Goal: Task Accomplishment & Management: Manage account settings

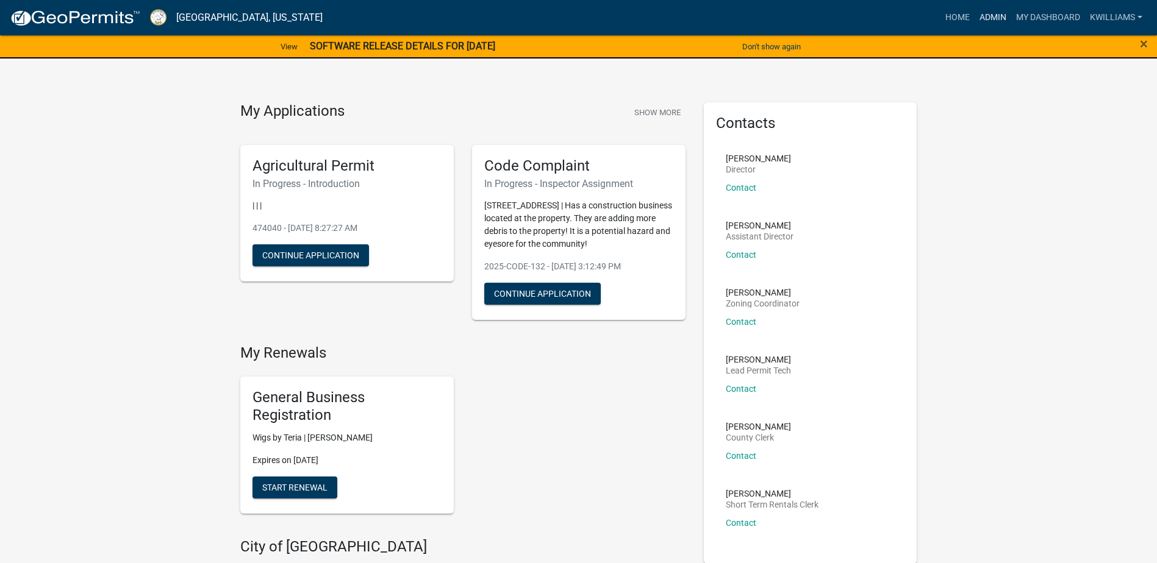
click at [979, 16] on link "Admin" at bounding box center [992, 17] width 37 height 23
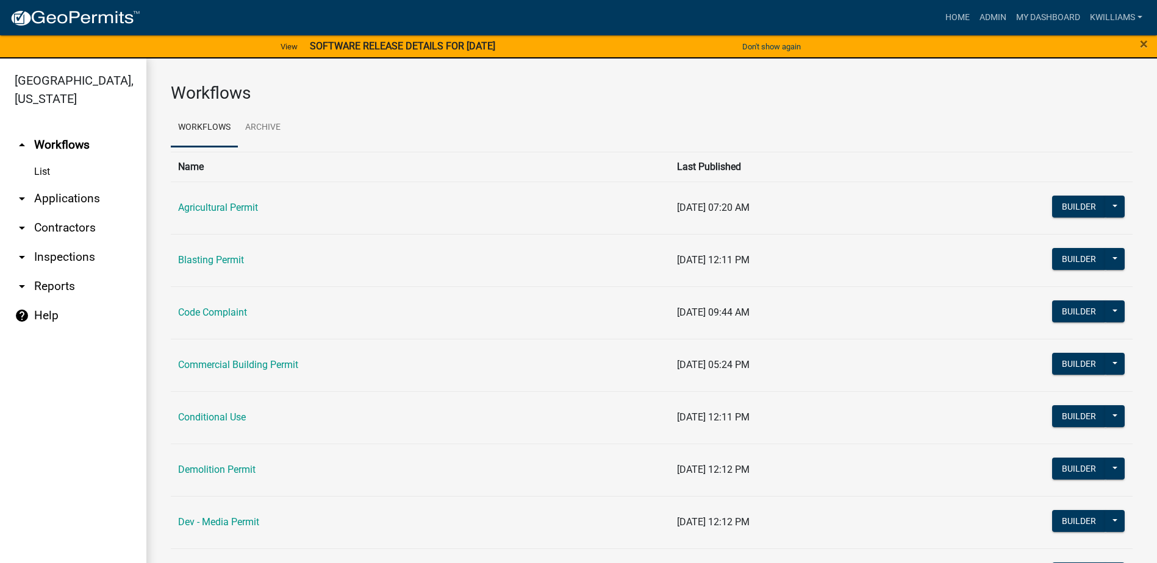
click at [47, 196] on link "arrow_drop_down Applications" at bounding box center [73, 198] width 146 height 29
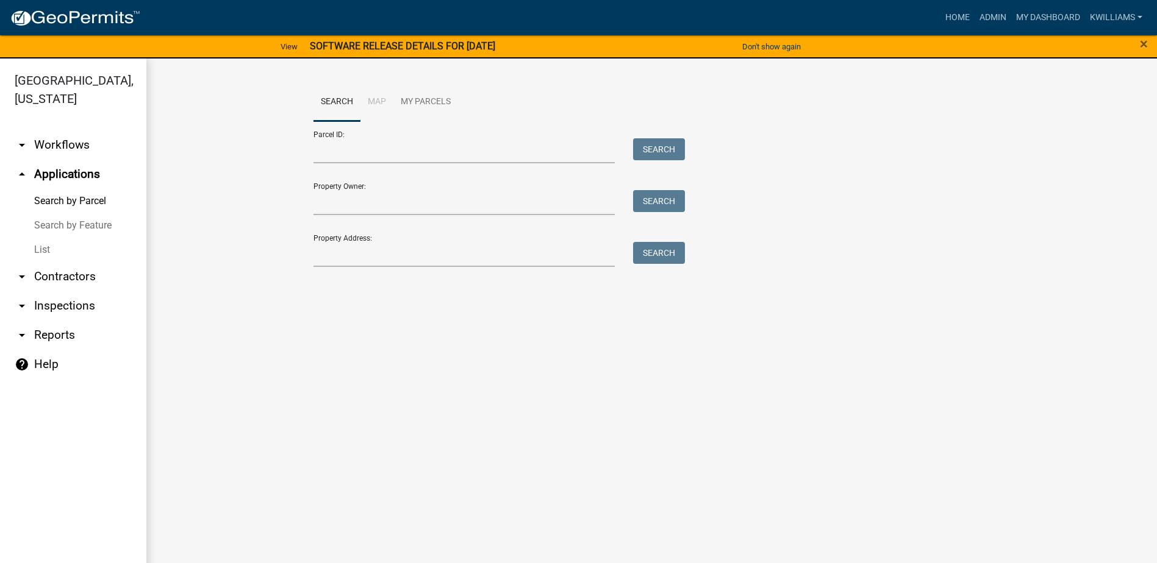
click at [27, 254] on link "List" at bounding box center [73, 250] width 146 height 24
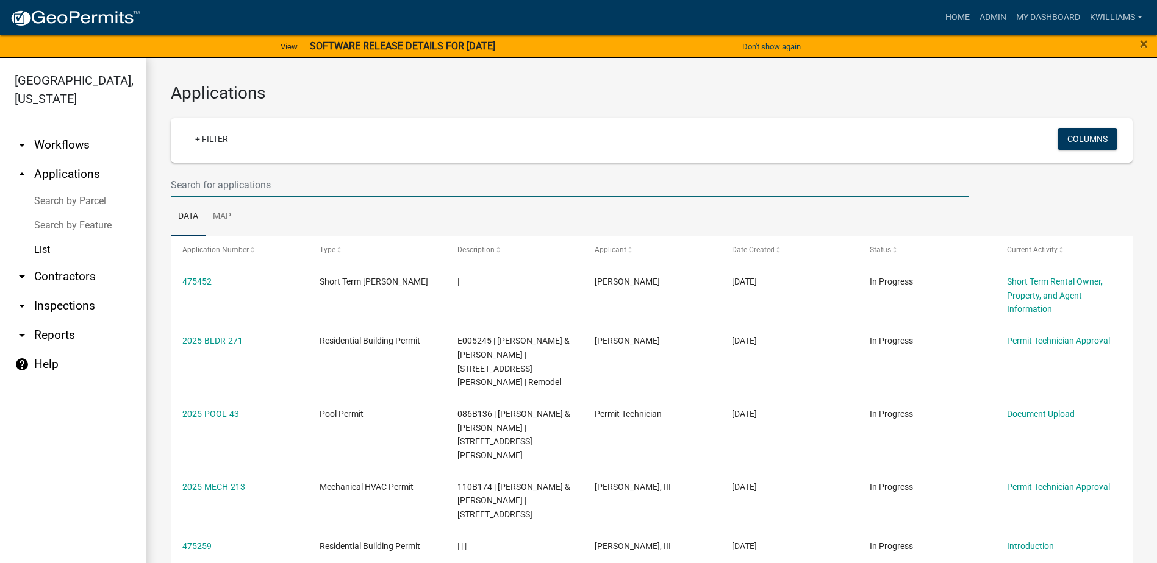
click at [182, 184] on input "text" at bounding box center [570, 185] width 798 height 25
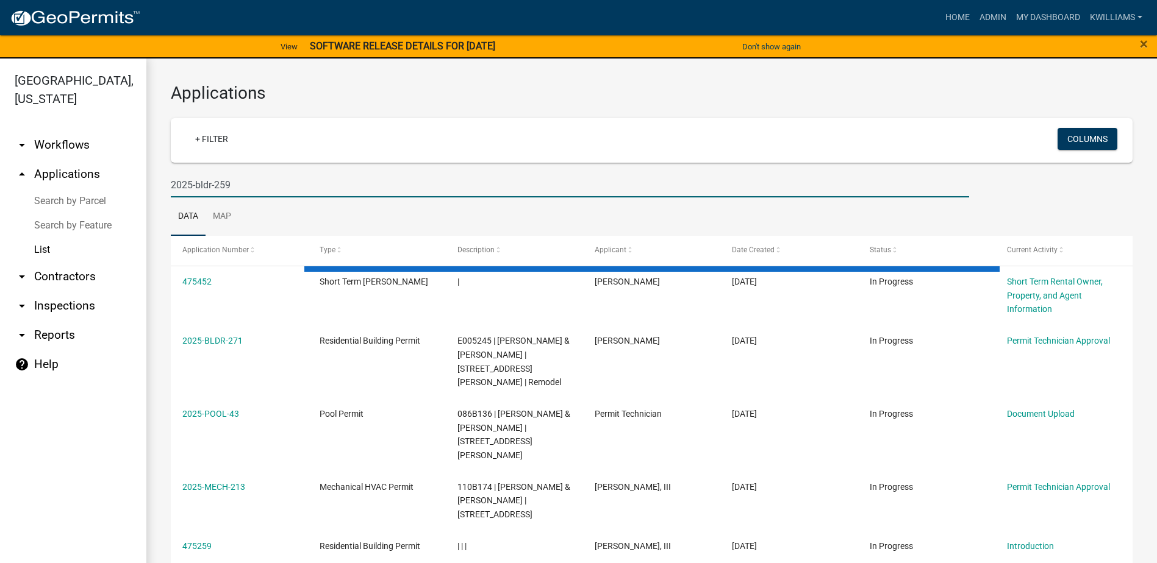
type input "2025-bldr-259"
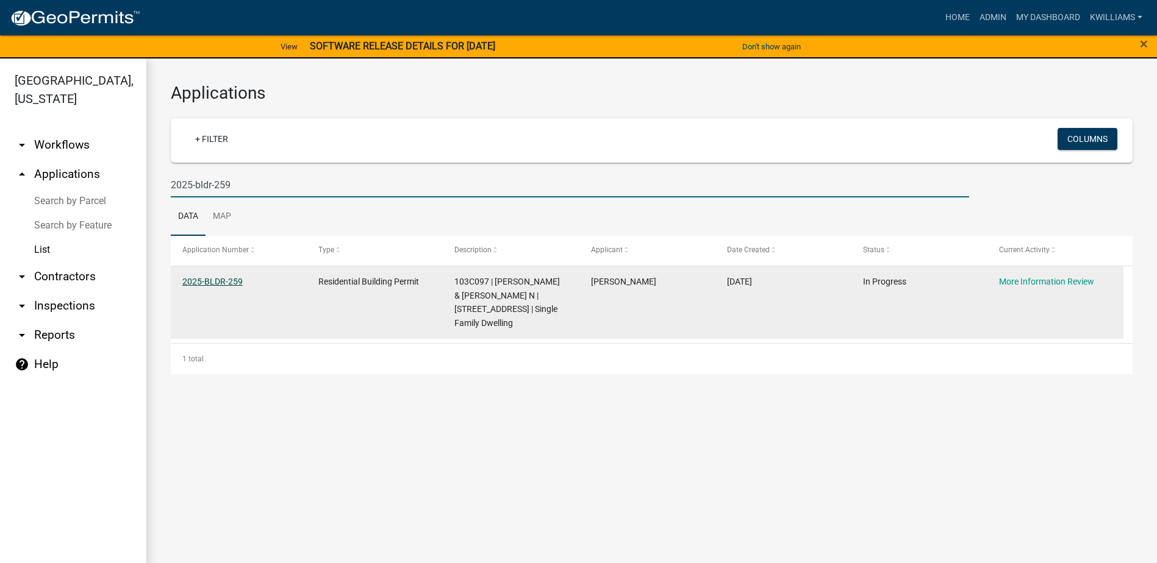
click at [208, 284] on link "2025-BLDR-259" at bounding box center [212, 282] width 60 height 10
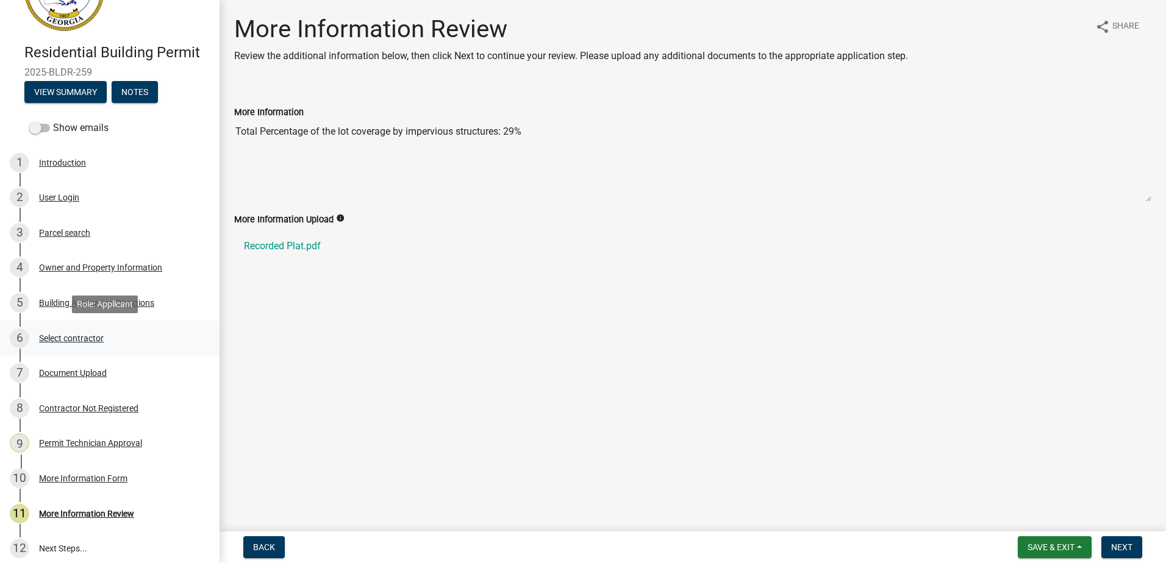
scroll to position [122, 0]
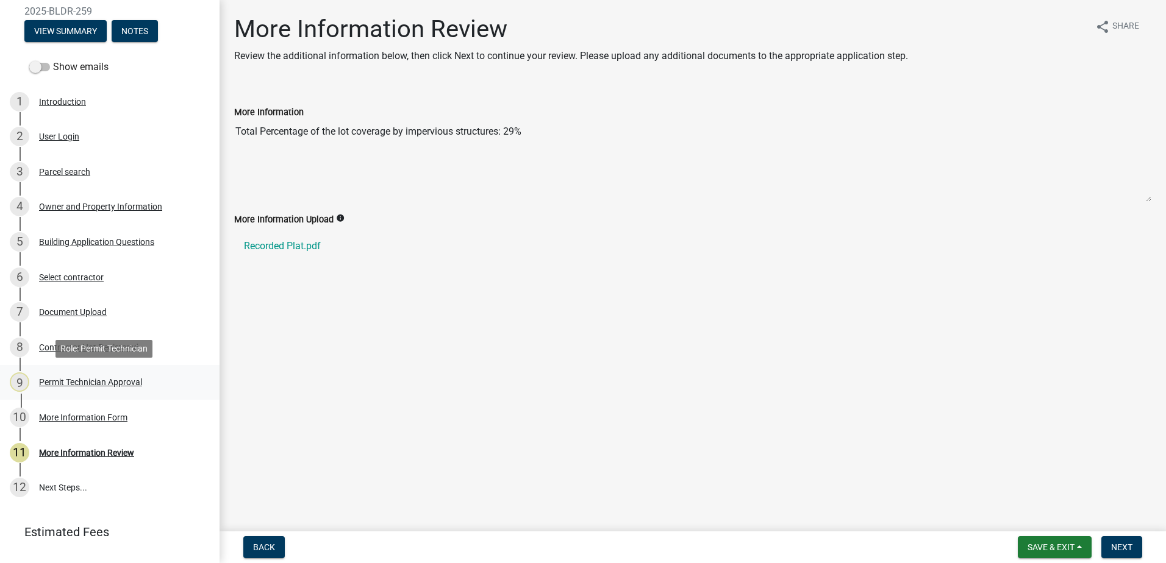
click at [84, 378] on div "Permit Technician Approval" at bounding box center [90, 382] width 103 height 9
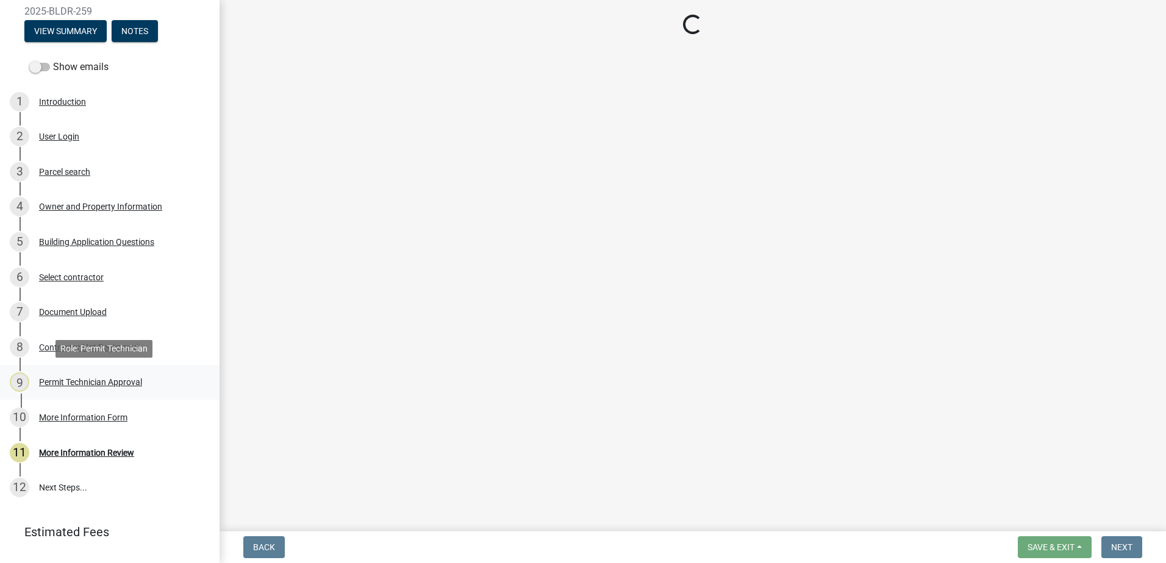
select select "0688c8c3-ca83-4764-a677-531fbc17e6cb"
select select "83394b22-4a11-496c-8e5c-75ade2e72faf"
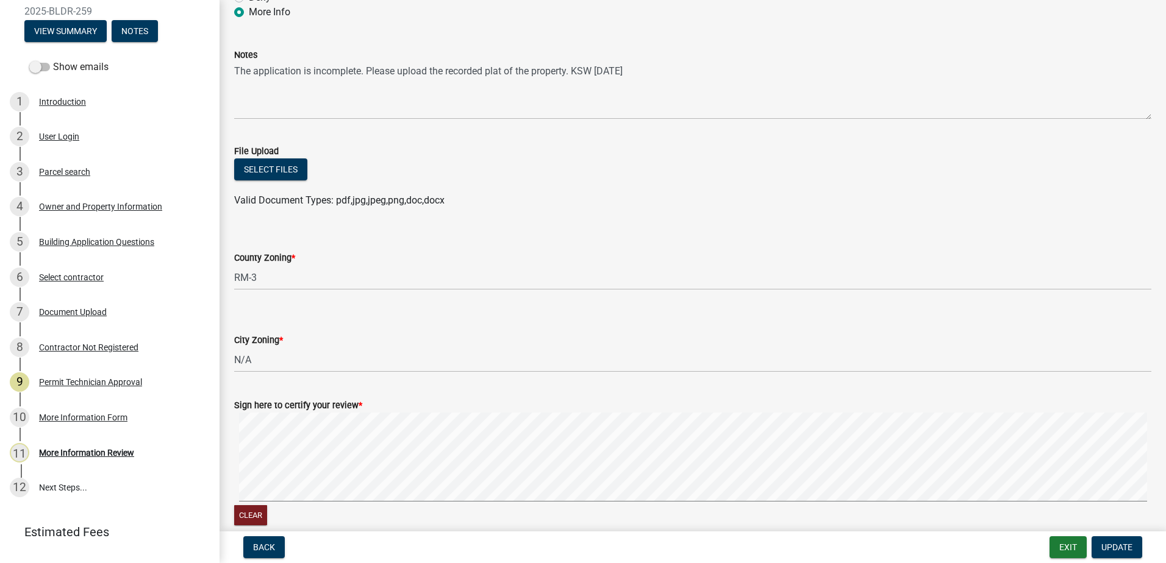
scroll to position [182, 0]
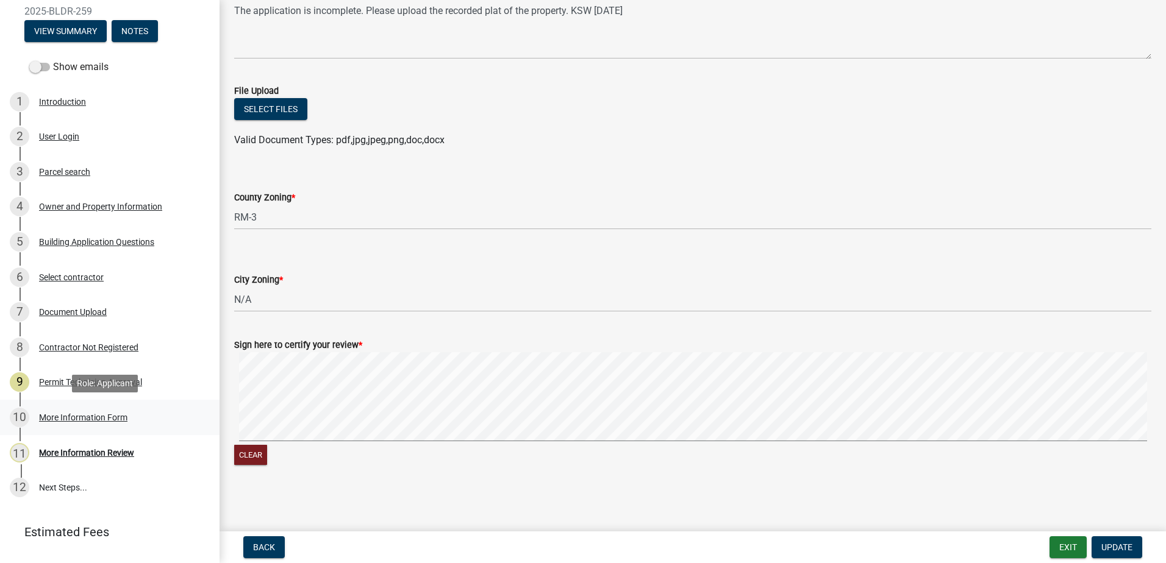
click at [60, 410] on div "10 More Information Form" at bounding box center [105, 418] width 190 height 20
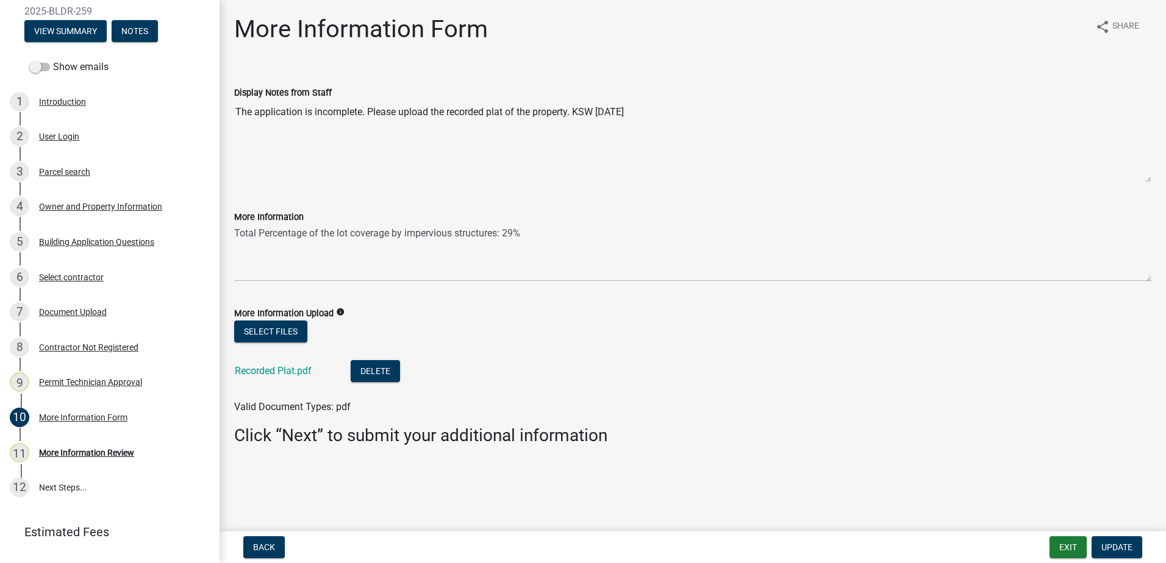
click at [95, 216] on div "4 Owner and Property Information" at bounding box center [105, 207] width 190 height 20
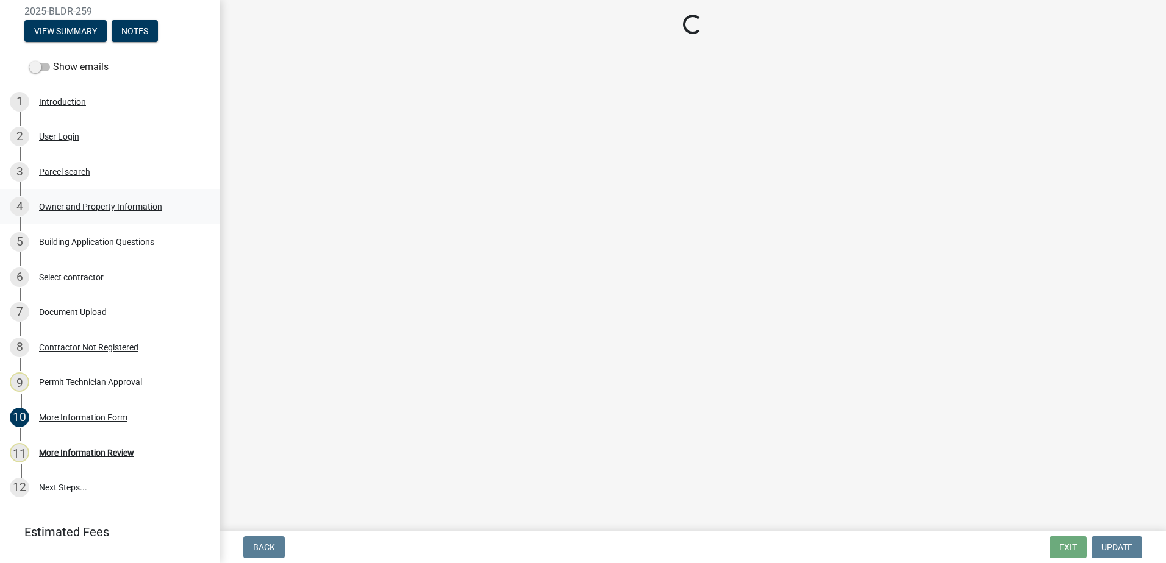
select select "0688c8c3-ca83-4764-a677-531fbc17e6cb"
select select "83394b22-4a11-496c-8e5c-75ade2e72faf"
select select "469c5908-2854-42d5-89ed-bee7fc26529e"
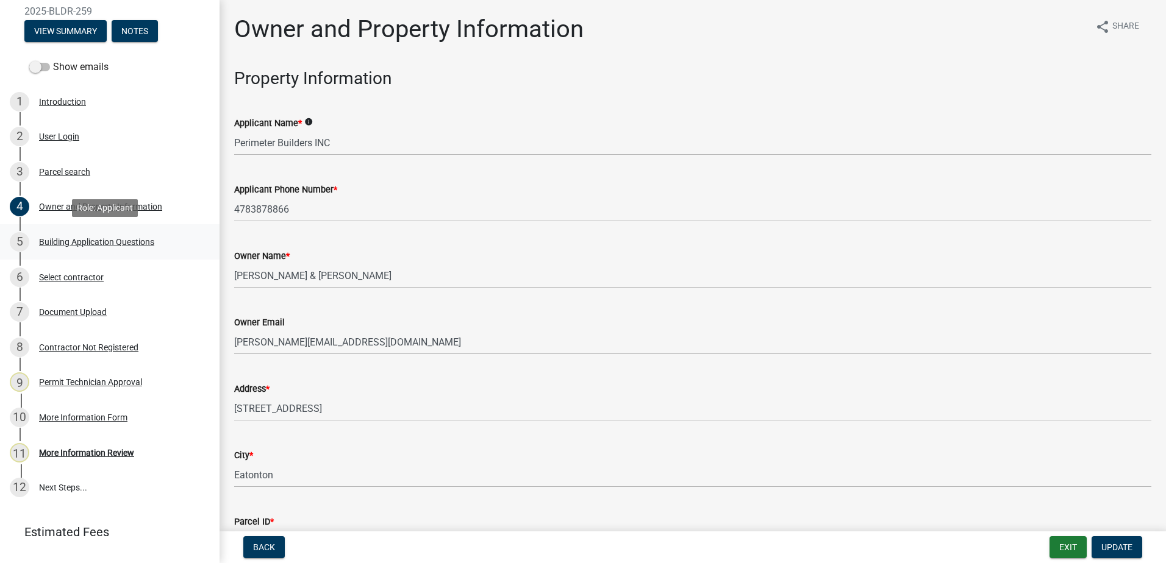
click at [104, 242] on div "Building Application Questions" at bounding box center [96, 242] width 115 height 9
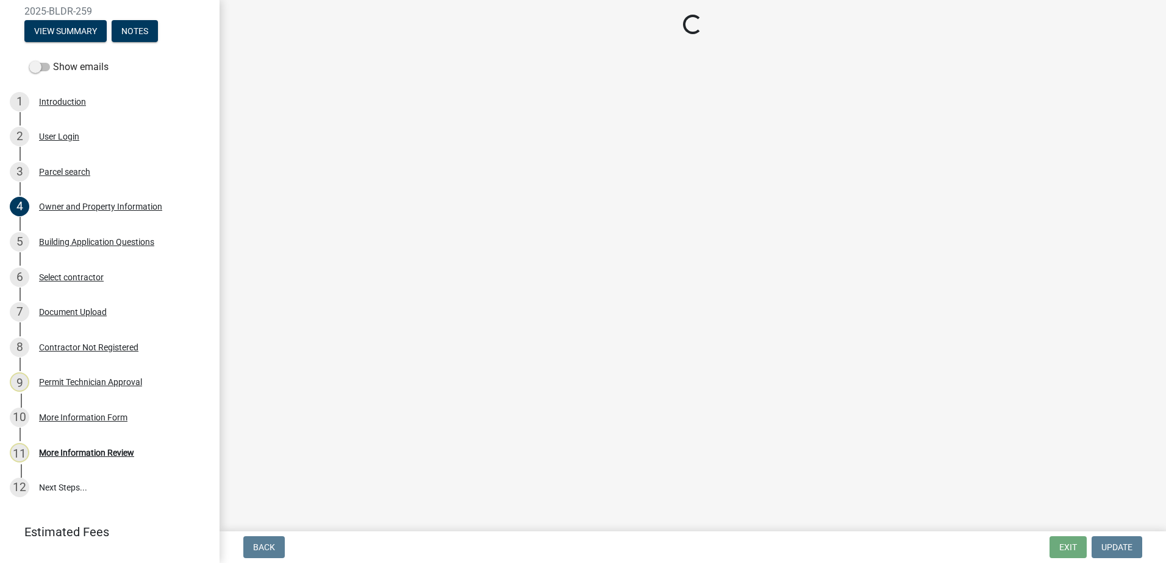
select select "ebf62bd9-0e77-42f1-a2f1-6aca02a789de"
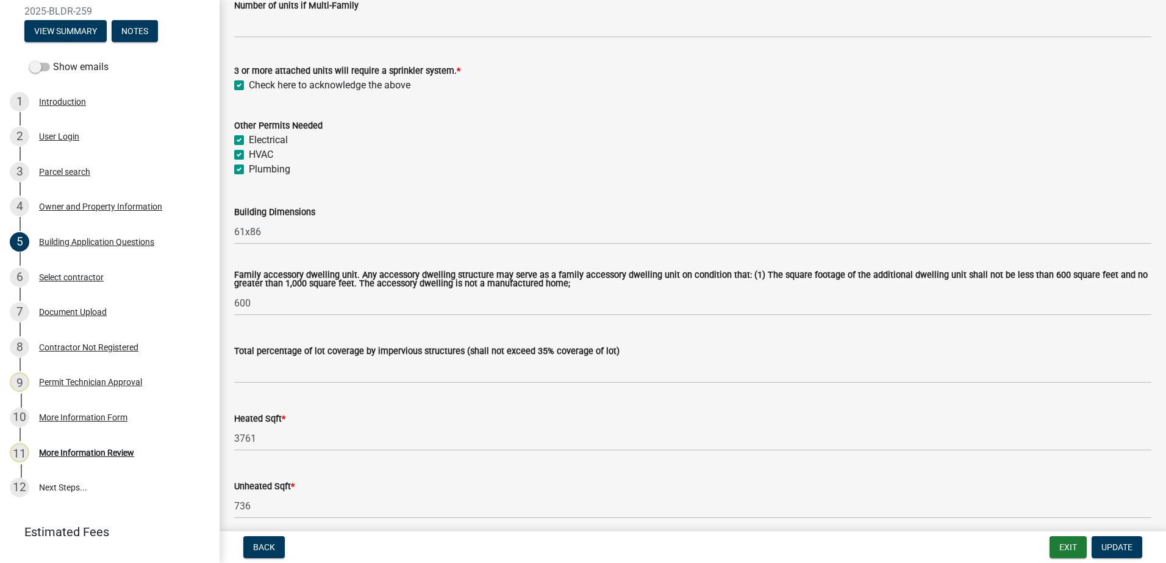
scroll to position [488, 0]
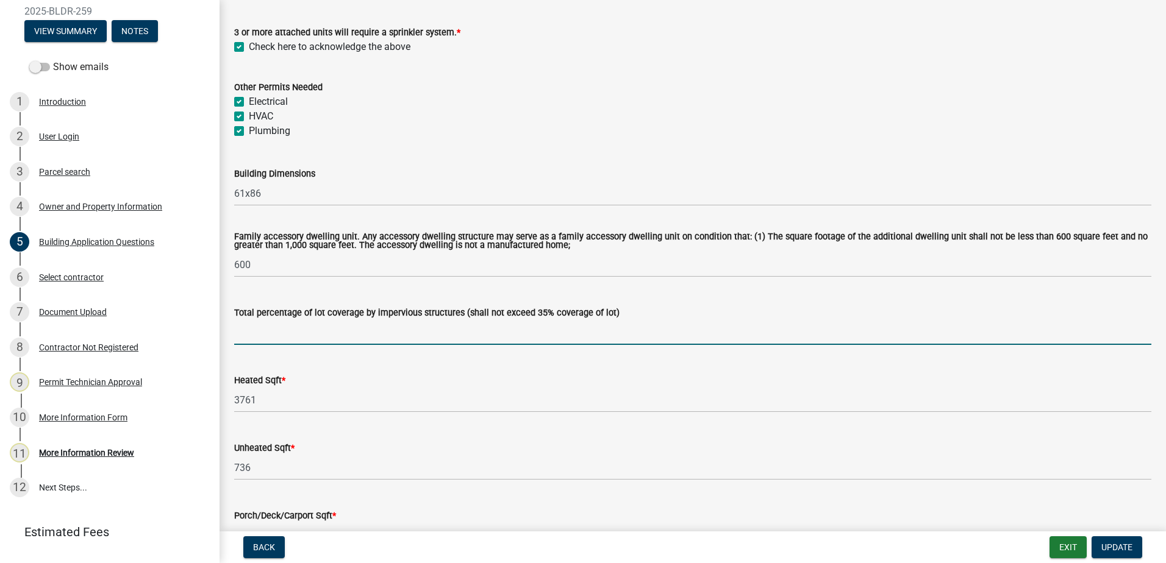
click at [333, 332] on input "text" at bounding box center [692, 332] width 917 height 25
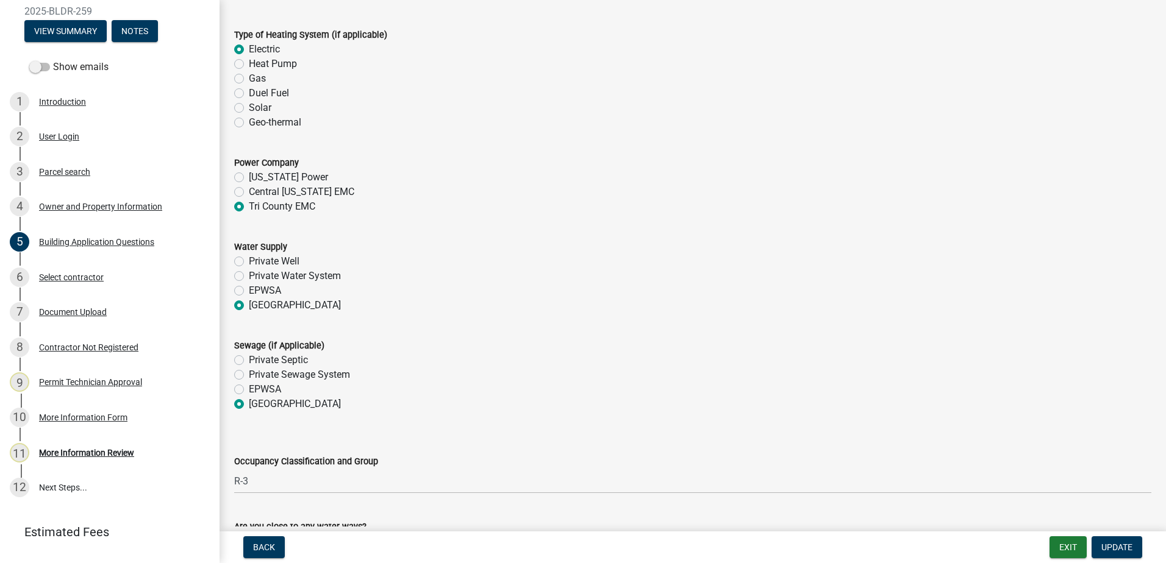
scroll to position [3903, 0]
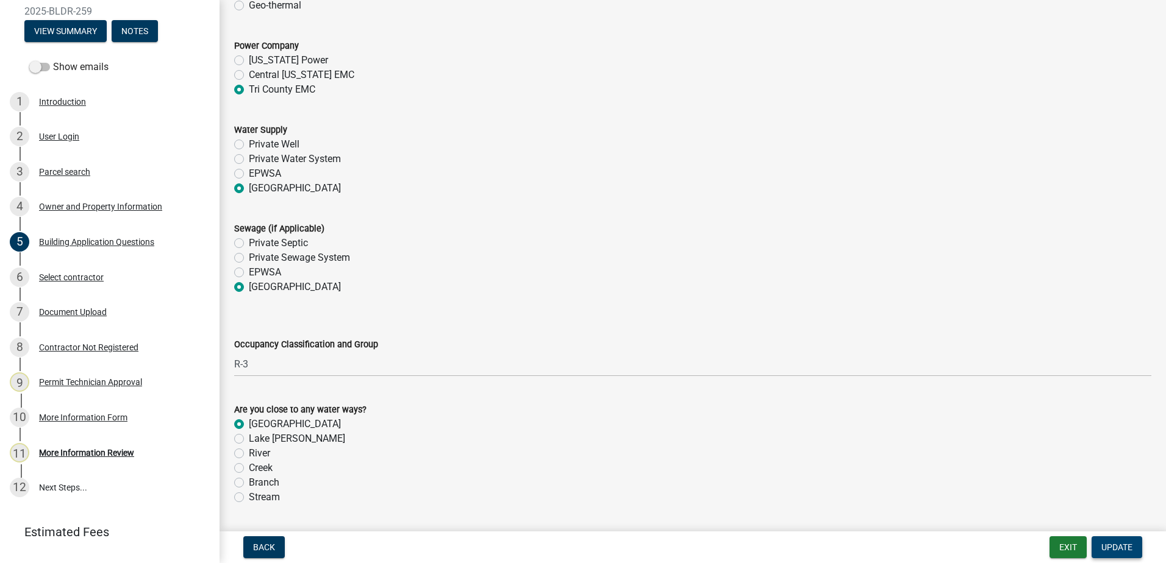
type input "29"
click at [1118, 547] on span "Update" at bounding box center [1116, 548] width 31 height 10
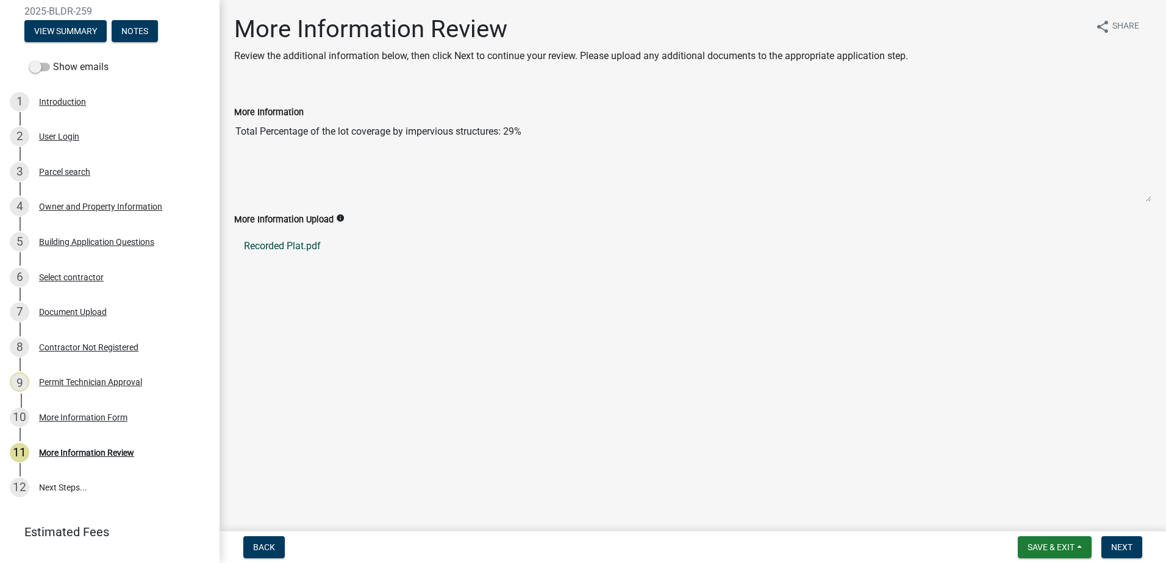
click at [297, 251] on link "Recorded Plat.pdf" at bounding box center [692, 246] width 917 height 29
click at [87, 309] on div "Document Upload" at bounding box center [73, 312] width 68 height 9
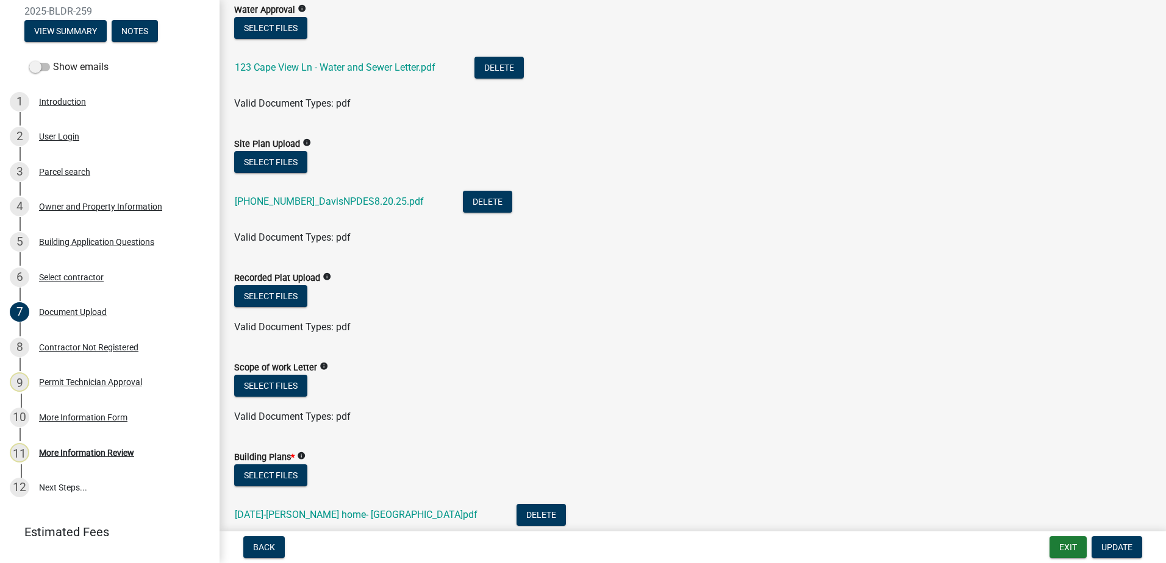
scroll to position [366, 0]
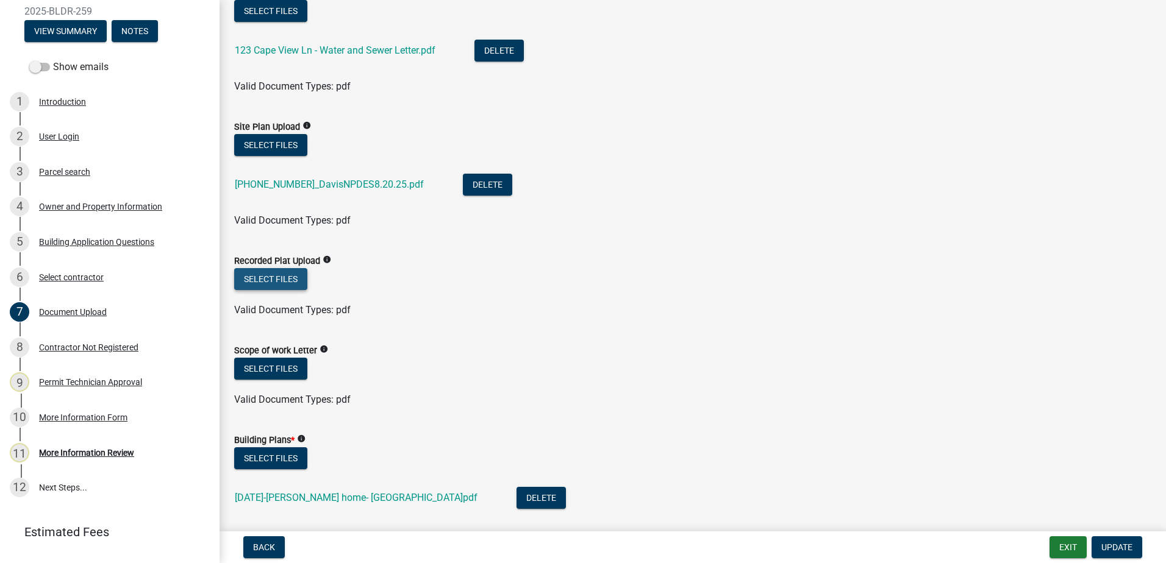
click at [260, 279] on button "Select files" at bounding box center [270, 279] width 73 height 22
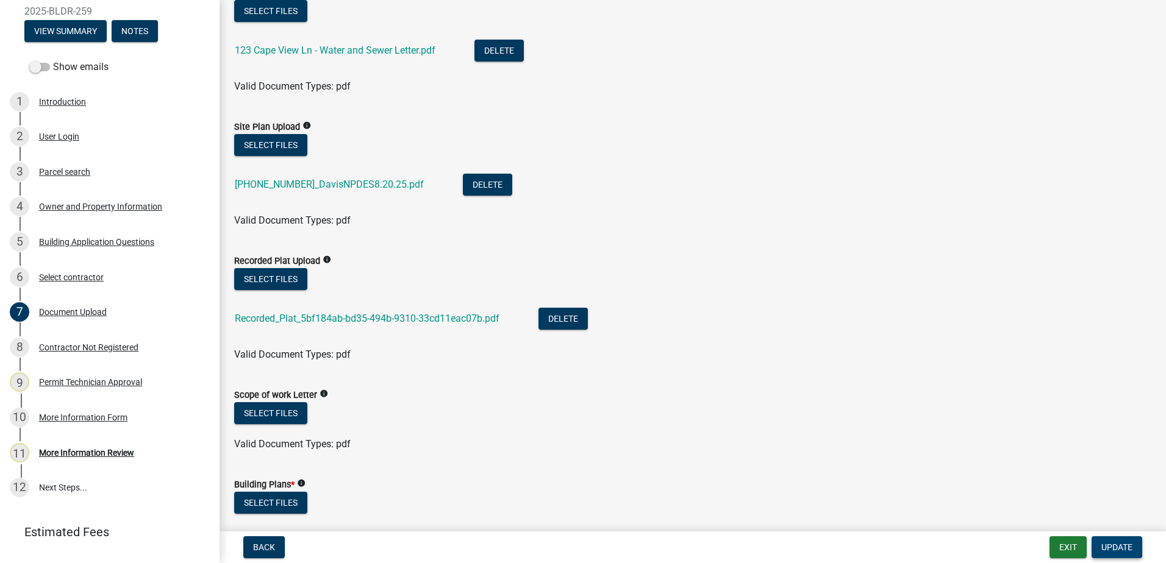
click at [1132, 551] on button "Update" at bounding box center [1117, 548] width 51 height 22
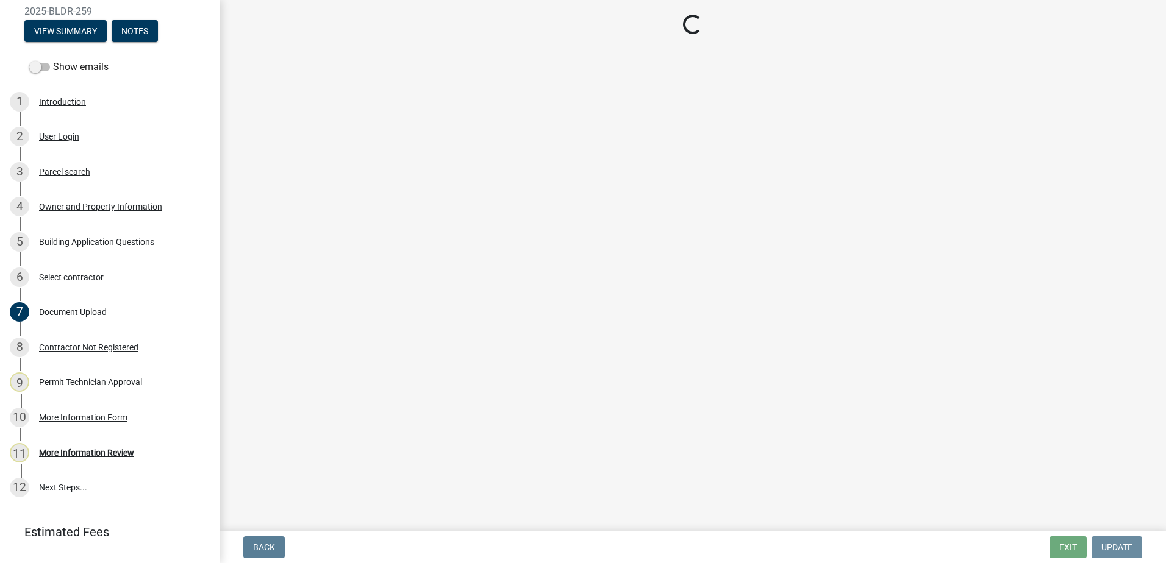
scroll to position [0, 0]
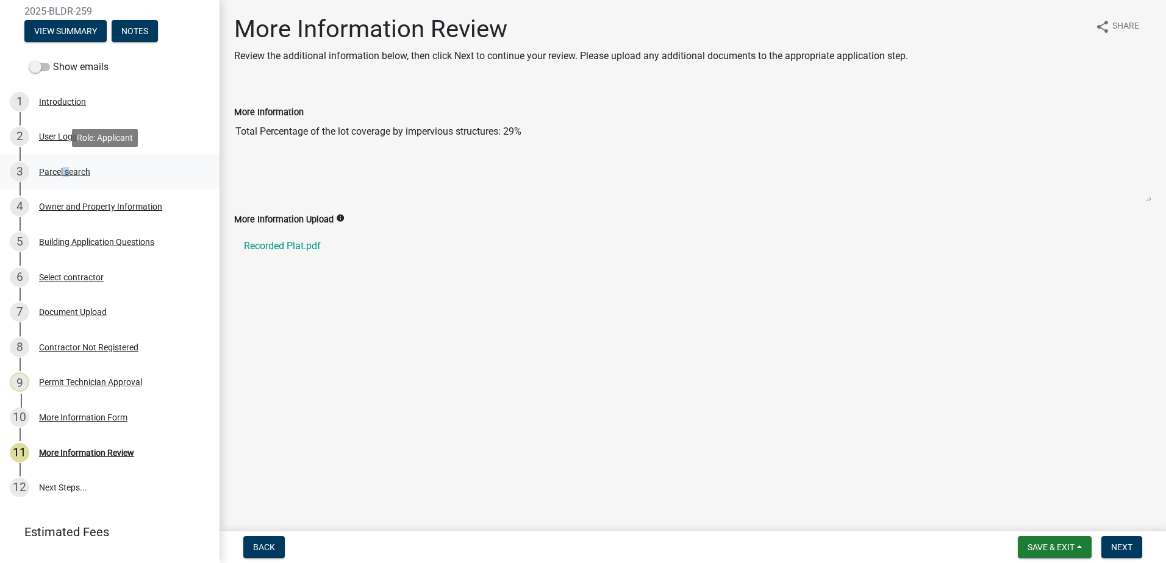
click at [64, 175] on div "Parcel search" at bounding box center [64, 172] width 51 height 9
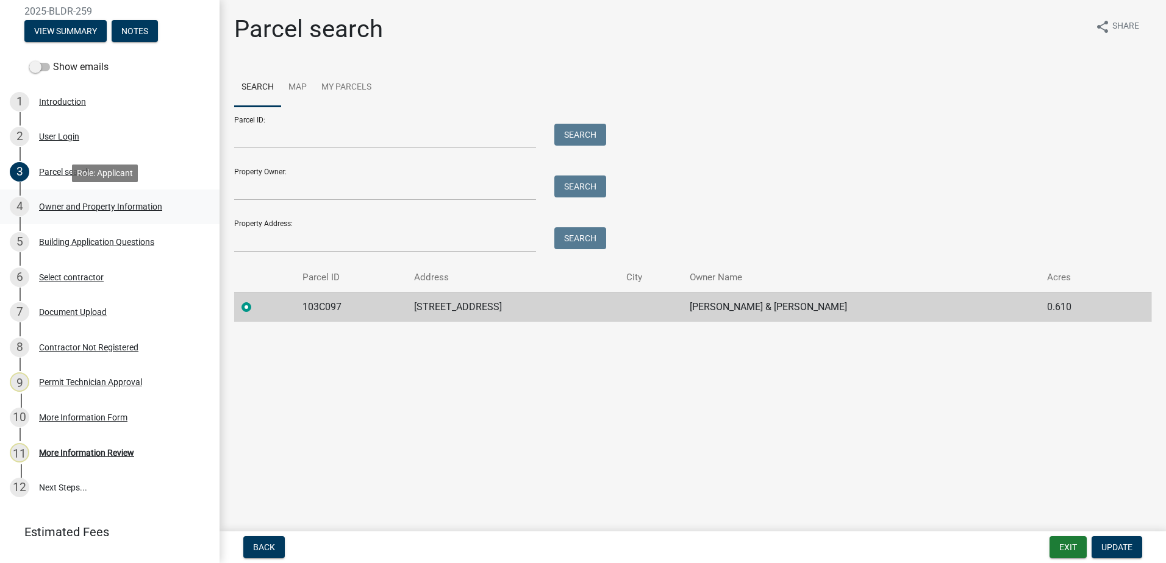
drag, startPoint x: 64, startPoint y: 175, endPoint x: 91, endPoint y: 214, distance: 47.4
click at [91, 214] on div "4 Owner and Property Information" at bounding box center [105, 207] width 190 height 20
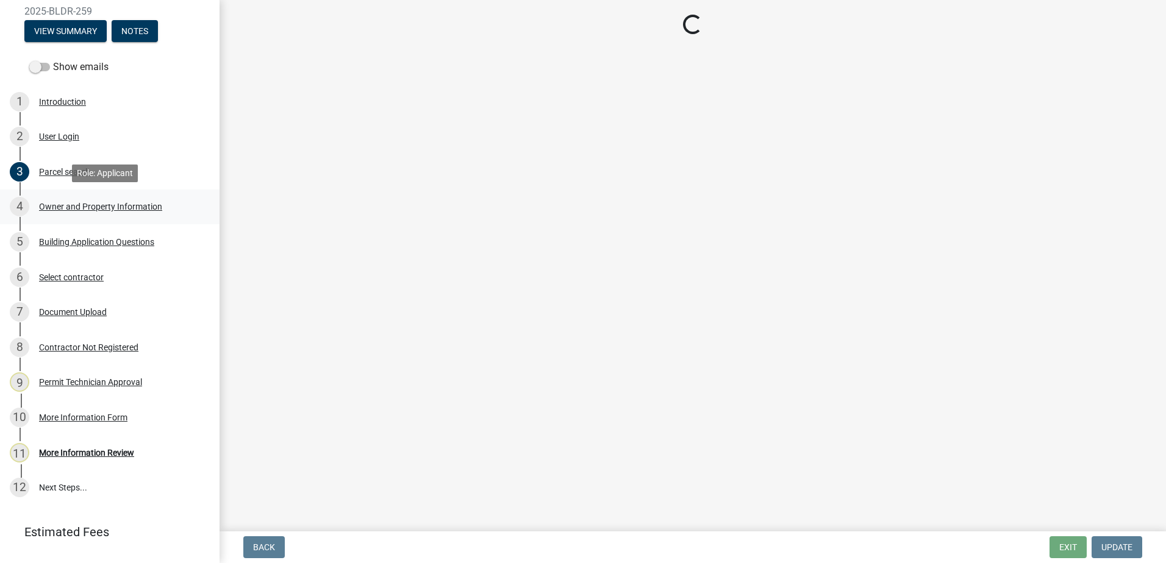
select select "0688c8c3-ca83-4764-a677-531fbc17e6cb"
select select "83394b22-4a11-496c-8e5c-75ade2e72faf"
select select "469c5908-2854-42d5-89ed-bee7fc26529e"
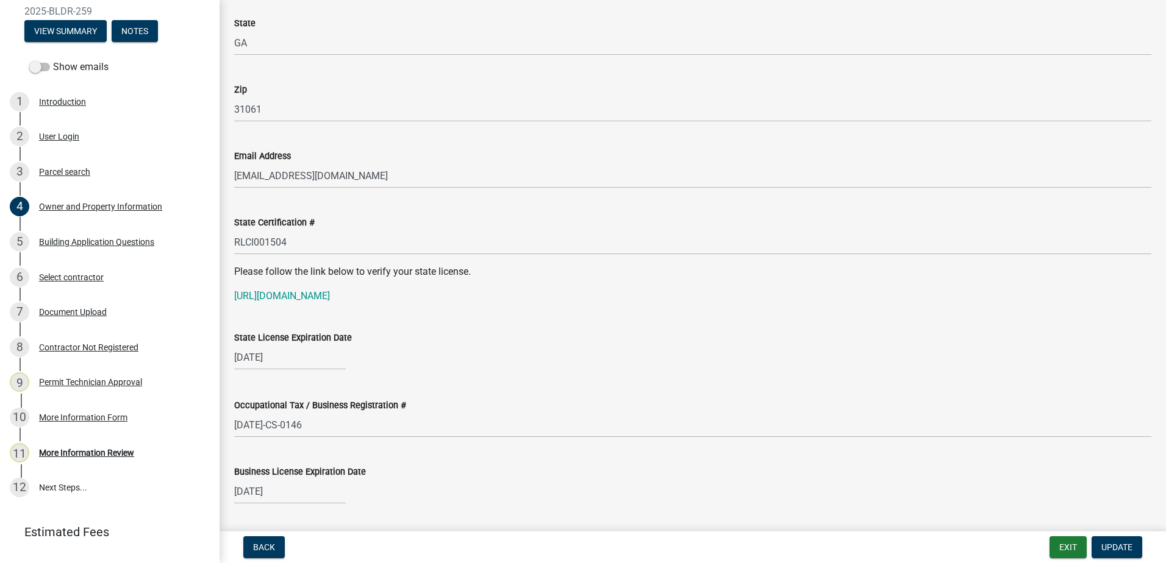
scroll to position [1342, 0]
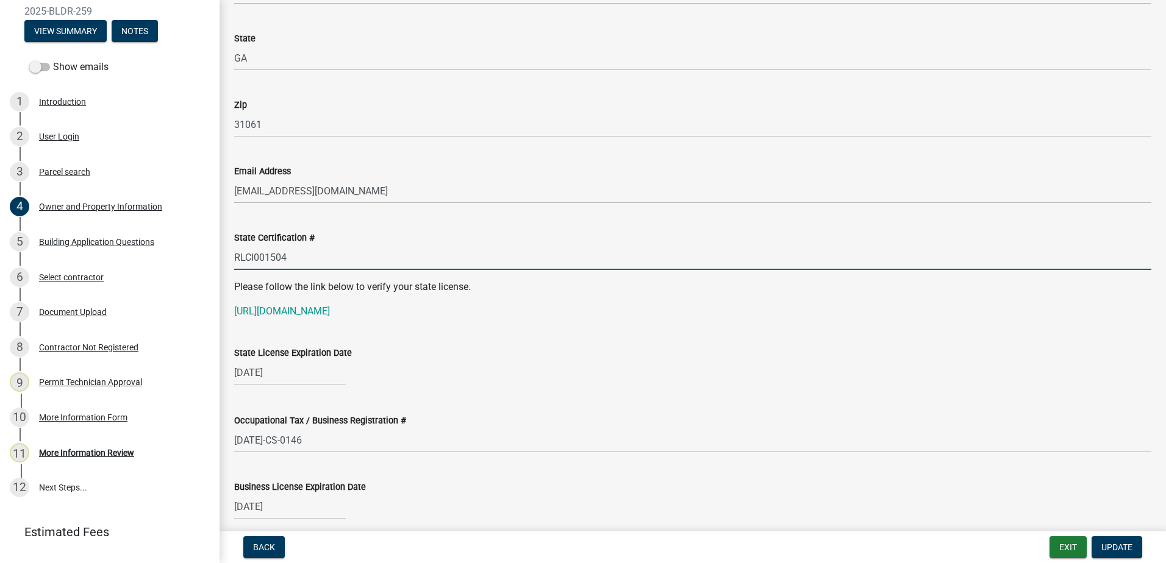
drag, startPoint x: 288, startPoint y: 260, endPoint x: 236, endPoint y: 271, distance: 53.7
click at [236, 271] on wm-data-entity-input "State Certification # RLCI001504" at bounding box center [692, 246] width 917 height 66
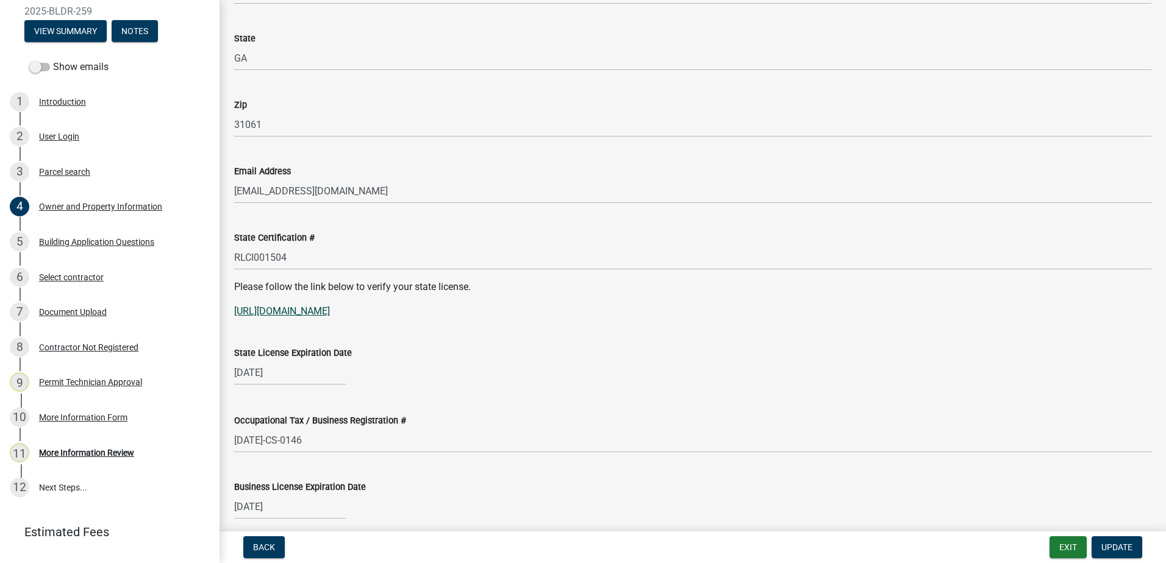
click at [295, 314] on link "https://verify.sos.ga.gov/verification/" at bounding box center [282, 312] width 96 height 12
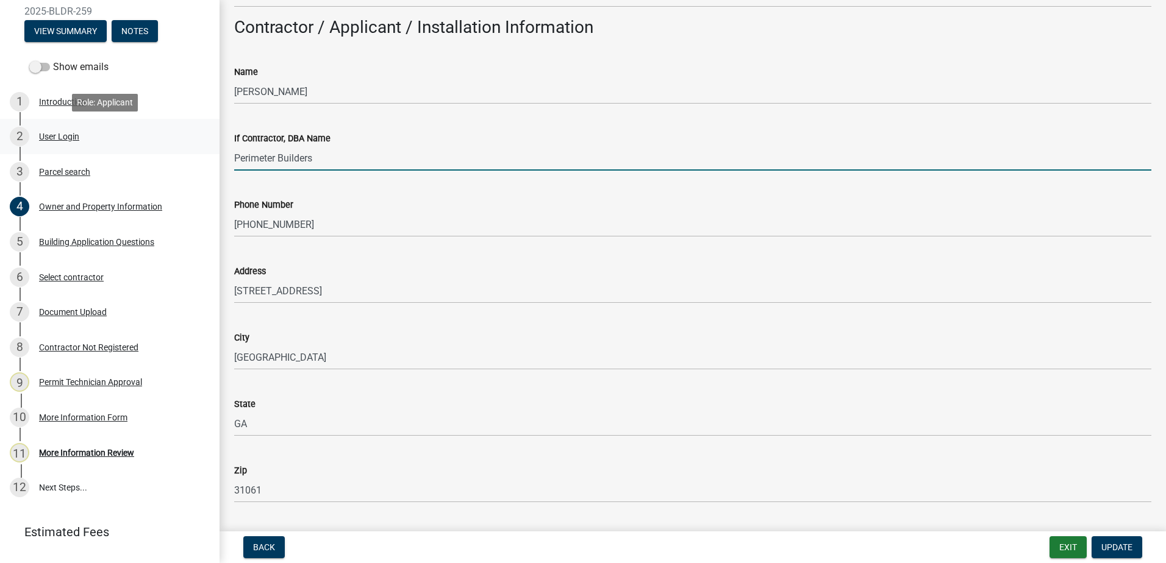
drag, startPoint x: 323, startPoint y: 160, endPoint x: 206, endPoint y: 152, distance: 117.3
click at [206, 152] on div "Residential Building Permit 2025-BLDR-259 View Summary Notes Show emails 1 Intr…" at bounding box center [583, 281] width 1166 height 563
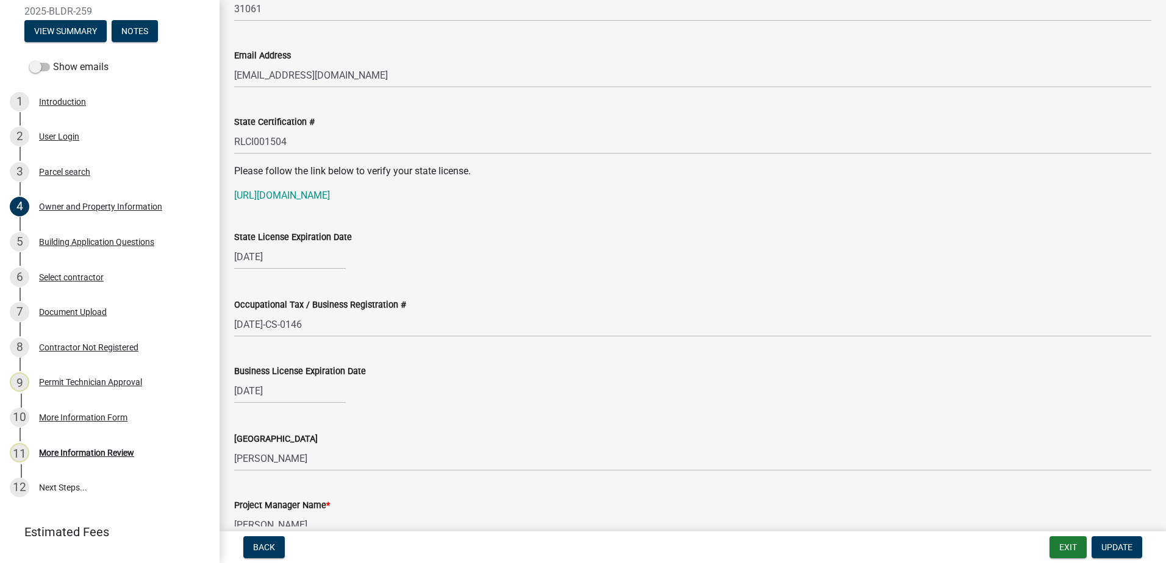
scroll to position [1281, 0]
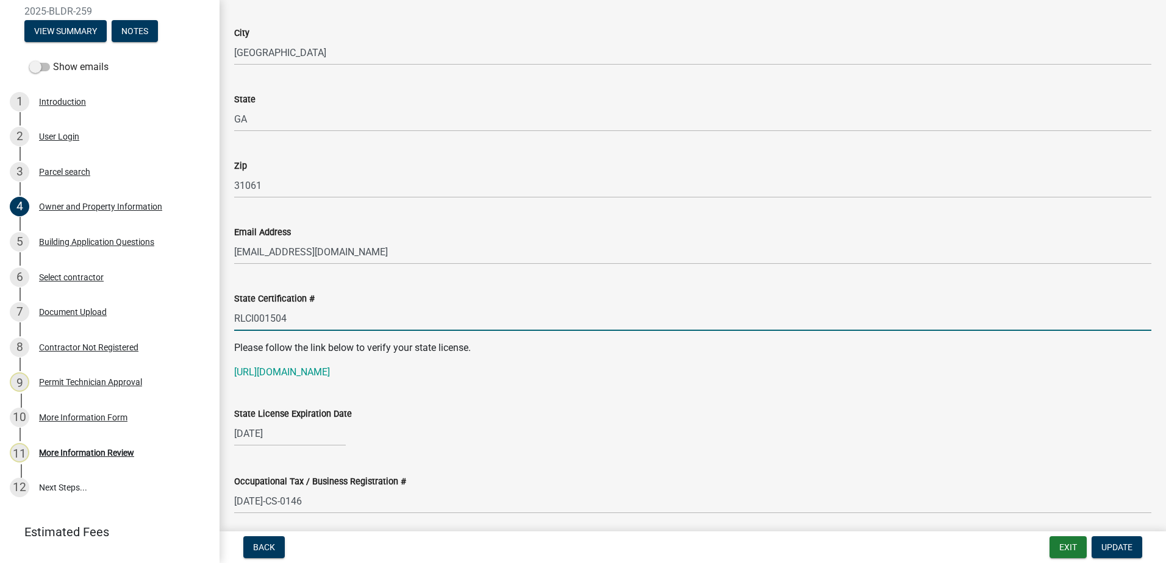
drag, startPoint x: 288, startPoint y: 319, endPoint x: 220, endPoint y: 313, distance: 69.2
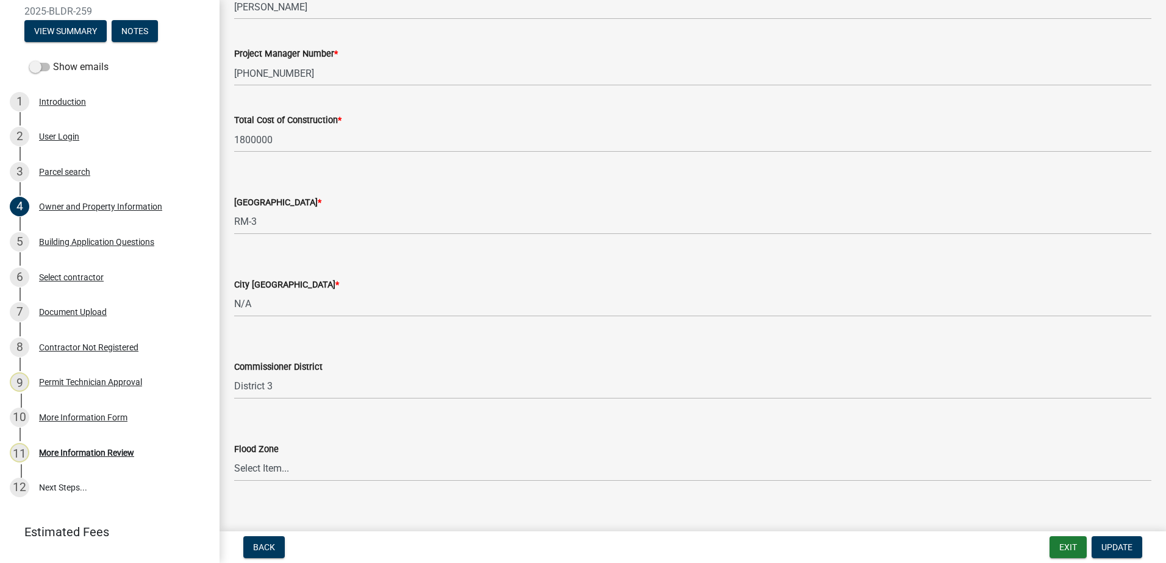
scroll to position [1989, 0]
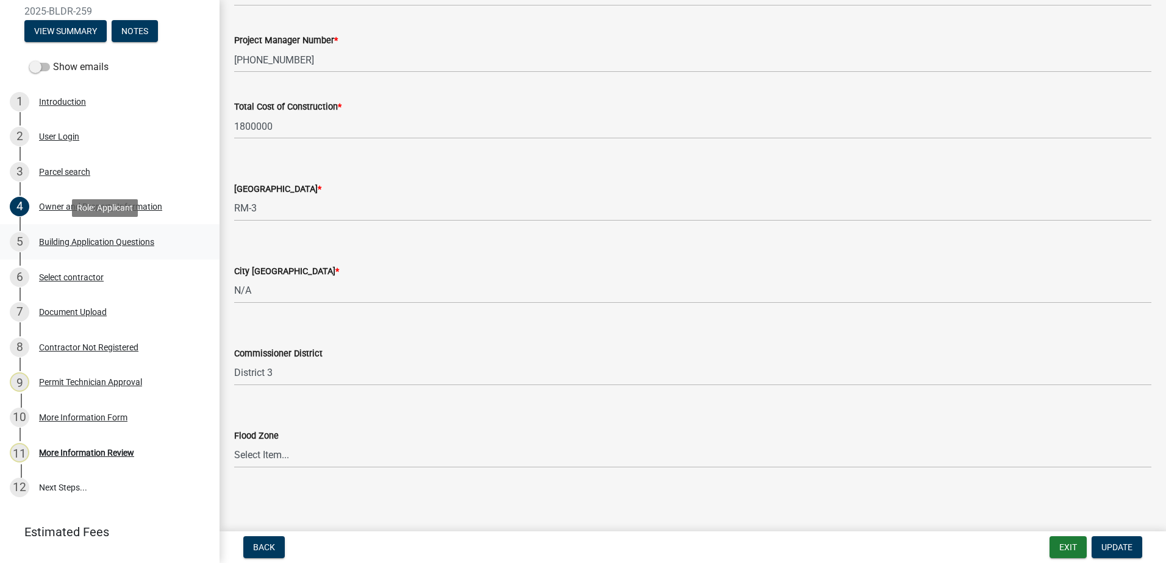
click at [68, 243] on div "Building Application Questions" at bounding box center [96, 242] width 115 height 9
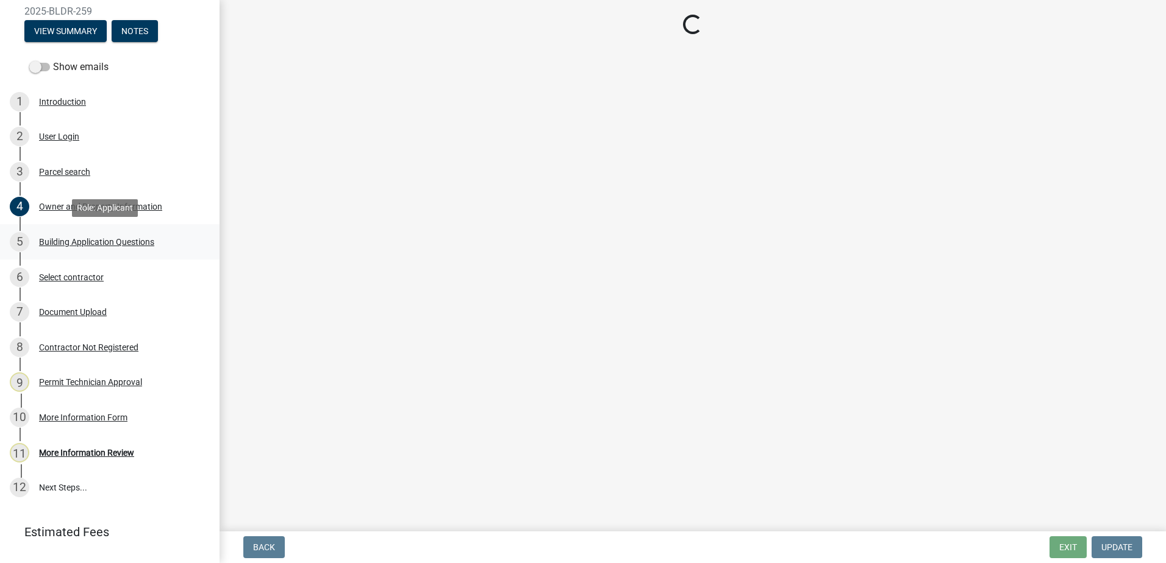
scroll to position [0, 0]
select select "ebf62bd9-0e77-42f1-a2f1-6aca02a789de"
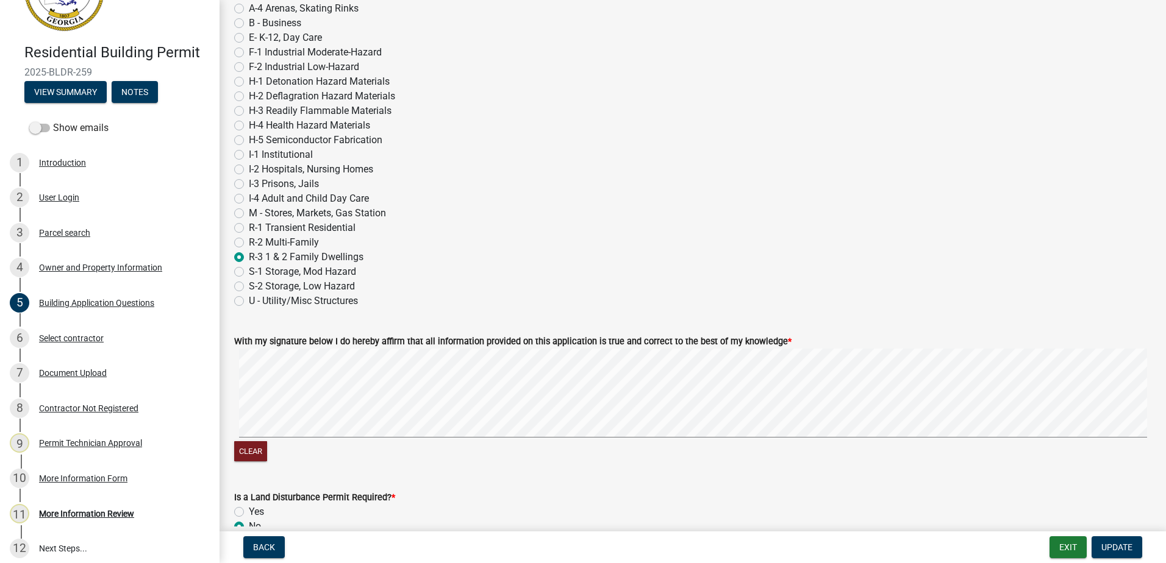
scroll to position [5057, 0]
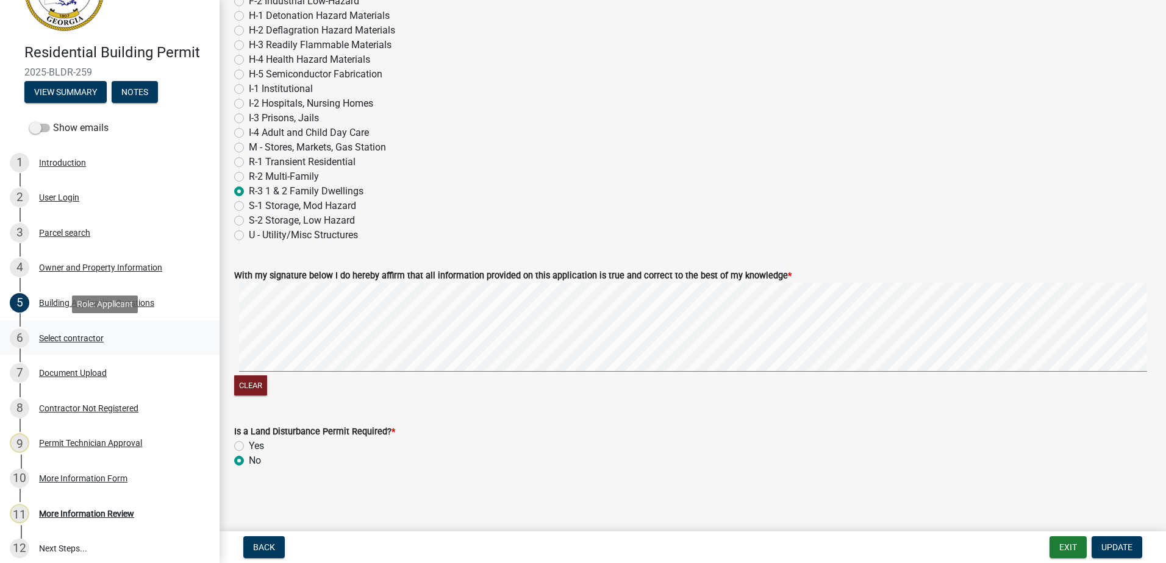
click at [90, 334] on div "Select contractor" at bounding box center [71, 338] width 65 height 9
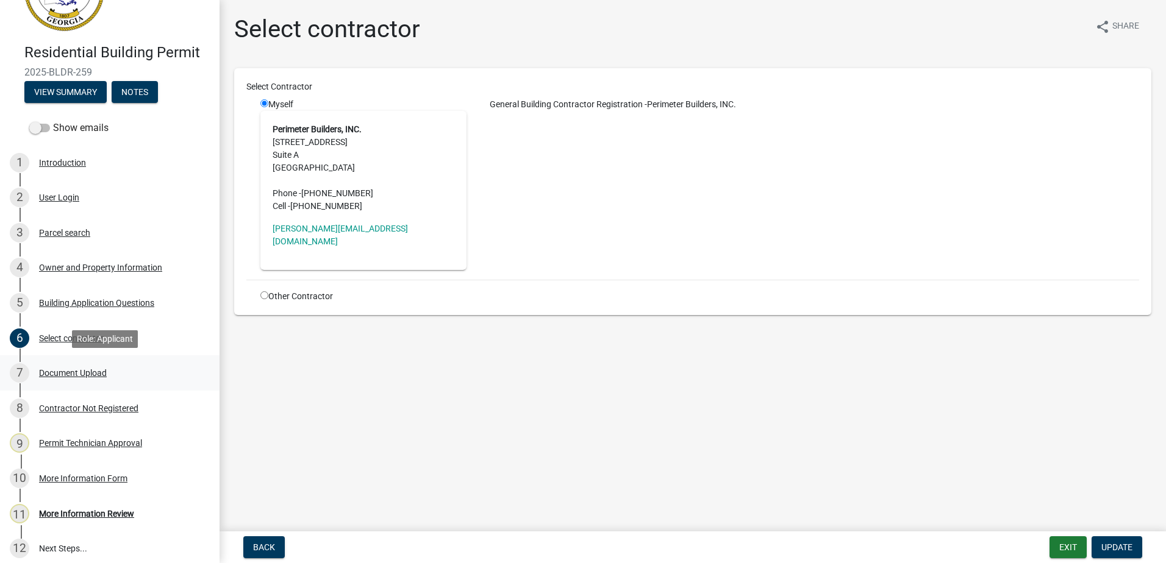
click at [59, 378] on div "7 Document Upload" at bounding box center [105, 373] width 190 height 20
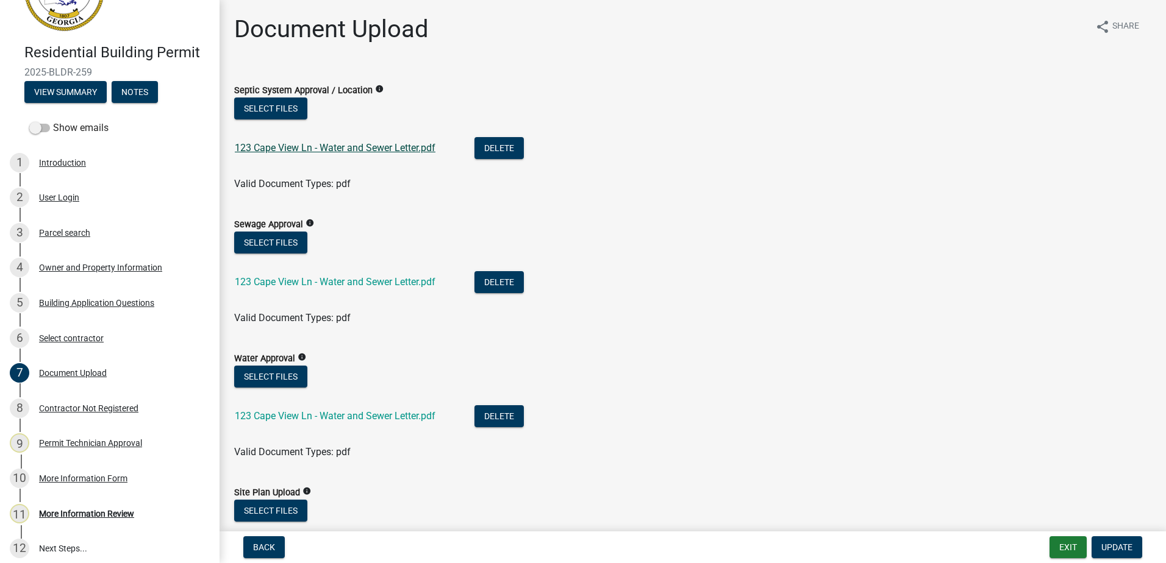
click at [296, 152] on link "123 Cape View Ln - Water and Sewer Letter.pdf" at bounding box center [335, 148] width 201 height 12
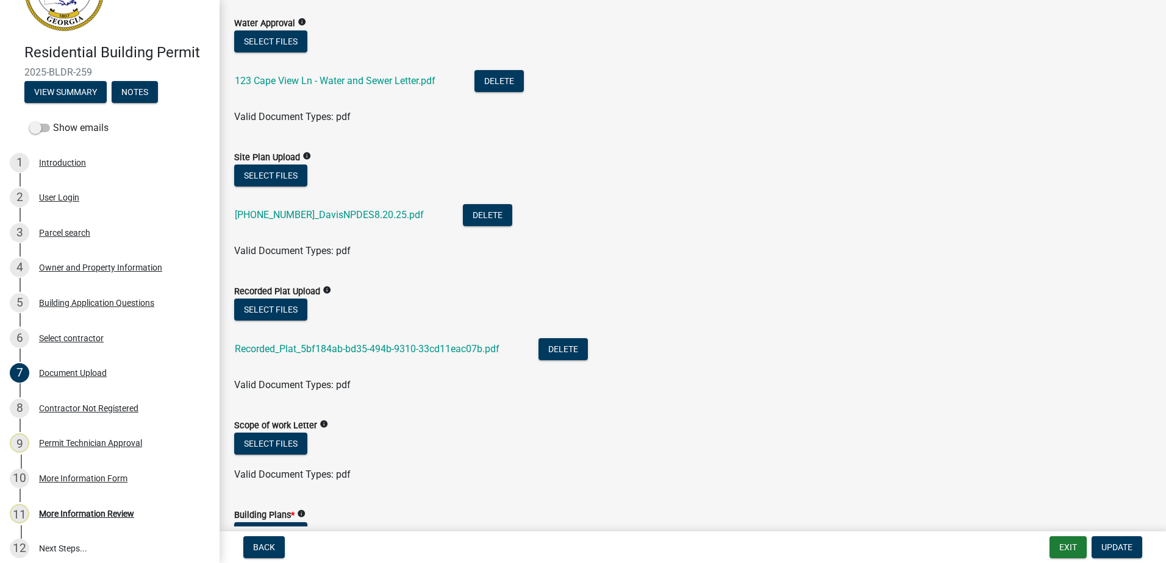
scroll to position [366, 0]
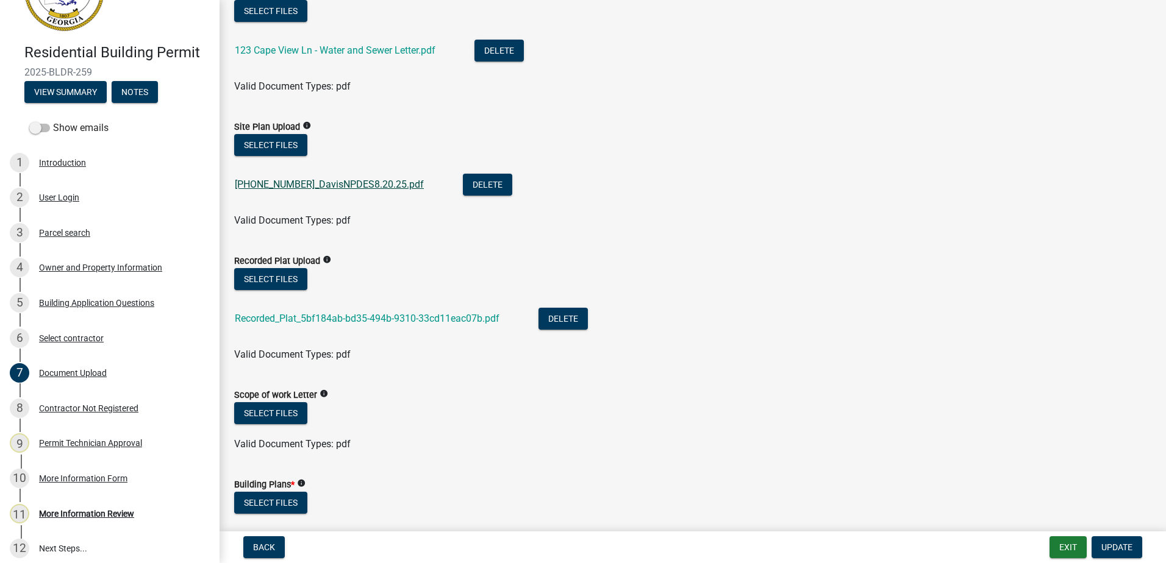
click at [315, 184] on link "2025-1039-1_DavisNPDES8.20.25.pdf" at bounding box center [329, 185] width 189 height 12
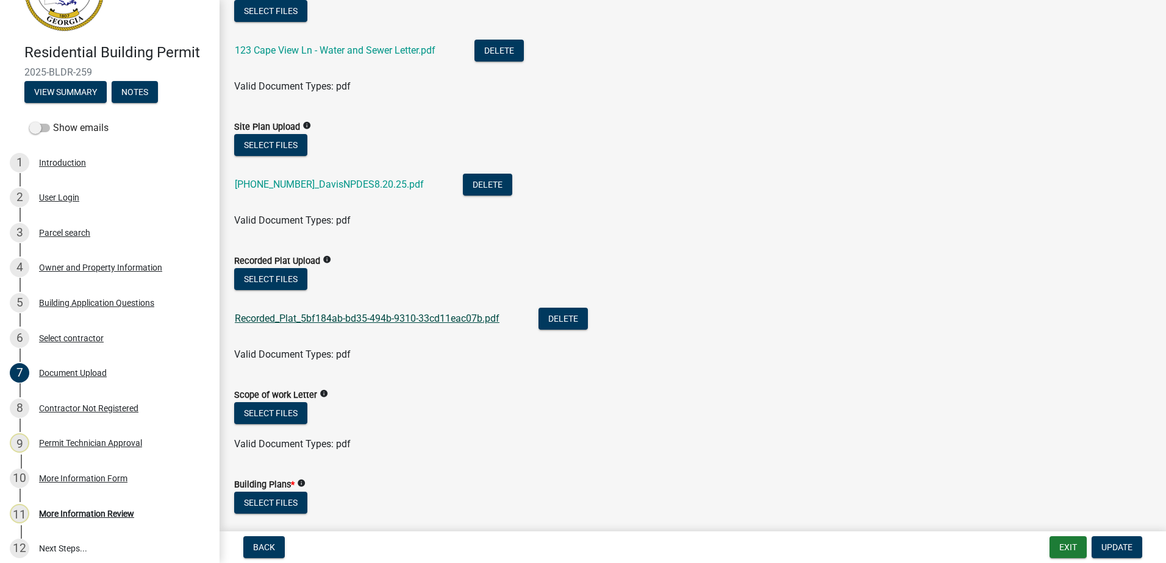
click at [296, 319] on link "Recorded_Plat_5bf184ab-bd35-494b-9310-33cd11eac07b.pdf" at bounding box center [367, 319] width 265 height 12
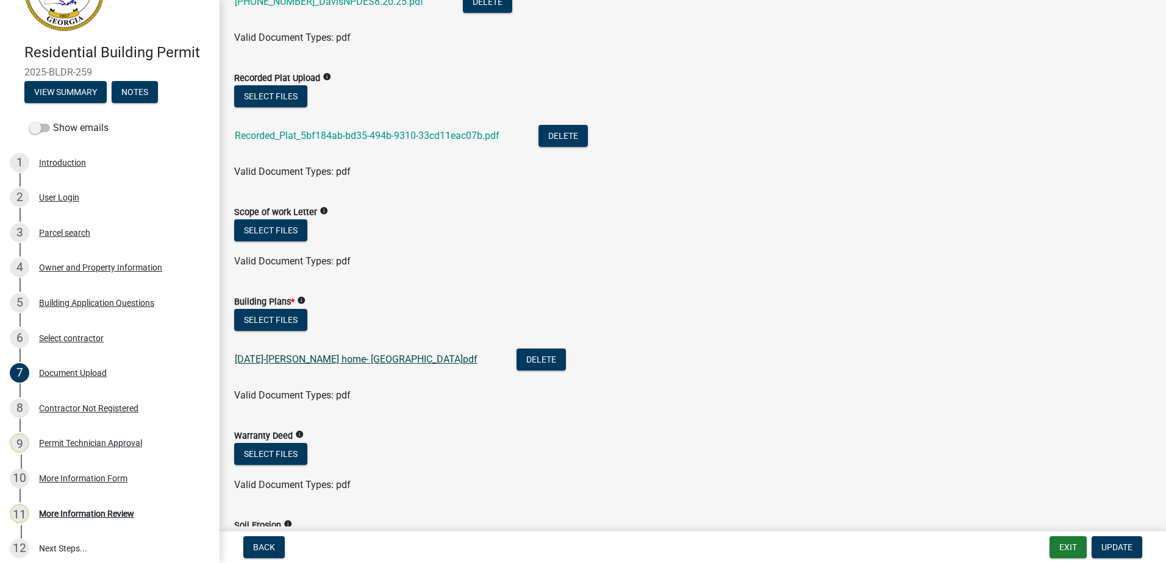
scroll to position [610, 0]
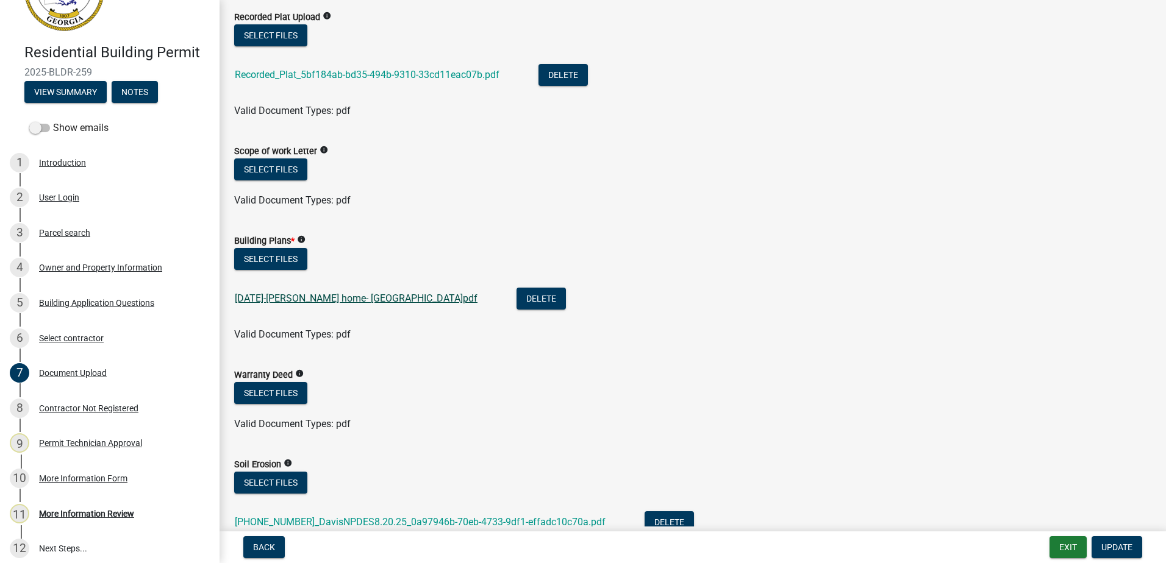
click at [325, 296] on link "6.30.25-Davis home- Cape View Lane.pdf" at bounding box center [356, 299] width 243 height 12
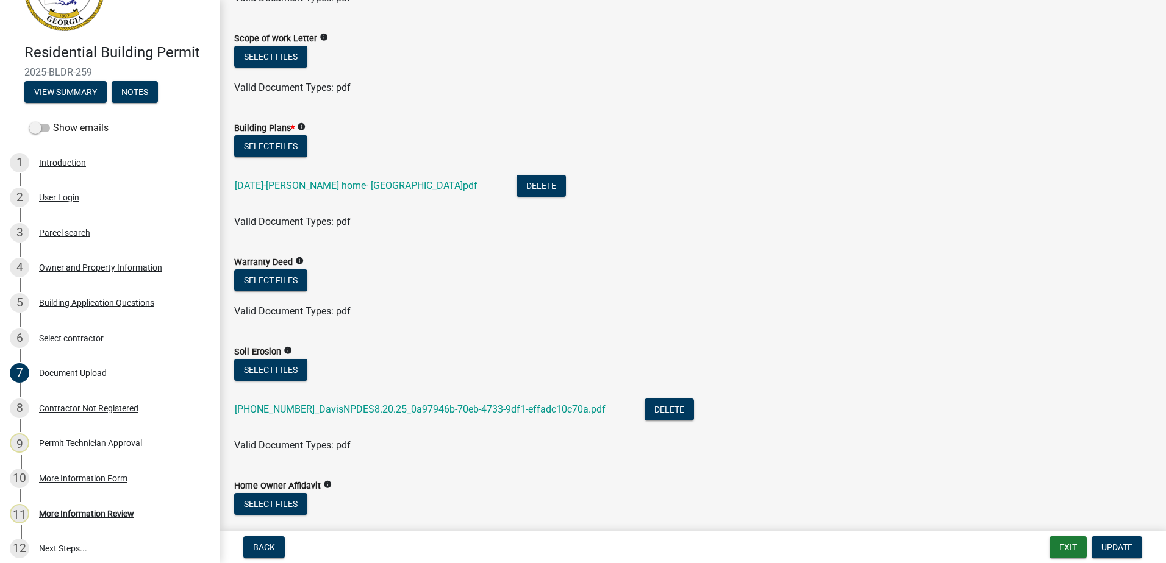
scroll to position [732, 0]
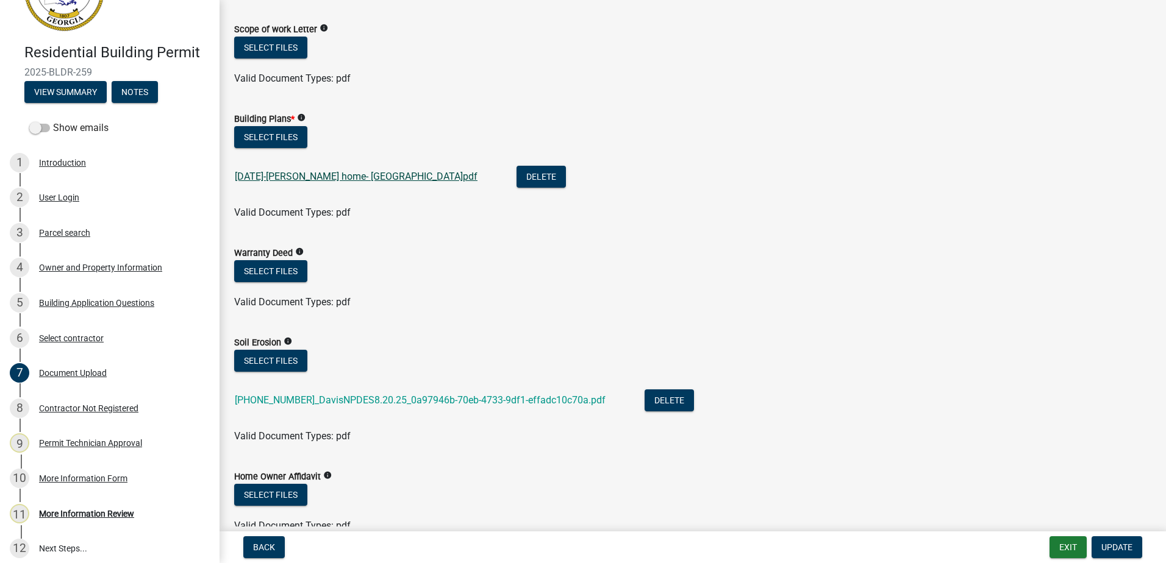
click at [309, 177] on link "6.30.25-Davis home- Cape View Lane.pdf" at bounding box center [356, 177] width 243 height 12
click at [1058, 543] on button "Exit" at bounding box center [1067, 548] width 37 height 22
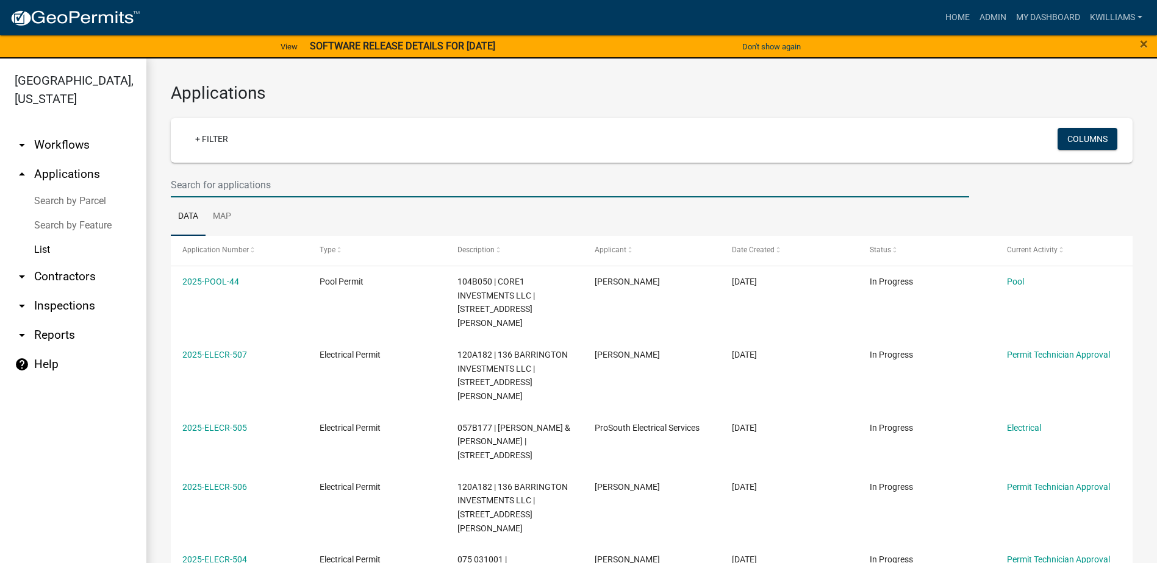
click at [245, 190] on input "text" at bounding box center [570, 185] width 798 height 25
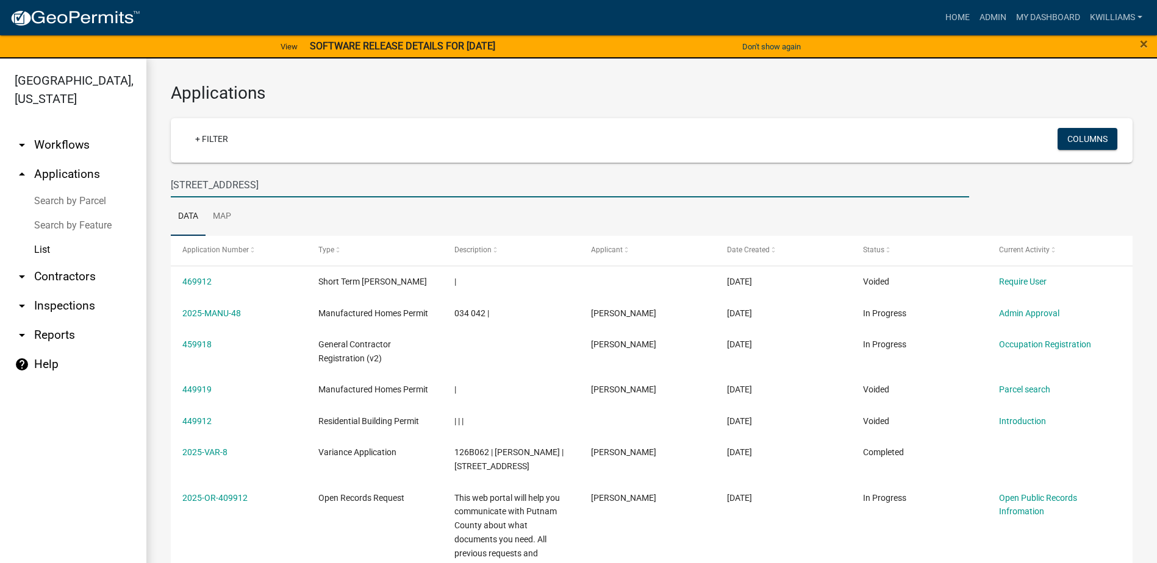
type input "991 Monticello rd"
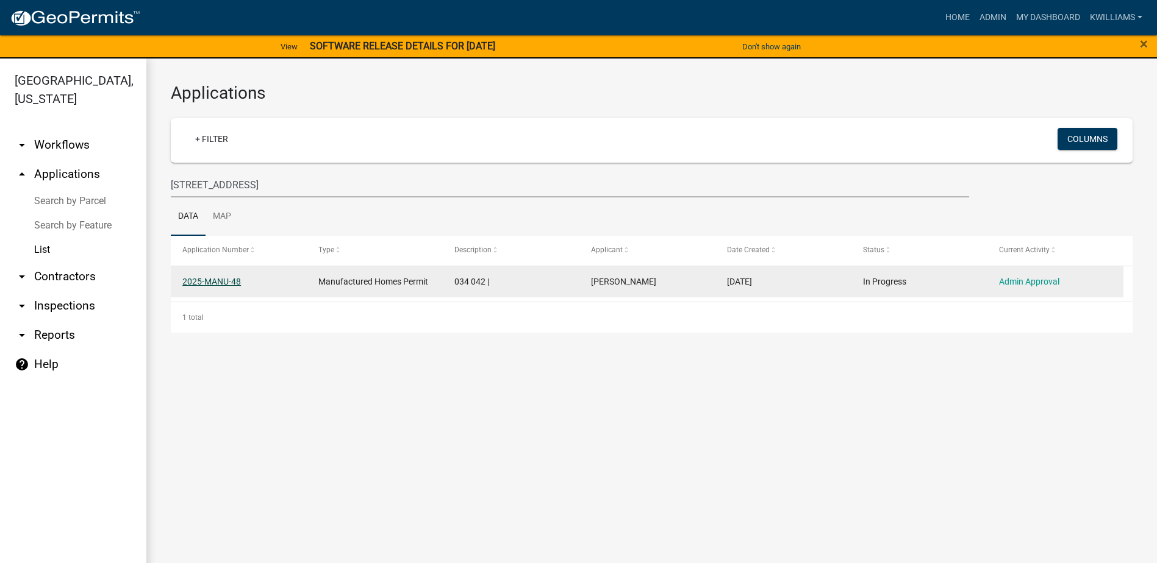
click at [194, 285] on link "2025-MANU-48" at bounding box center [211, 282] width 59 height 10
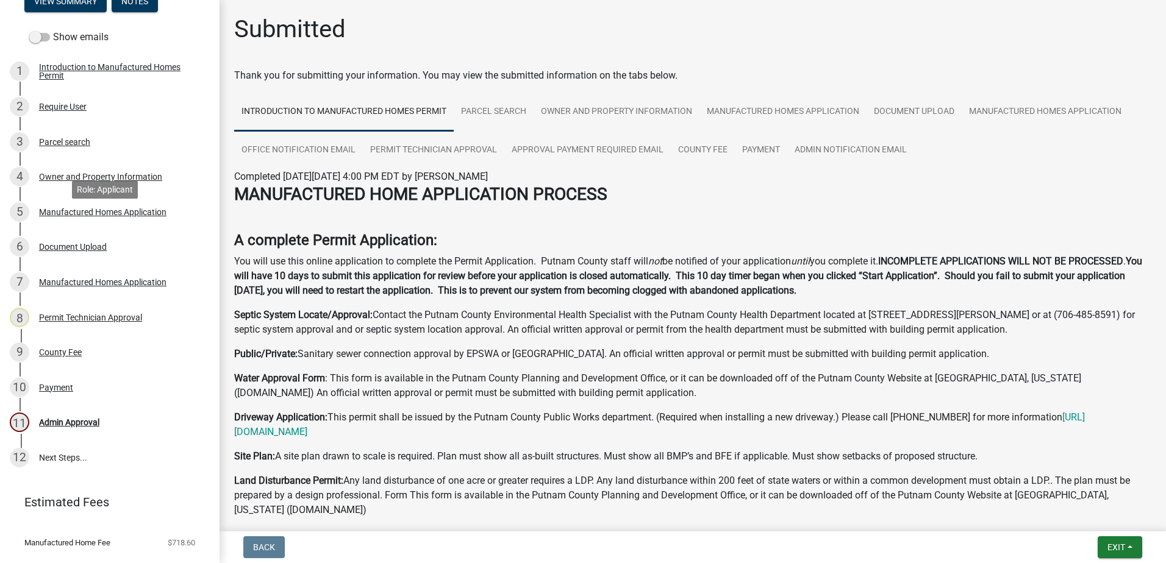
scroll to position [183, 0]
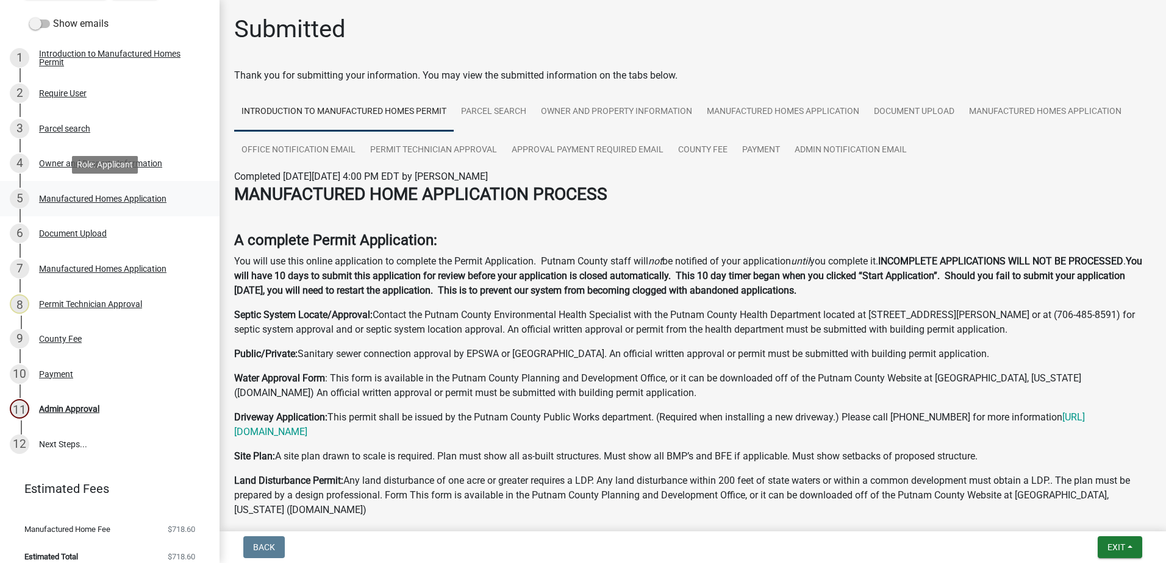
click at [66, 203] on div "Manufactured Homes Application" at bounding box center [102, 199] width 127 height 9
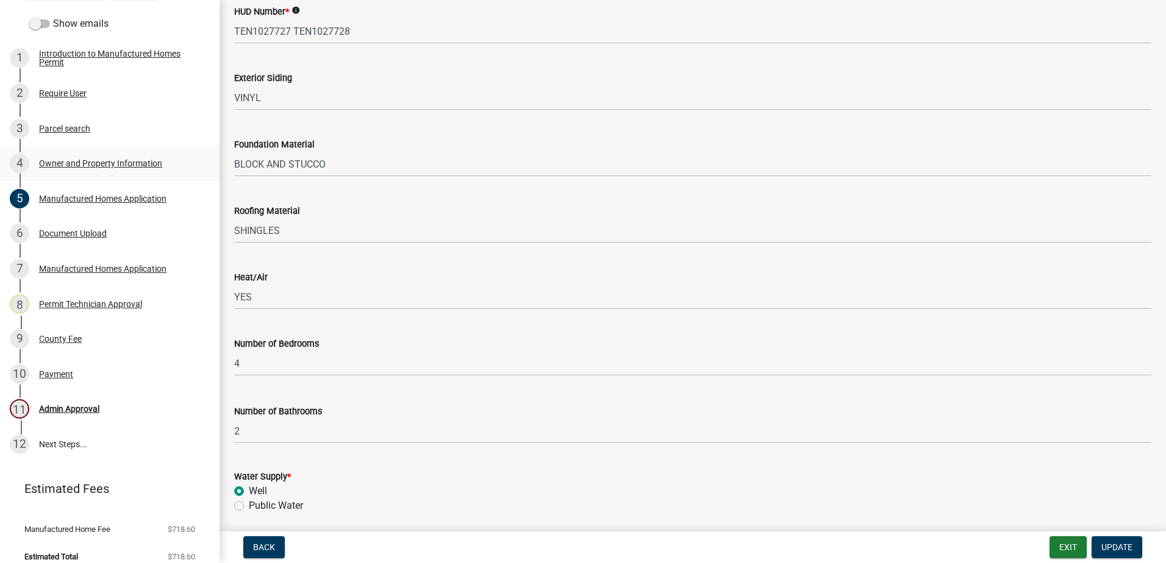
scroll to position [0, 0]
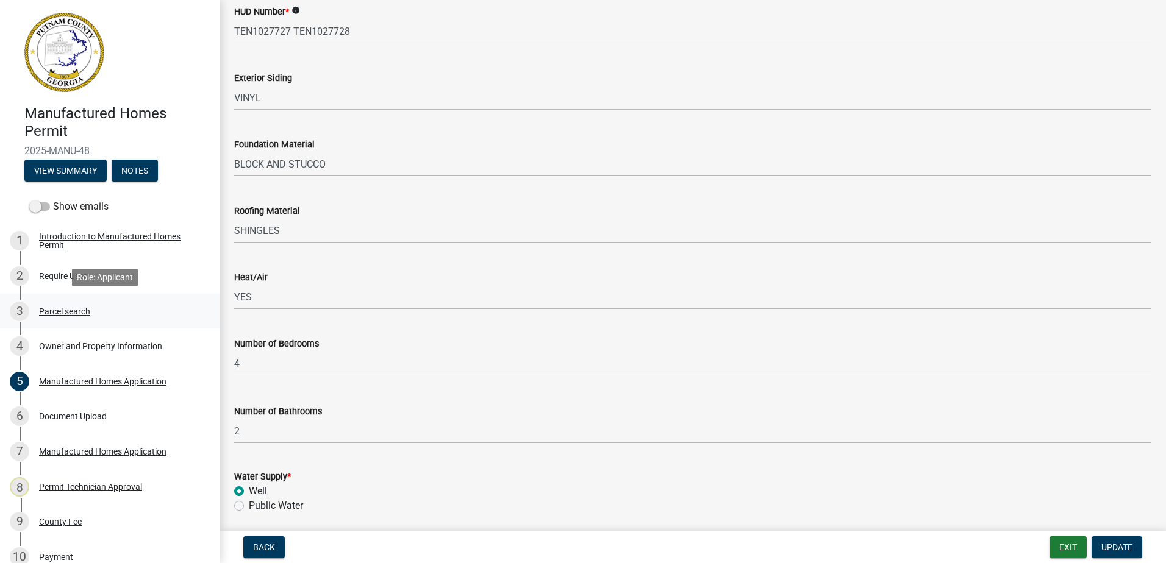
click at [72, 318] on div "3 Parcel search" at bounding box center [105, 312] width 190 height 20
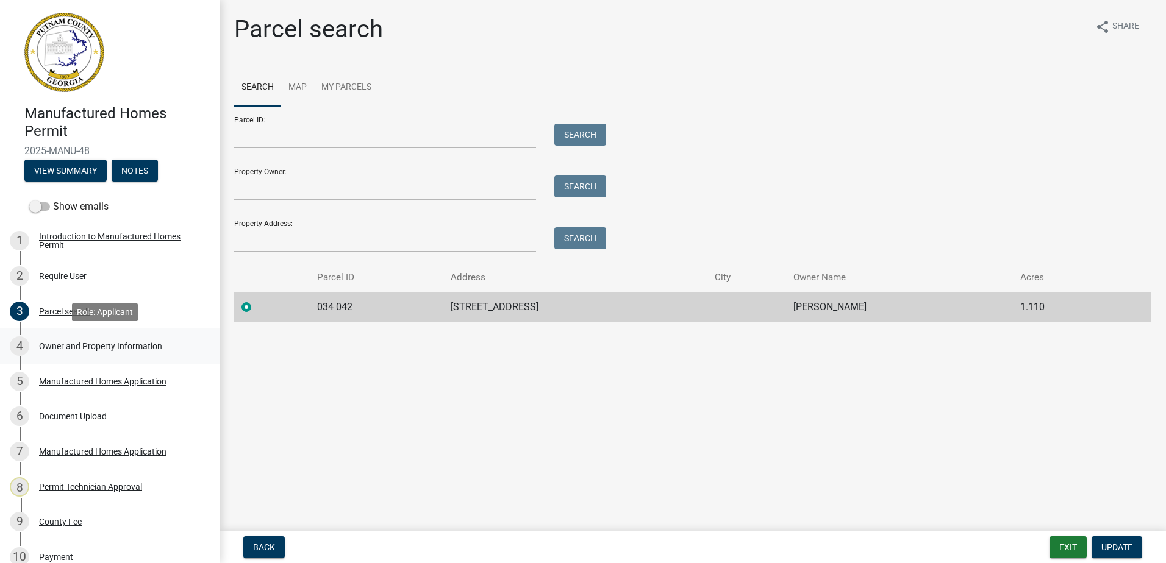
click at [84, 345] on div "Owner and Property Information" at bounding box center [100, 346] width 123 height 9
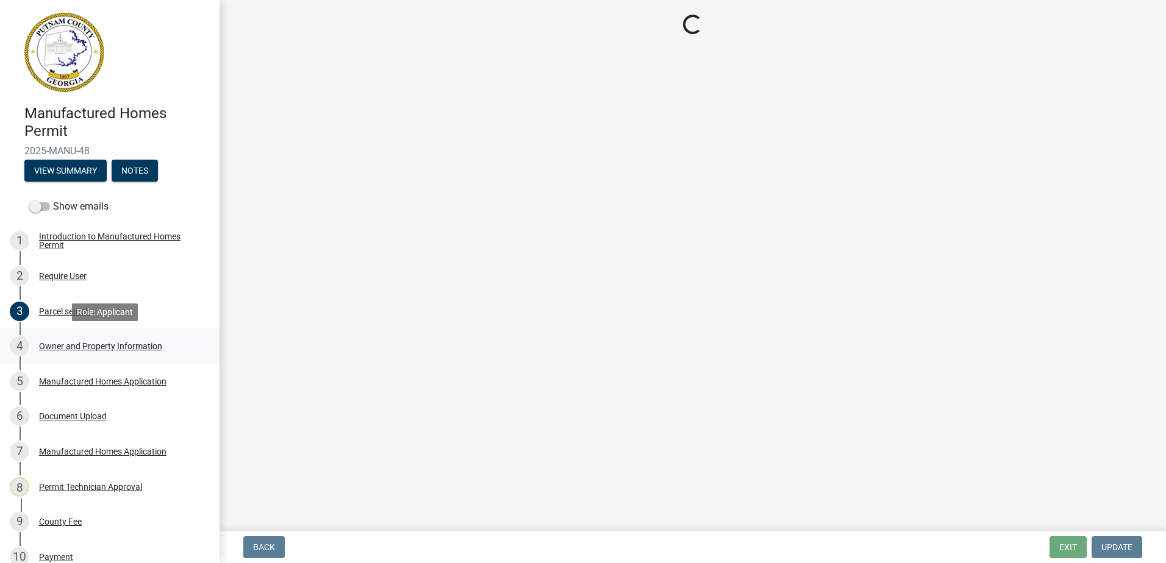
select select "a4366e26-0f82-401b-a682-956e4112ff86"
select select "83394b22-4a11-496c-8e5c-75ade2e72faf"
select select "95c2f08d-bd21-40ac-acc0-bf0ad2ba7c20"
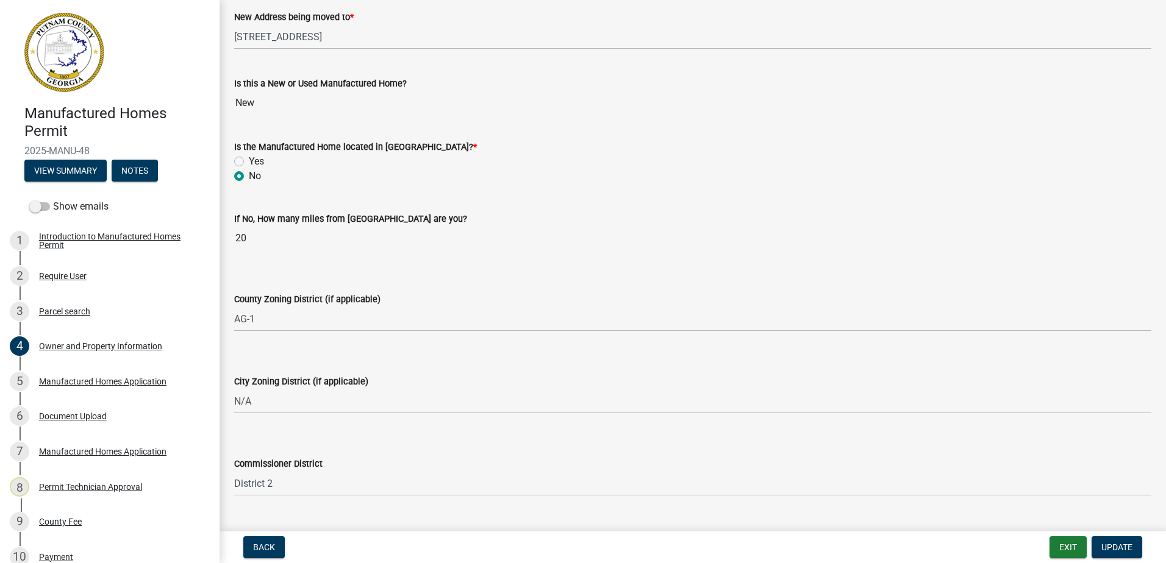
scroll to position [1403, 0]
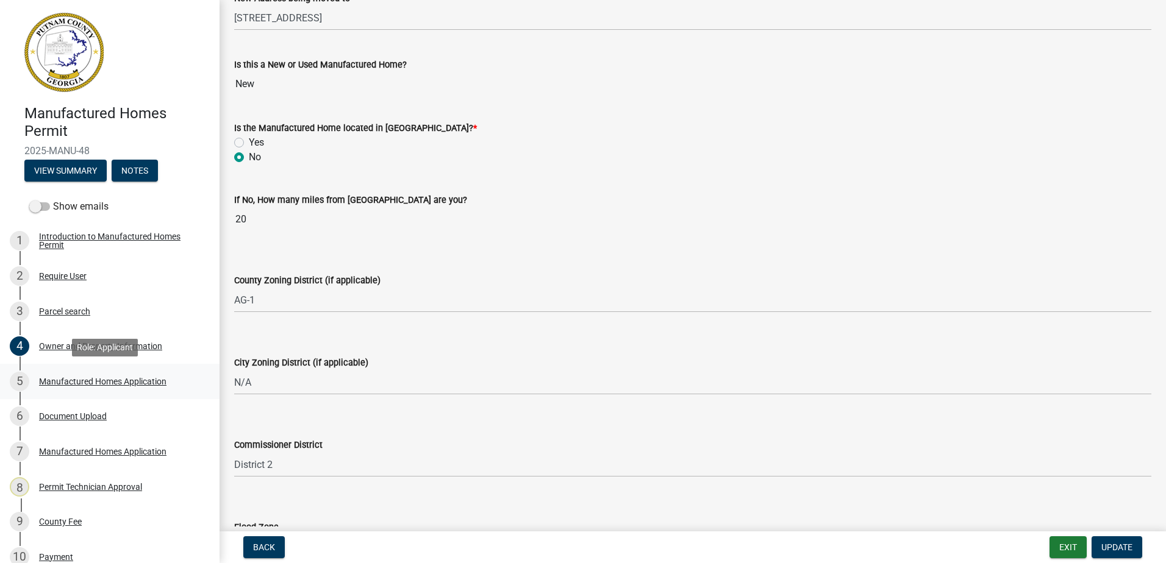
click at [81, 382] on div "Manufactured Homes Application" at bounding box center [102, 381] width 127 height 9
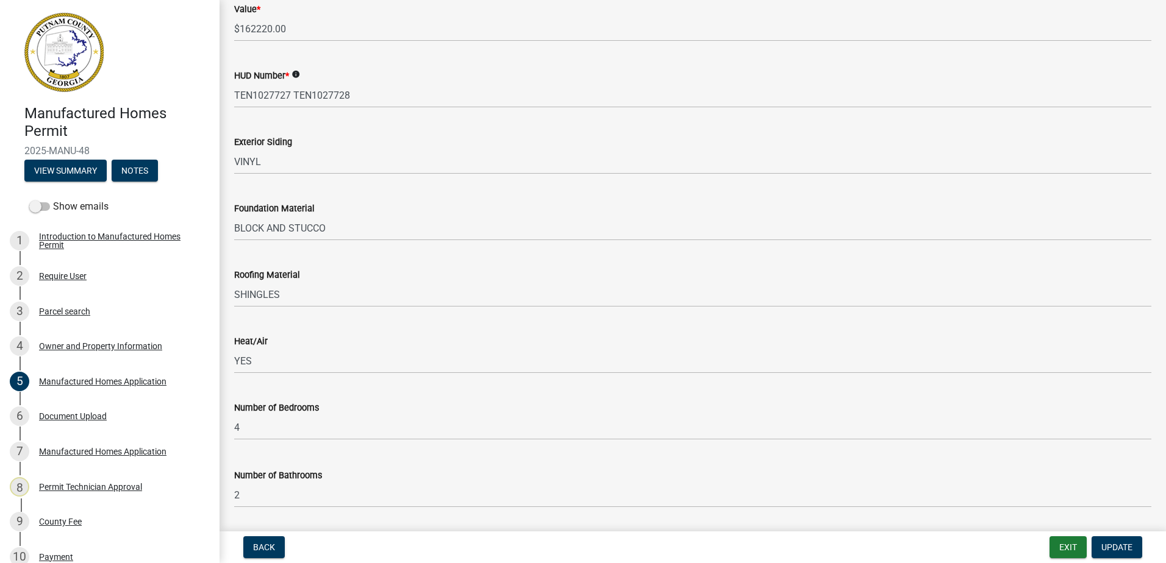
scroll to position [854, 0]
click at [54, 416] on div "Document Upload" at bounding box center [73, 416] width 68 height 9
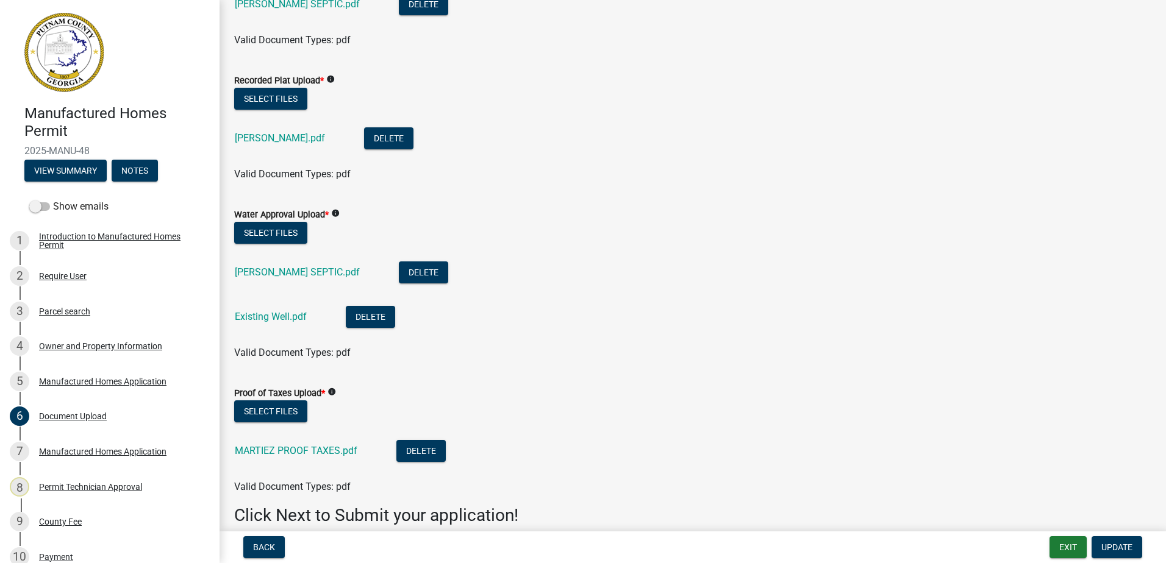
scroll to position [183, 0]
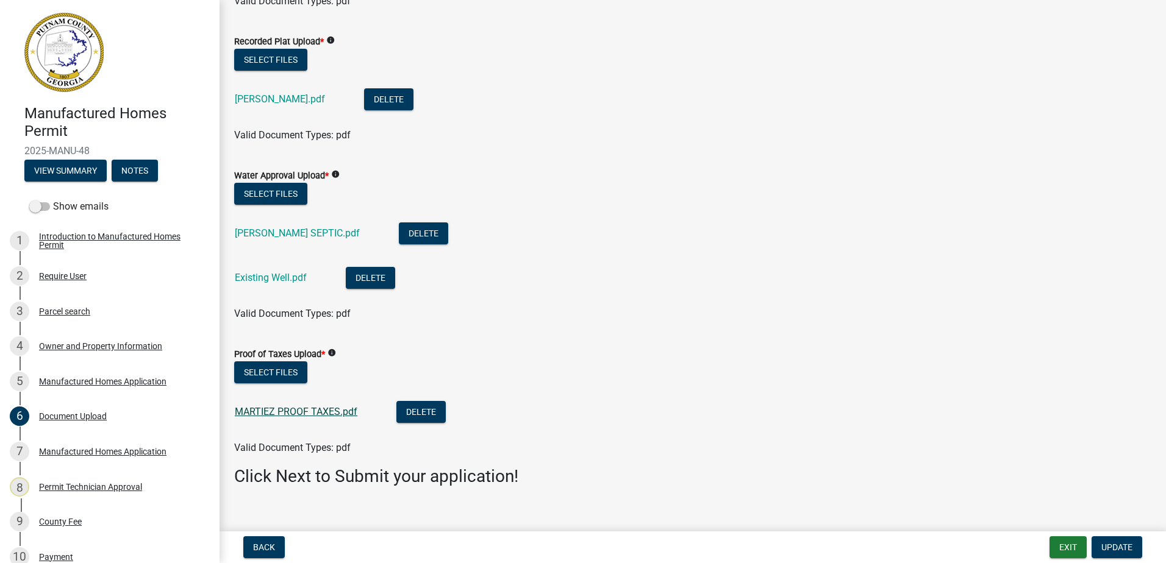
click at [310, 412] on link "MARTIEZ PROOF TAXES.pdf" at bounding box center [296, 412] width 123 height 12
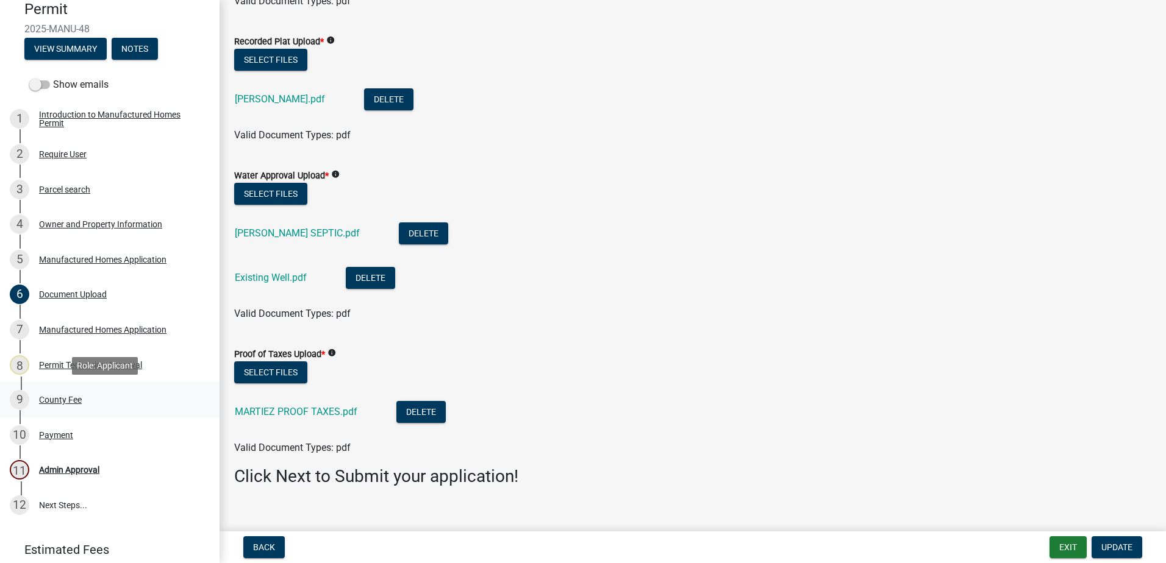
click at [74, 404] on div "County Fee" at bounding box center [60, 400] width 43 height 9
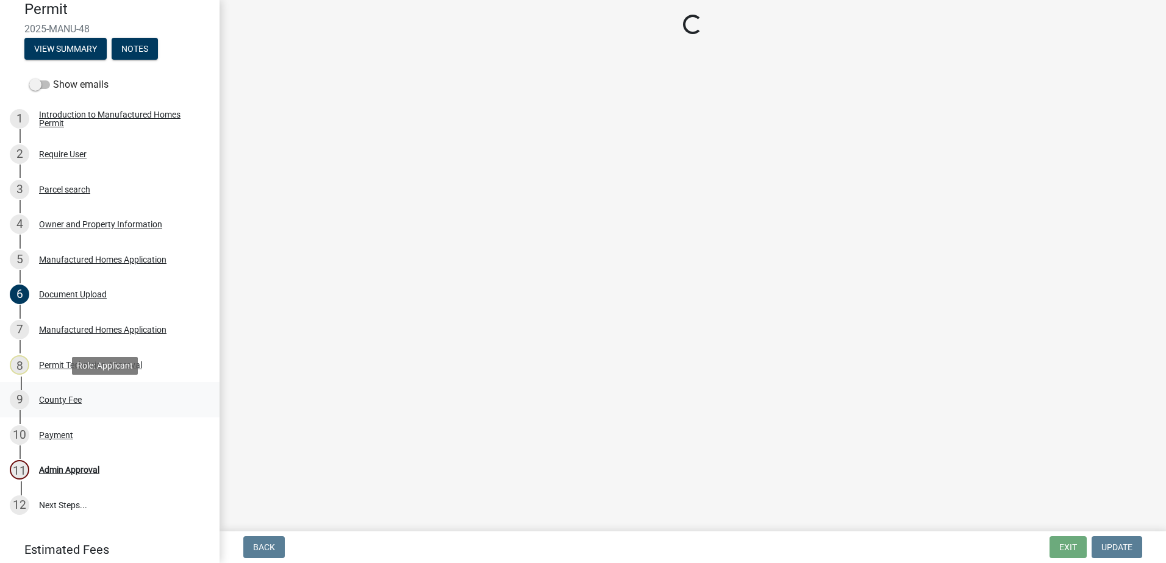
scroll to position [0, 0]
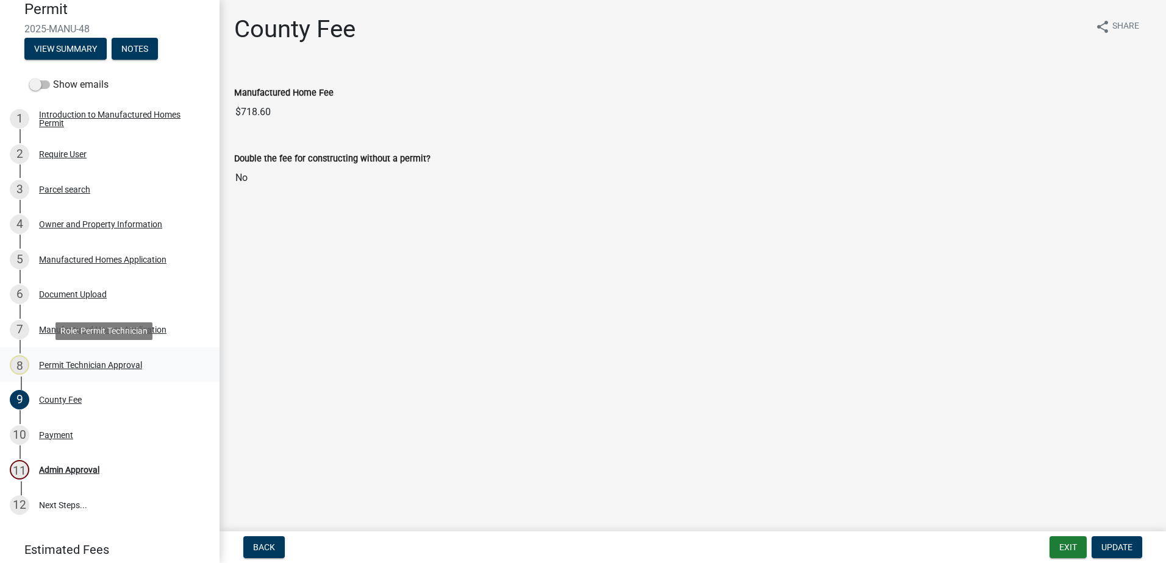
click at [84, 365] on div "Permit Technician Approval" at bounding box center [90, 365] width 103 height 9
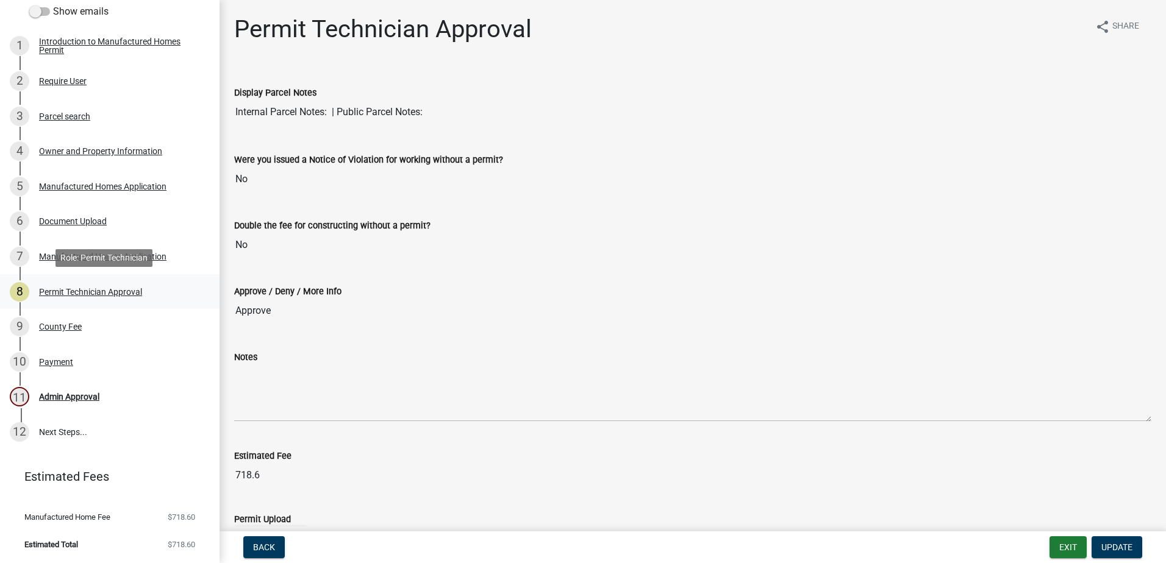
click at [84, 299] on div "8 Permit Technician Approval" at bounding box center [105, 292] width 190 height 20
click at [84, 293] on div "Permit Technician Approval" at bounding box center [90, 292] width 103 height 9
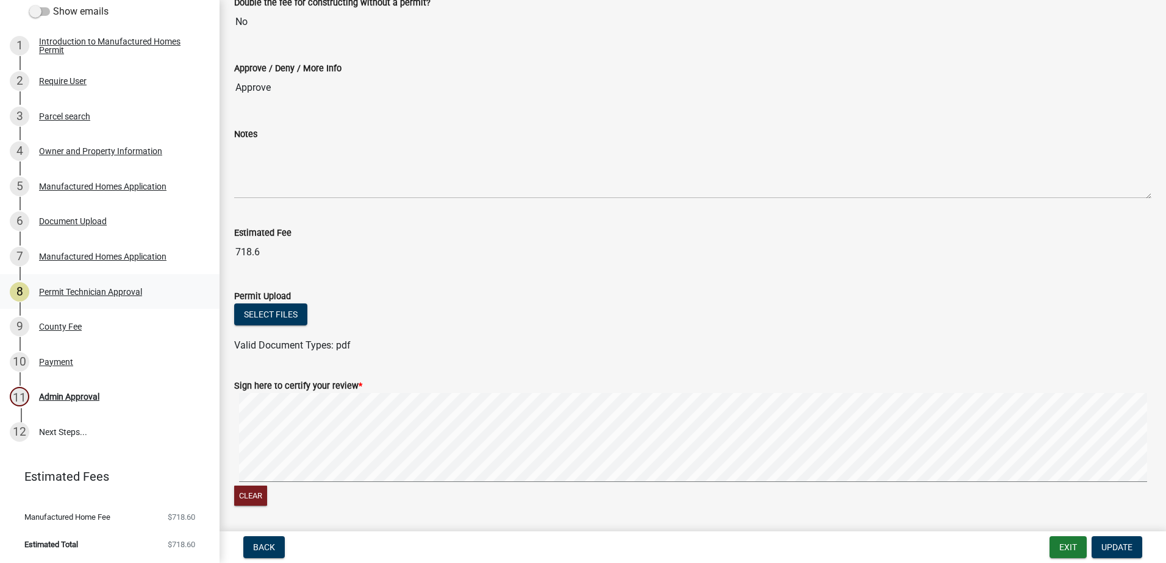
scroll to position [244, 0]
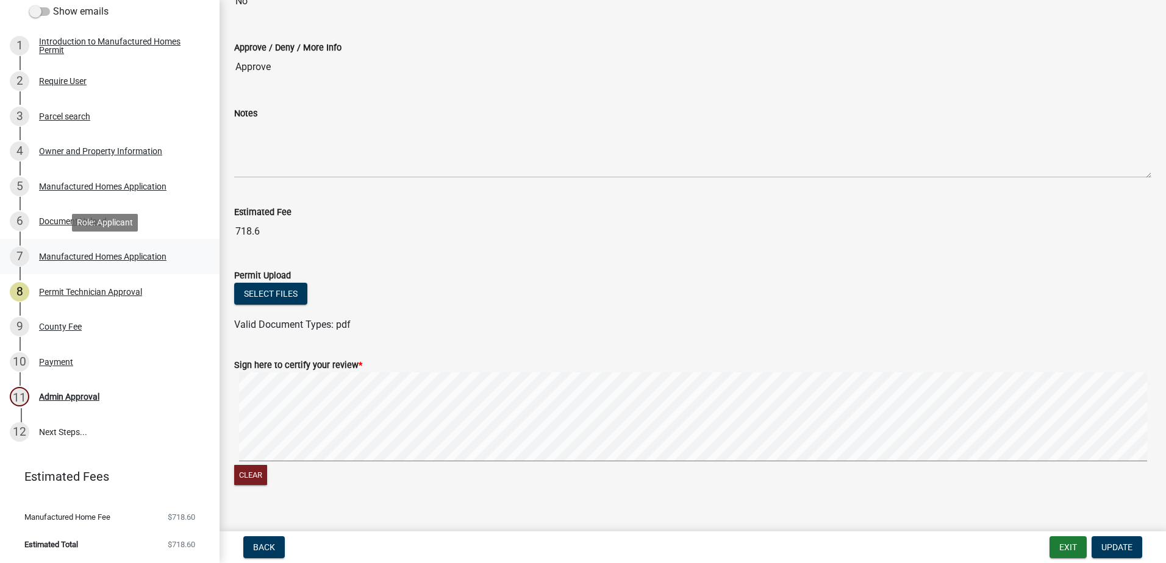
click at [110, 260] on div "Manufactured Homes Application" at bounding box center [102, 256] width 127 height 9
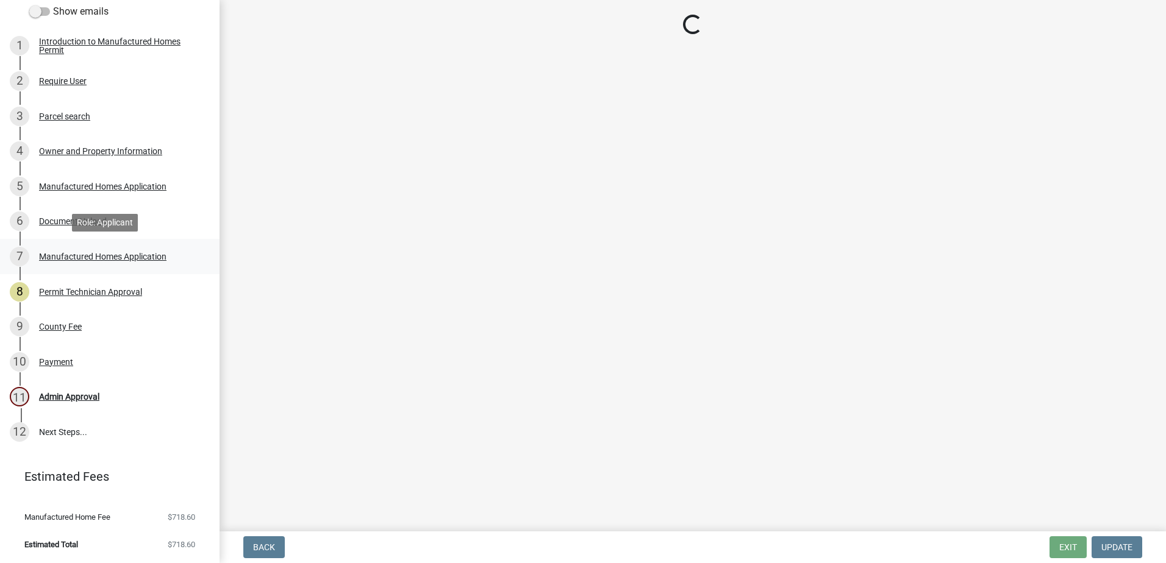
scroll to position [0, 0]
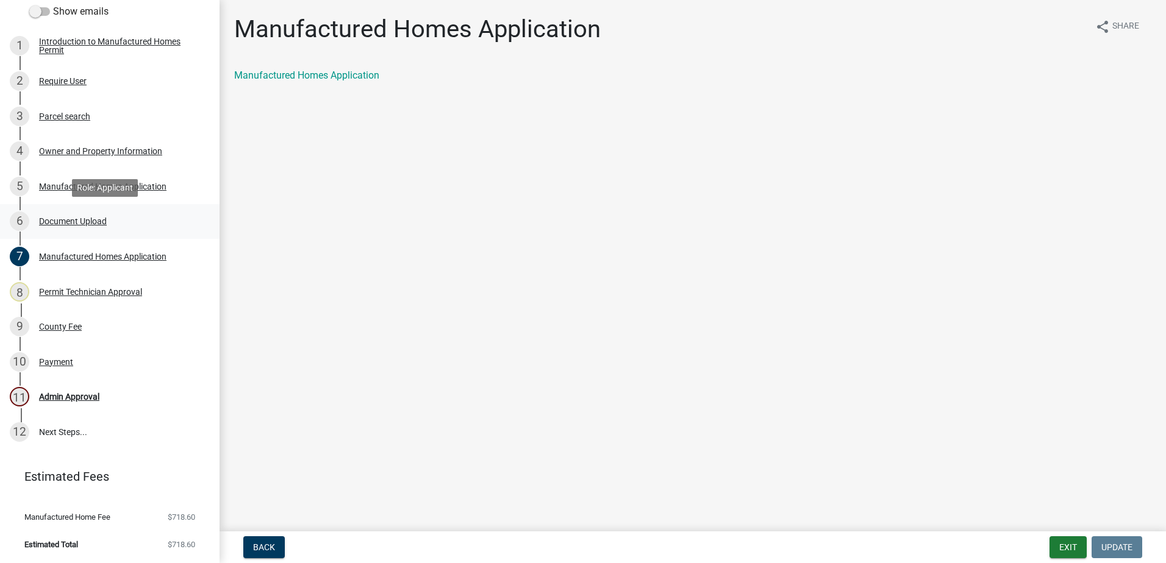
click at [74, 214] on div "6 Document Upload" at bounding box center [105, 222] width 190 height 20
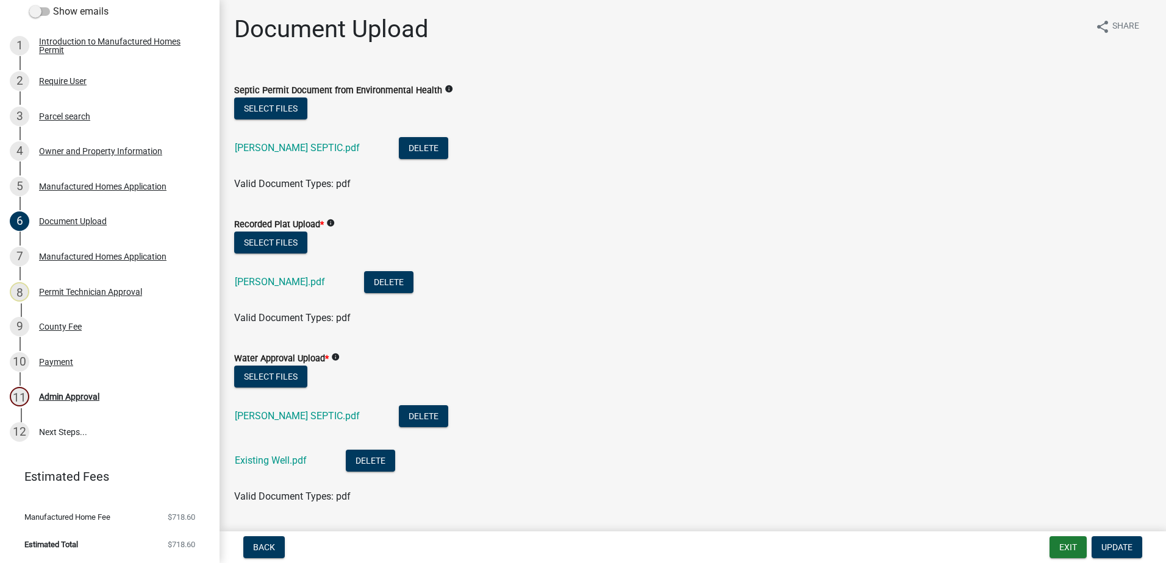
click at [266, 154] on div "MARTINEZ SEPTIC.pdf" at bounding box center [307, 149] width 145 height 25
click at [264, 148] on link "MARTINEZ SEPTIC.pdf" at bounding box center [297, 148] width 125 height 12
click at [87, 190] on div "Manufactured Homes Application" at bounding box center [102, 186] width 127 height 9
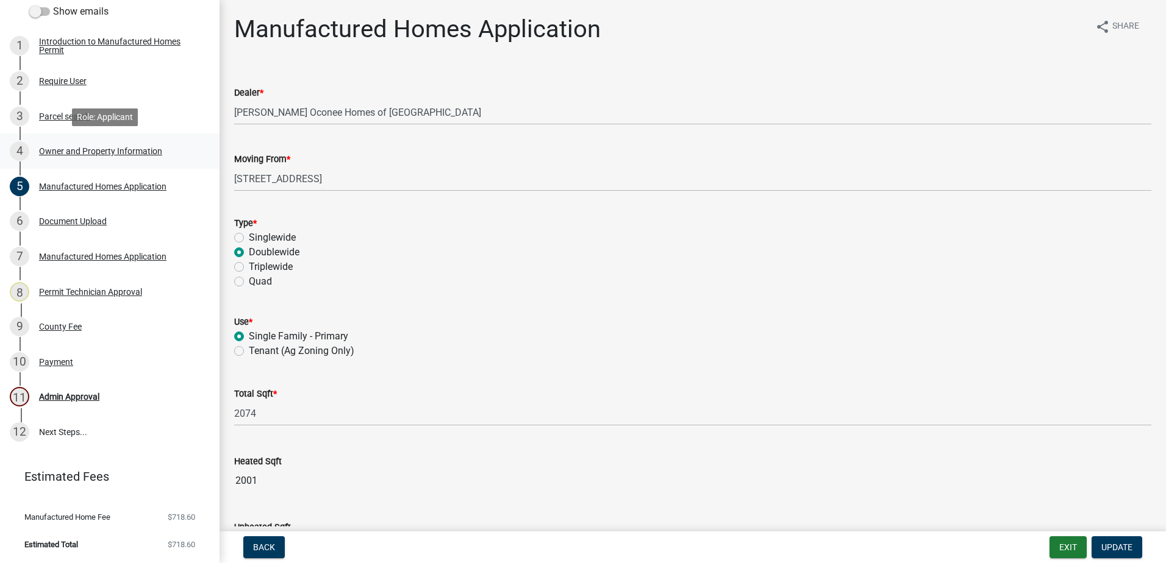
click at [60, 143] on div "4 Owner and Property Information" at bounding box center [105, 151] width 190 height 20
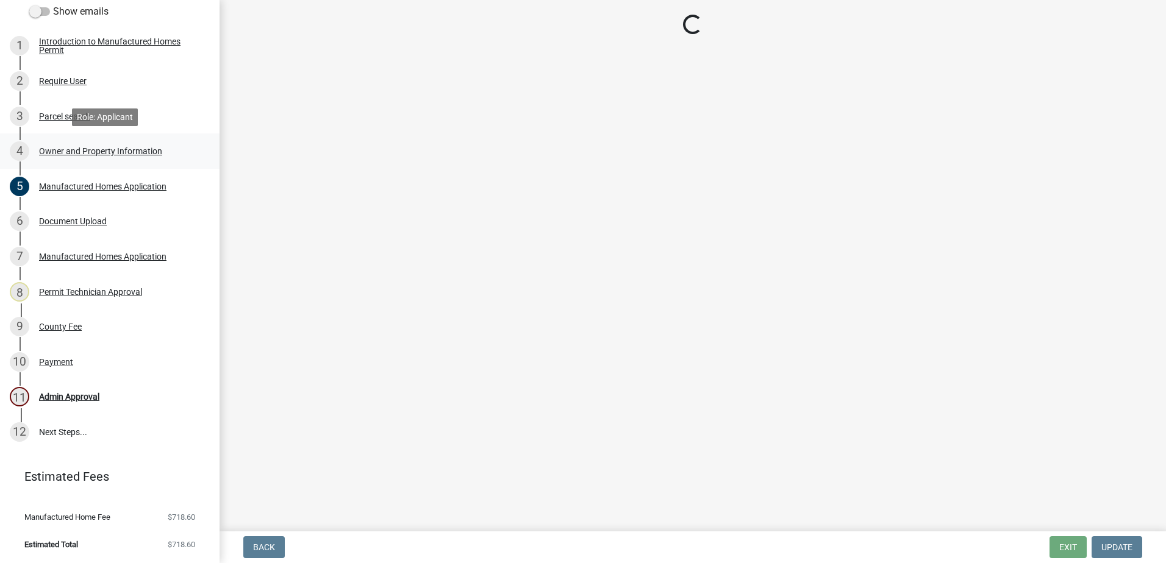
select select "a4366e26-0f82-401b-a682-956e4112ff86"
select select "83394b22-4a11-496c-8e5c-75ade2e72faf"
select select "95c2f08d-bd21-40ac-acc0-bf0ad2ba7c20"
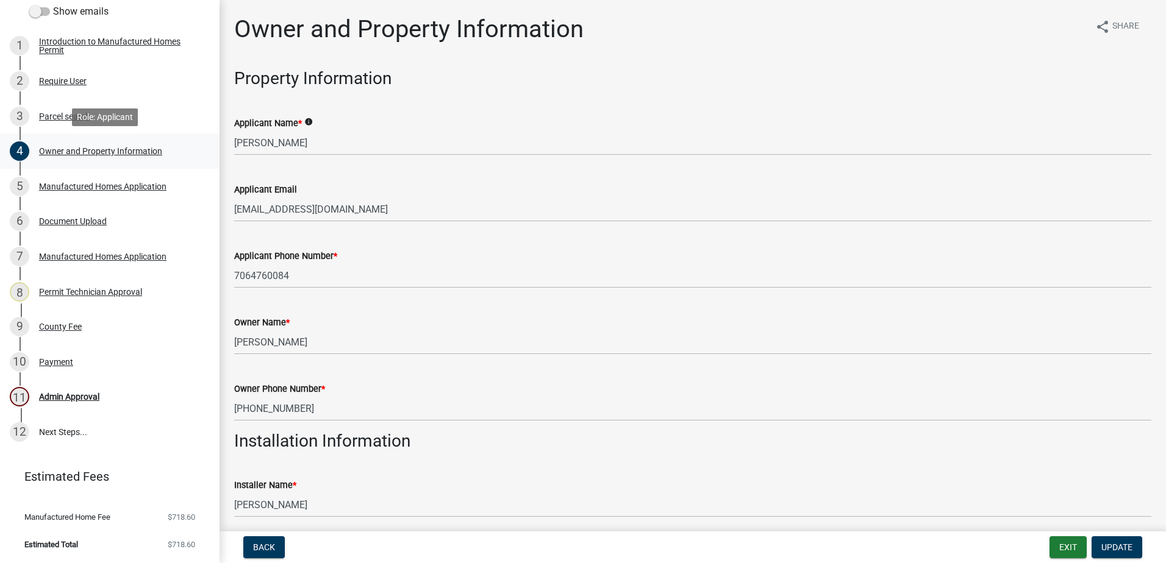
click at [63, 152] on div "Owner and Property Information" at bounding box center [100, 151] width 123 height 9
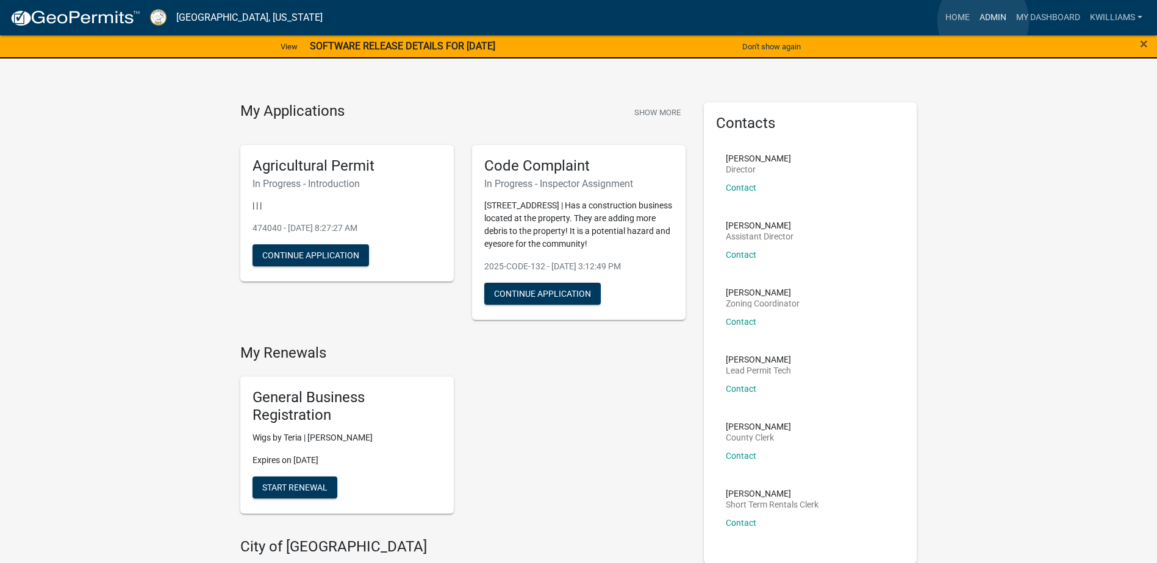
drag, startPoint x: 984, startPoint y: 21, endPoint x: 974, endPoint y: 21, distance: 9.8
click at [982, 21] on link "Admin" at bounding box center [992, 17] width 37 height 23
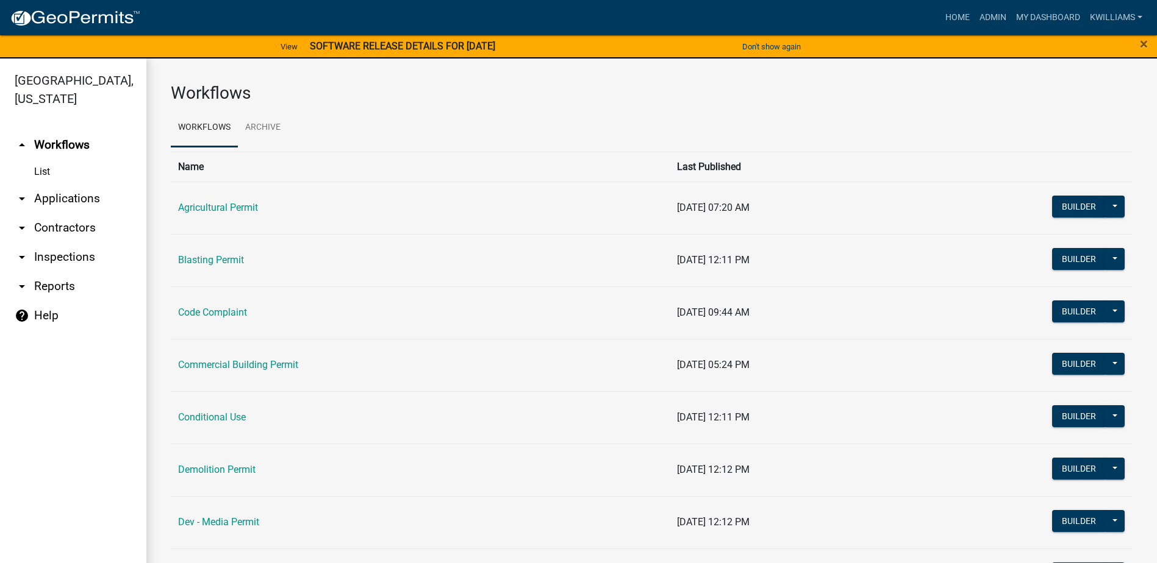
click at [34, 199] on link "arrow_drop_down Applications" at bounding box center [73, 198] width 146 height 29
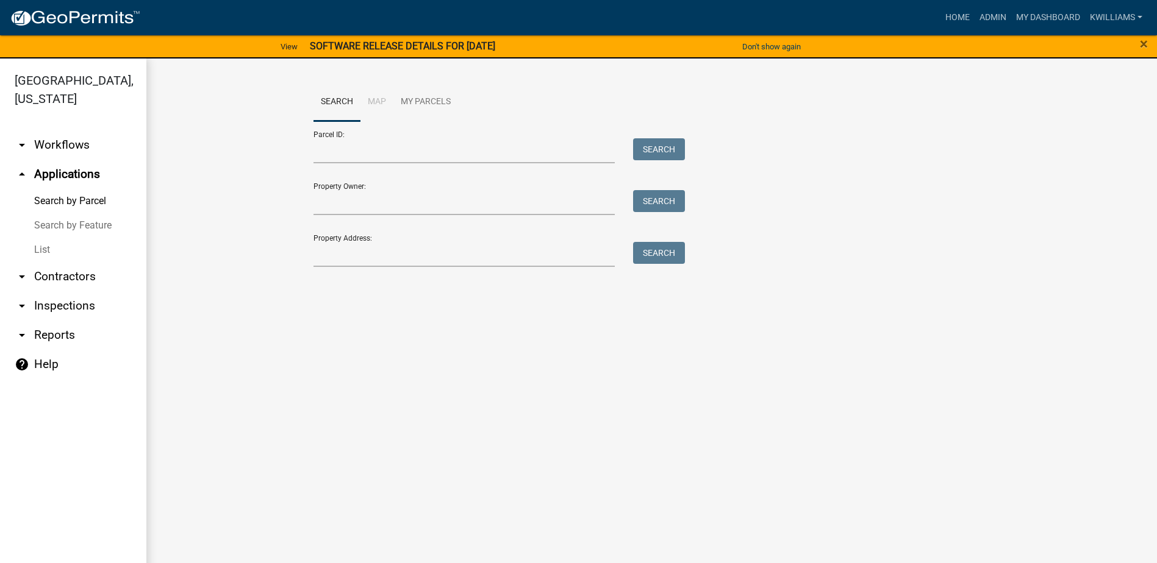
click at [62, 254] on link "List" at bounding box center [73, 250] width 146 height 24
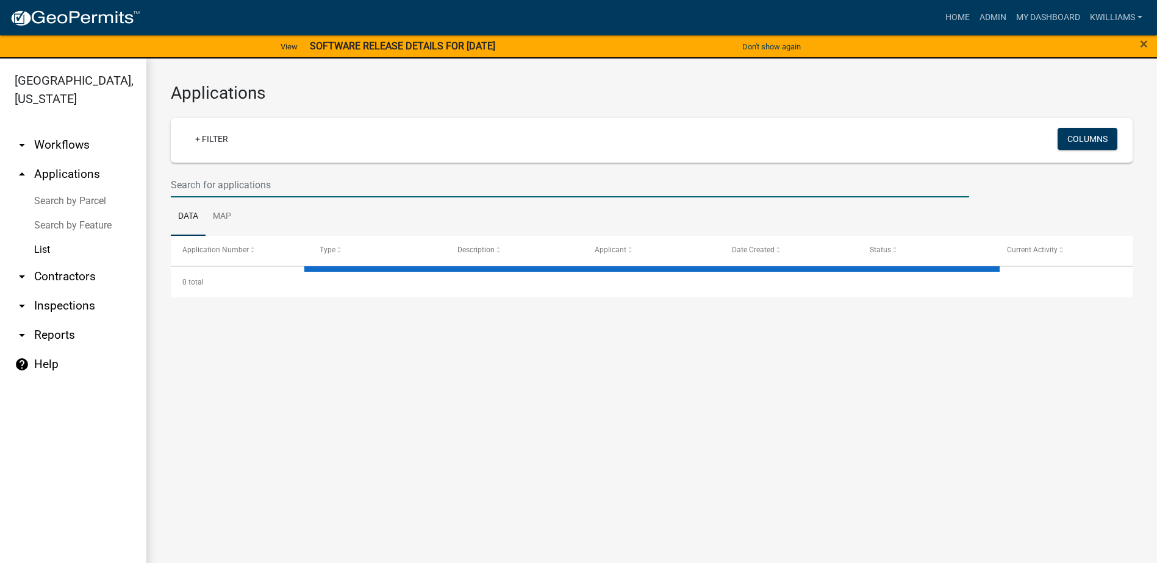
click at [213, 188] on input "text" at bounding box center [570, 185] width 798 height 25
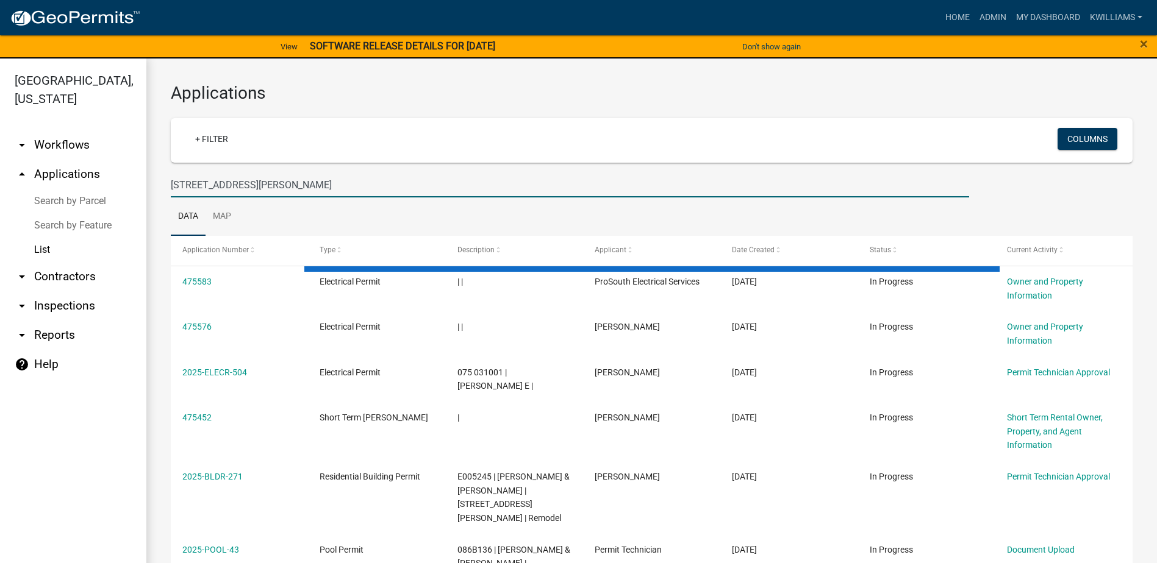
type input "166 mays rd"
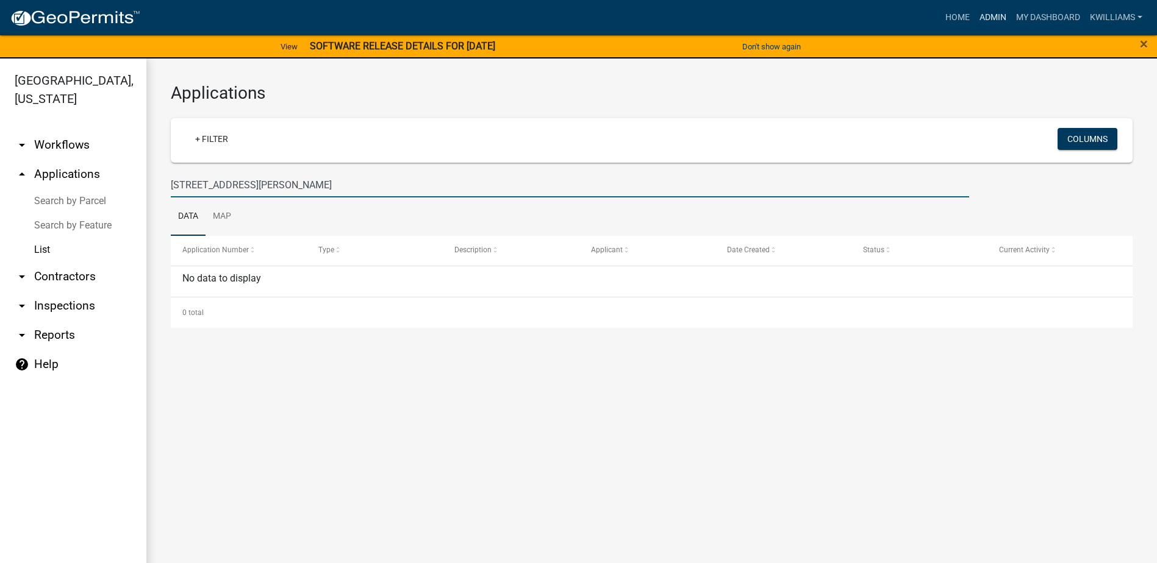
click at [977, 11] on link "Admin" at bounding box center [992, 17] width 37 height 23
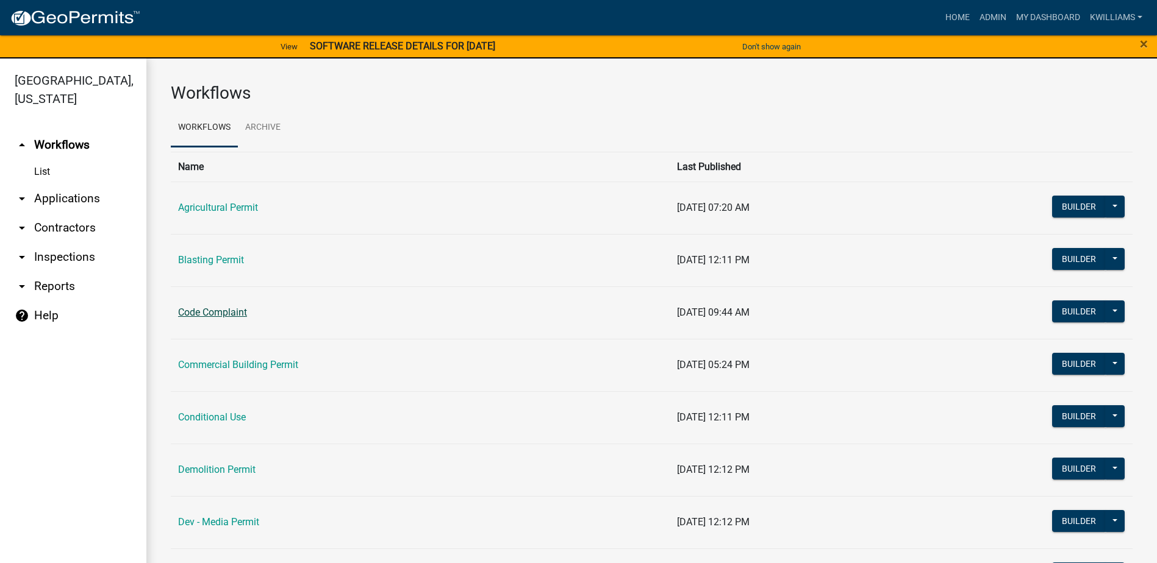
click at [201, 317] on link "Code Complaint" at bounding box center [212, 313] width 69 height 12
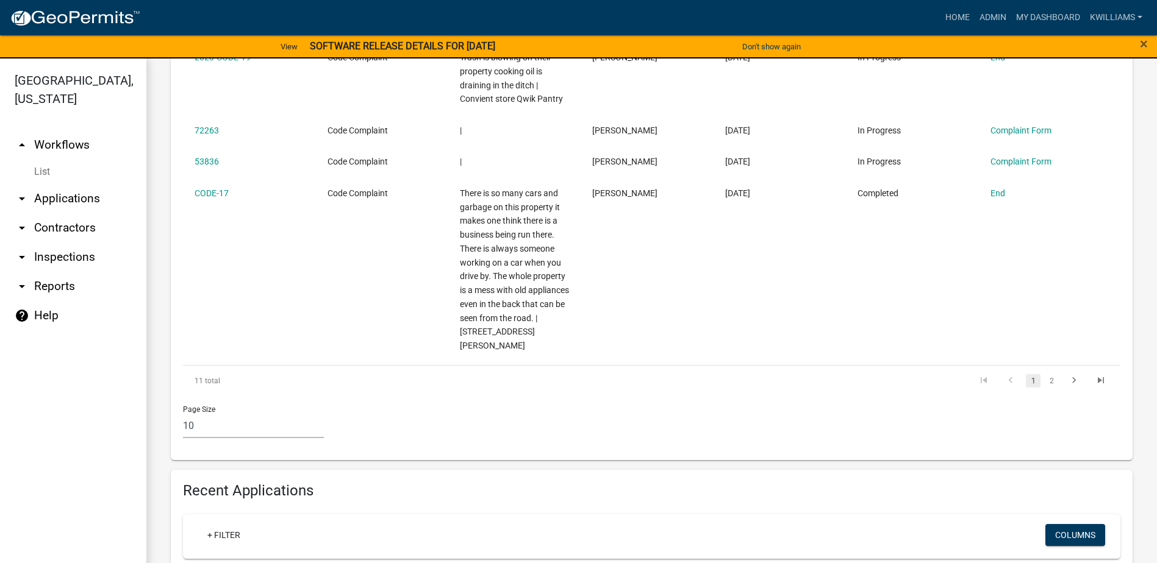
scroll to position [854, 0]
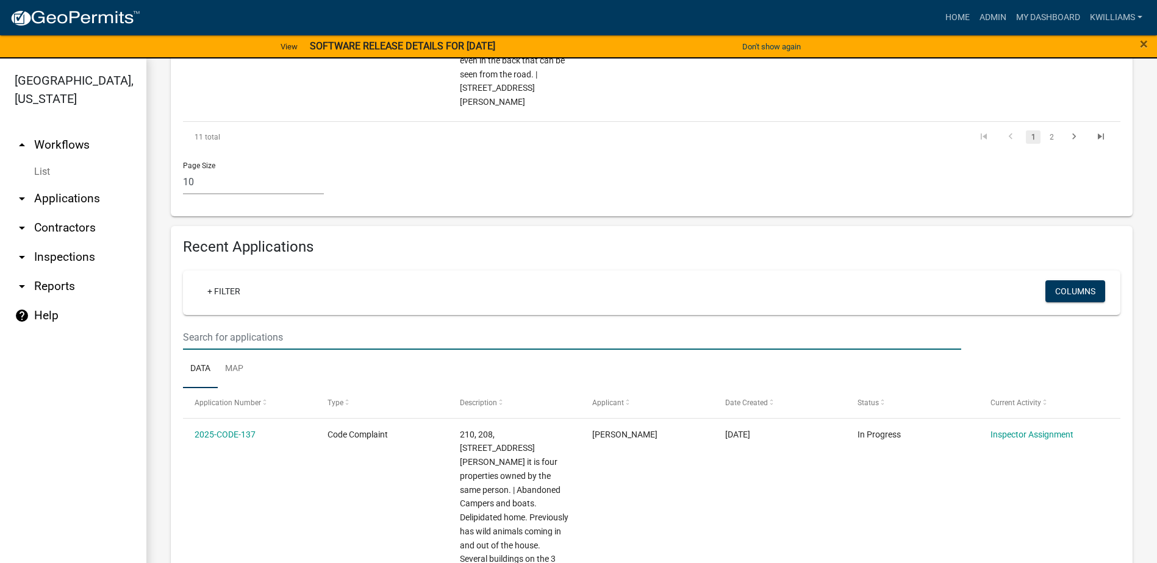
drag, startPoint x: 221, startPoint y: 316, endPoint x: 218, endPoint y: 305, distance: 11.8
click at [220, 309] on wm-filter-builder "+ Filter Columns" at bounding box center [651, 310] width 937 height 79
type input "166 mays rd"
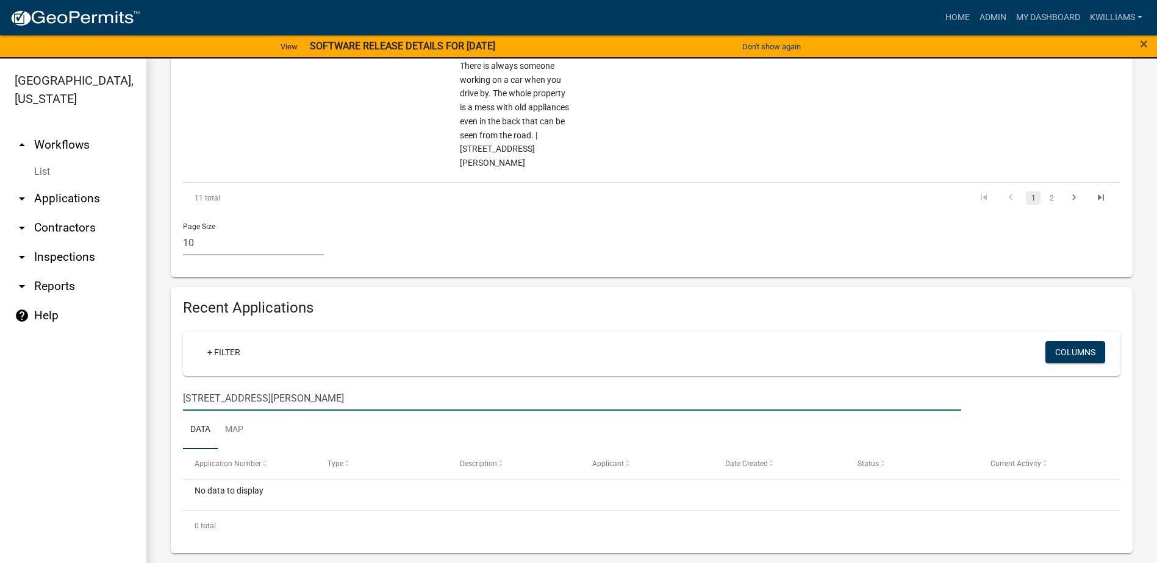
scroll to position [779, 0]
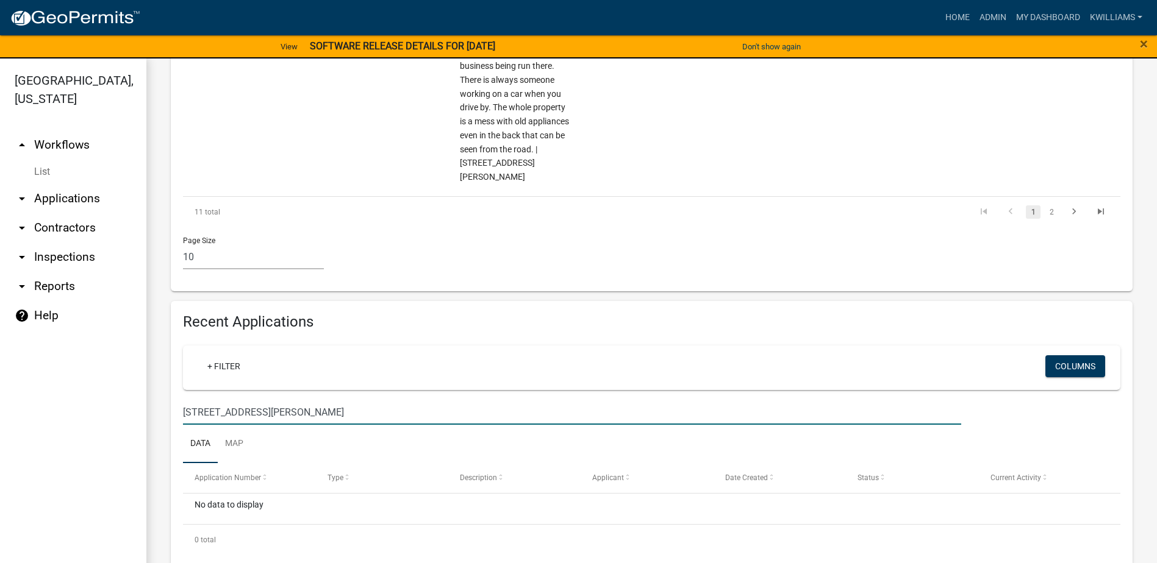
drag, startPoint x: 259, startPoint y: 396, endPoint x: 73, endPoint y: 376, distance: 186.5
click at [73, 376] on div "Putnam County, Georgia arrow_drop_up Workflows List arrow_drop_down Application…" at bounding box center [578, 319] width 1157 height 520
type input "m"
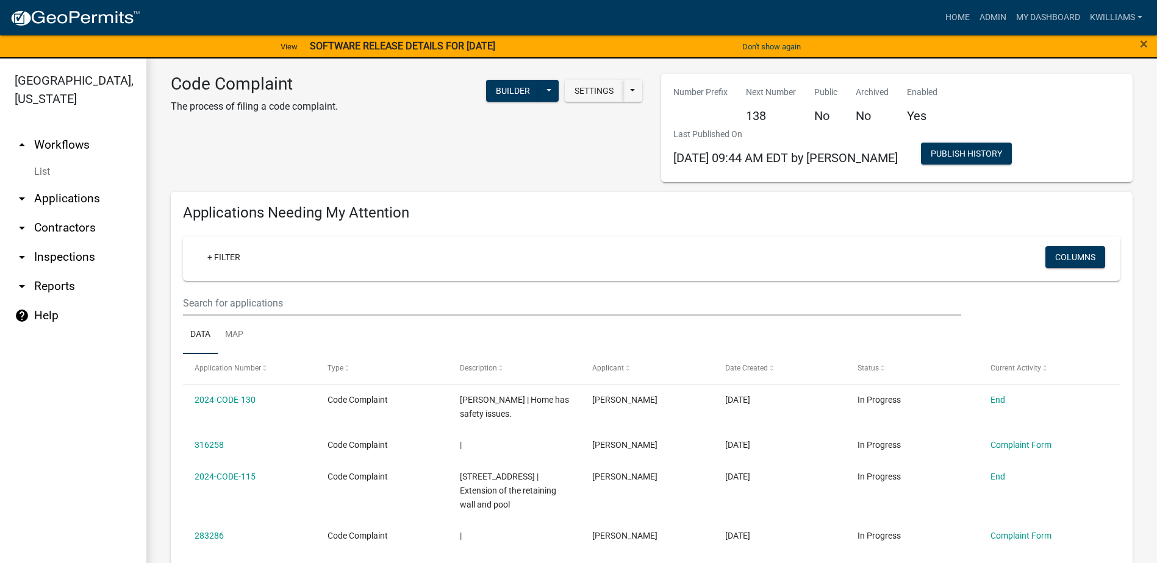
scroll to position [0, 0]
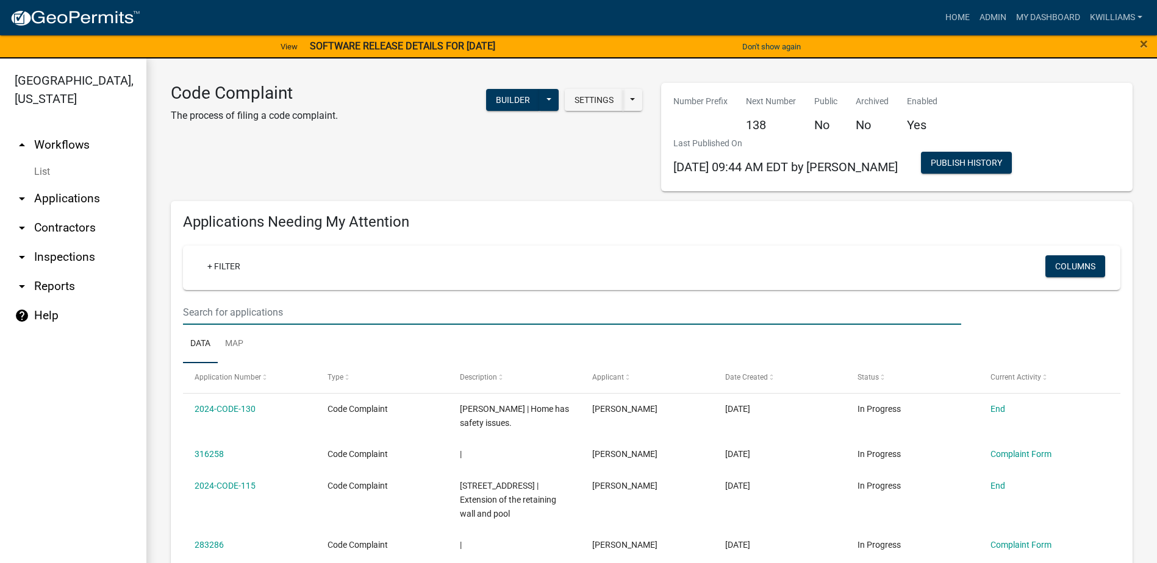
click at [294, 307] on input "text" at bounding box center [572, 312] width 778 height 25
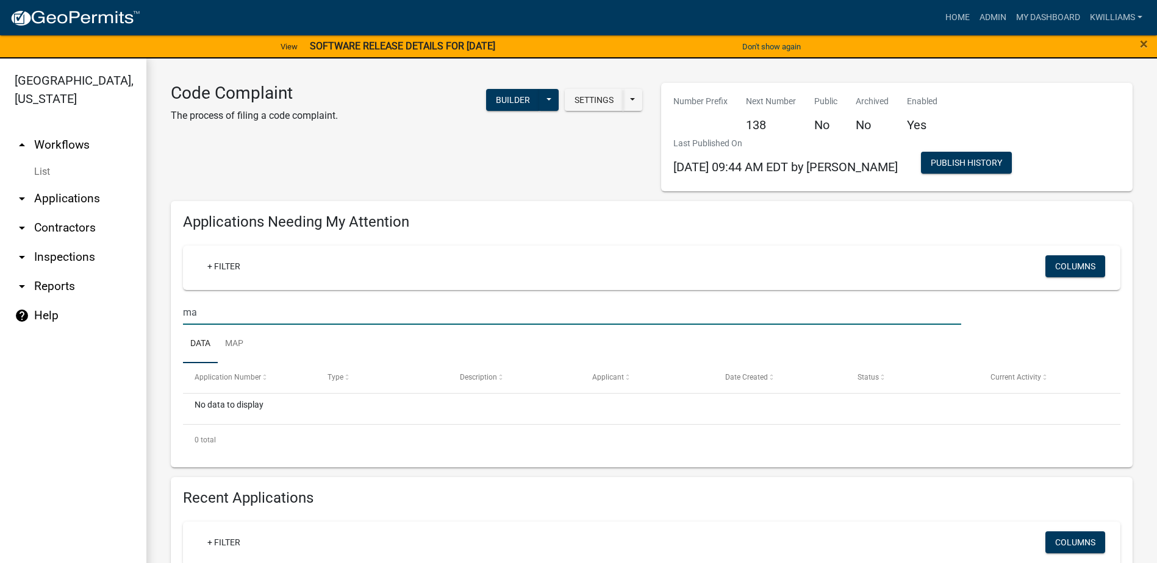
type input "m"
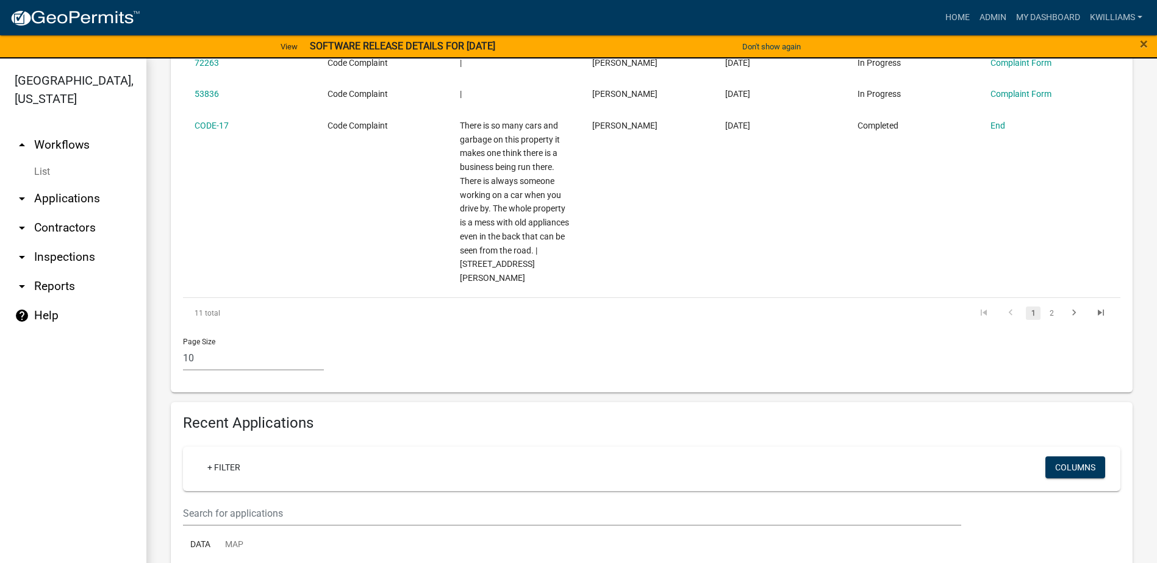
scroll to position [793, 0]
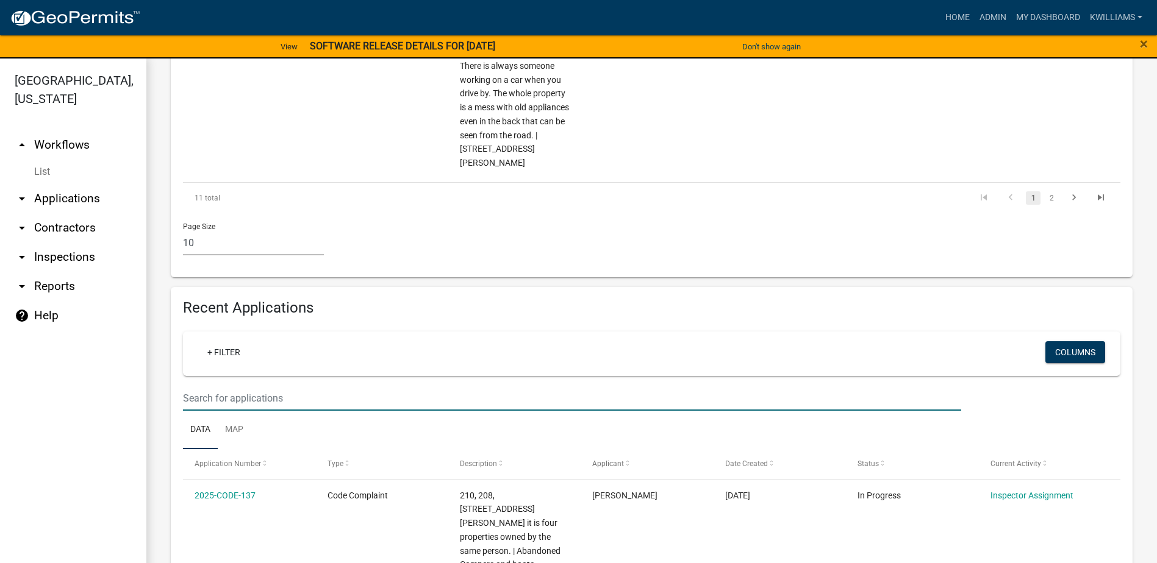
click at [212, 390] on input "text" at bounding box center [572, 398] width 778 height 25
type input "mays"
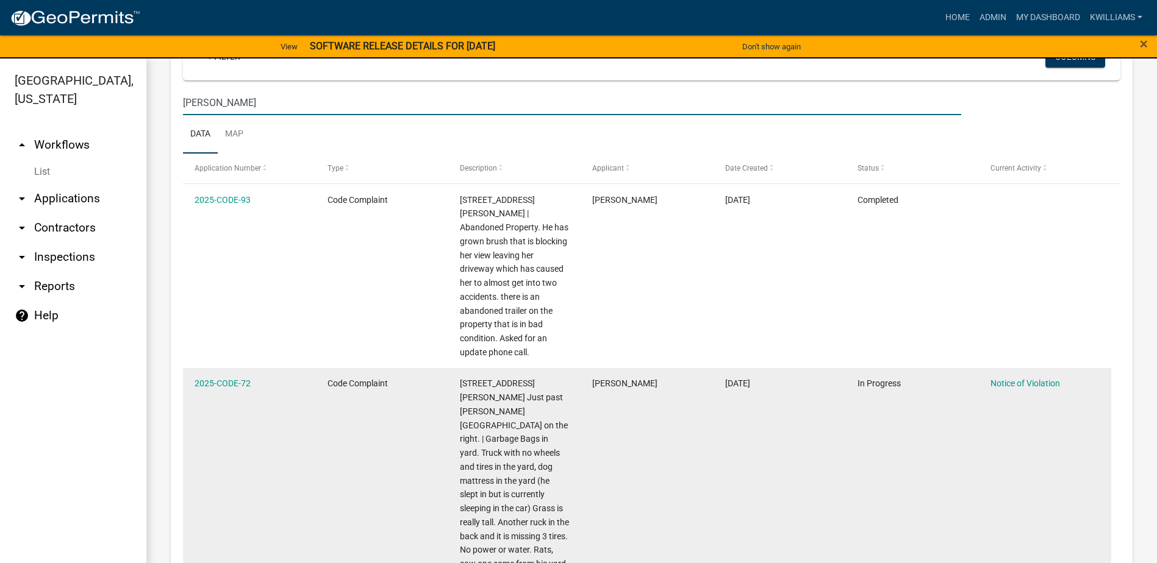
scroll to position [1098, 0]
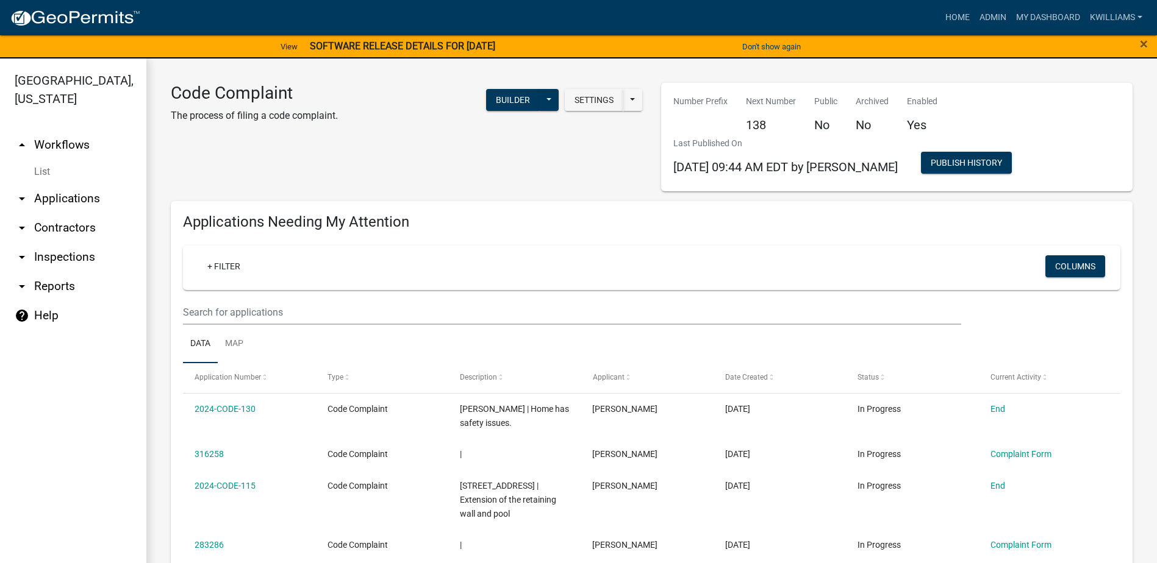
scroll to position [1098, 0]
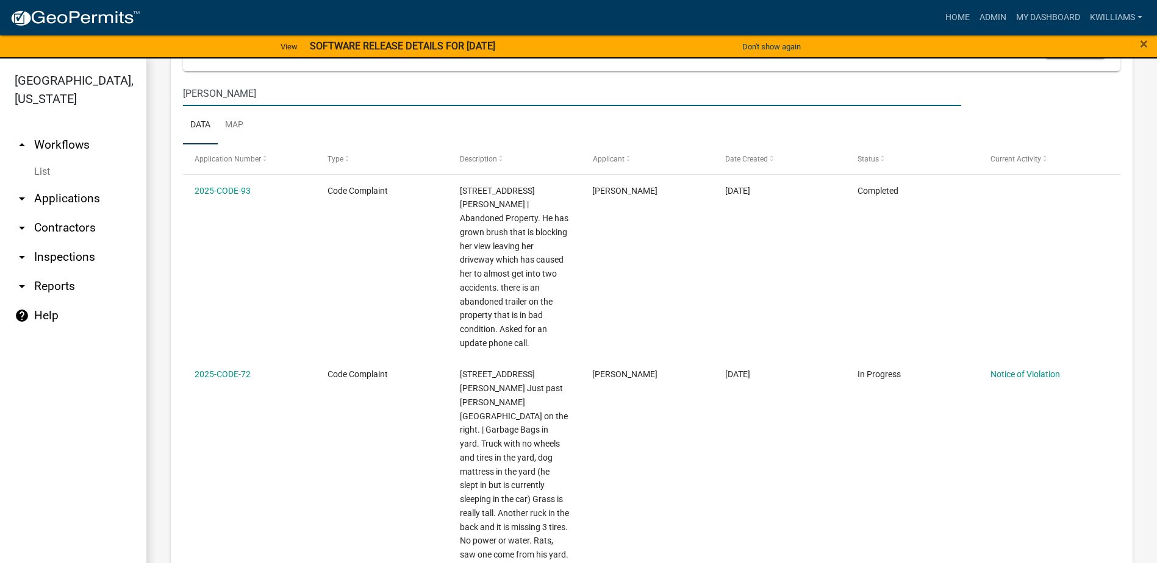
click at [60, 204] on link "arrow_drop_down Applications" at bounding box center [73, 198] width 146 height 29
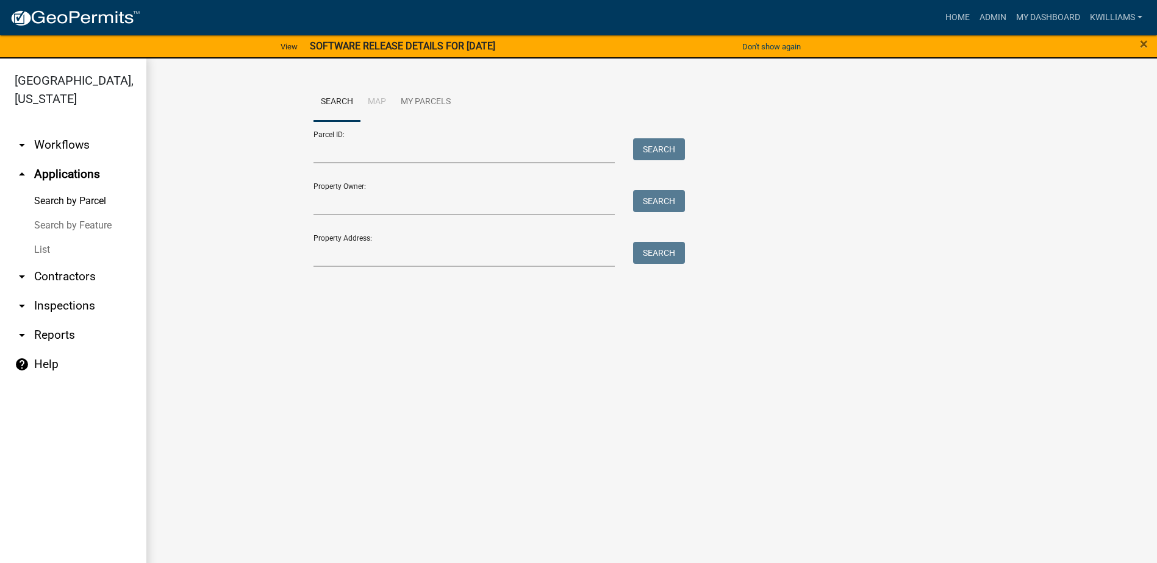
click at [36, 245] on link "List" at bounding box center [73, 250] width 146 height 24
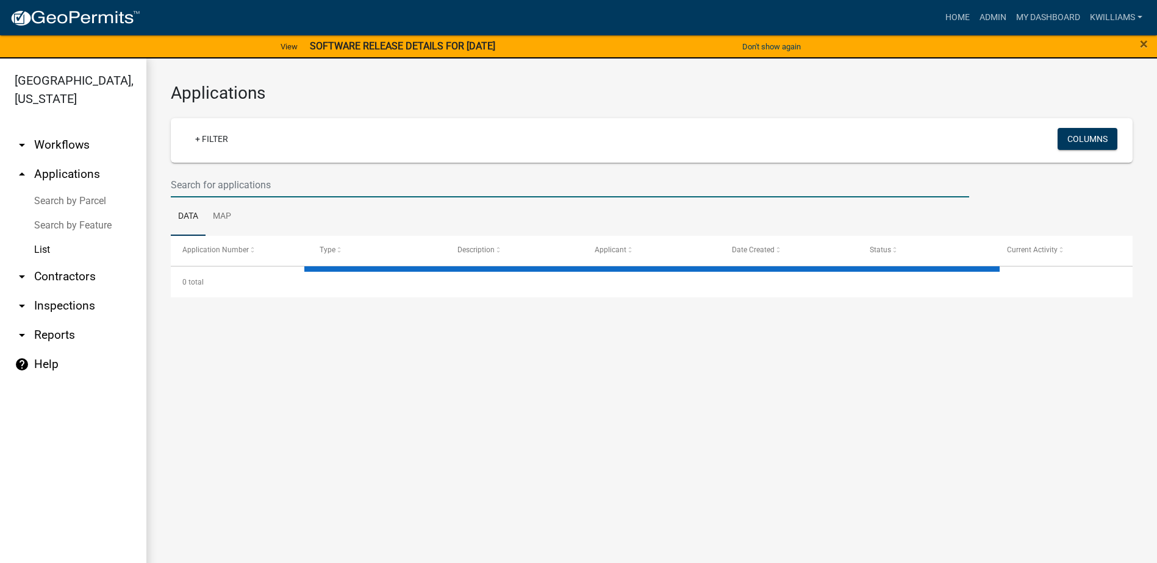
drag, startPoint x: 191, startPoint y: 180, endPoint x: 185, endPoint y: 191, distance: 12.6
click at [192, 179] on input "text" at bounding box center [570, 185] width 798 height 25
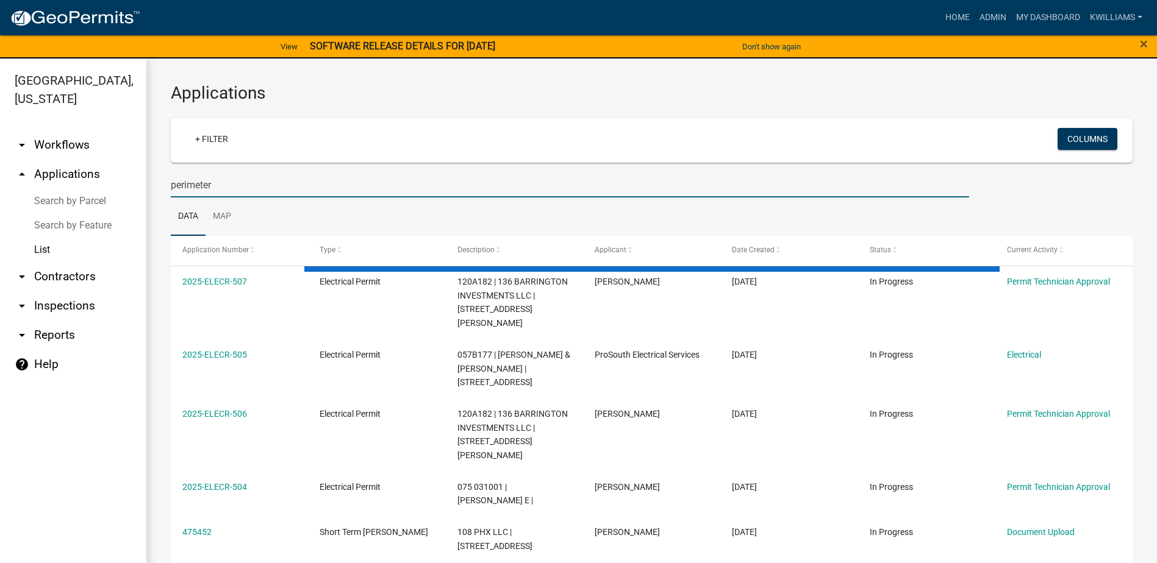
type input "perimeter"
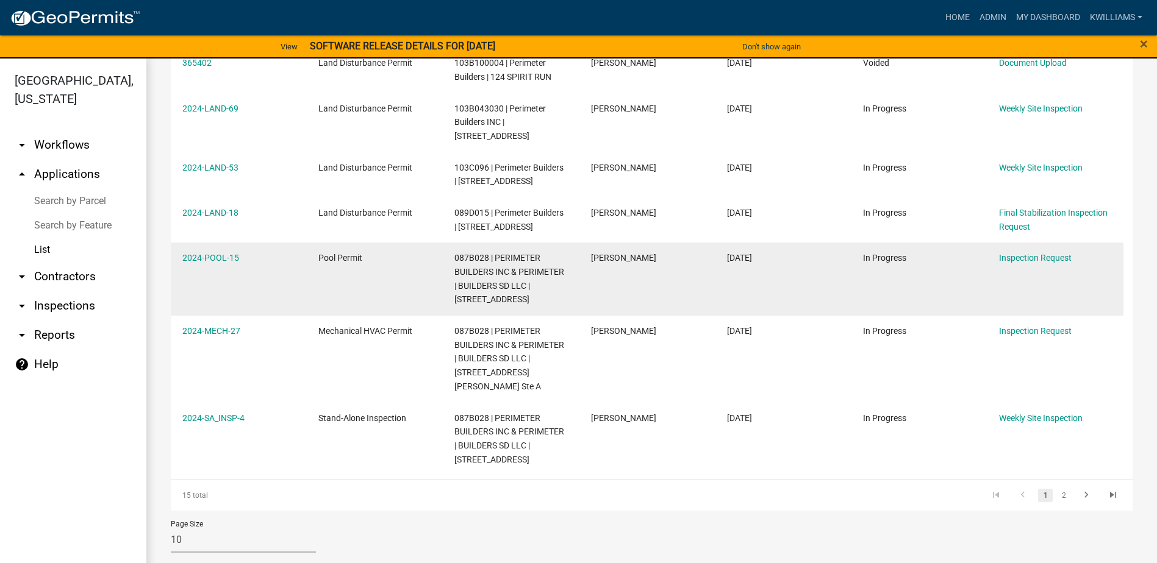
scroll to position [391, 0]
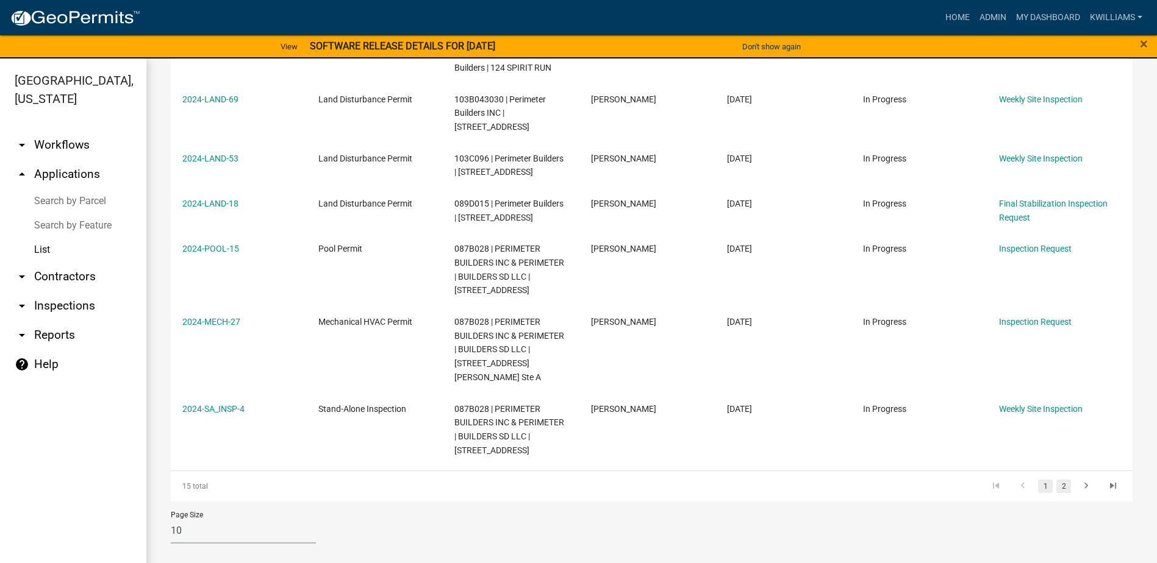
click at [1060, 487] on link "2" at bounding box center [1063, 486] width 15 height 13
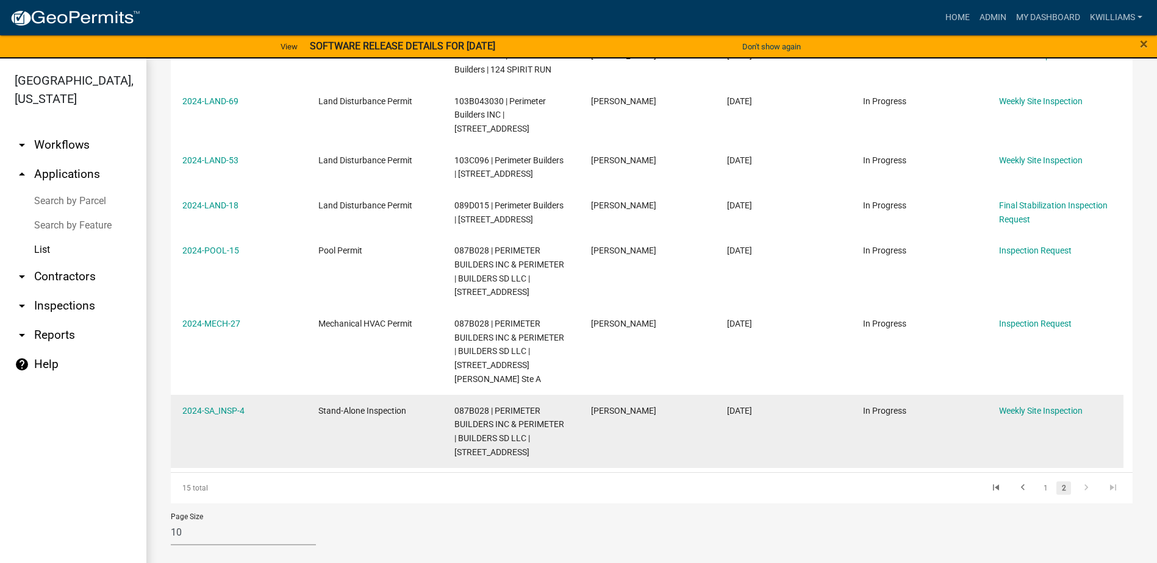
scroll to position [391, 0]
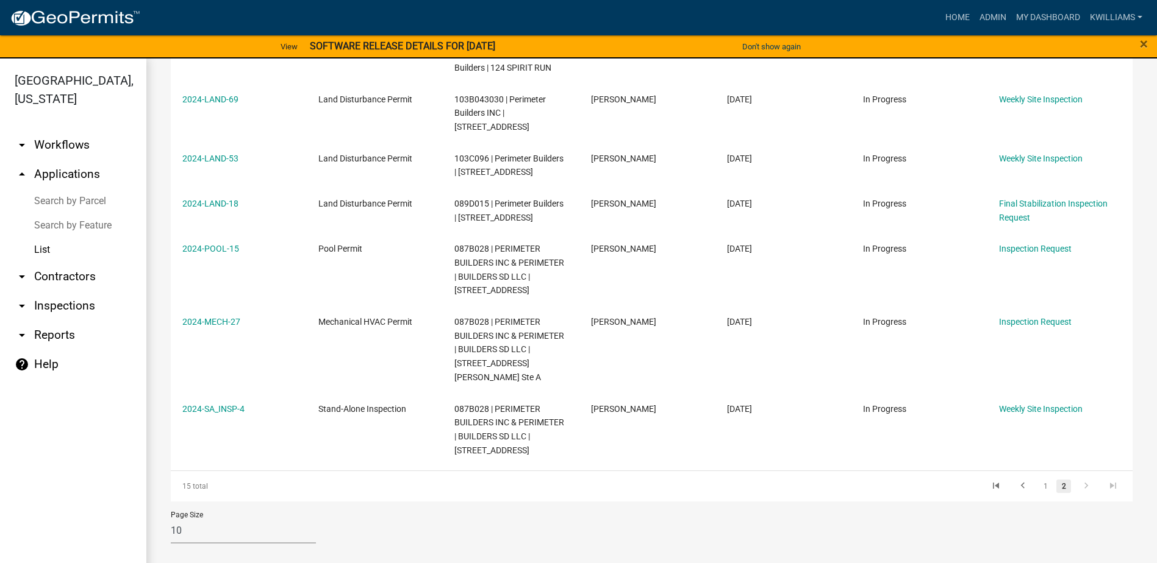
click at [1056, 492] on link "2" at bounding box center [1063, 486] width 15 height 13
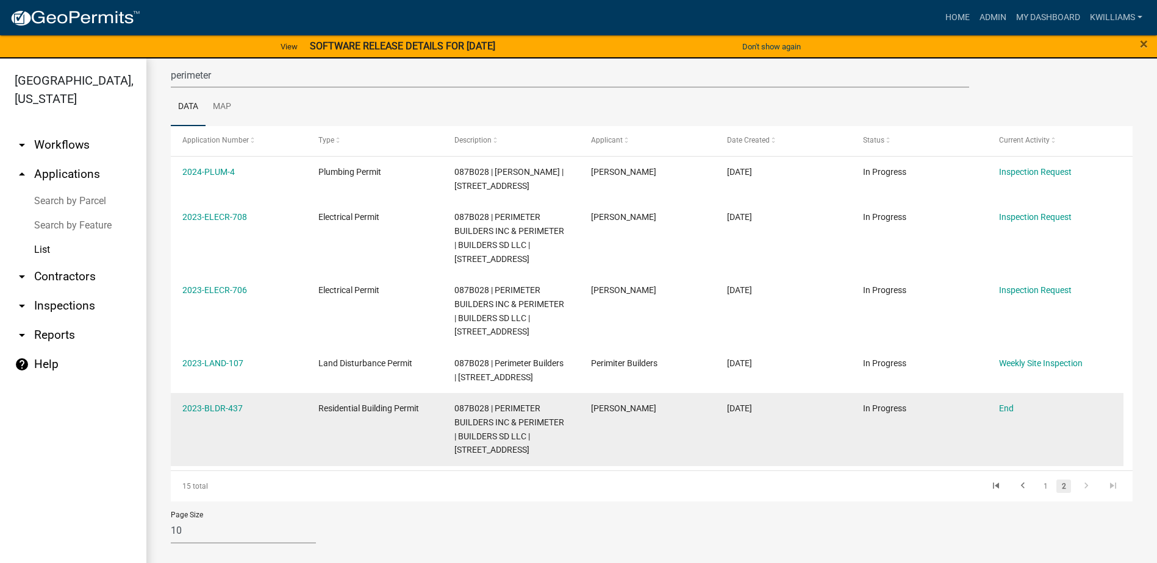
scroll to position [15, 0]
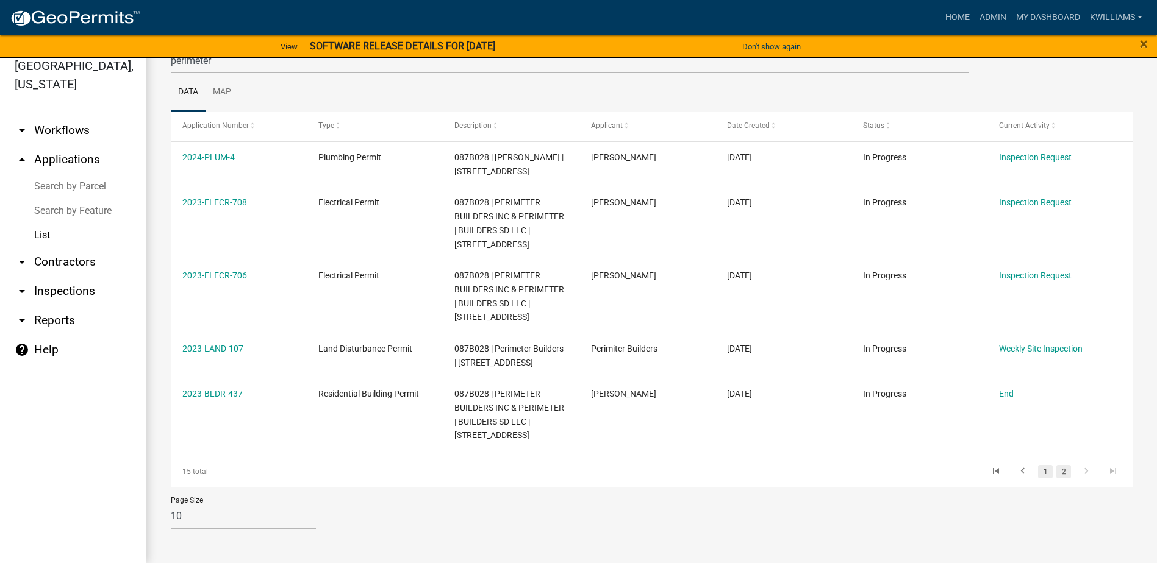
click at [1038, 476] on link "1" at bounding box center [1045, 471] width 15 height 13
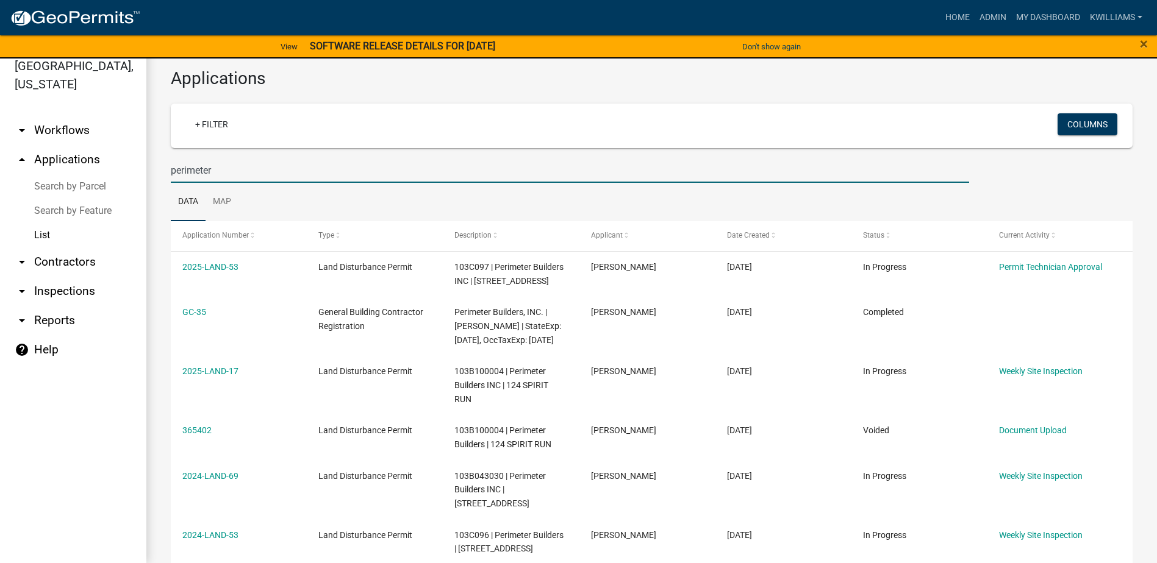
drag, startPoint x: 235, startPoint y: 163, endPoint x: 74, endPoint y: 136, distance: 163.8
click at [74, 136] on div "Putnam County, Georgia arrow_drop_down Workflows List arrow_drop_up Application…" at bounding box center [578, 304] width 1157 height 520
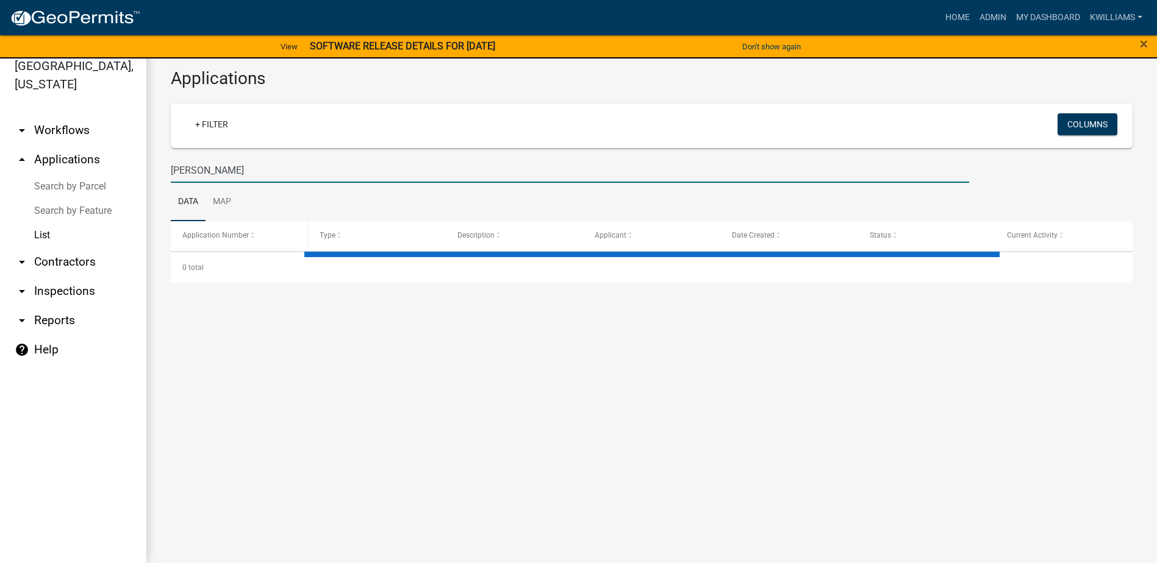
type input "morgan"
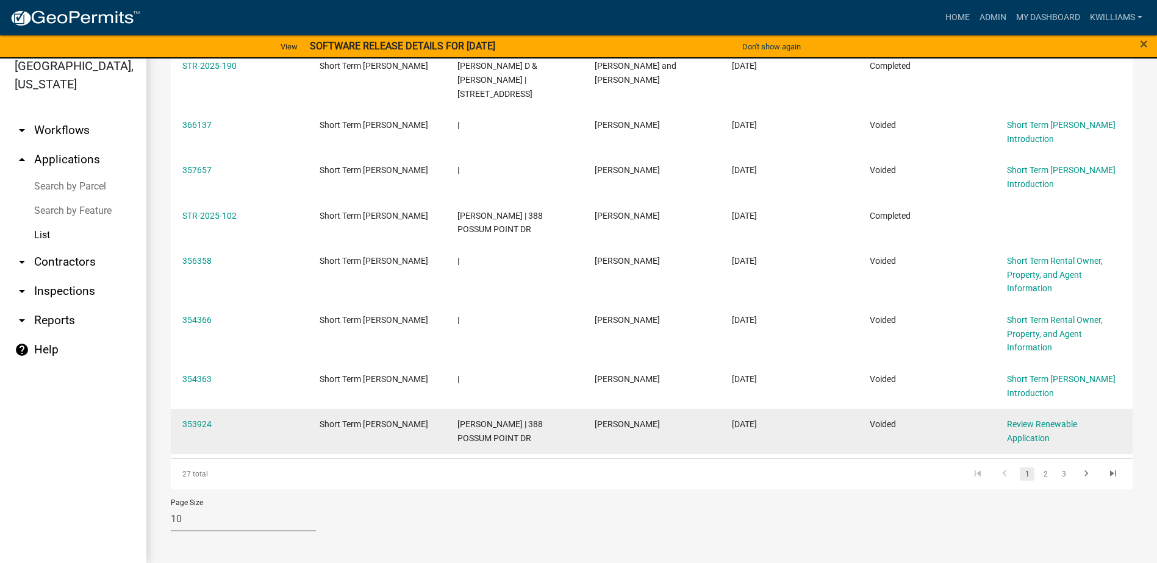
scroll to position [322, 0]
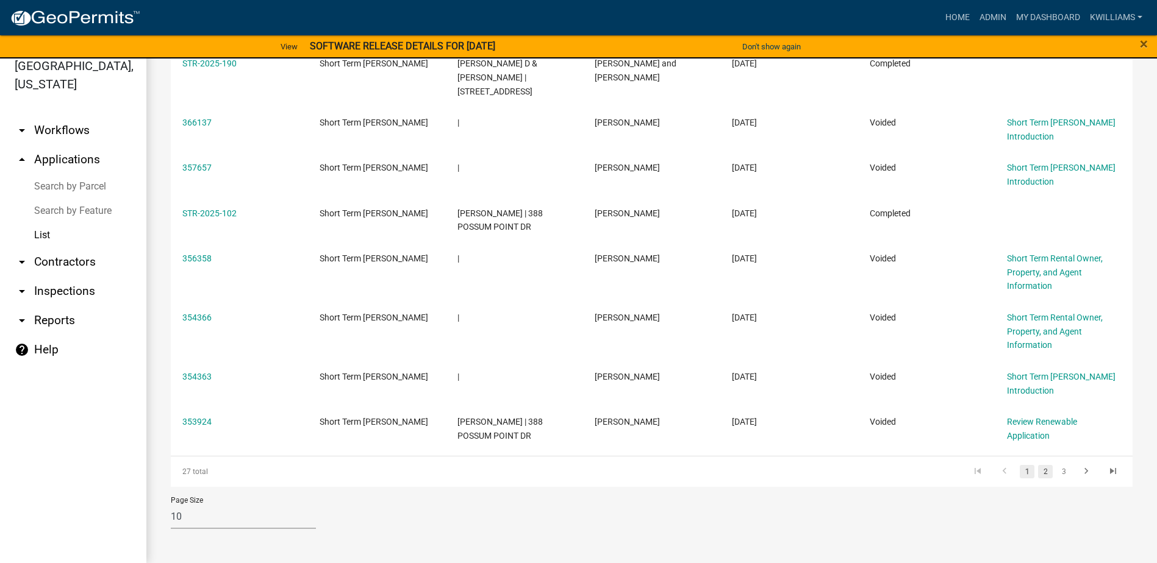
click at [1038, 476] on link "2" at bounding box center [1045, 471] width 15 height 13
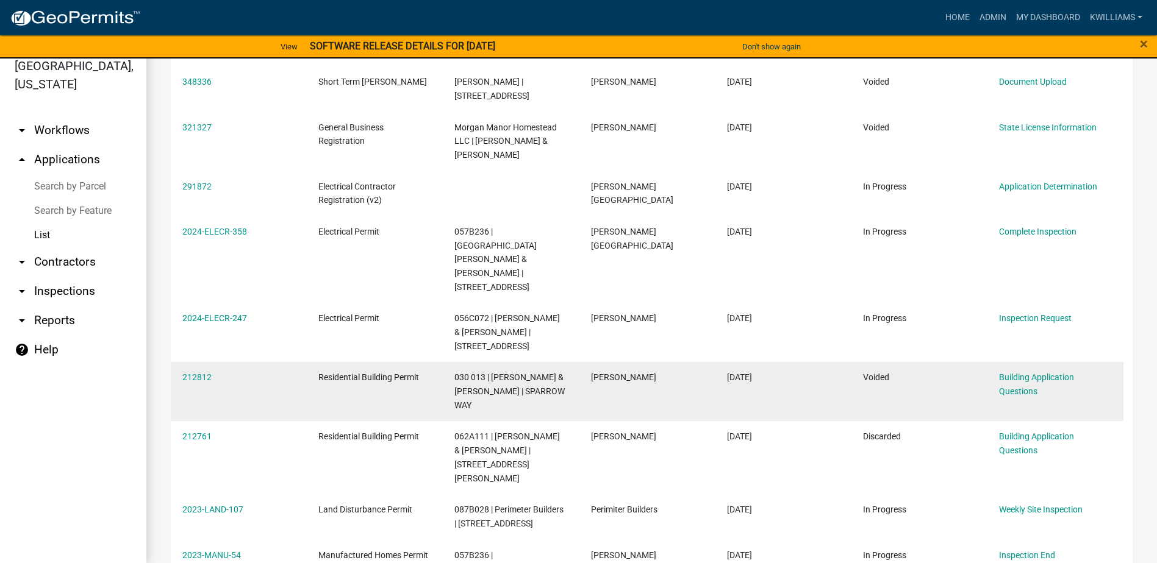
scroll to position [308, 0]
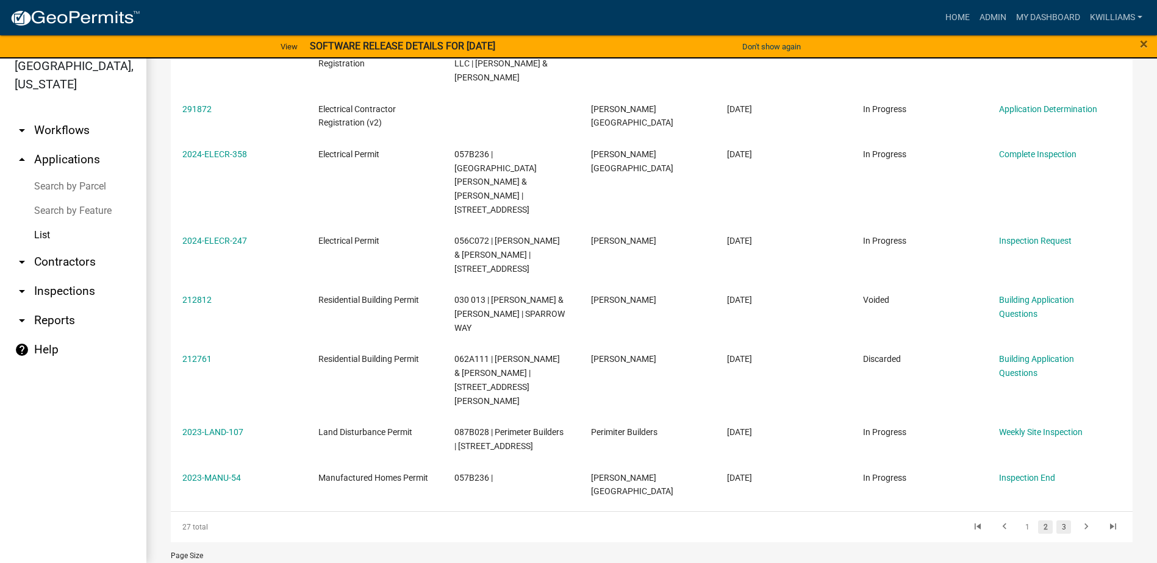
click at [1059, 521] on link "3" at bounding box center [1063, 527] width 15 height 13
click at [1056, 521] on link "3" at bounding box center [1063, 527] width 15 height 13
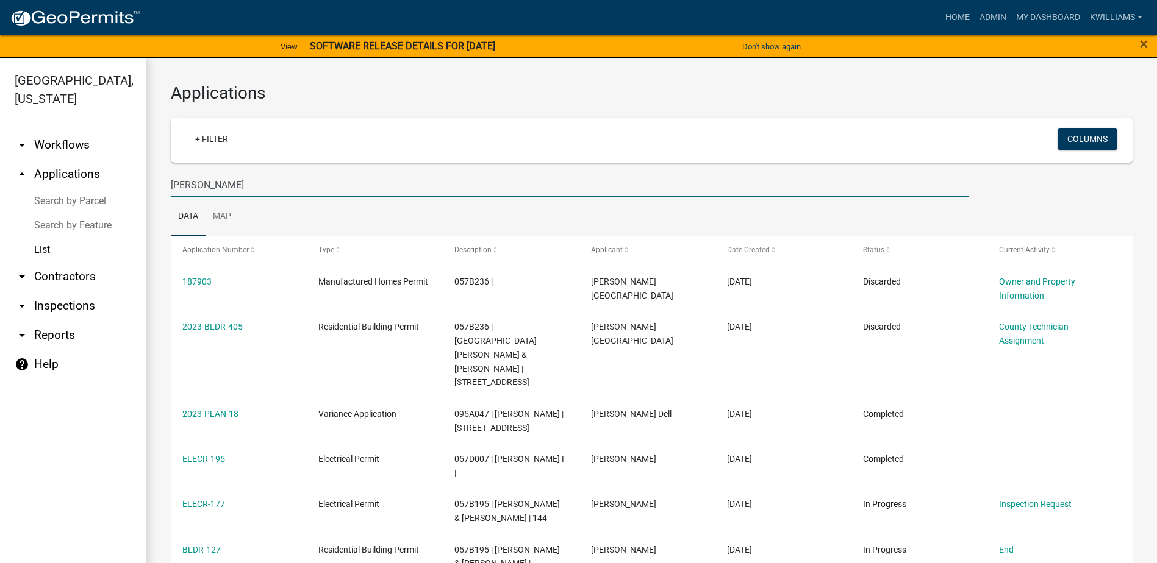
click at [215, 181] on input "morgan" at bounding box center [570, 185] width 798 height 25
drag, startPoint x: 243, startPoint y: 186, endPoint x: 112, endPoint y: 203, distance: 131.6
click at [115, 204] on div "Putnam County, Georgia arrow_drop_down Workflows List arrow_drop_up Application…" at bounding box center [578, 319] width 1157 height 520
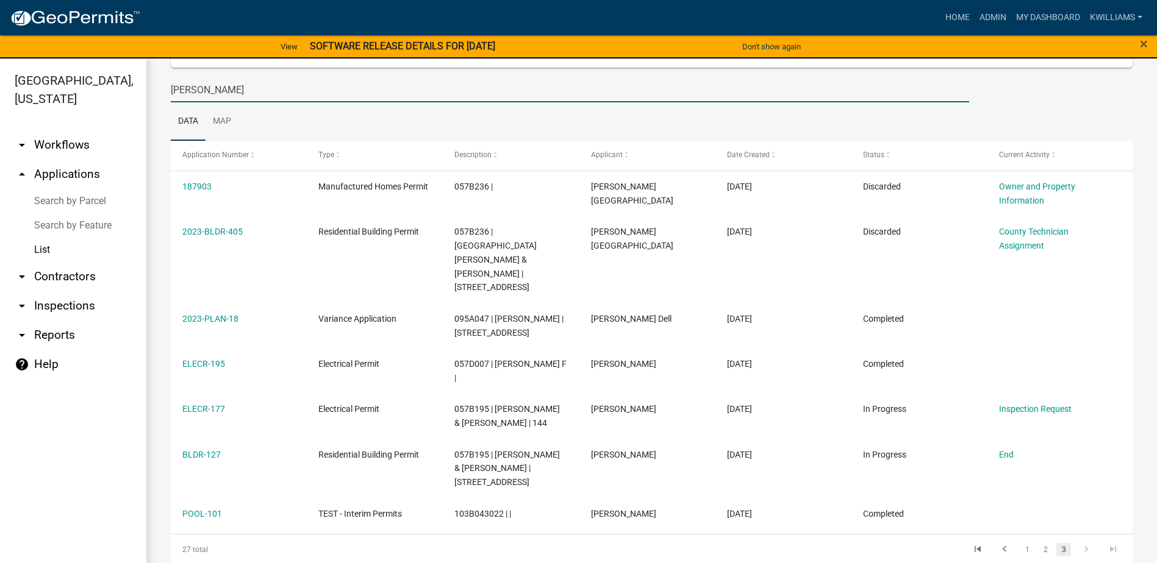
scroll to position [130, 0]
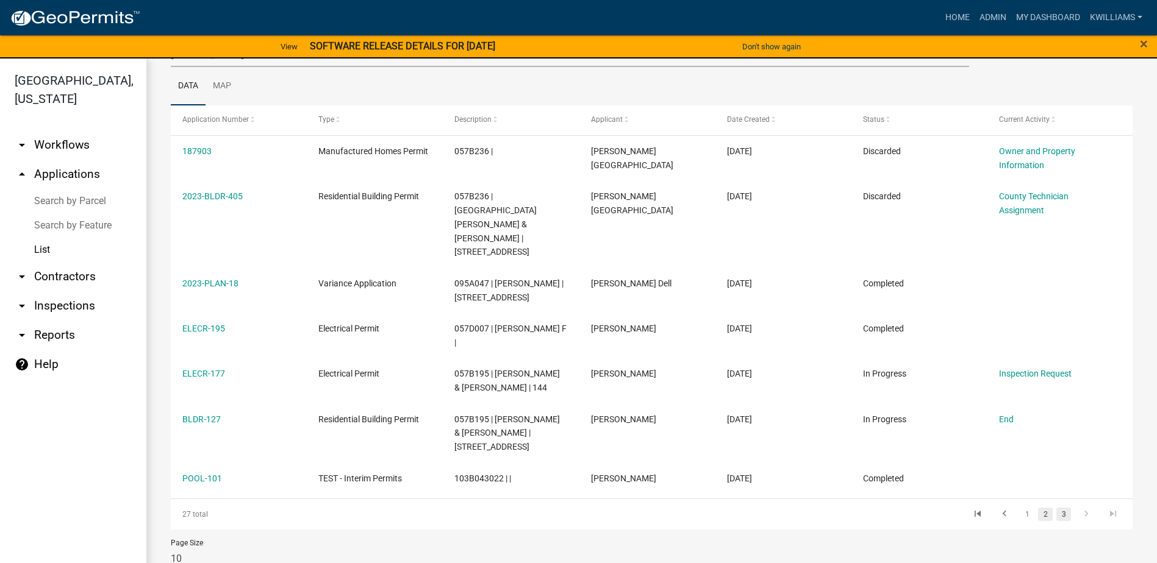
click at [1040, 508] on link "2" at bounding box center [1045, 514] width 15 height 13
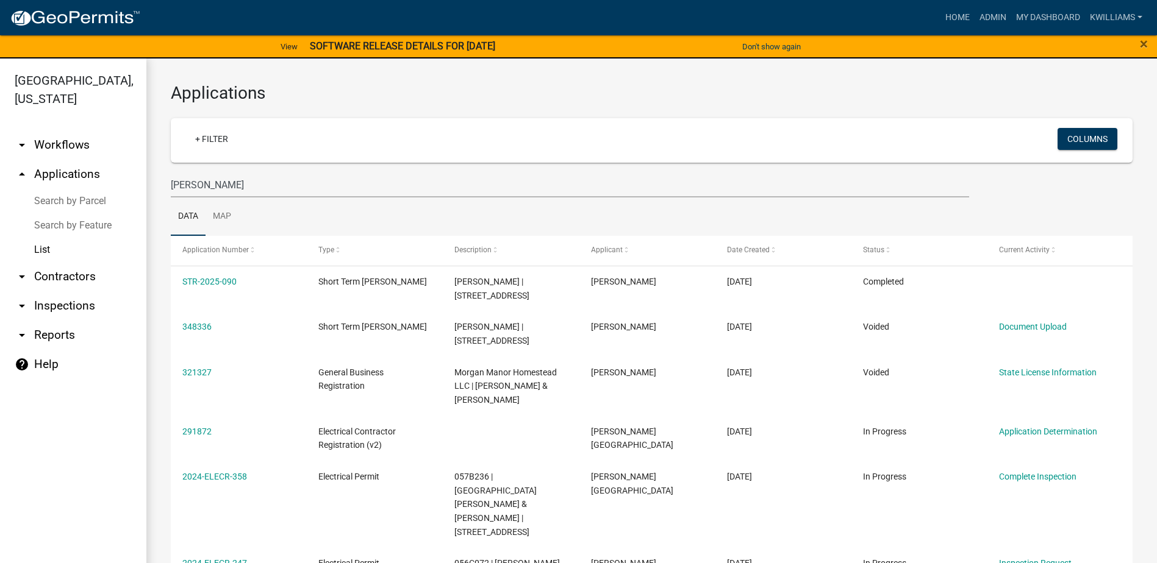
scroll to position [308, 0]
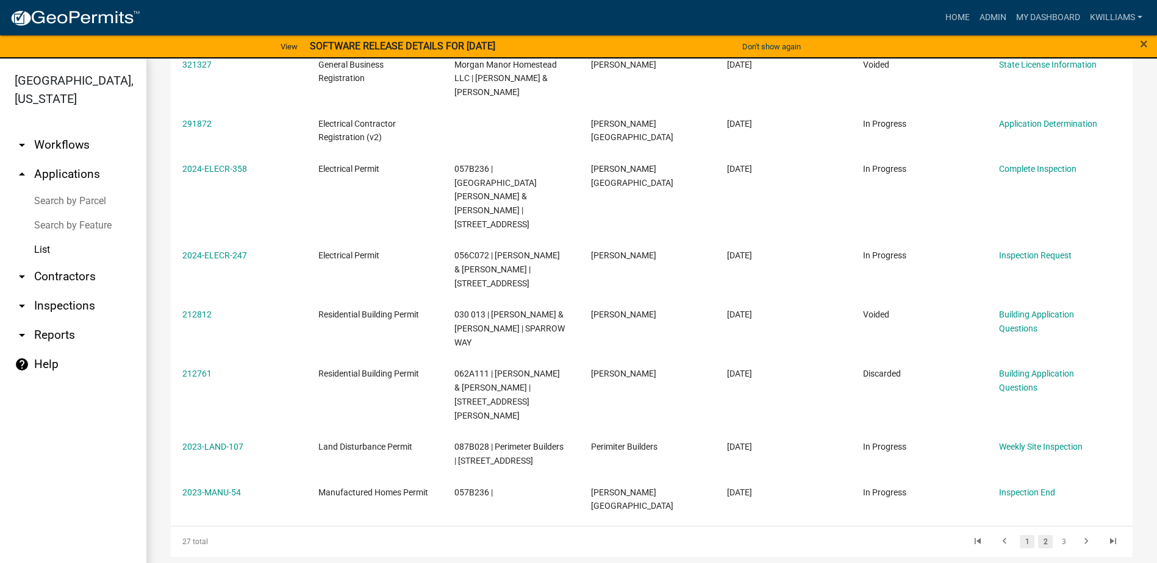
click at [1020, 535] on link "1" at bounding box center [1027, 541] width 15 height 13
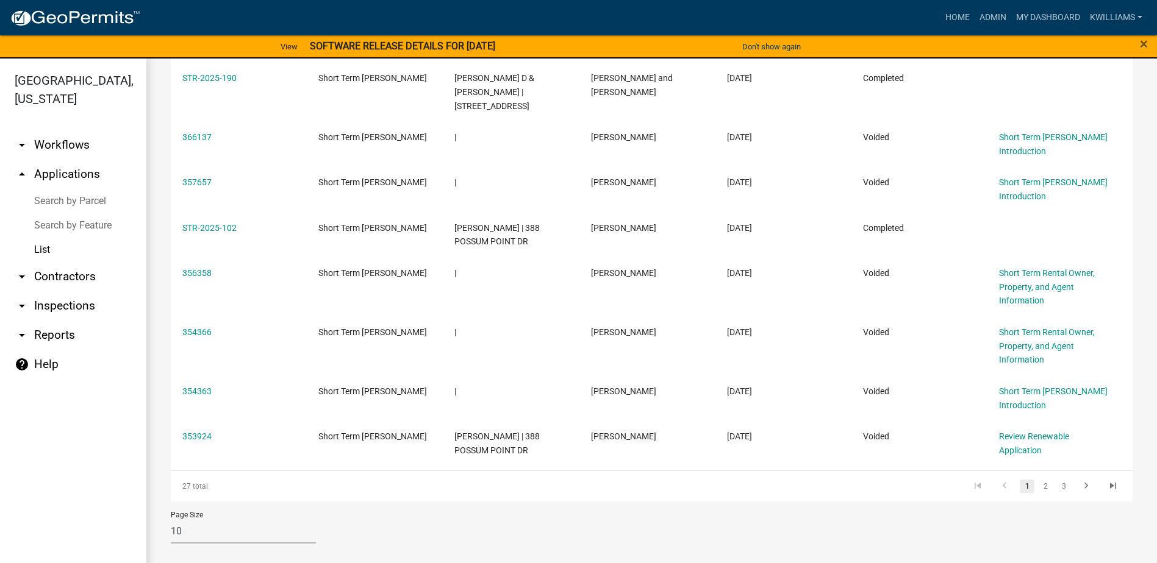
scroll to position [78, 0]
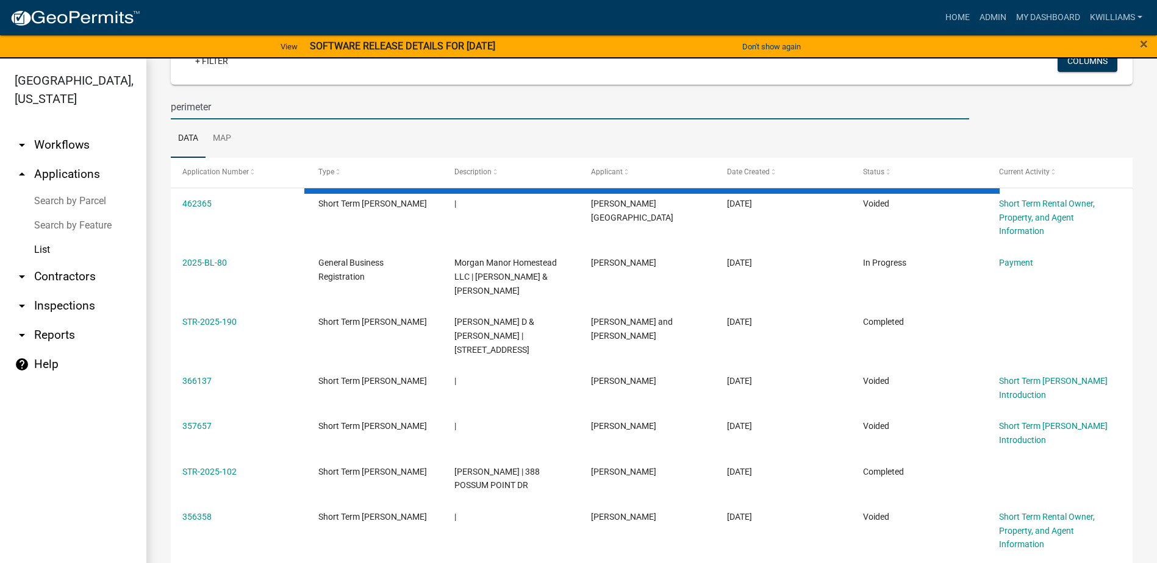
type input "perimeter"
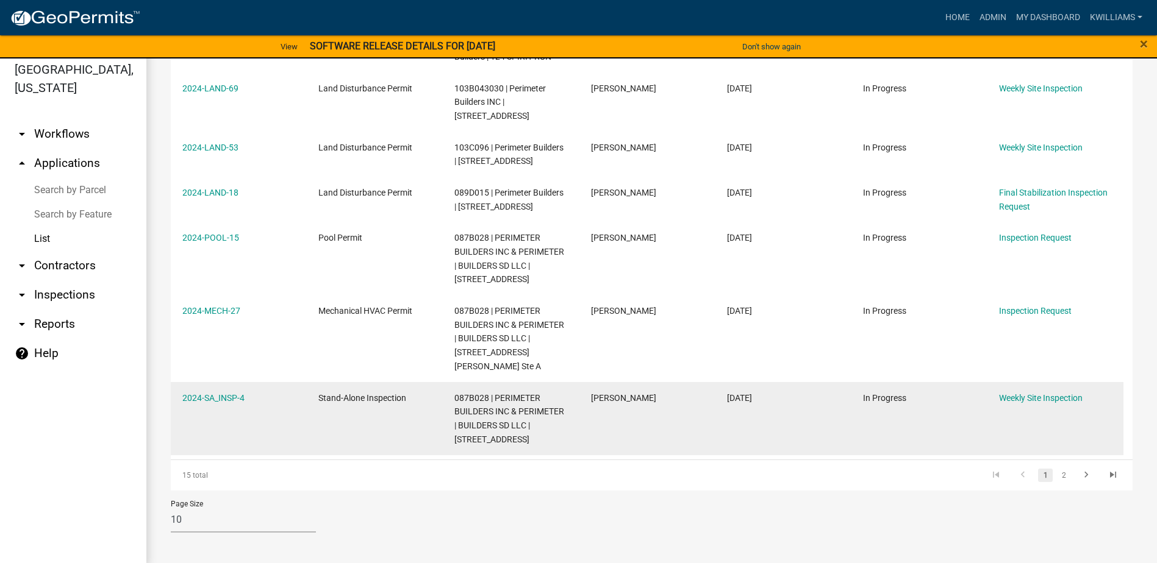
scroll to position [15, 0]
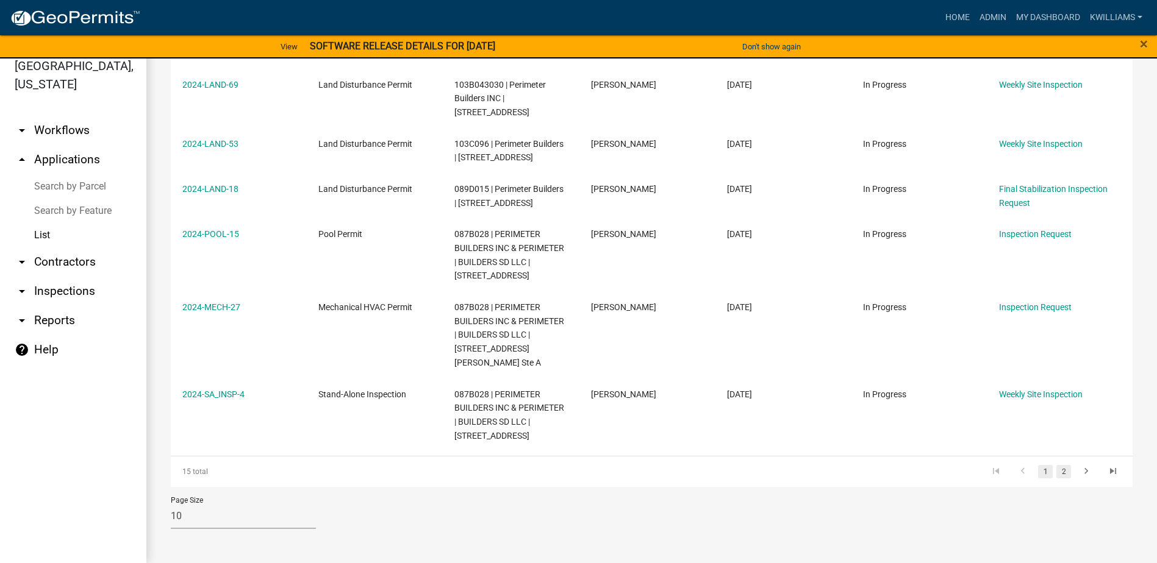
click at [1056, 469] on link "2" at bounding box center [1063, 471] width 15 height 13
click at [1057, 469] on link "2" at bounding box center [1063, 471] width 15 height 13
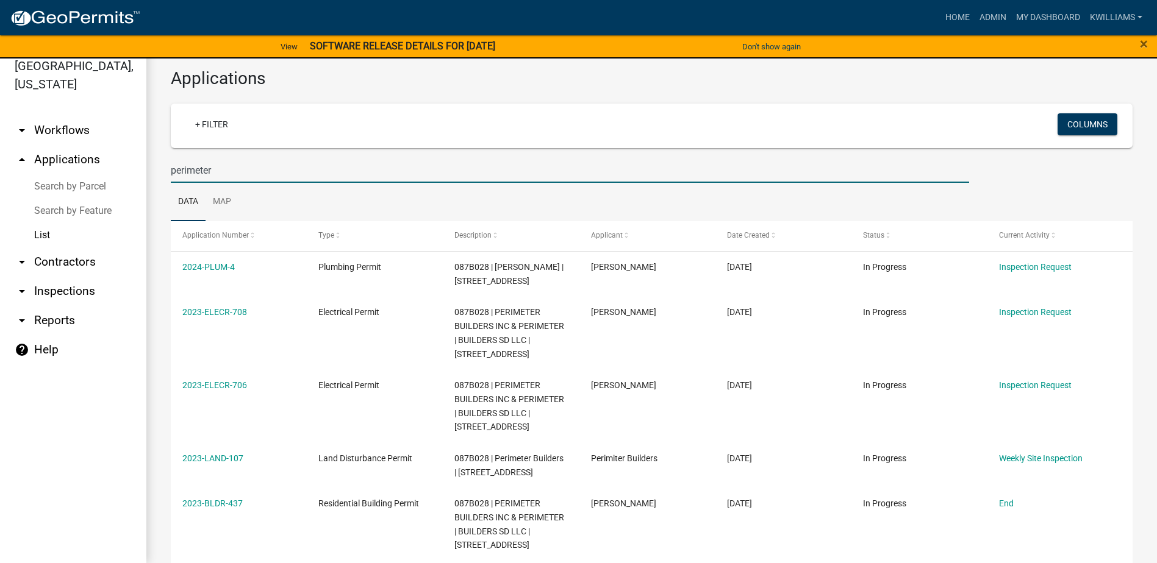
click at [208, 162] on input "perimeter" at bounding box center [570, 170] width 798 height 25
drag, startPoint x: 227, startPoint y: 169, endPoint x: 72, endPoint y: 191, distance: 156.4
click at [72, 191] on div "Putnam County, Georgia arrow_drop_down Workflows List arrow_drop_up Application…" at bounding box center [578, 304] width 1157 height 520
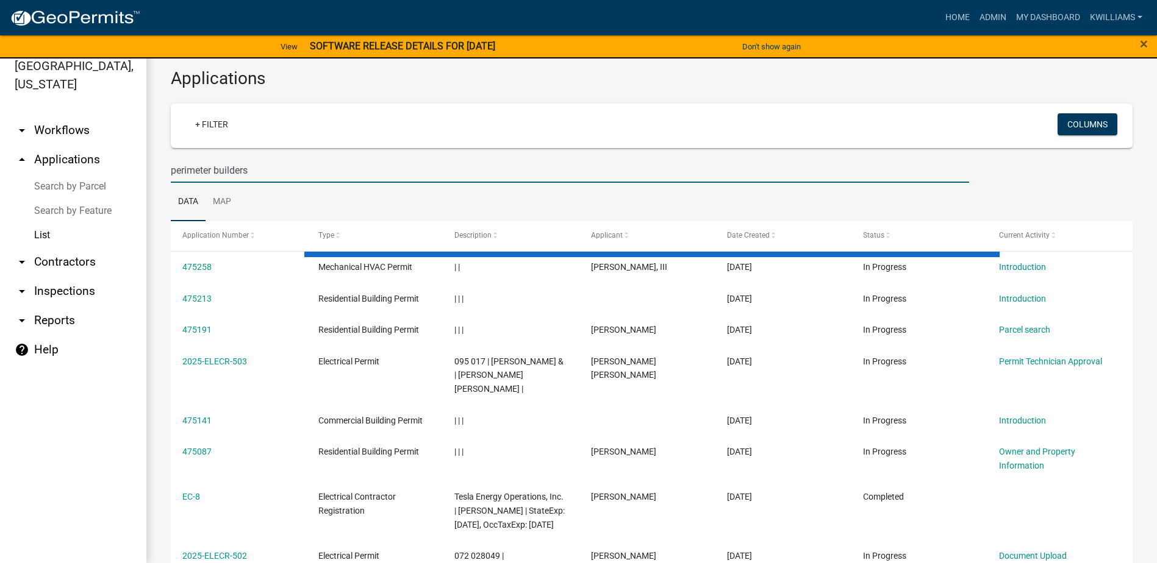
type input "perimeter builders"
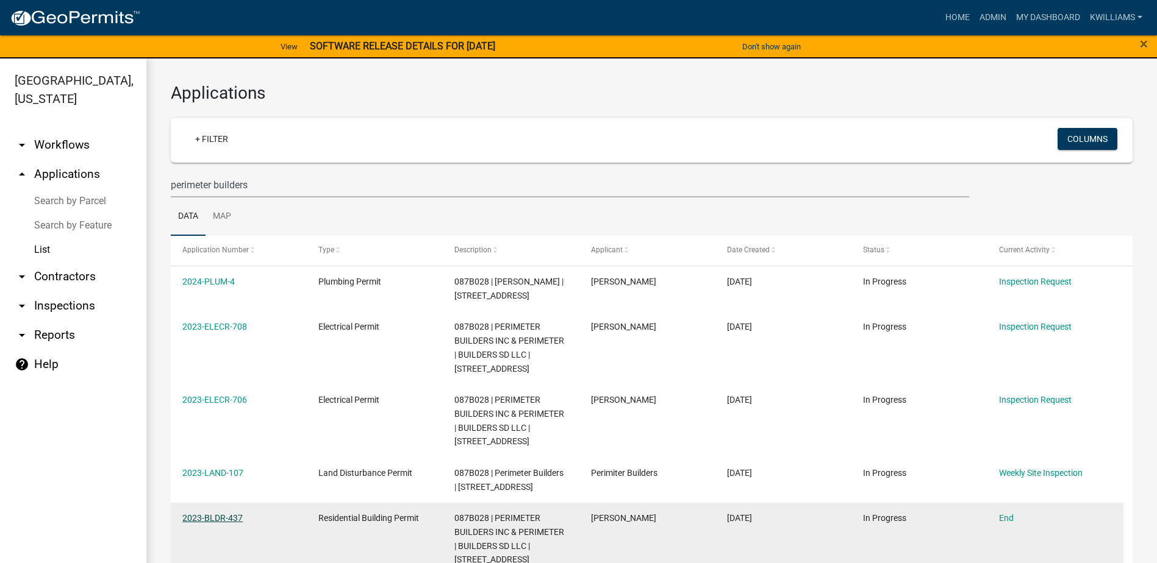
click at [233, 523] on link "2023-BLDR-437" at bounding box center [212, 518] width 60 height 10
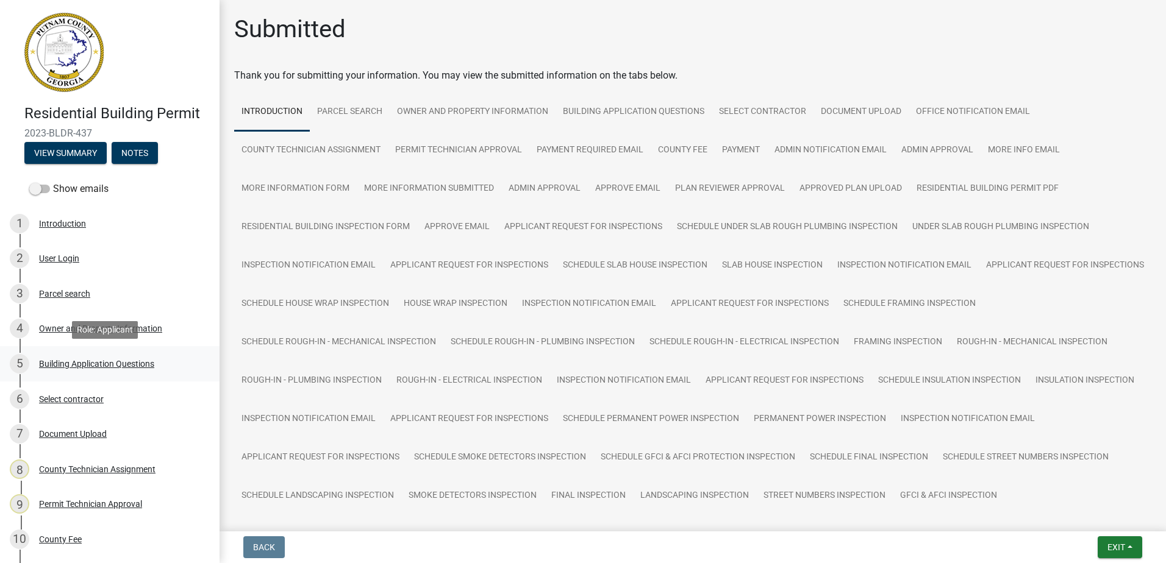
click at [105, 370] on div "5 Building Application Questions" at bounding box center [105, 364] width 190 height 20
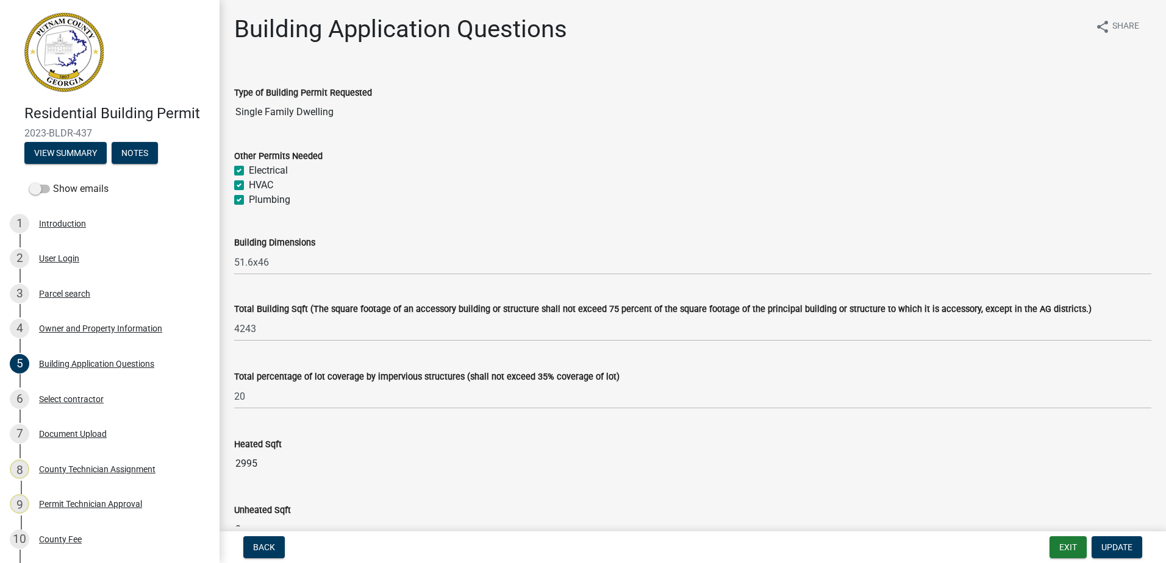
scroll to position [61, 0]
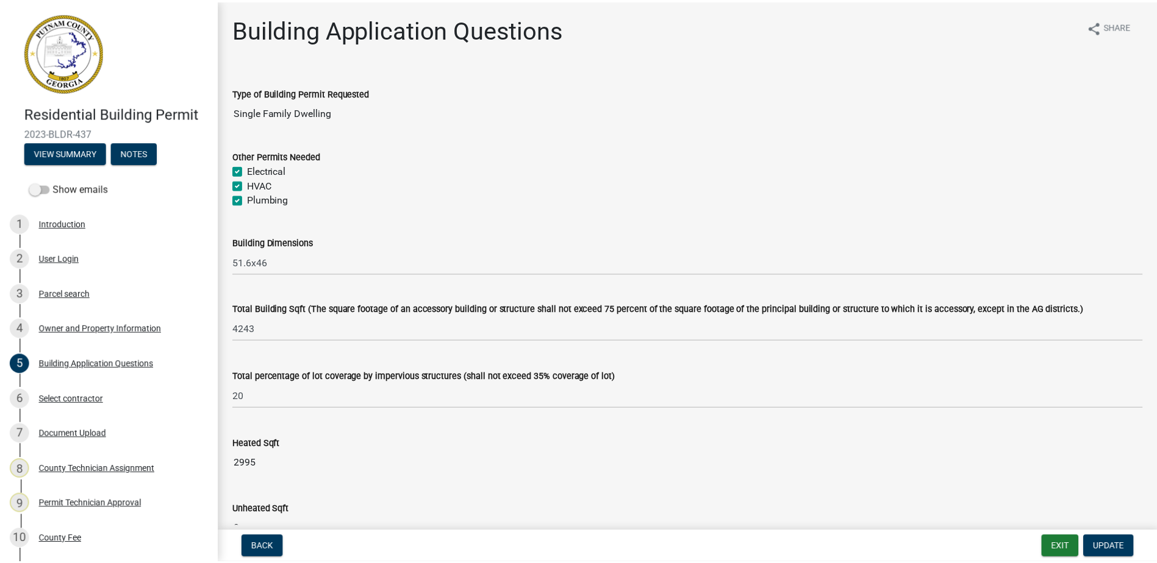
scroll to position [61, 0]
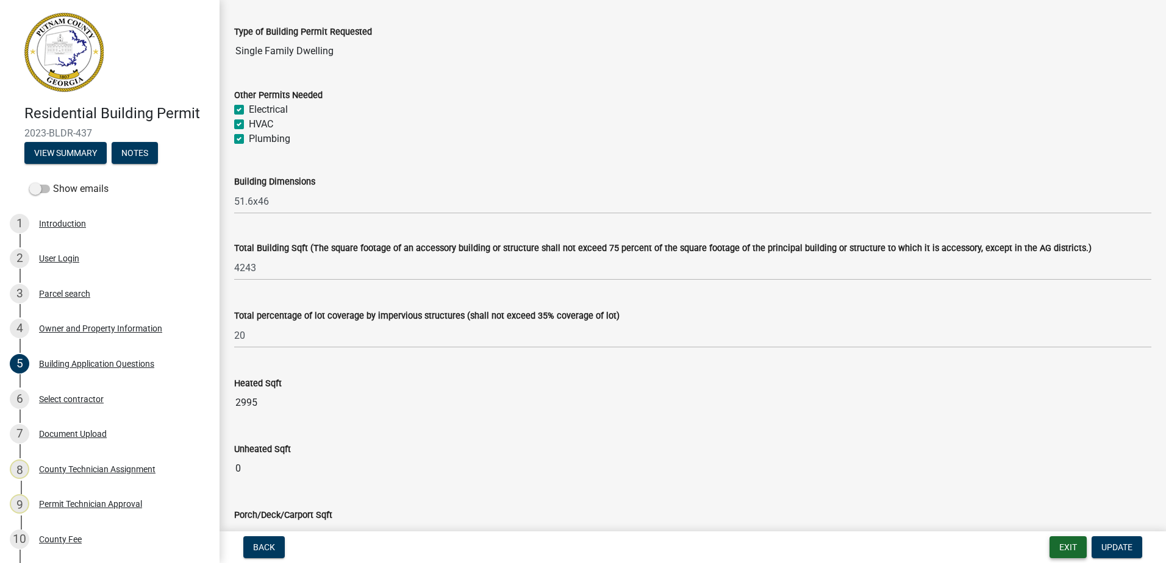
click at [1066, 546] on button "Exit" at bounding box center [1067, 548] width 37 height 22
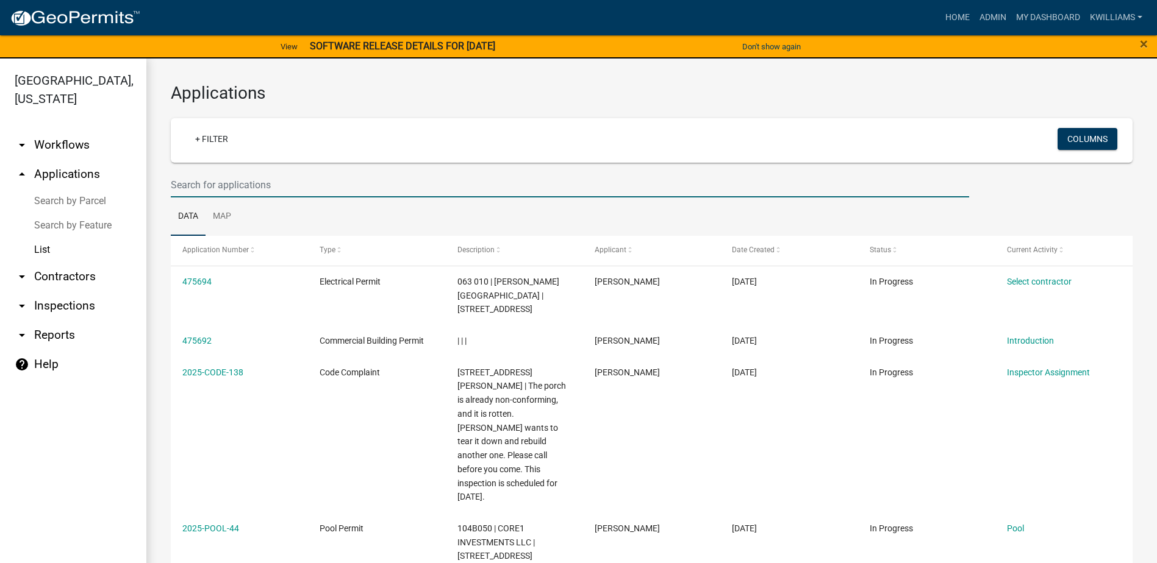
click at [199, 186] on input "text" at bounding box center [570, 185] width 798 height 25
click at [38, 298] on link "arrow_drop_down Inspections" at bounding box center [73, 305] width 146 height 29
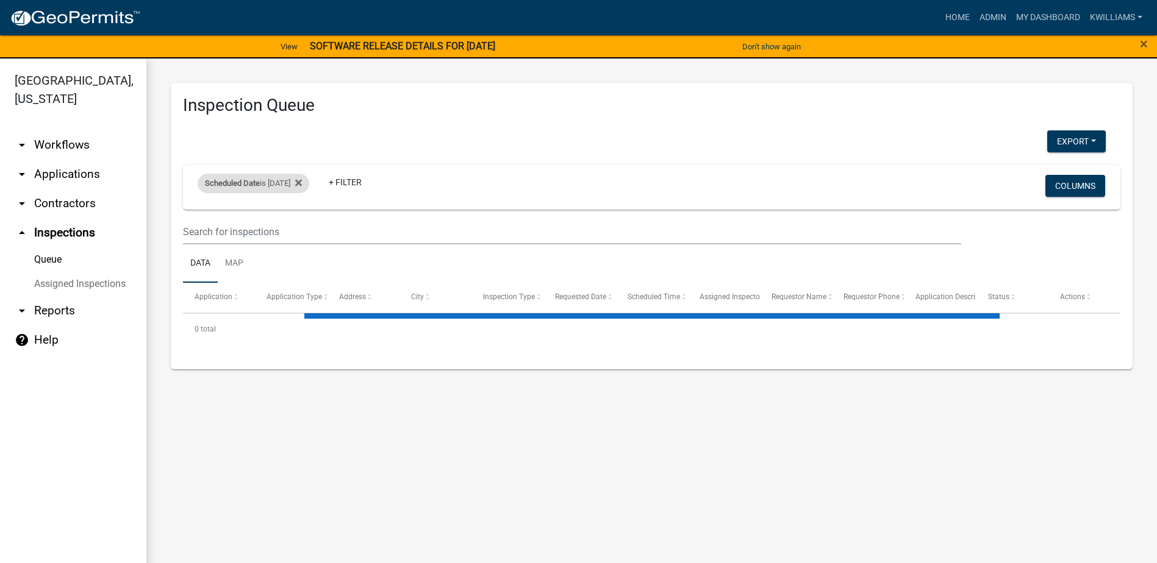
click at [309, 185] on div "Scheduled Date is 09/08/2025 Remove this filter" at bounding box center [254, 184] width 112 height 20
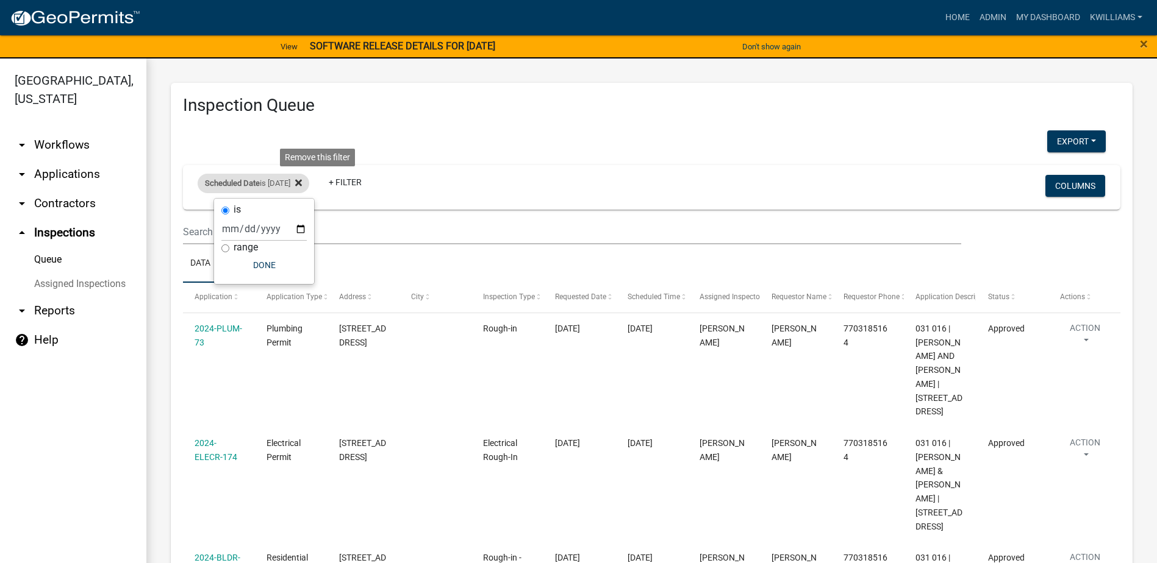
click at [302, 189] on fa-icon at bounding box center [296, 184] width 12 height 20
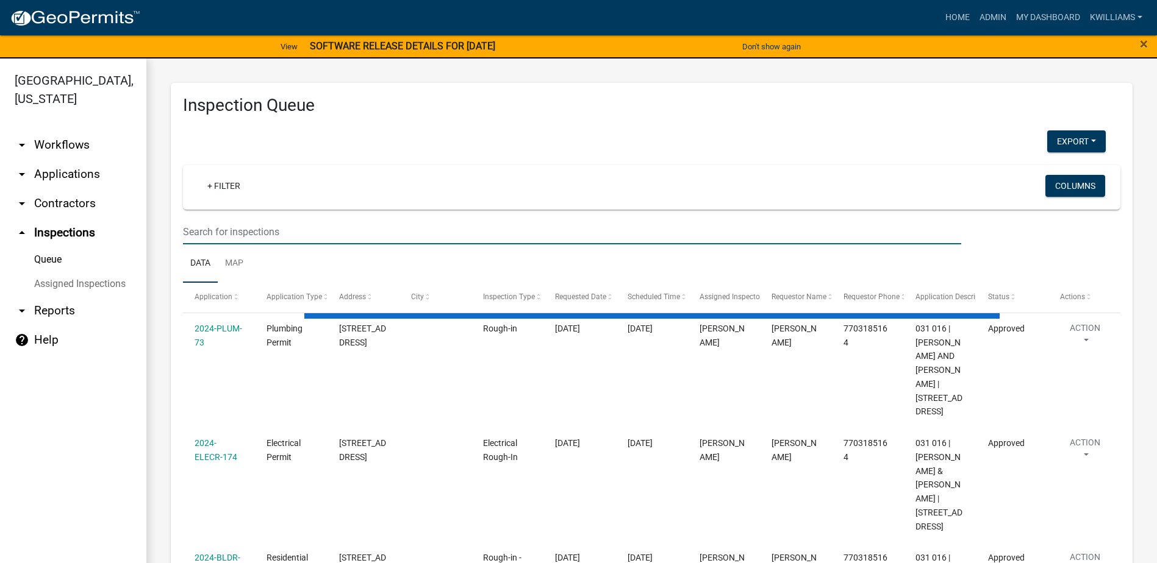
click at [193, 229] on input "text" at bounding box center [572, 232] width 778 height 25
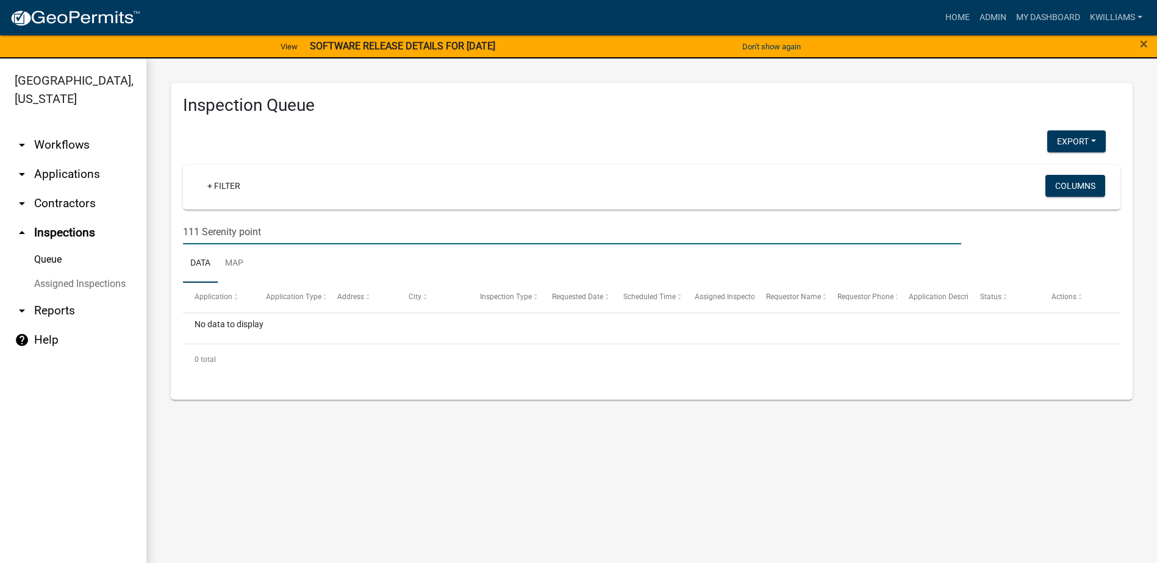
type input "111 Serenity point"
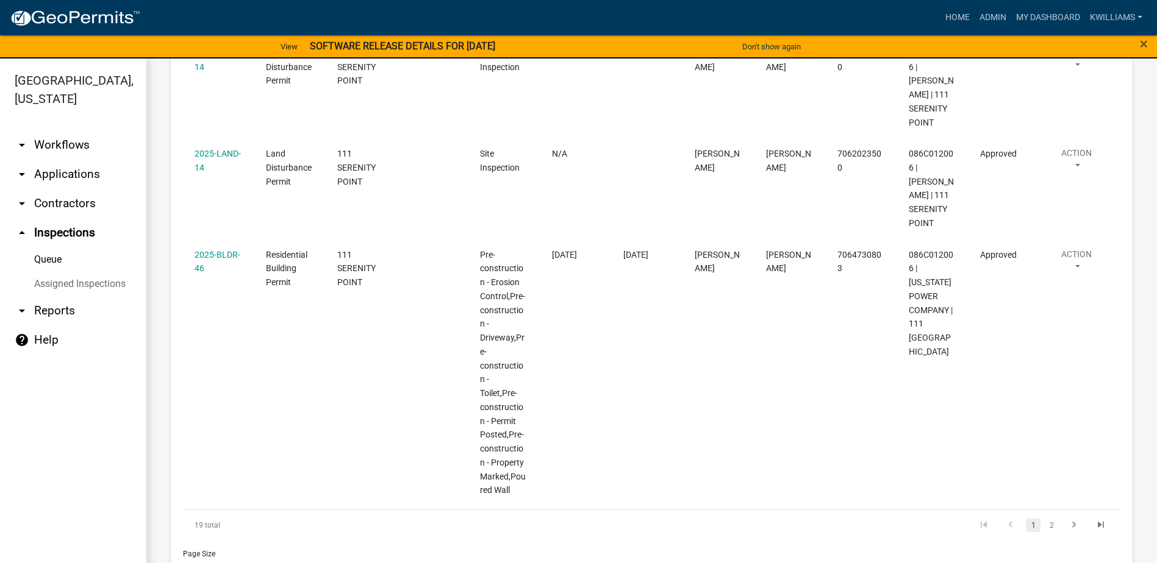
scroll to position [1073, 0]
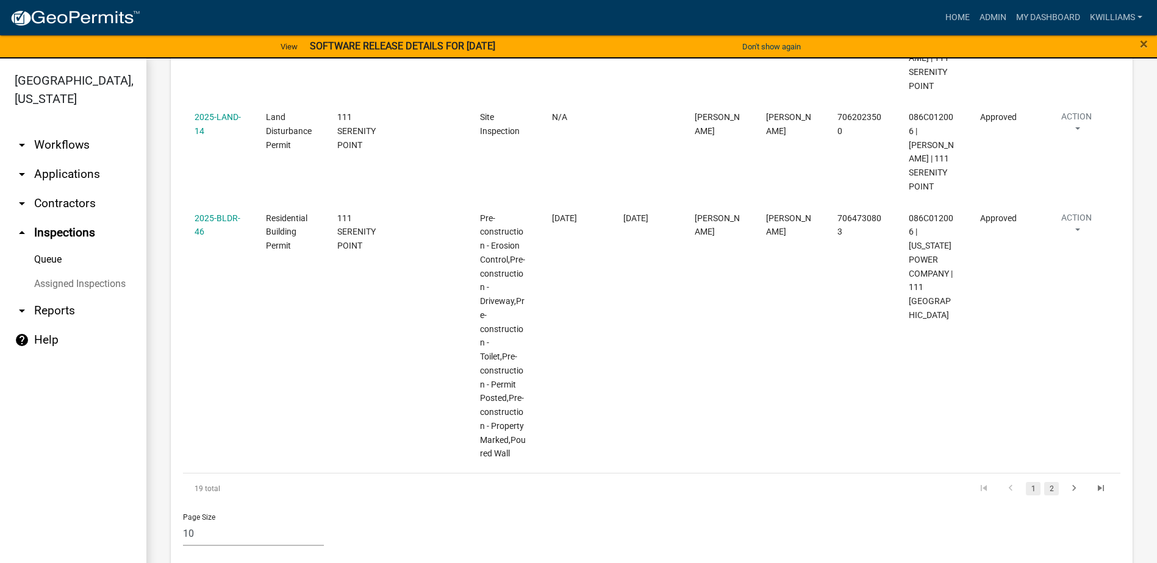
click at [1044, 482] on link "2" at bounding box center [1051, 488] width 15 height 13
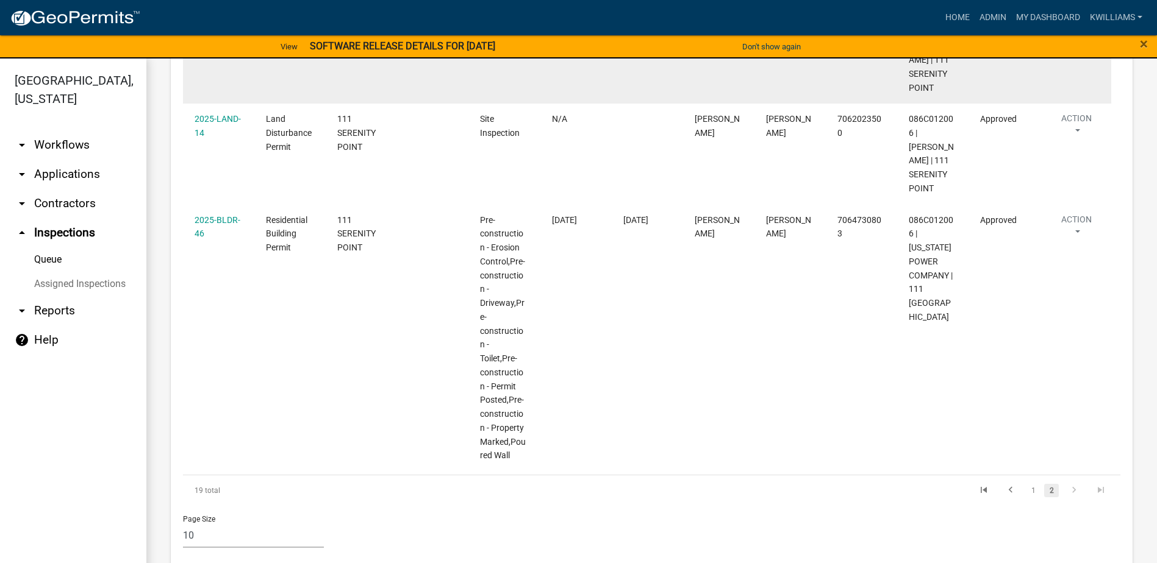
scroll to position [1073, 0]
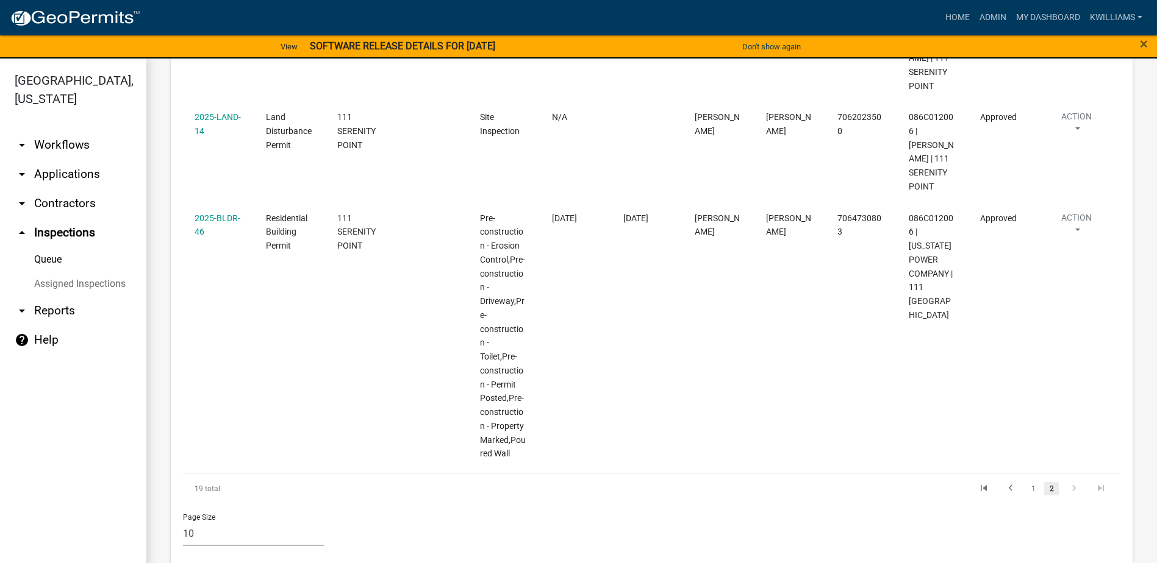
click at [1044, 482] on link "2" at bounding box center [1051, 488] width 15 height 13
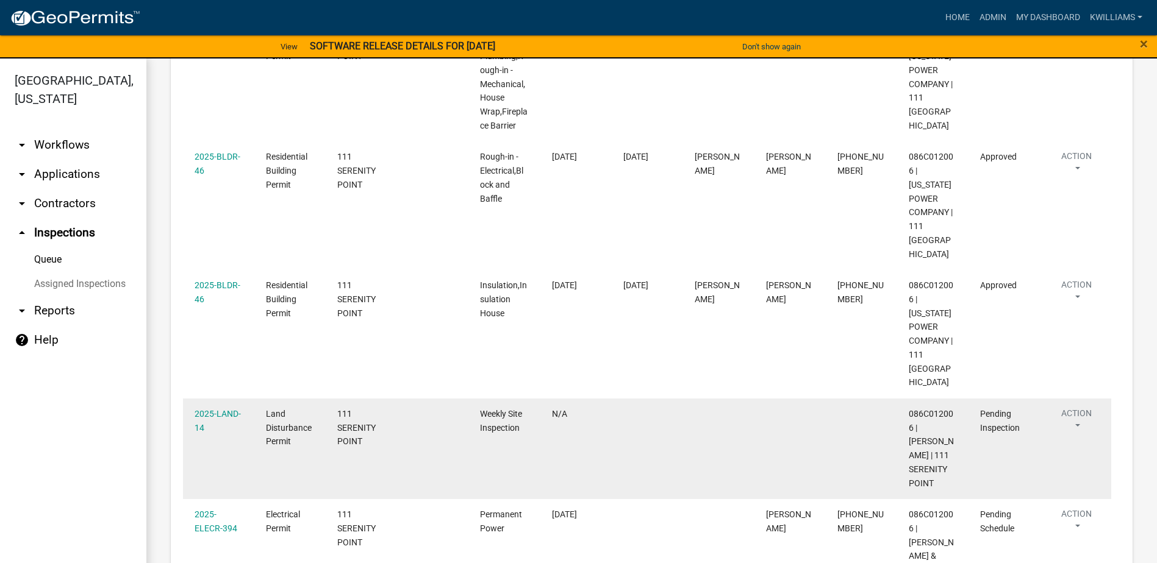
scroll to position [745, 0]
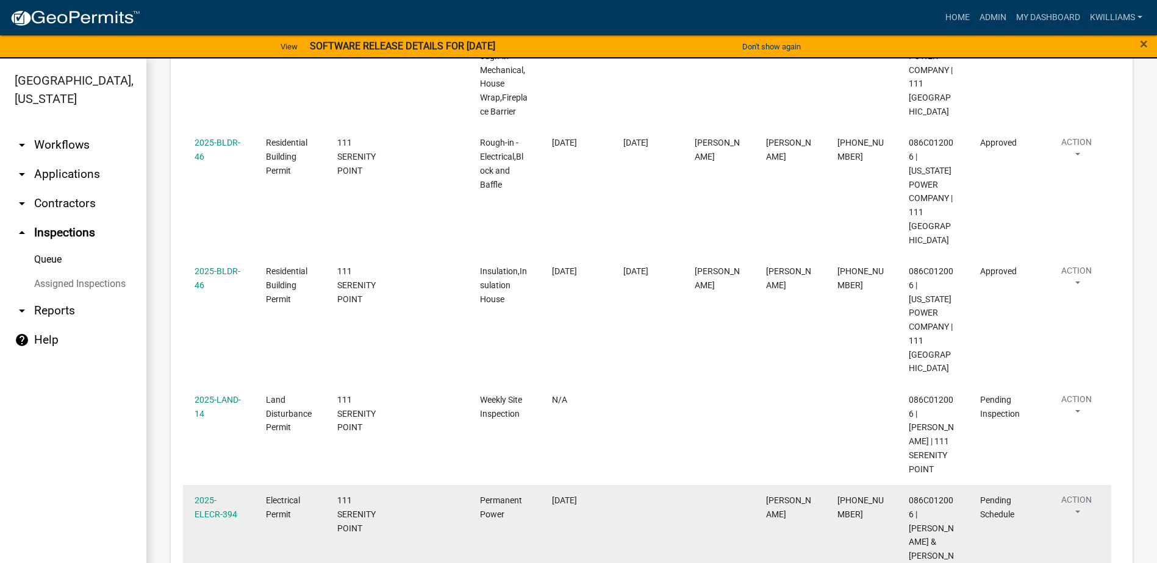
click at [213, 494] on div "2025-ELECR-394" at bounding box center [219, 508] width 48 height 28
click at [213, 496] on link "2025-ELECR-394" at bounding box center [216, 508] width 43 height 24
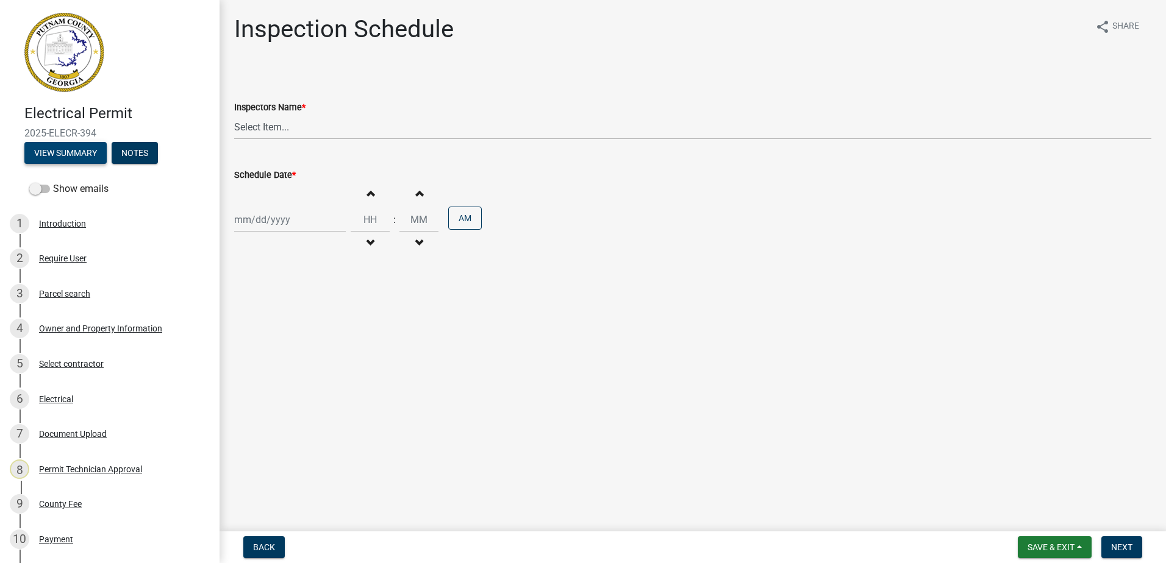
click at [73, 154] on button "View Summary" at bounding box center [65, 153] width 82 height 22
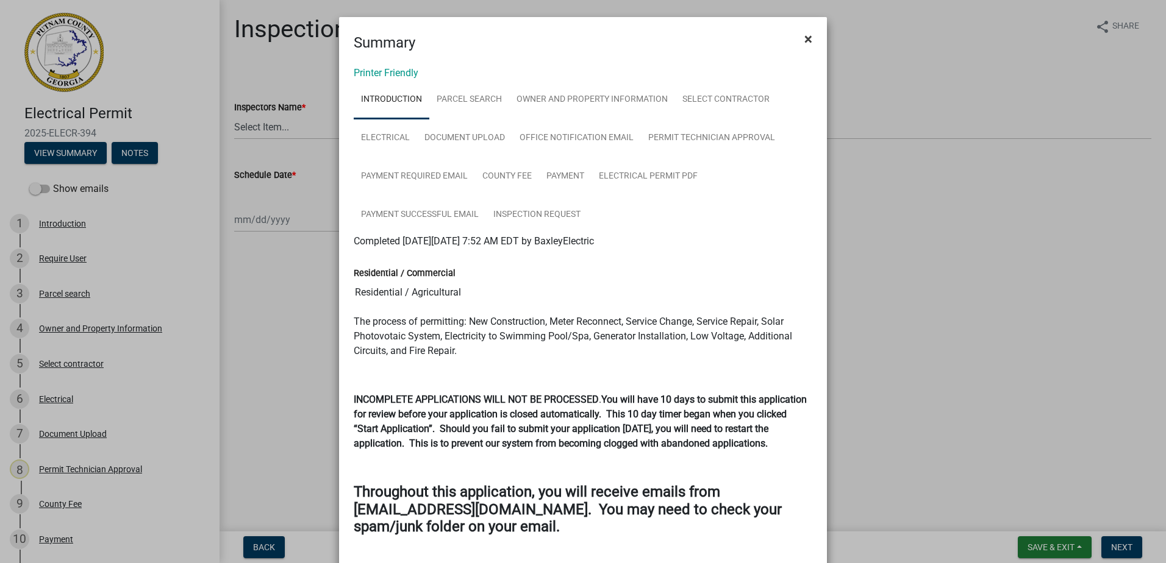
click at [804, 40] on span "×" at bounding box center [808, 38] width 8 height 17
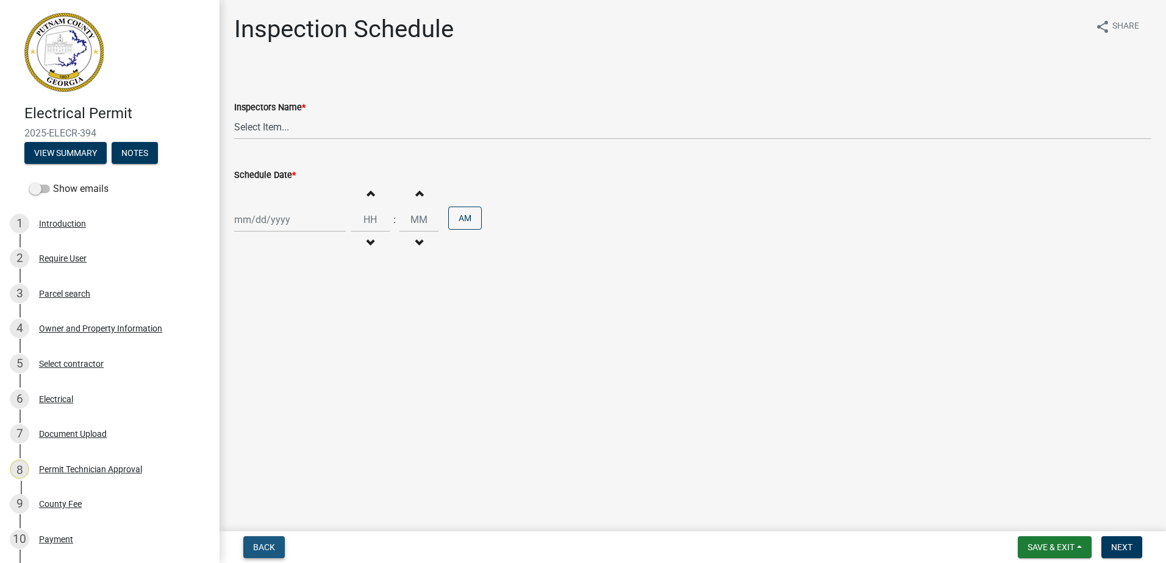
click at [268, 551] on span "Back" at bounding box center [264, 548] width 22 height 10
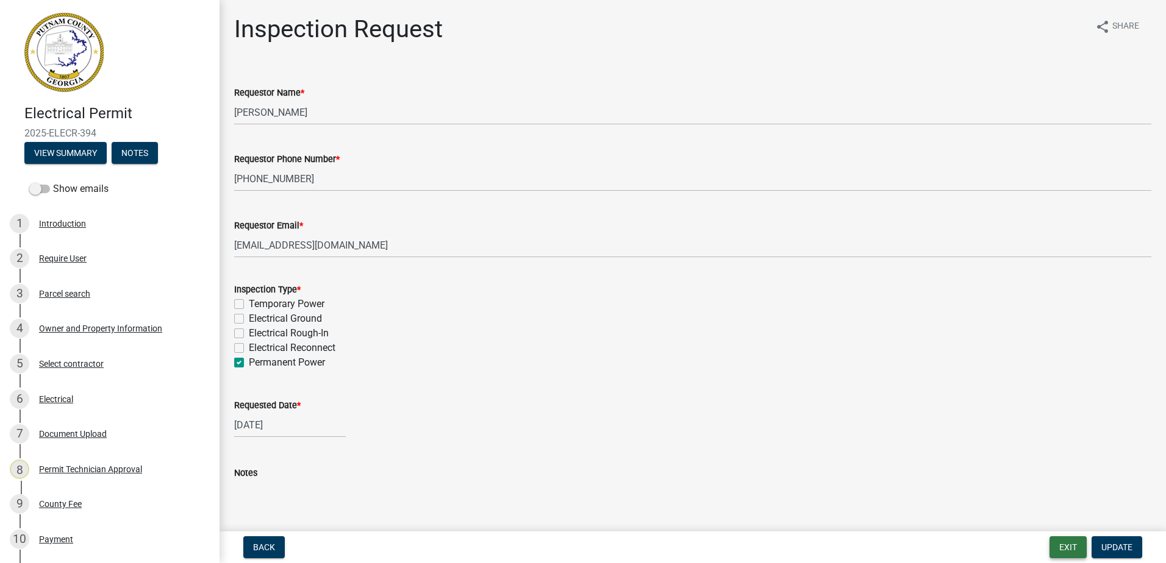
click at [1078, 550] on button "Exit" at bounding box center [1067, 548] width 37 height 22
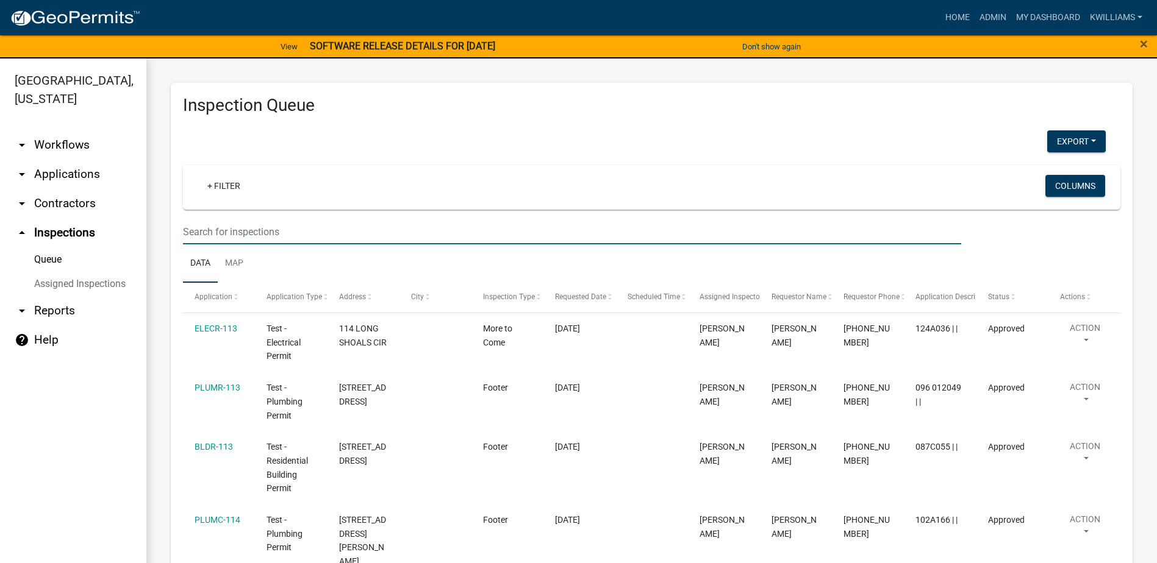
click at [286, 228] on input "text" at bounding box center [572, 232] width 778 height 25
type input "d"
type input "111 serenity"
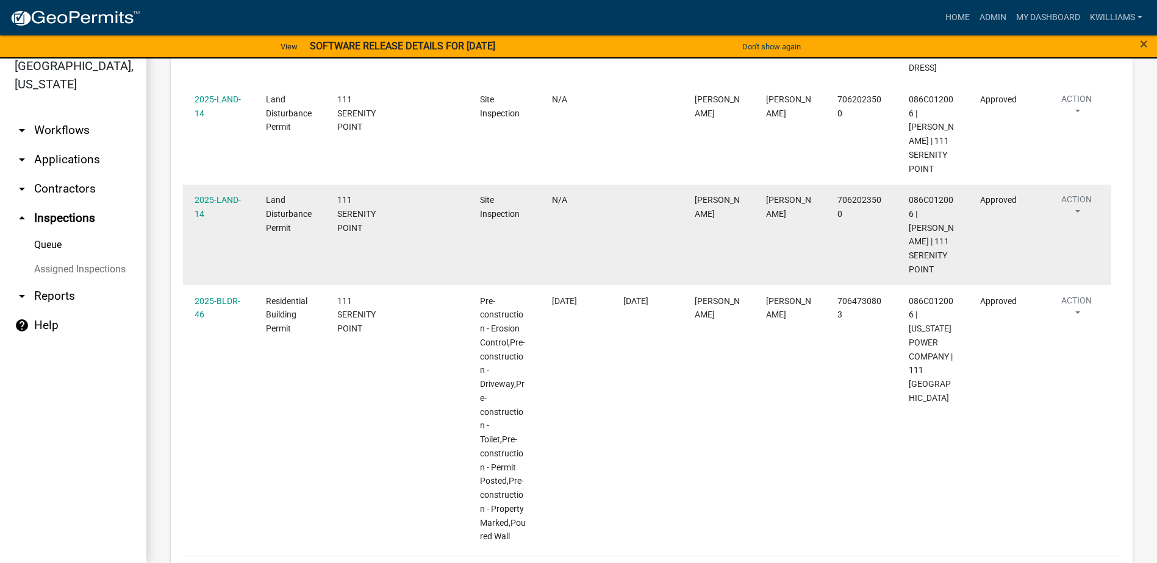
scroll to position [1037, 0]
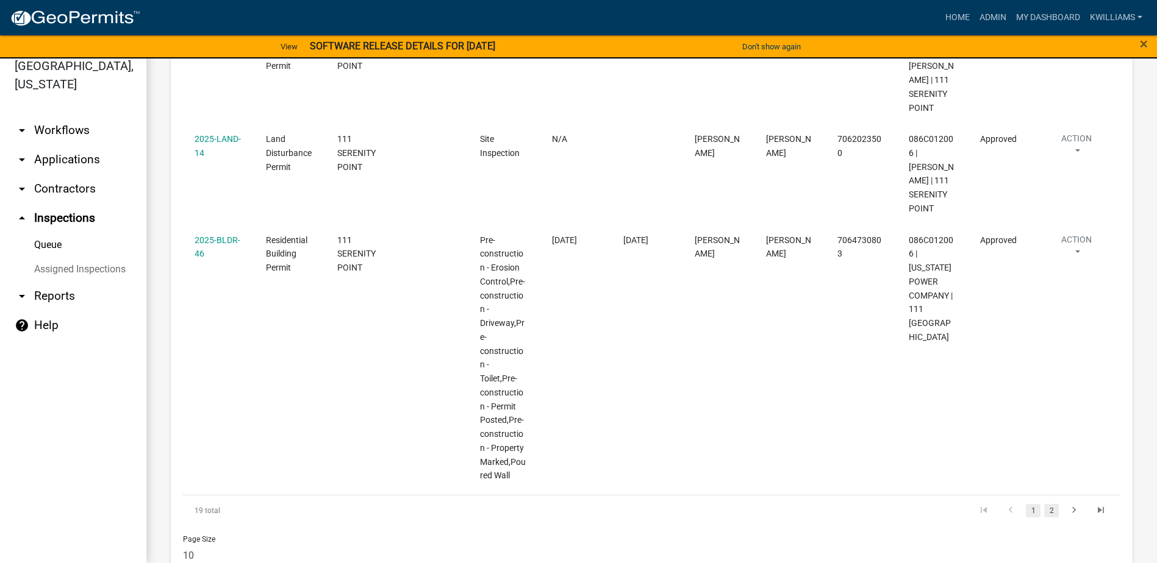
click at [1044, 504] on link "2" at bounding box center [1051, 510] width 15 height 13
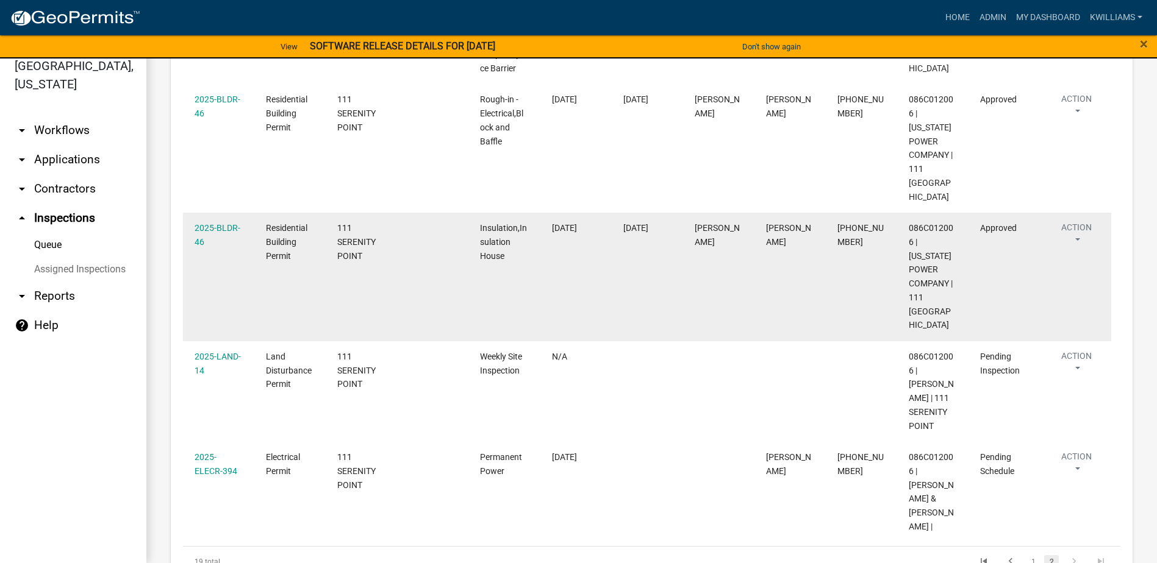
scroll to position [745, 0]
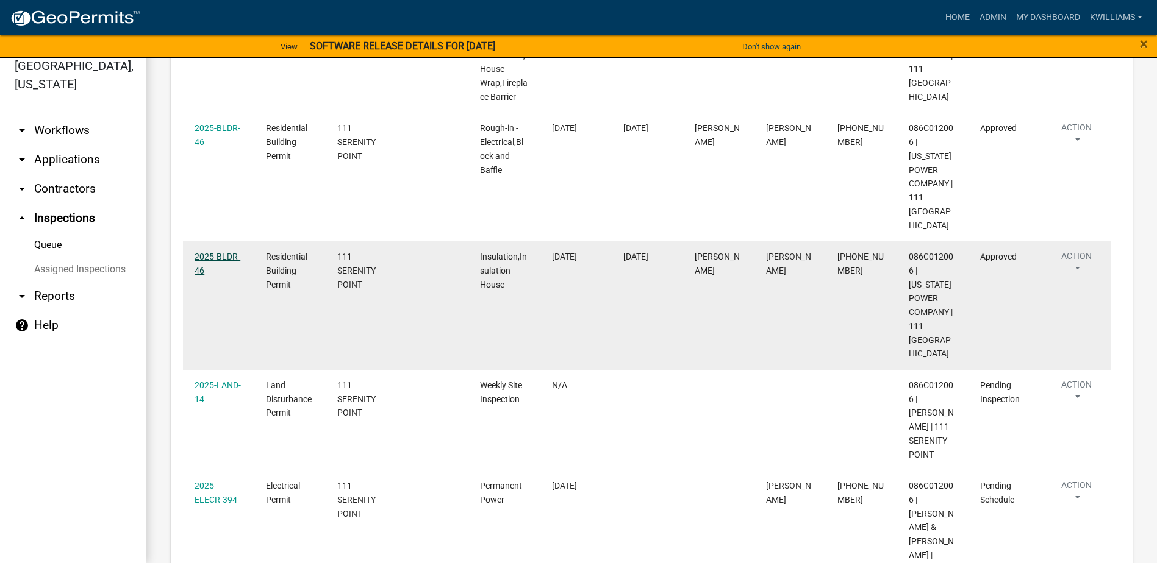
click at [216, 252] on link "2025-BLDR-46" at bounding box center [218, 264] width 46 height 24
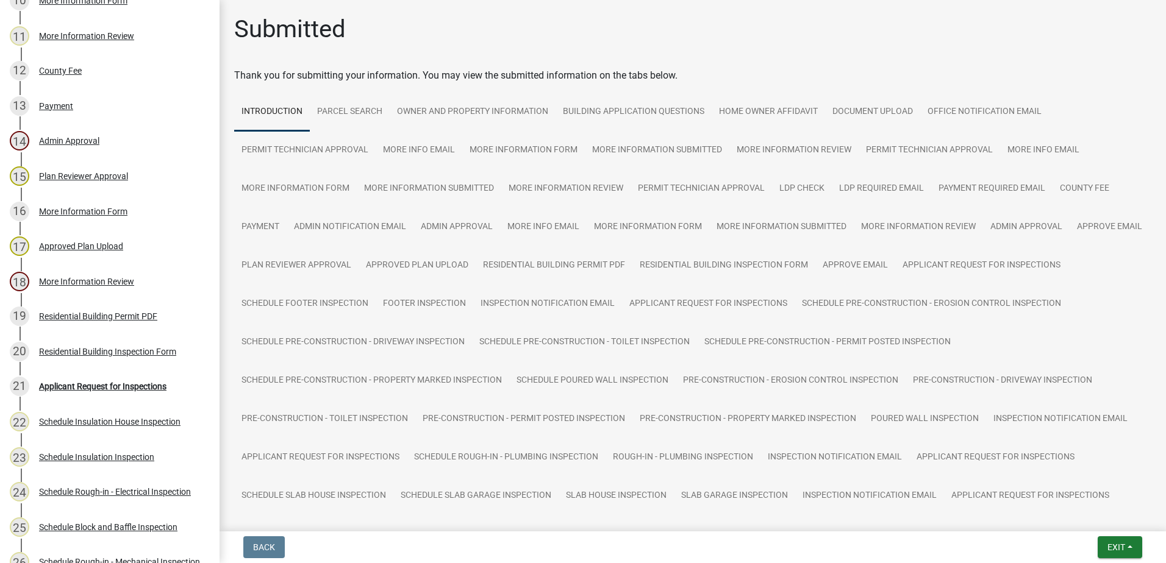
scroll to position [549, 0]
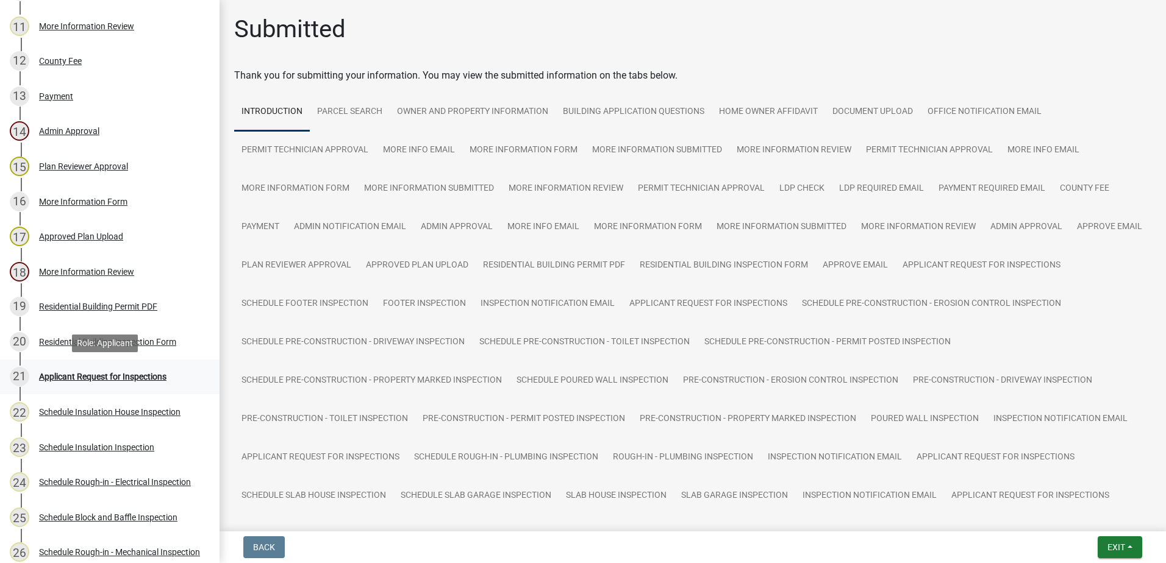
click at [135, 377] on div "Applicant Request for Inspections" at bounding box center [102, 377] width 127 height 9
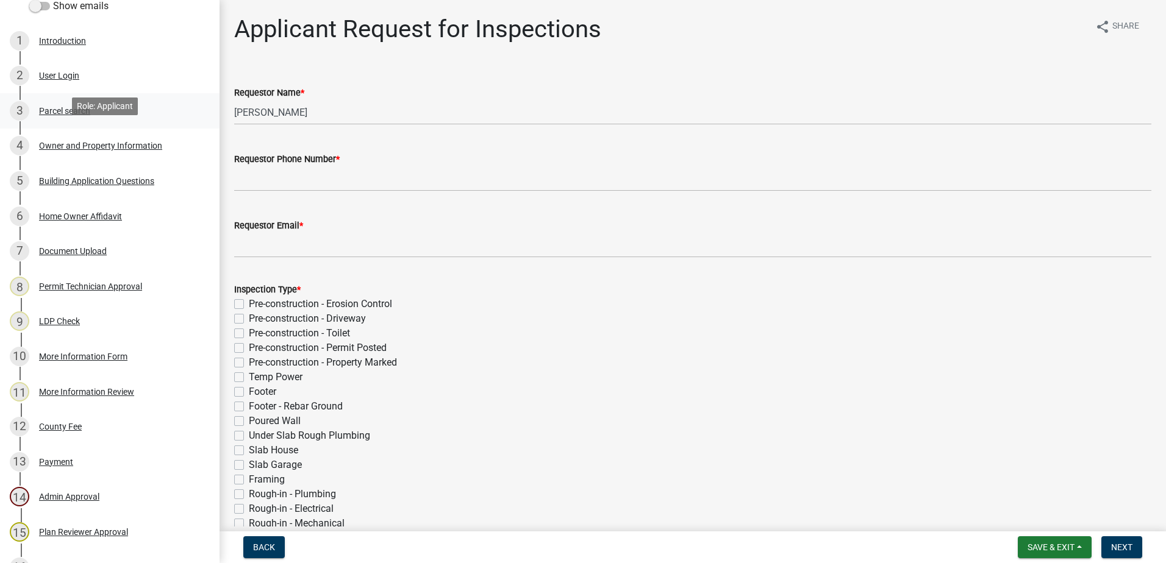
scroll to position [0, 0]
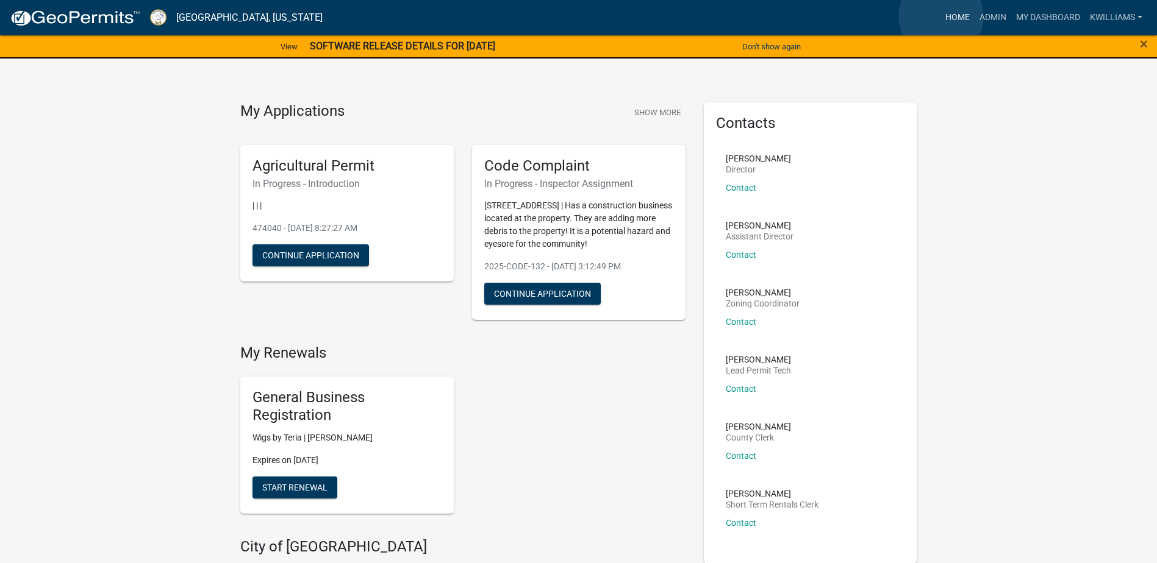
click at [941, 16] on link "Home" at bounding box center [957, 17] width 34 height 23
click at [996, 17] on link "Admin" at bounding box center [992, 17] width 37 height 23
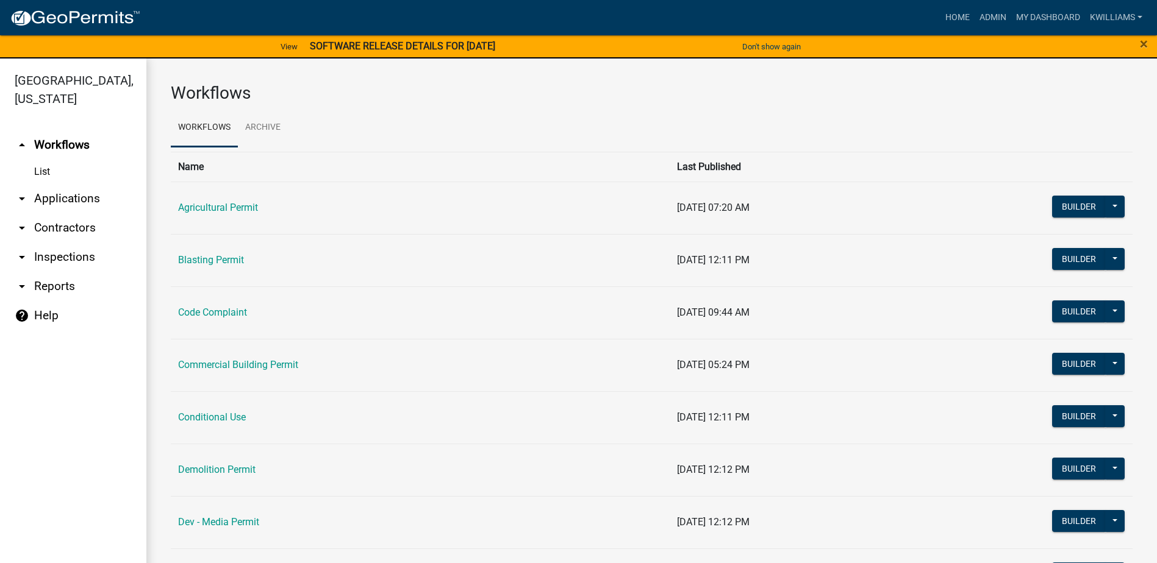
click at [59, 260] on link "arrow_drop_down Inspections" at bounding box center [73, 257] width 146 height 29
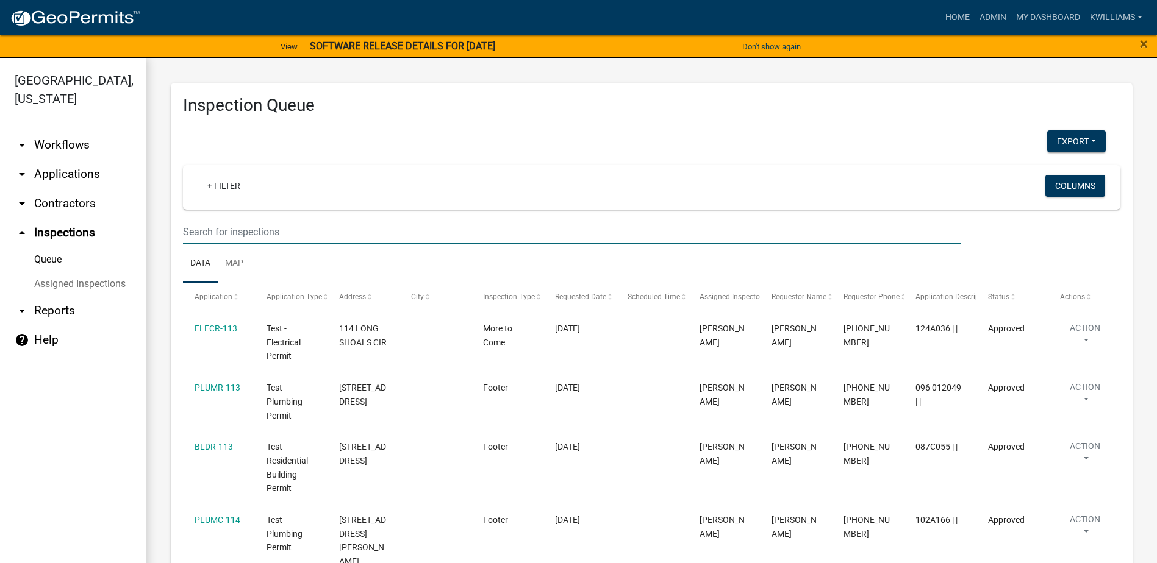
click at [191, 231] on input "text" at bounding box center [572, 232] width 778 height 25
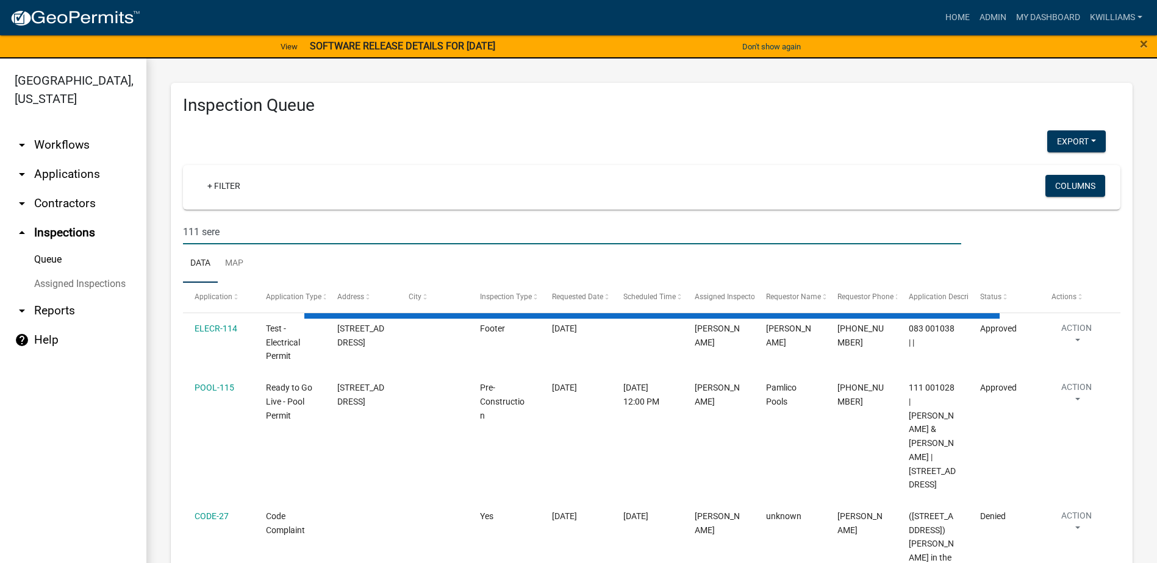
type input "111 sere"
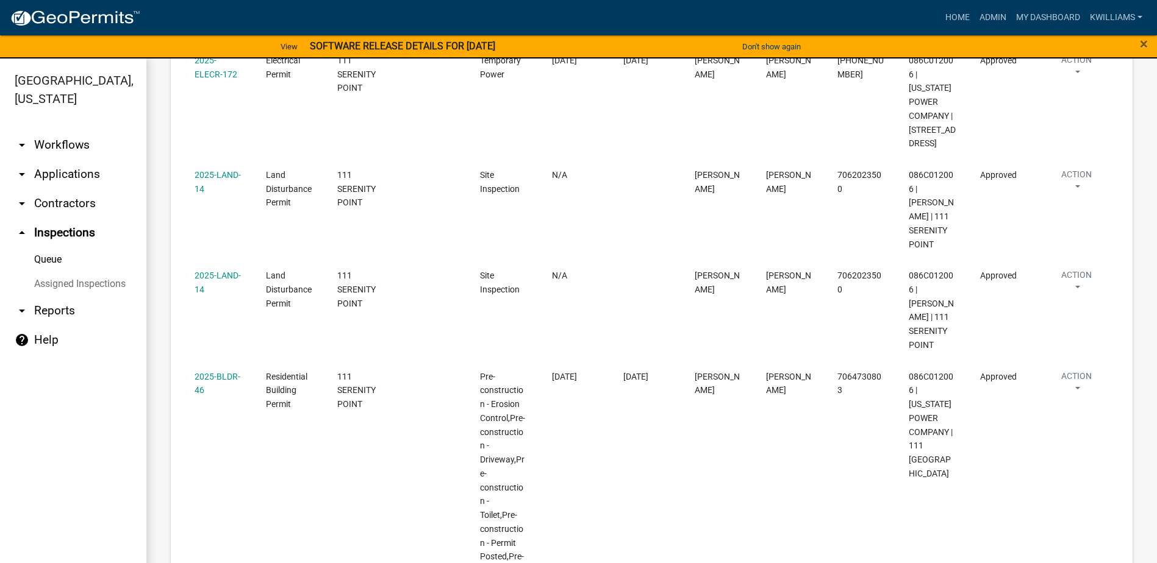
scroll to position [1073, 0]
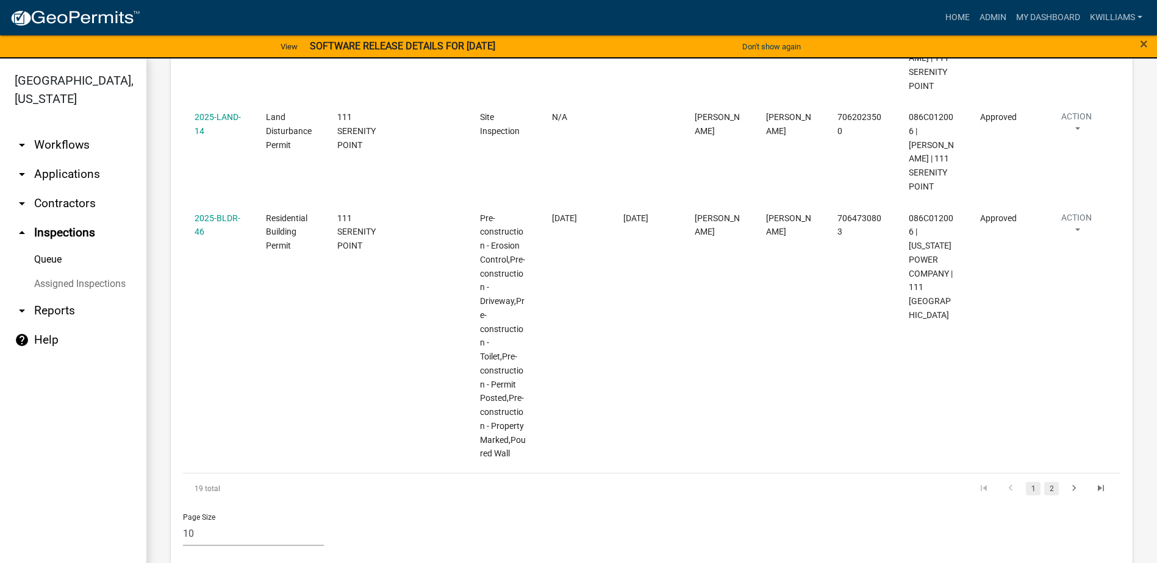
click at [1045, 482] on link "2" at bounding box center [1051, 488] width 15 height 13
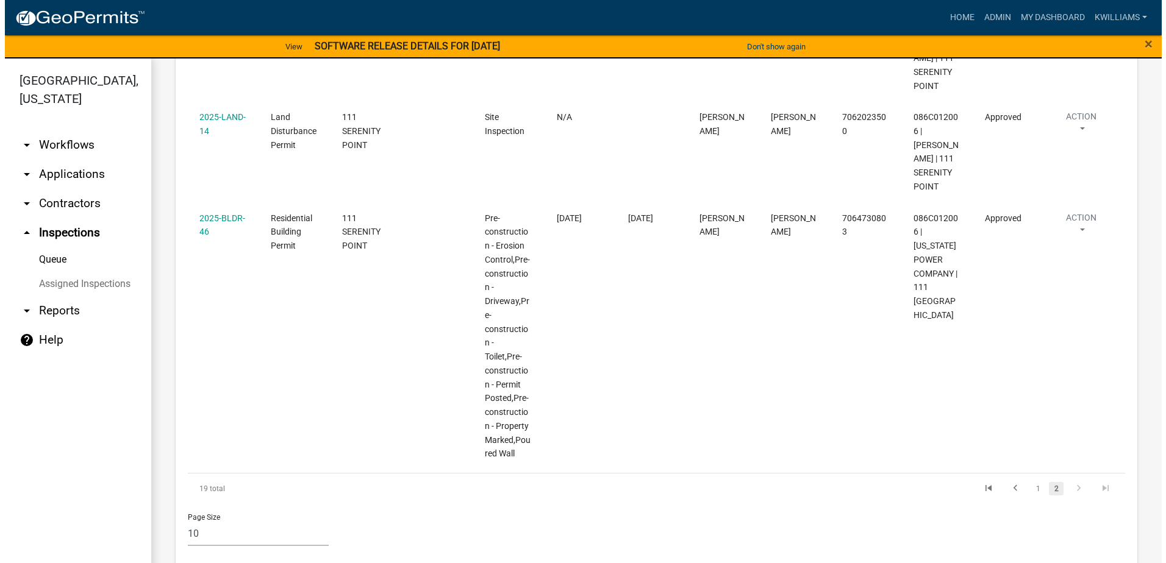
scroll to position [806, 0]
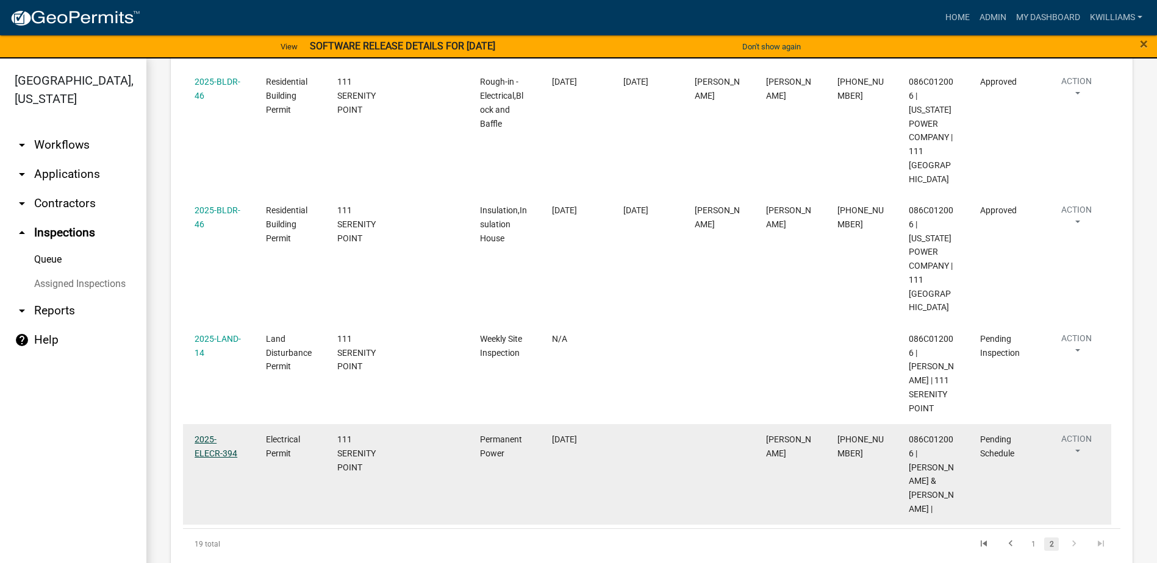
click at [207, 435] on link "2025-ELECR-394" at bounding box center [216, 447] width 43 height 24
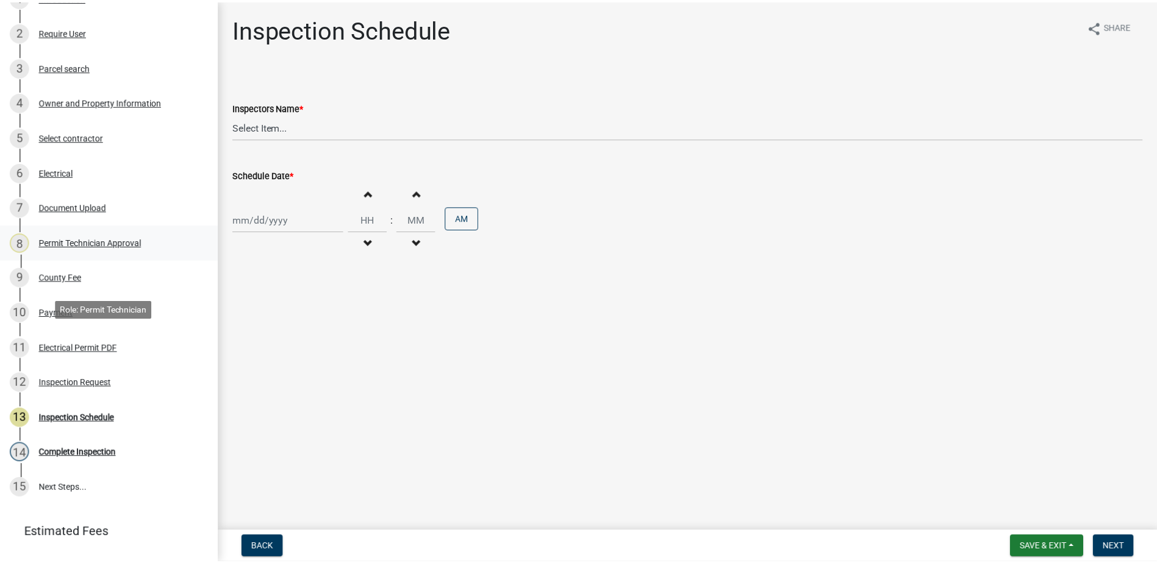
scroll to position [100, 0]
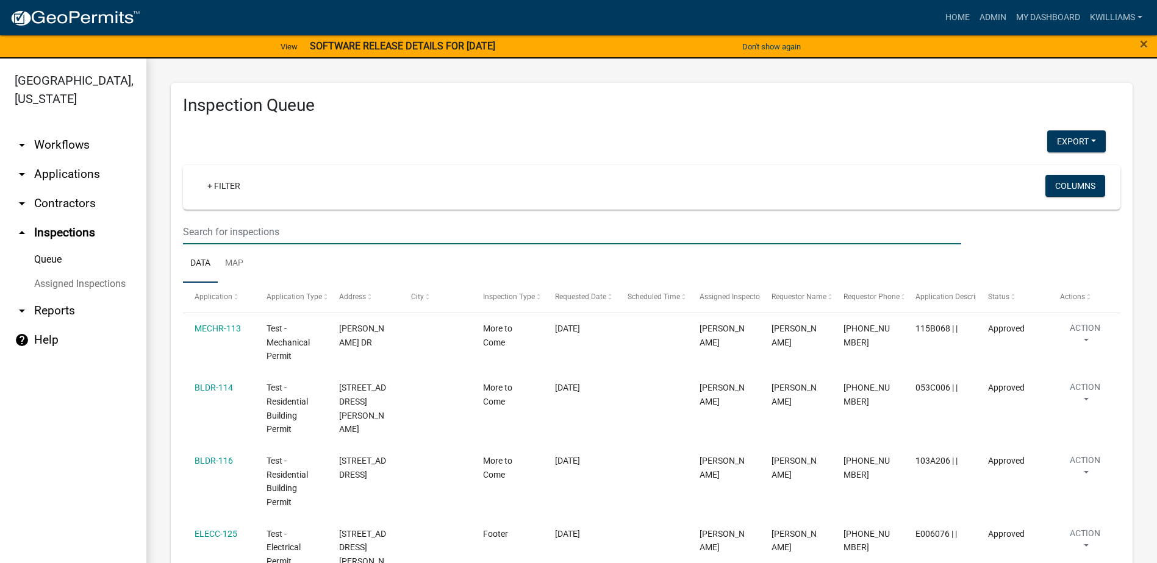
click at [296, 228] on input "text" at bounding box center [572, 232] width 778 height 25
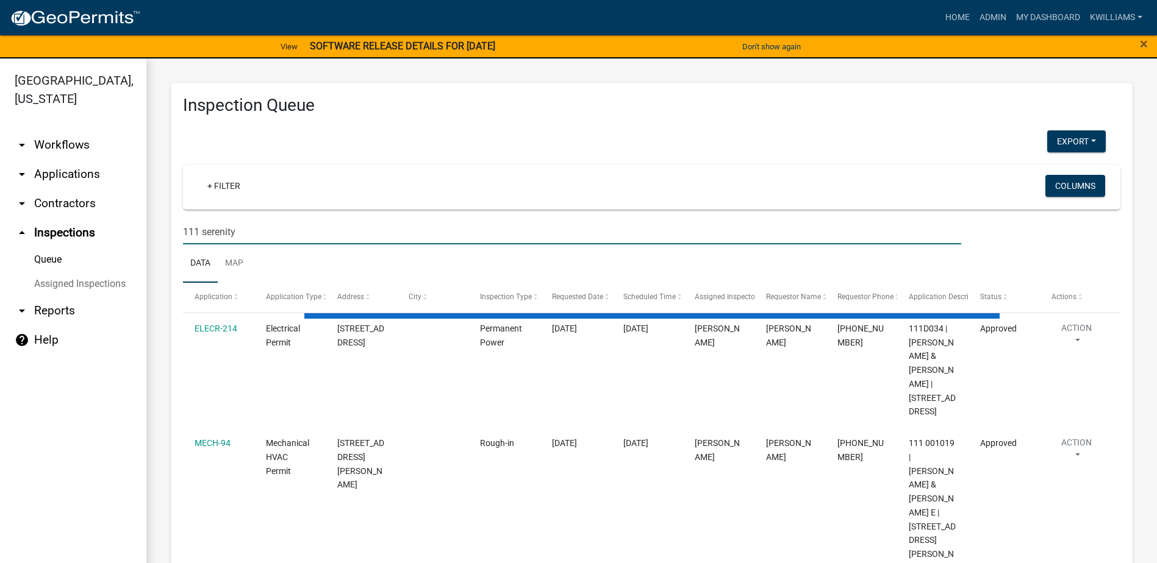
type input "111 serenity"
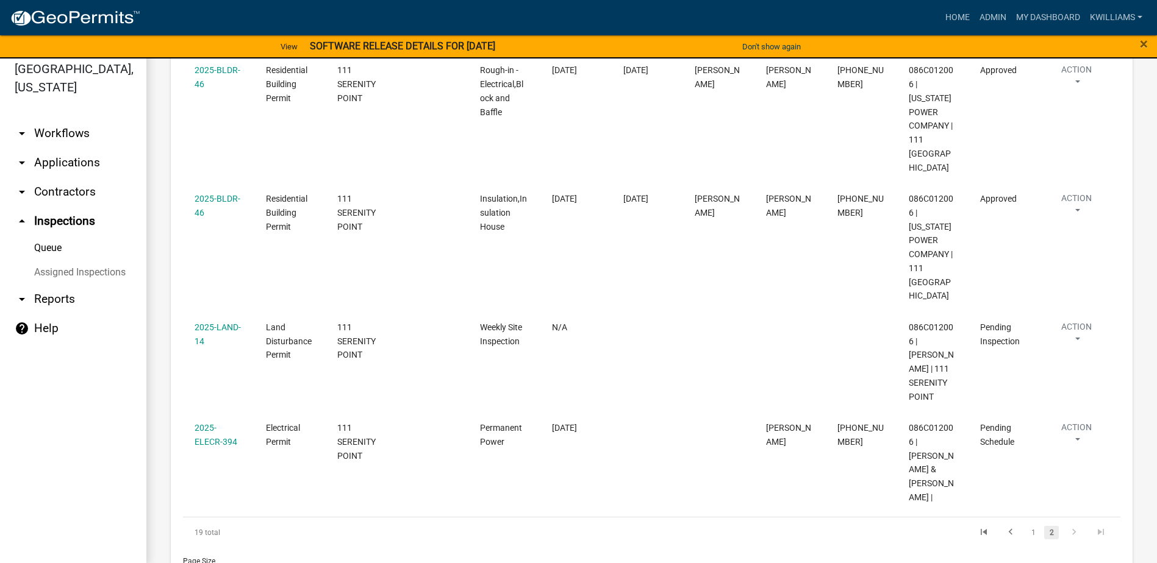
scroll to position [15, 0]
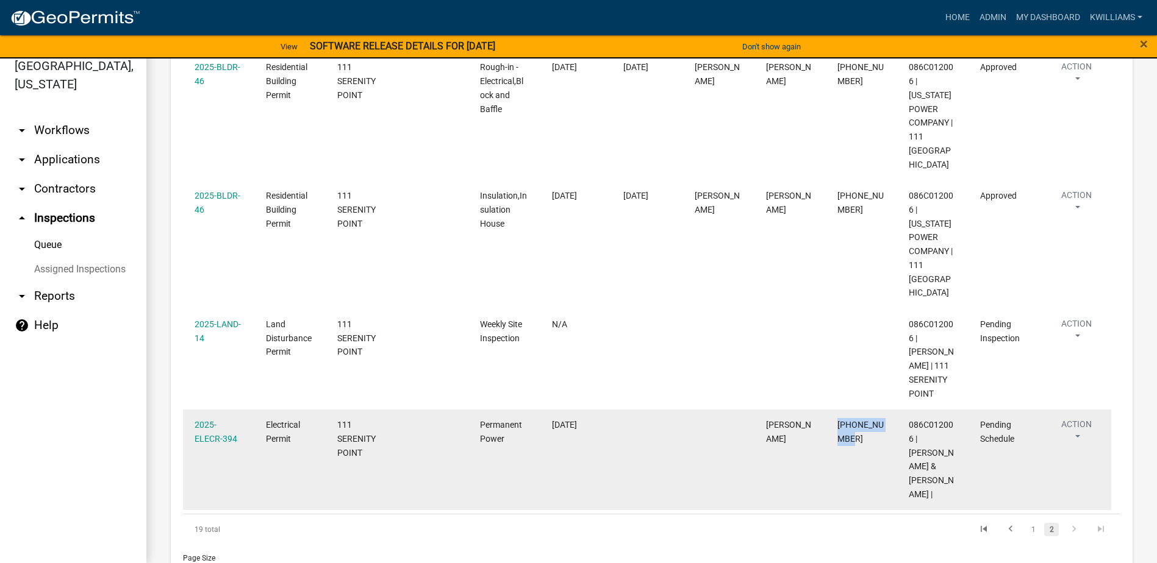
drag, startPoint x: 863, startPoint y: 373, endPoint x: 832, endPoint y: 355, distance: 36.3
click at [832, 410] on datatable-body-cell "[PHONE_NUMBER]" at bounding box center [861, 460] width 71 height 101
drag, startPoint x: 832, startPoint y: 355, endPoint x: 841, endPoint y: 364, distance: 12.9
copy span "[PHONE_NUMBER]"
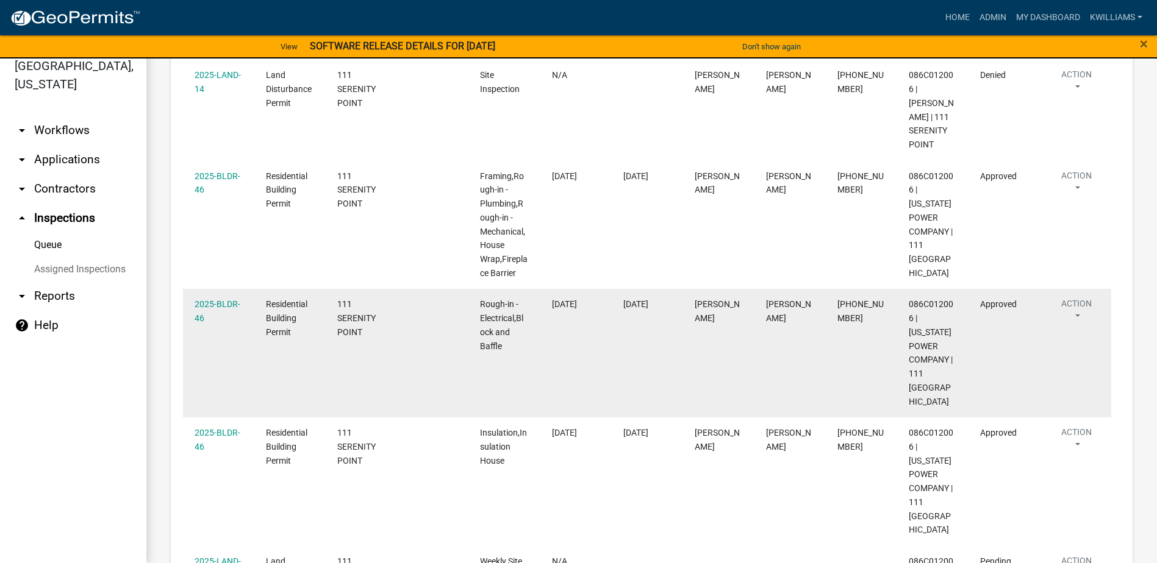
scroll to position [562, 0]
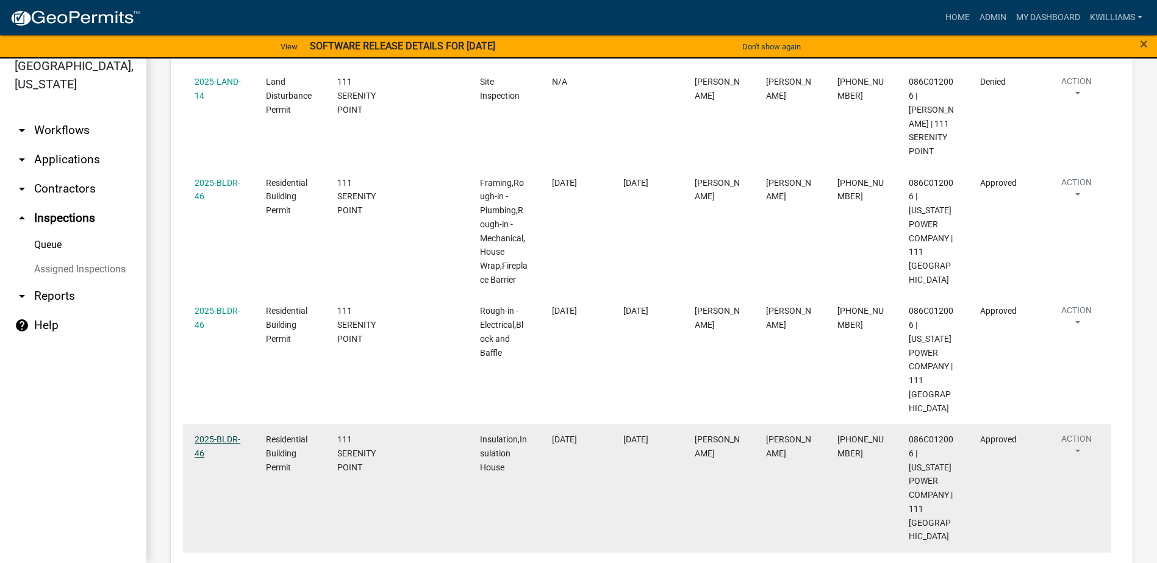
click at [207, 435] on link "2025-BLDR-46" at bounding box center [218, 447] width 46 height 24
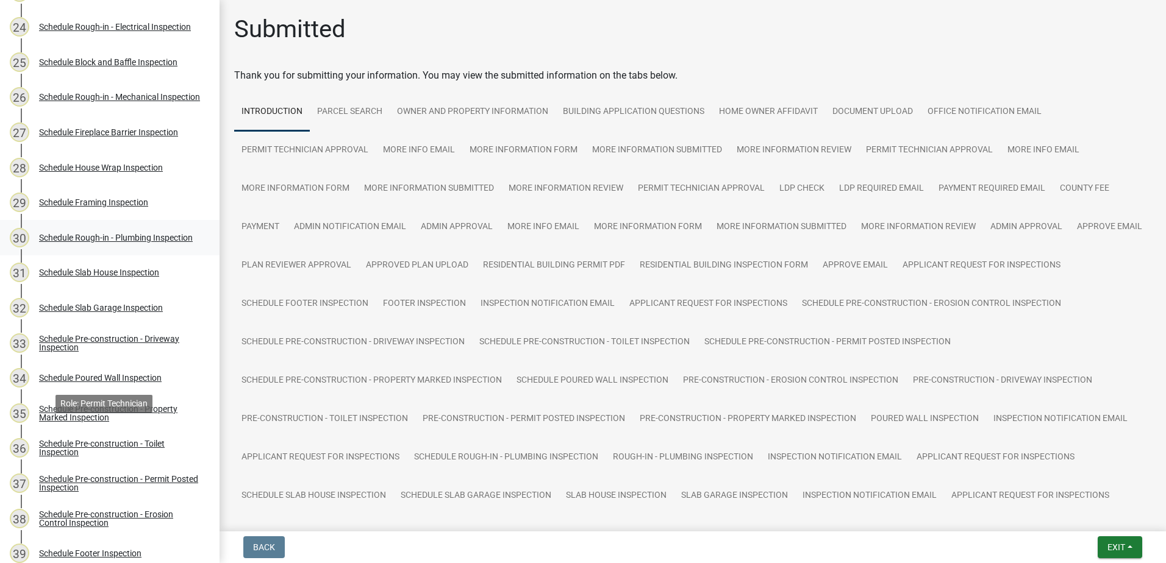
scroll to position [793, 0]
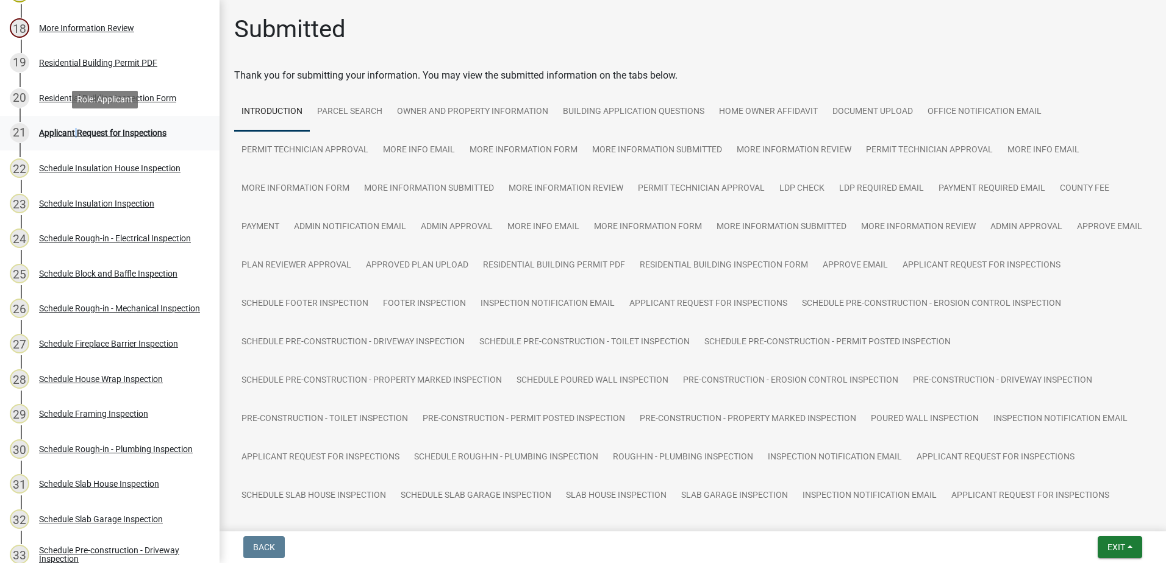
click at [74, 141] on div "21 Applicant Request for Inspections" at bounding box center [105, 133] width 190 height 20
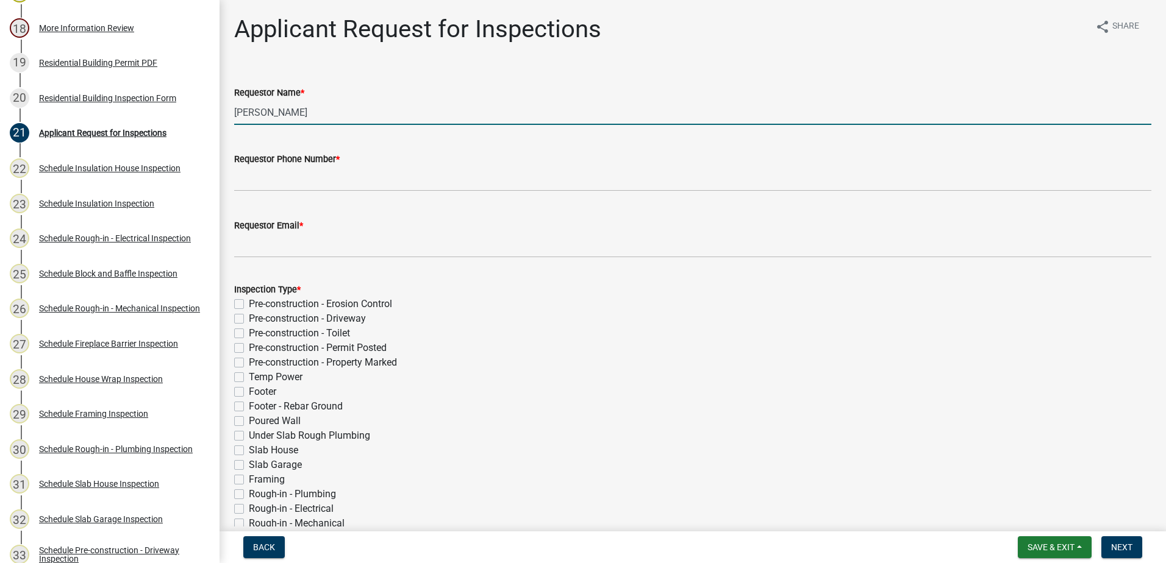
click at [284, 116] on input "Cedrick Moreland" at bounding box center [692, 112] width 917 height 25
drag, startPoint x: 325, startPoint y: 114, endPoint x: 123, endPoint y: 124, distance: 202.1
click at [120, 120] on div "Residential Building Permit 2025-BLDR-46 View Summary Notes Show emails 1 Intro…" at bounding box center [583, 281] width 1166 height 563
type input "Charles"
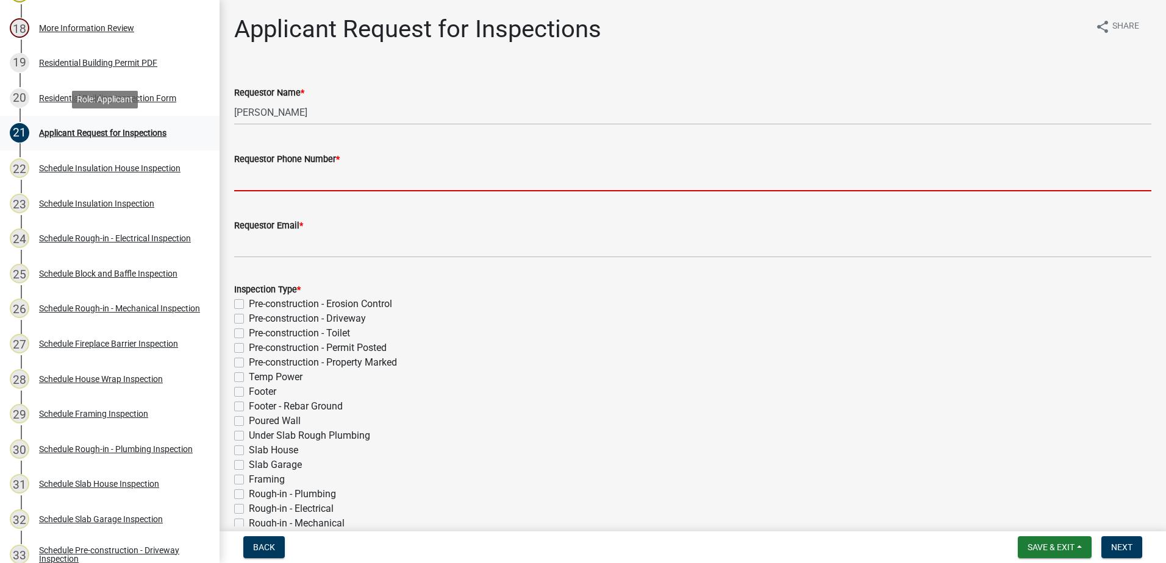
paste input "[PHONE_NUMBER]"
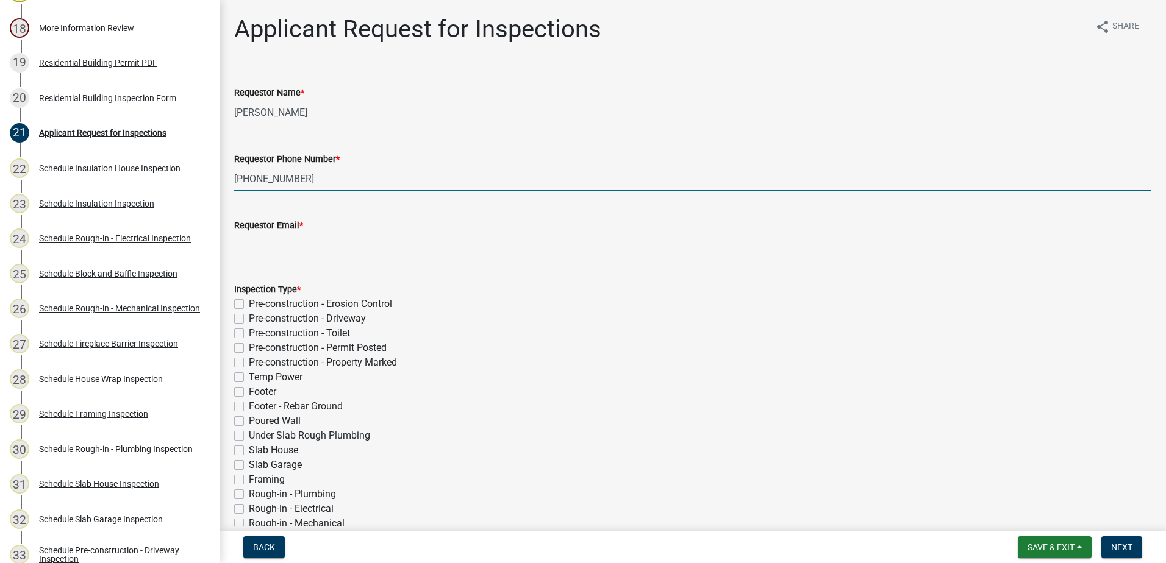
type input "[PHONE_NUMBER]"
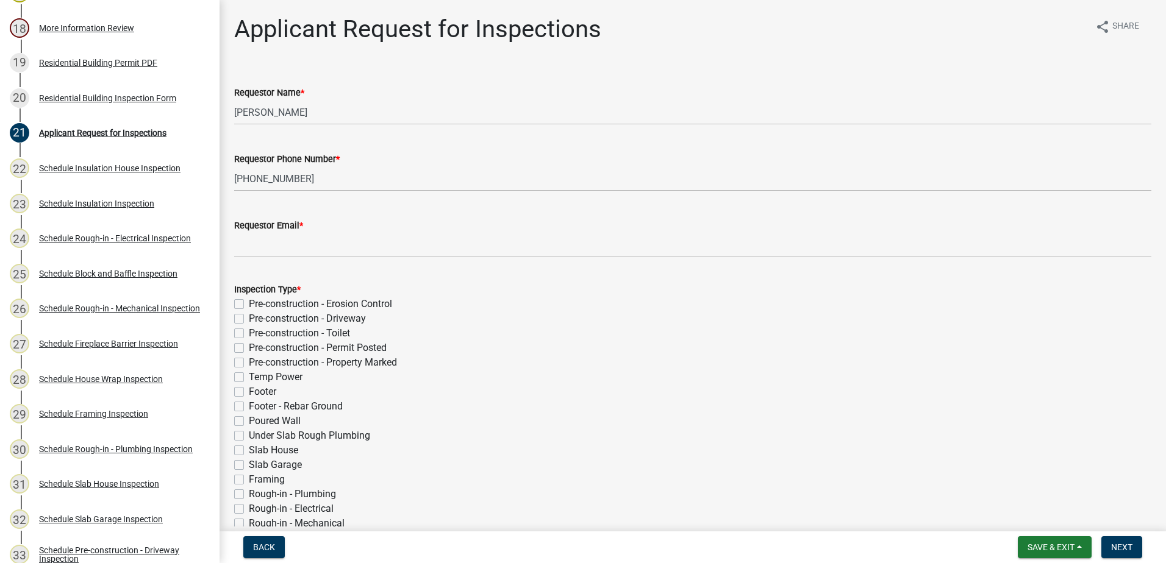
click at [295, 231] on label "Requestor Email *" at bounding box center [268, 226] width 69 height 9
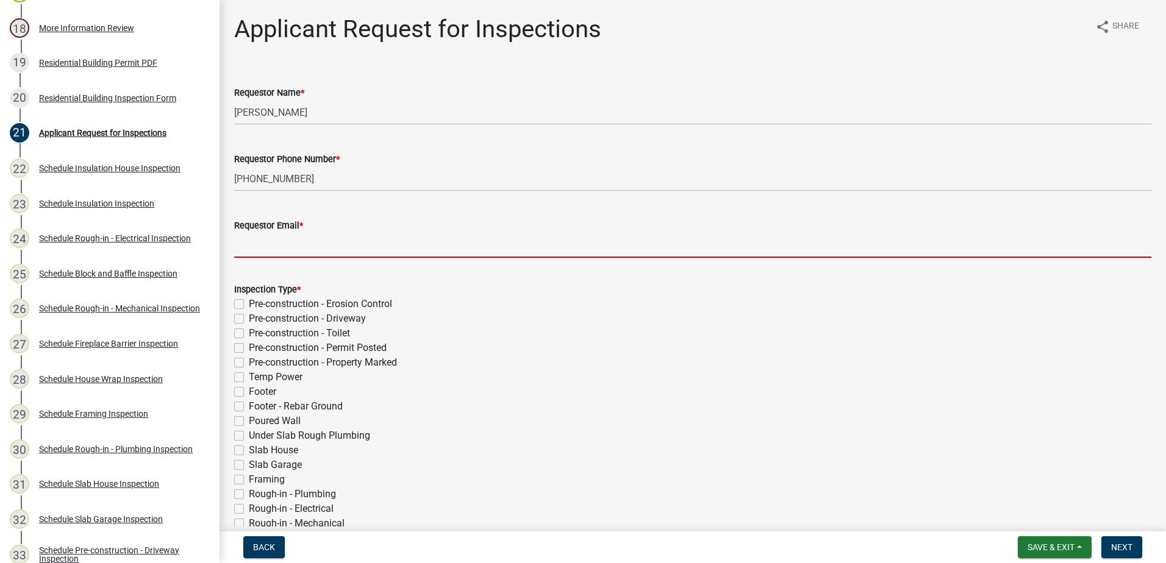
drag, startPoint x: 295, startPoint y: 231, endPoint x: 287, endPoint y: 242, distance: 14.4
click at [287, 242] on input "Requestor Email *" at bounding box center [692, 245] width 917 height 25
type input "kwilliams@putnamcountyga.us"
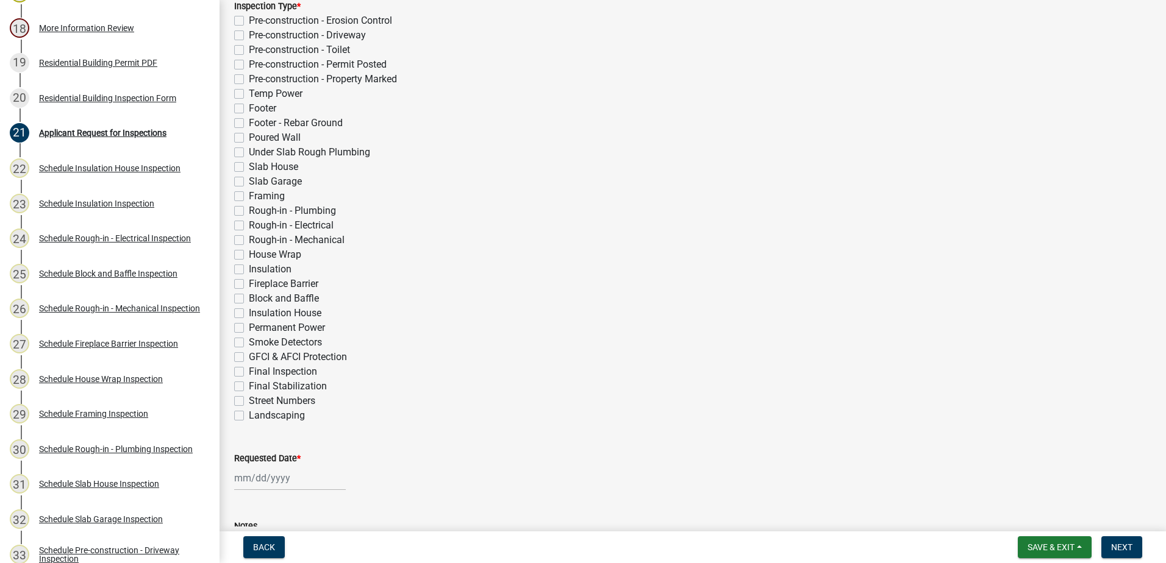
scroll to position [305, 0]
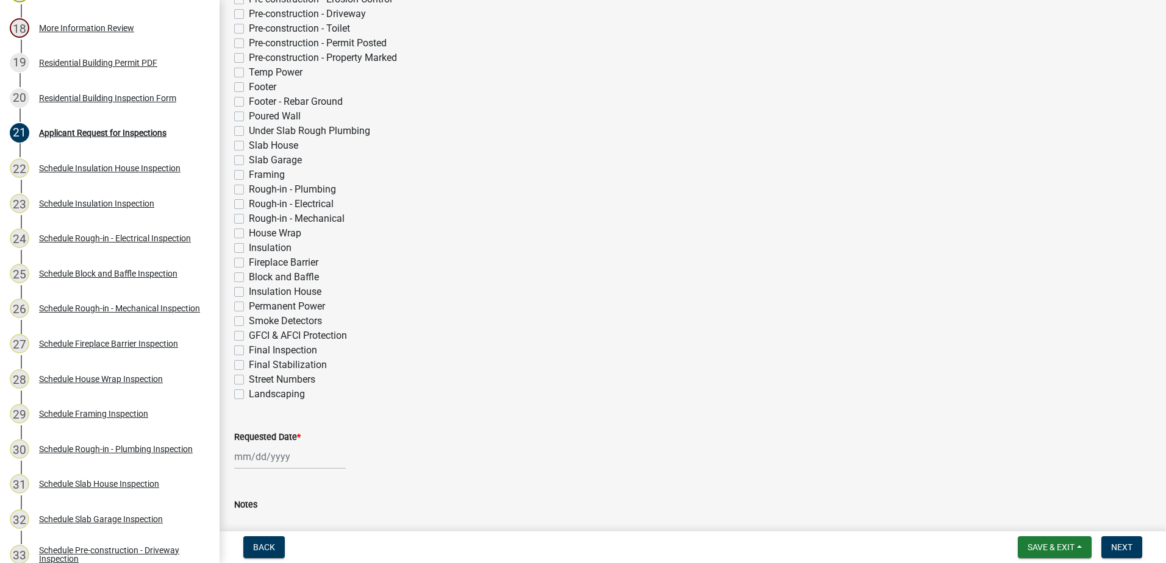
click at [249, 303] on label "Permanent Power" at bounding box center [287, 306] width 76 height 15
click at [249, 303] on input "Permanent Power" at bounding box center [253, 303] width 8 height 8
checkbox input "true"
checkbox input "false"
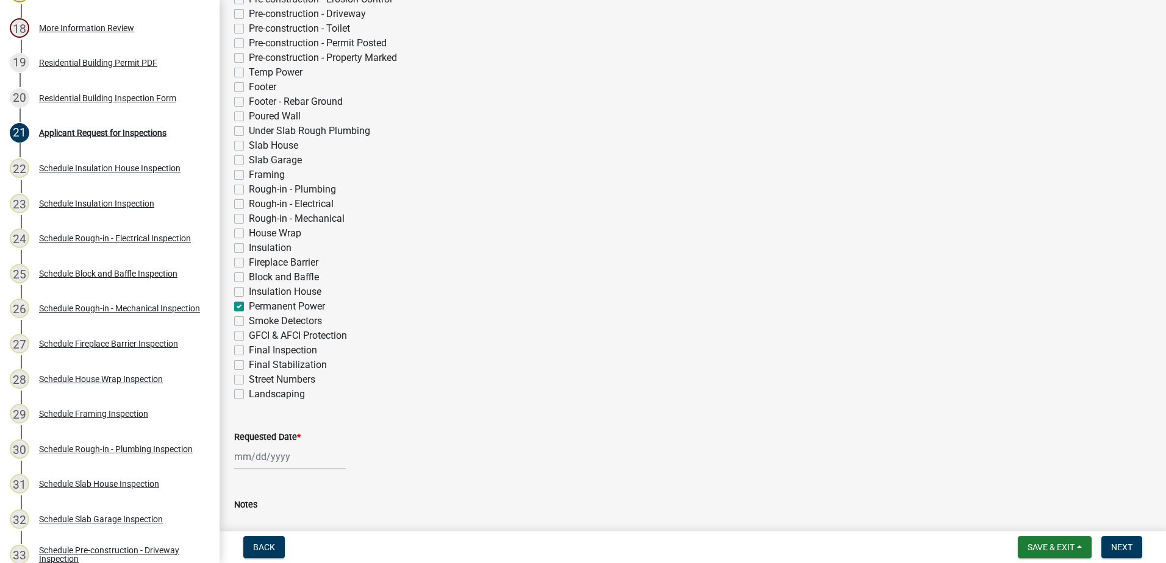
checkbox input "false"
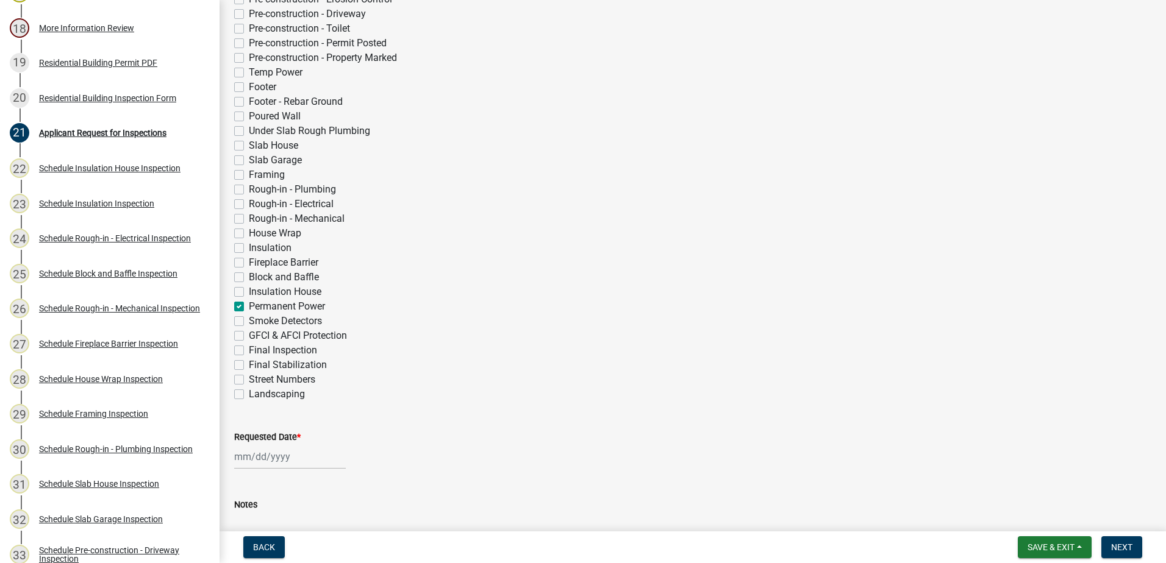
checkbox input "false"
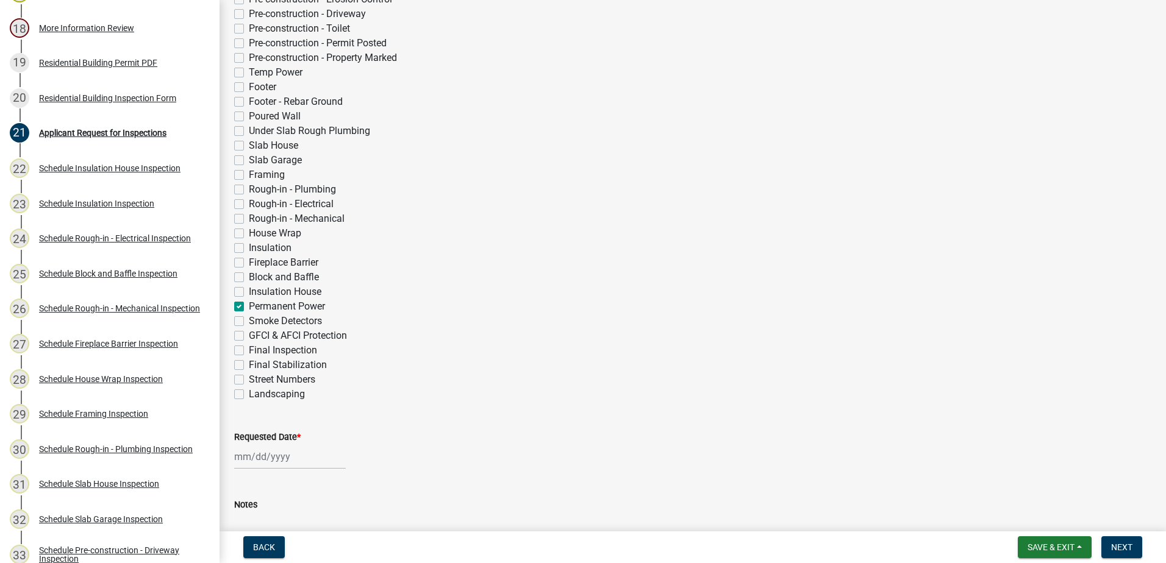
checkbox input "false"
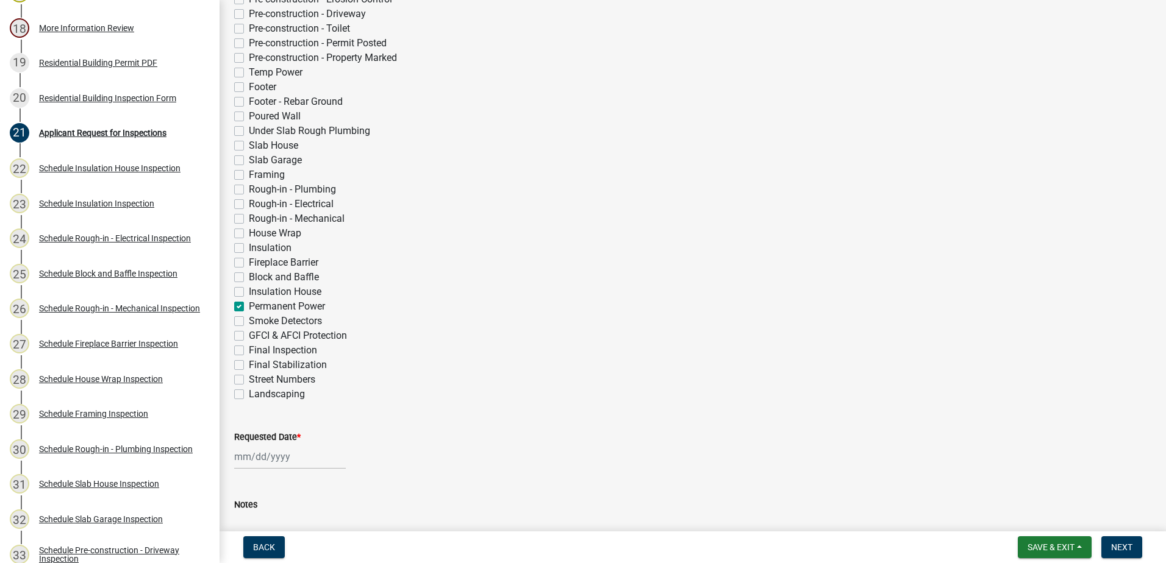
checkbox input "false"
checkbox input "true"
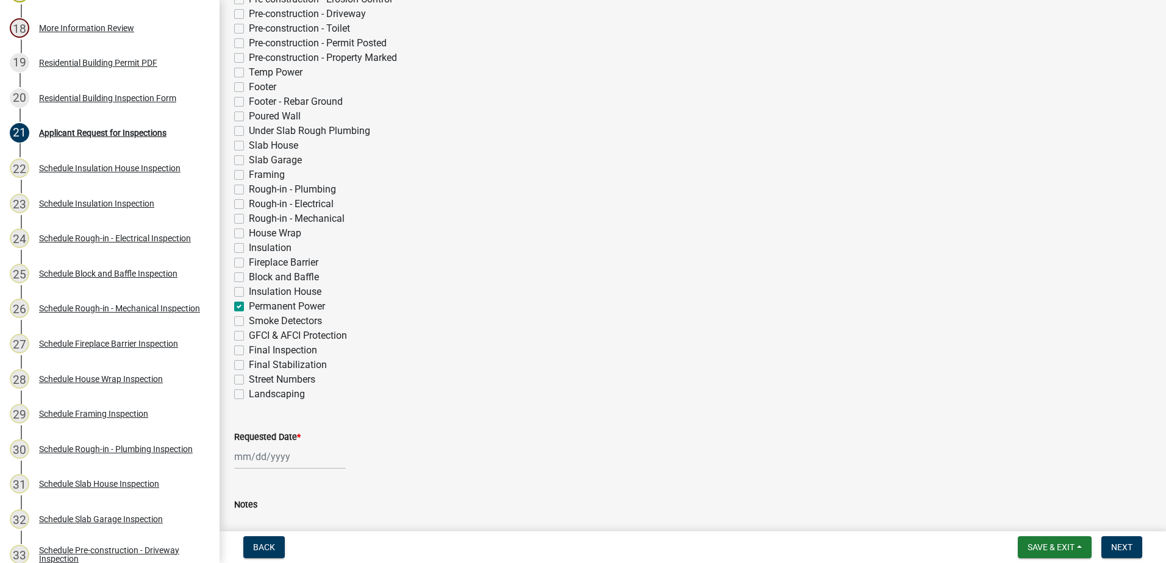
checkbox input "false"
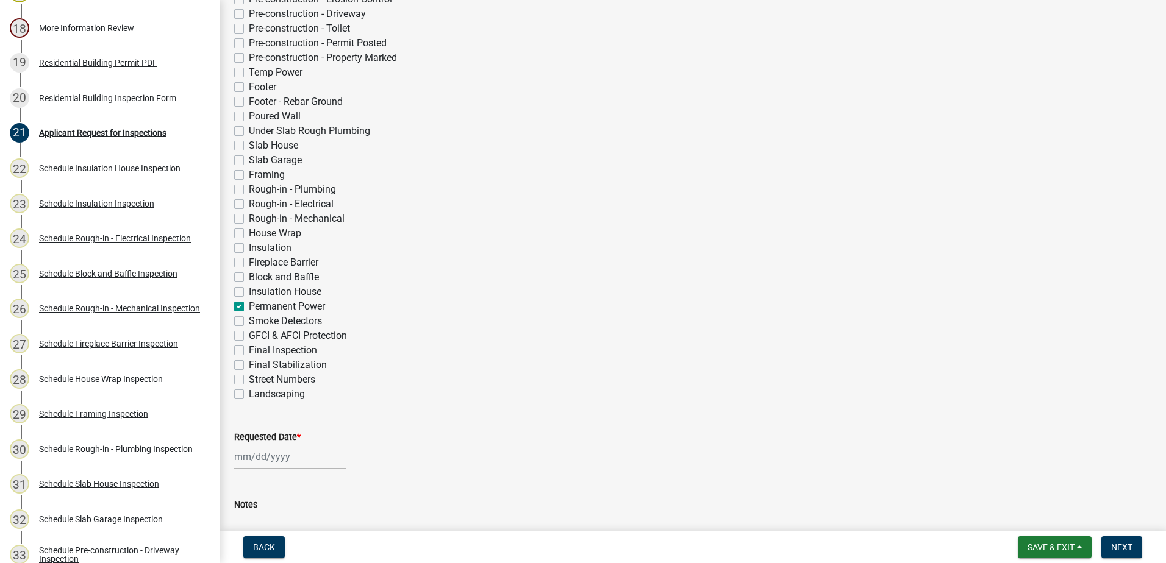
checkbox input "false"
select select "9"
select select "2025"
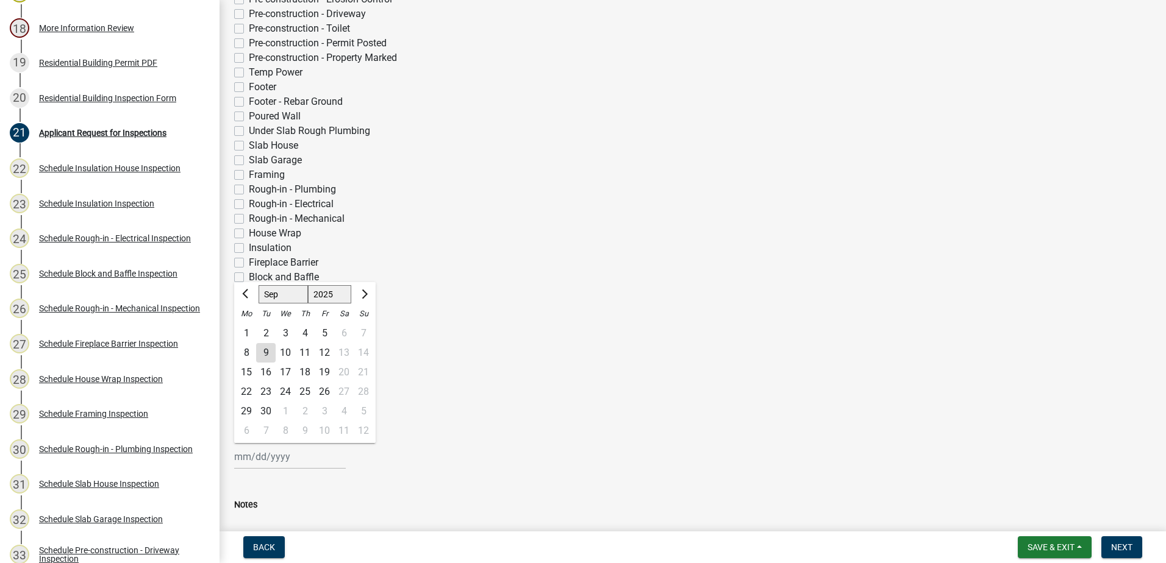
click at [258, 457] on input "Requested Date *" at bounding box center [290, 457] width 112 height 25
click at [281, 355] on div "10" at bounding box center [286, 353] width 20 height 20
type input "09/10/2025"
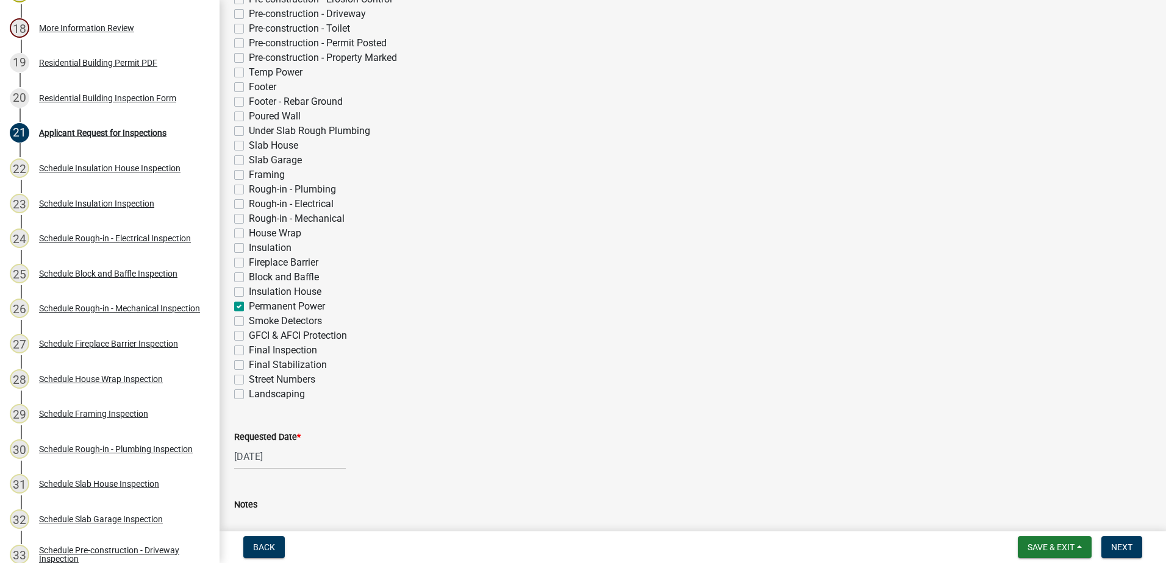
select select "9"
select select "2025"
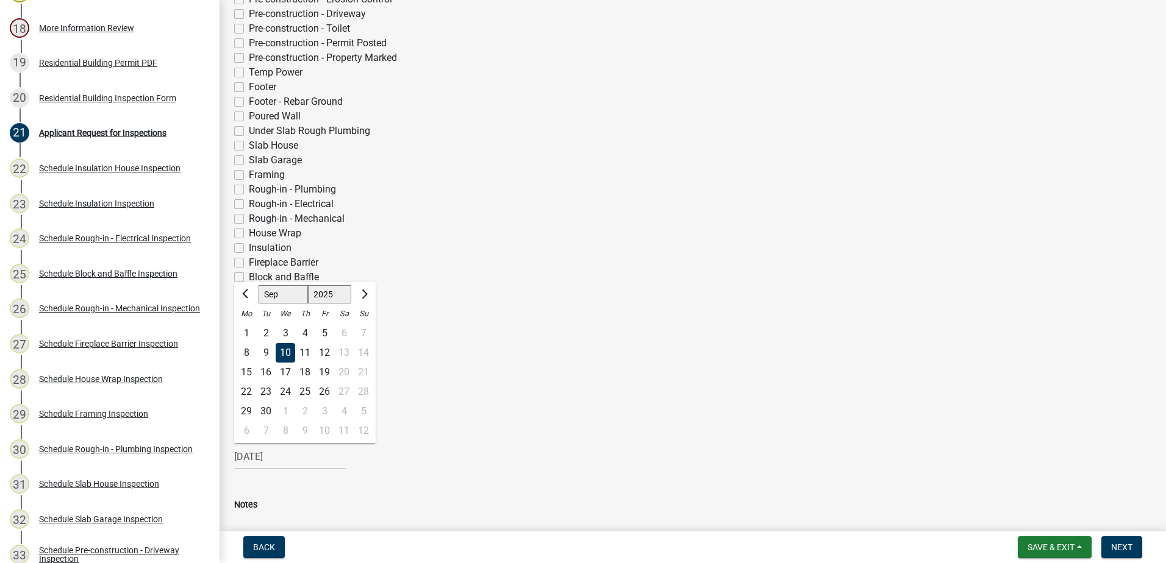
click at [284, 461] on input "09/10/2025" at bounding box center [290, 457] width 112 height 25
click at [265, 348] on div "9" at bounding box center [266, 353] width 20 height 20
type input "[DATE]"
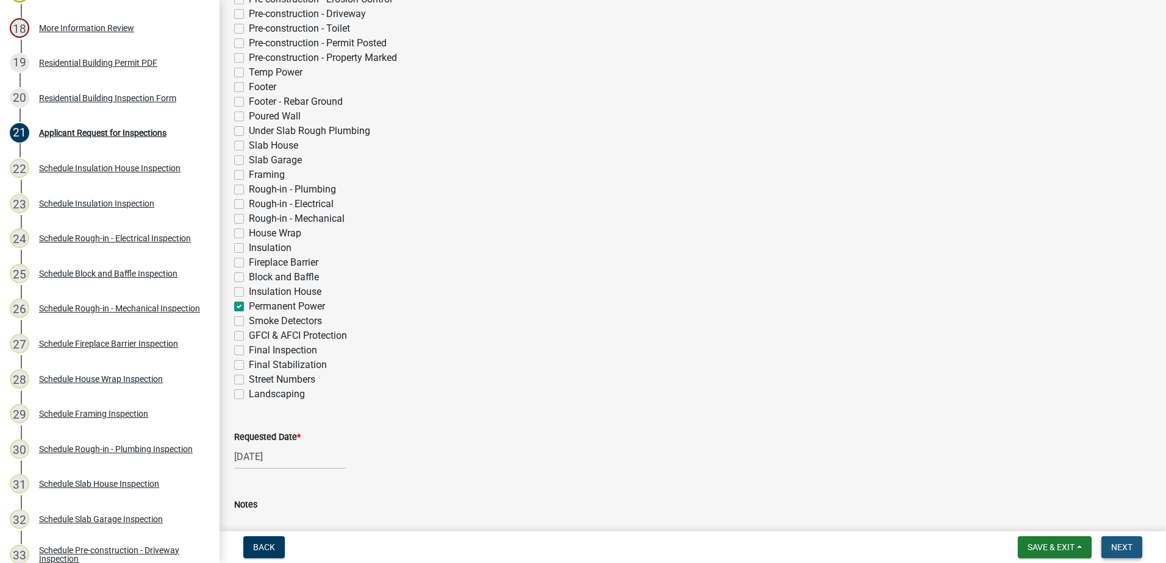
click at [1121, 554] on button "Next" at bounding box center [1121, 548] width 41 height 22
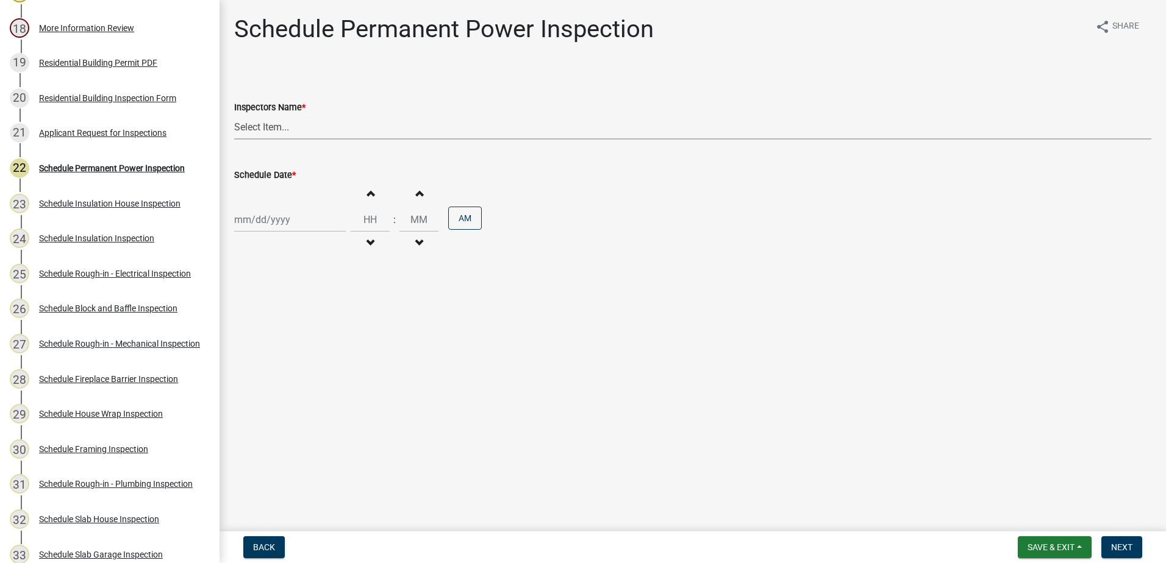
click at [287, 136] on select "Select Item... mrivera (Michele Rivera) StephanieM (Stephanie Morris ) QGrissom…" at bounding box center [692, 127] width 917 height 25
select select "07642ab0-564c-47bb-824b-0ccf2da83593"
click at [234, 115] on select "Select Item... mrivera (Michele Rivera) StephanieM (Stephanie Morris ) QGrissom…" at bounding box center [692, 127] width 917 height 25
click at [263, 240] on div "Increment hours Decrement hours : Increment minutes Decrement minutes AM" at bounding box center [692, 219] width 917 height 75
select select "9"
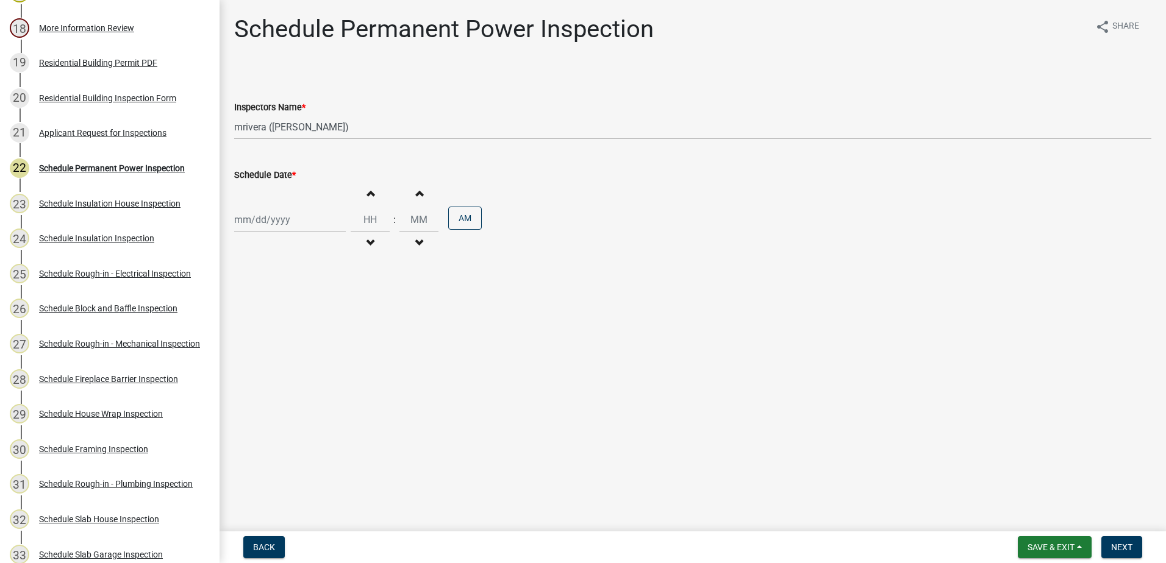
select select "2025"
click at [260, 227] on div "Jan Feb Mar Apr May Jun Jul Aug Sep Oct Nov Dec 1525 1526 1527 1528 1529 1530 1…" at bounding box center [290, 219] width 112 height 25
click at [282, 306] on div "10" at bounding box center [286, 305] width 20 height 20
type input "09/10/2025"
click at [1125, 547] on span "Next" at bounding box center [1121, 548] width 21 height 10
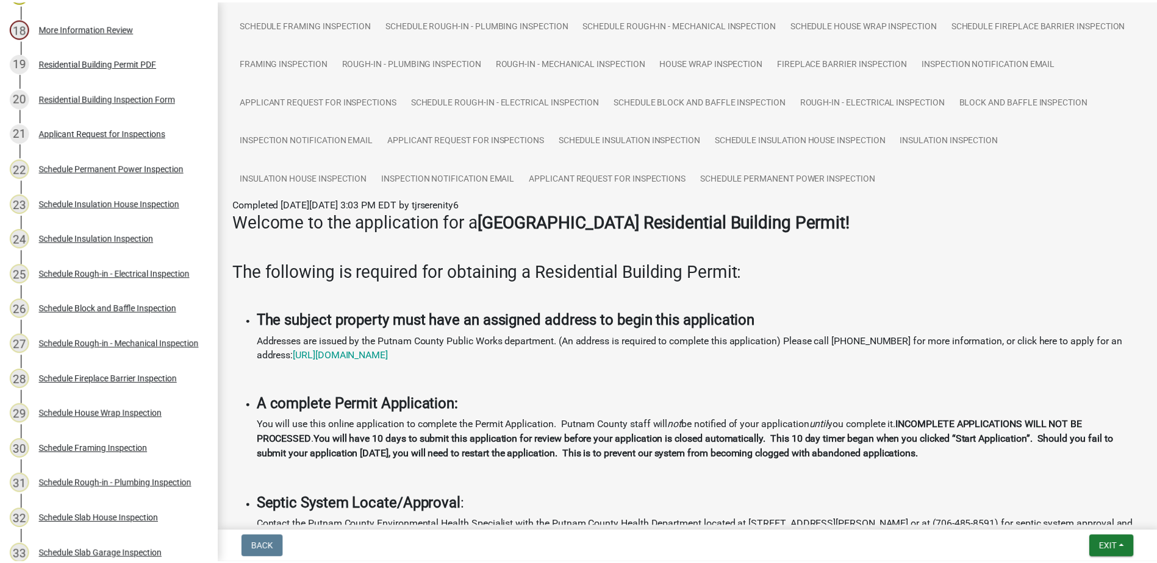
scroll to position [610, 0]
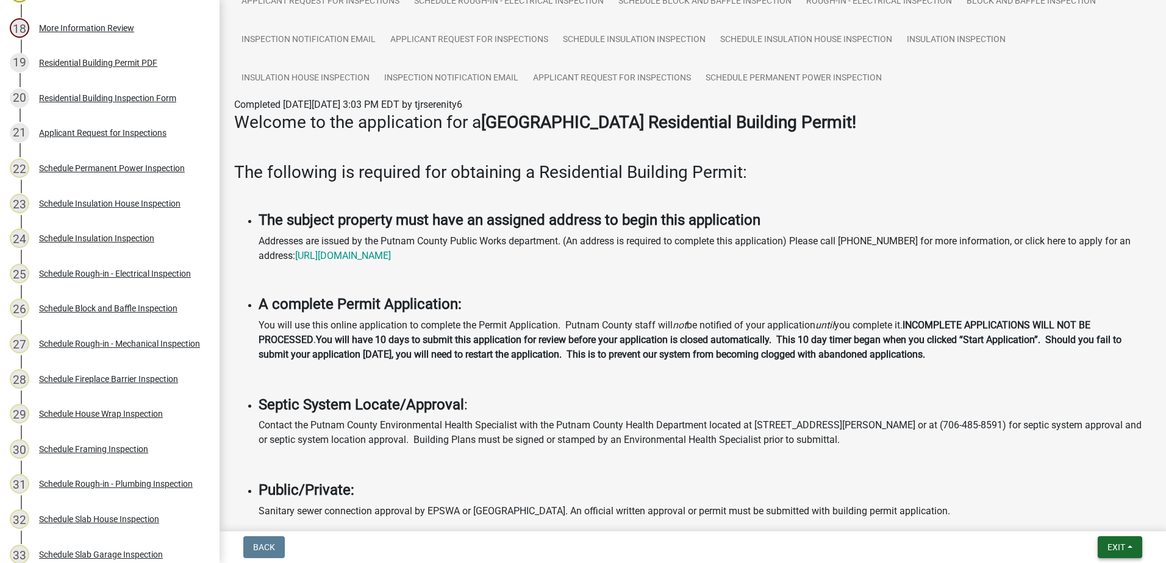
click at [1115, 544] on span "Exit" at bounding box center [1116, 548] width 18 height 10
click at [1098, 518] on button "Save & Exit" at bounding box center [1094, 515] width 98 height 29
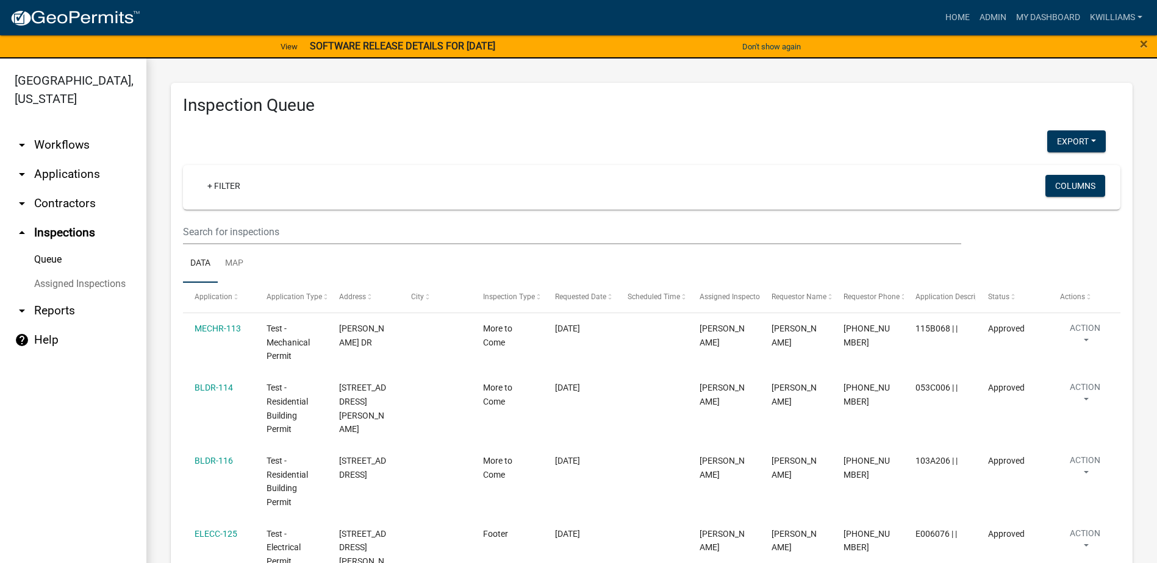
click at [66, 172] on link "arrow_drop_down Applications" at bounding box center [73, 174] width 146 height 29
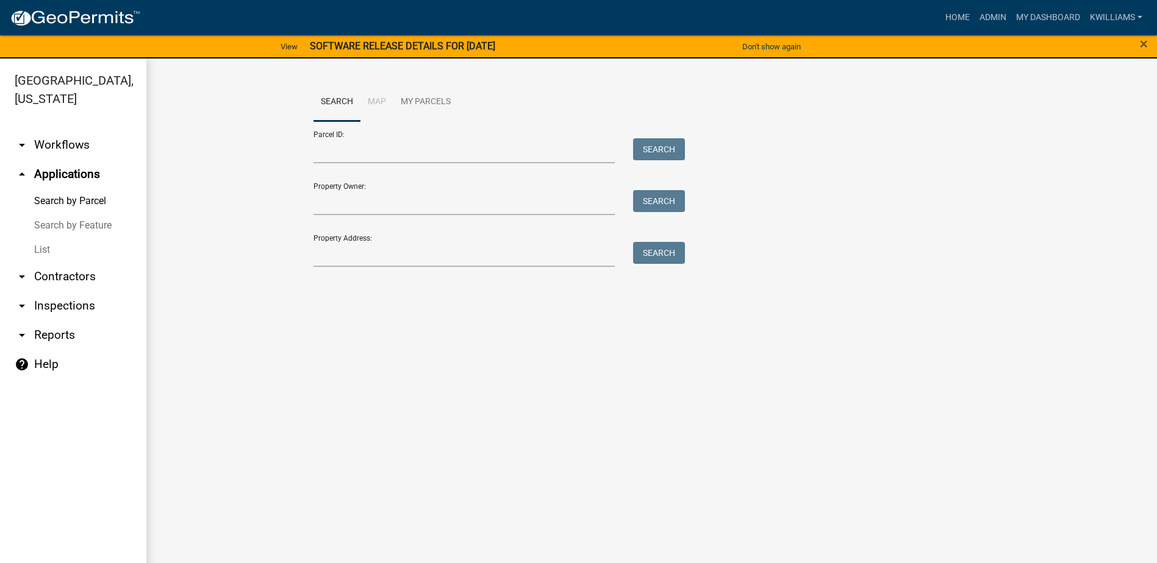
click at [39, 250] on link "List" at bounding box center [73, 250] width 146 height 24
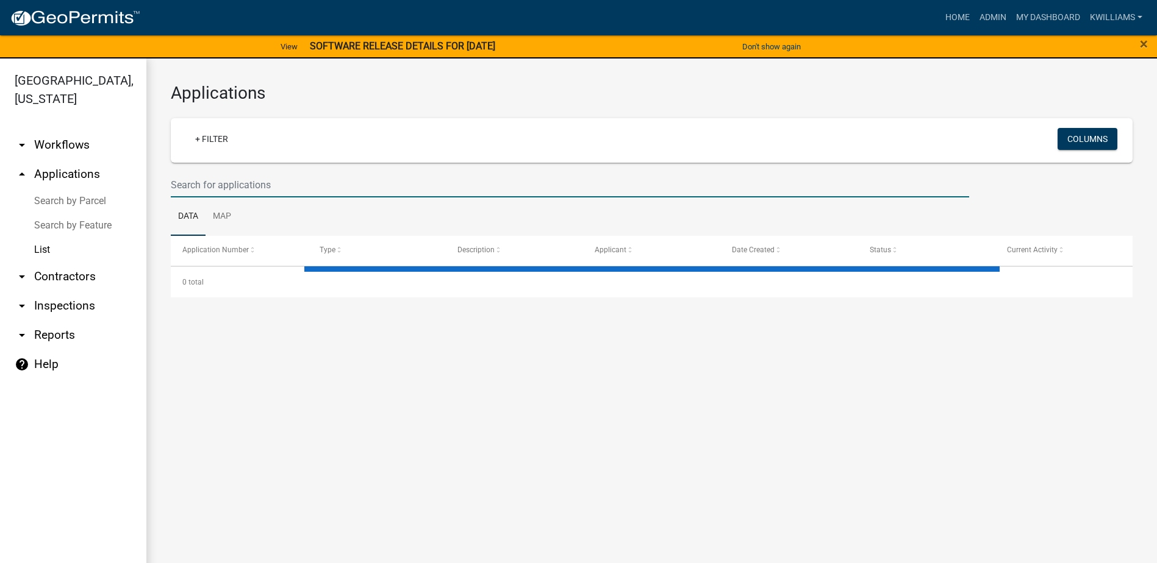
click at [229, 175] on input "text" at bounding box center [570, 185] width 798 height 25
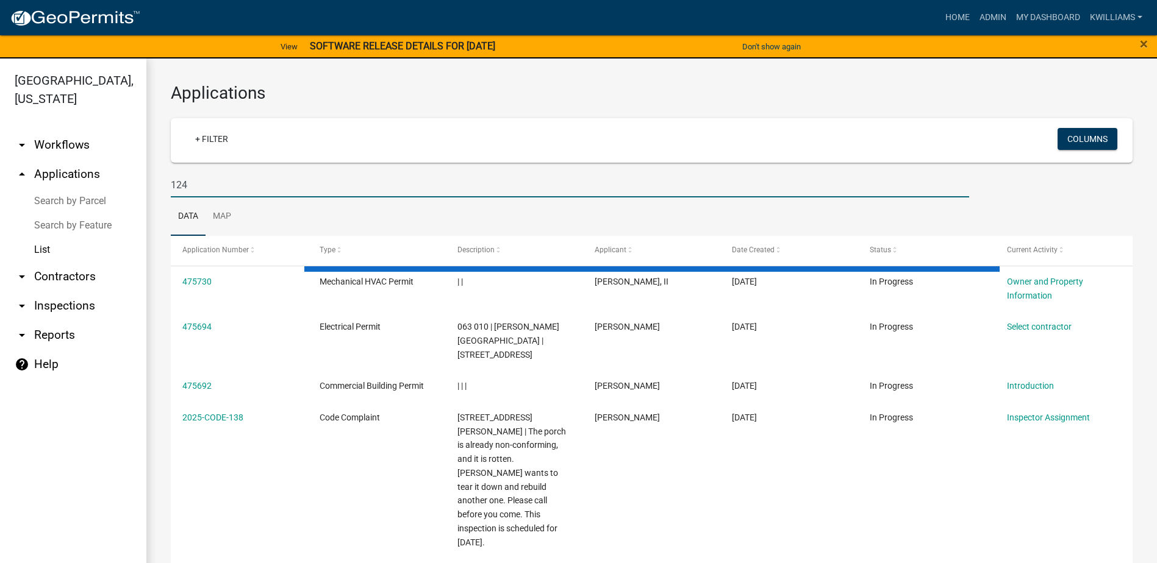
type input "124"
click at [96, 303] on link "arrow_drop_down Inspections" at bounding box center [73, 305] width 146 height 29
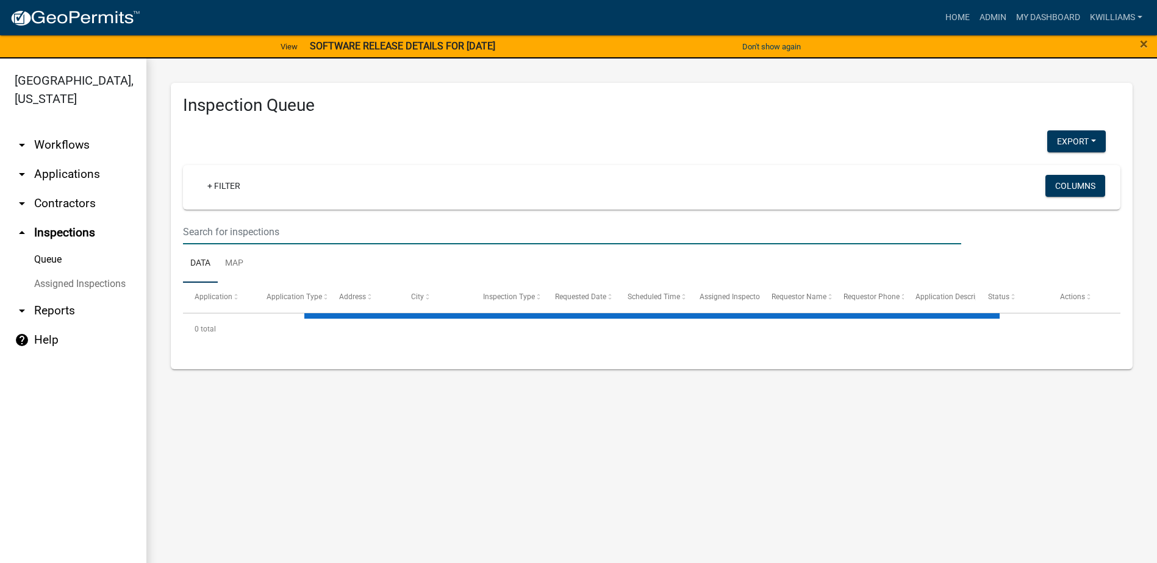
click at [259, 232] on input "text" at bounding box center [572, 232] width 778 height 25
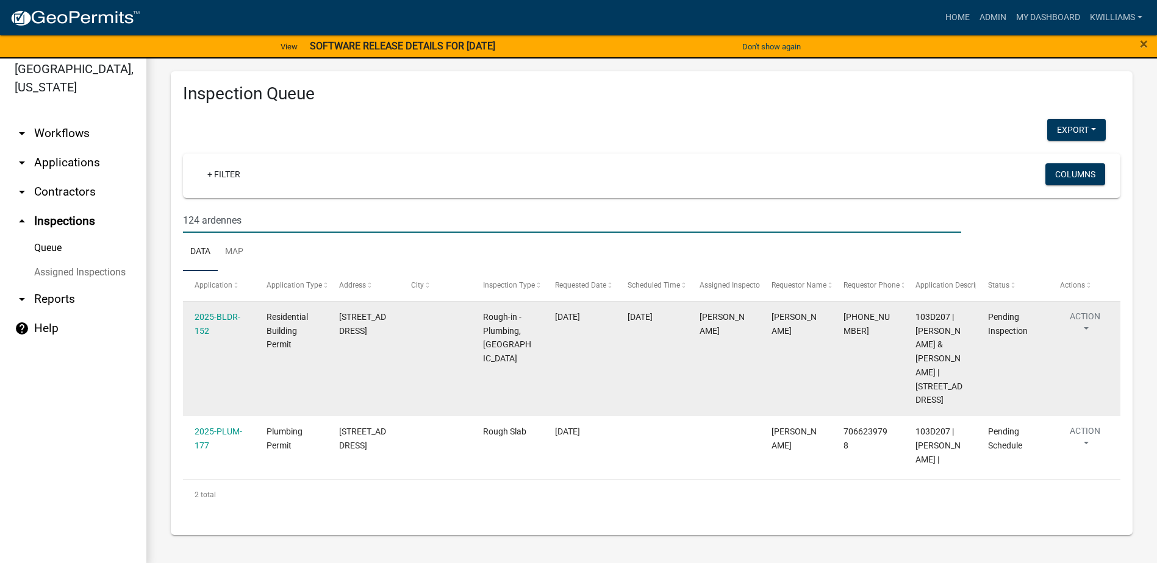
scroll to position [15, 0]
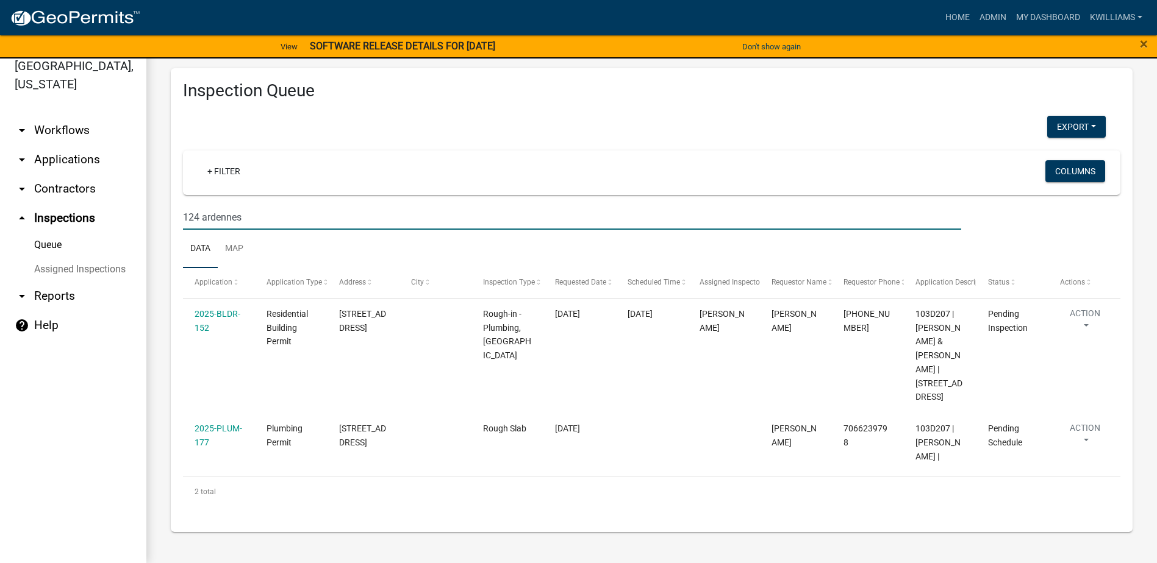
type input "124 ardennes"
click at [66, 162] on link "arrow_drop_down Applications" at bounding box center [73, 159] width 146 height 29
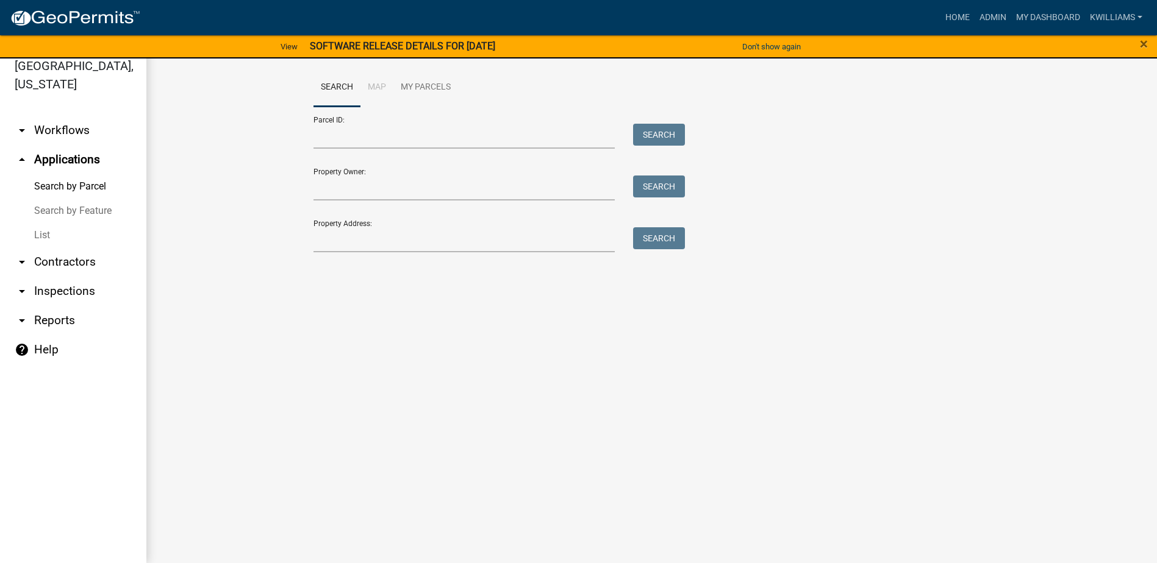
click at [33, 236] on link "List" at bounding box center [73, 235] width 146 height 24
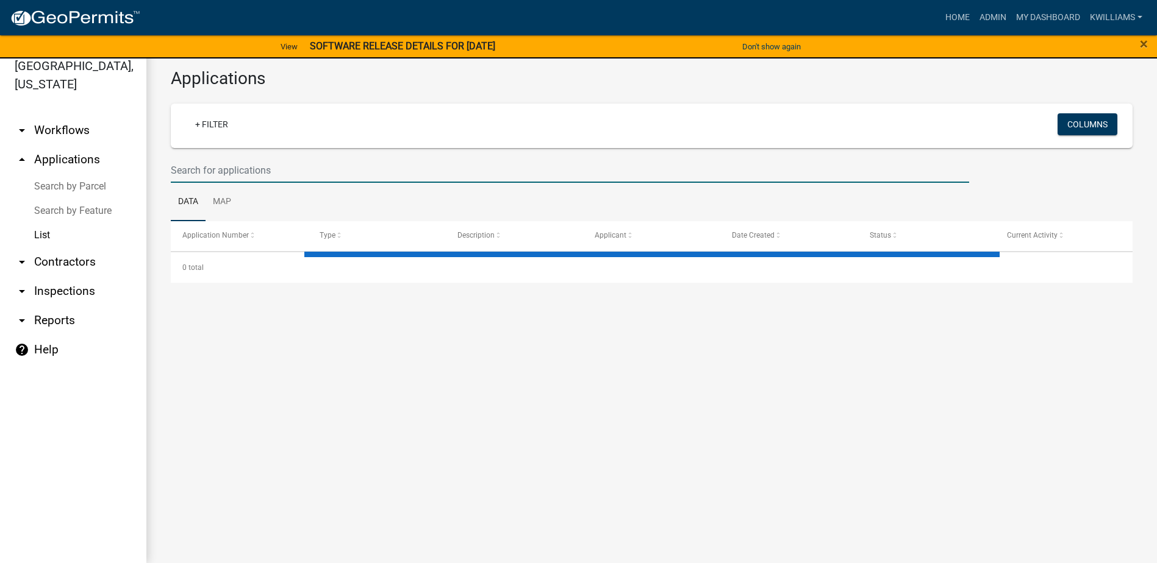
click at [202, 172] on input "text" at bounding box center [570, 170] width 798 height 25
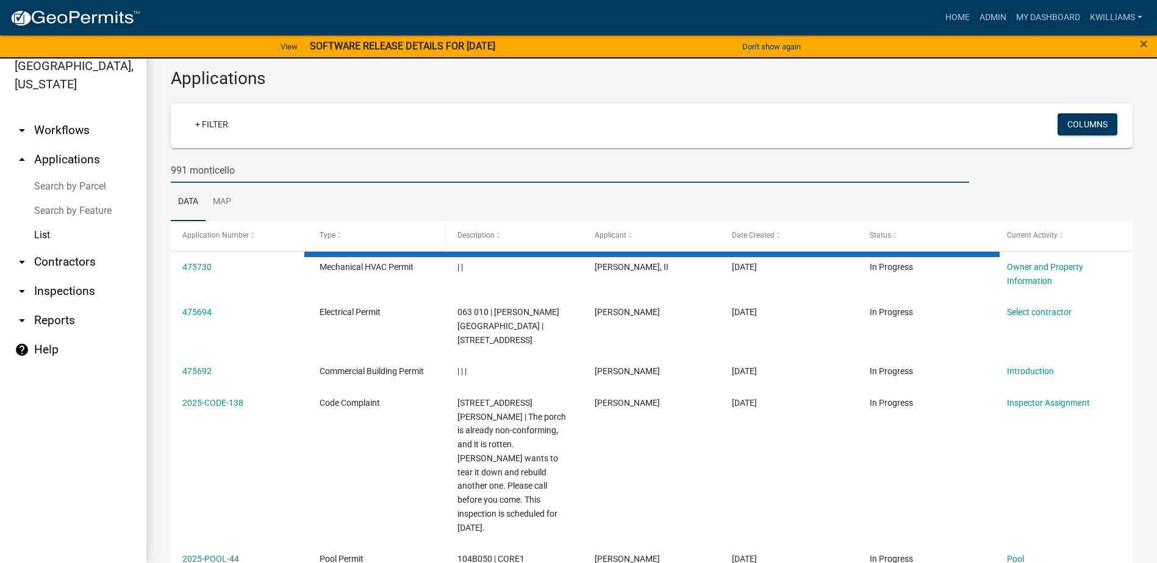
type input "991 monticello"
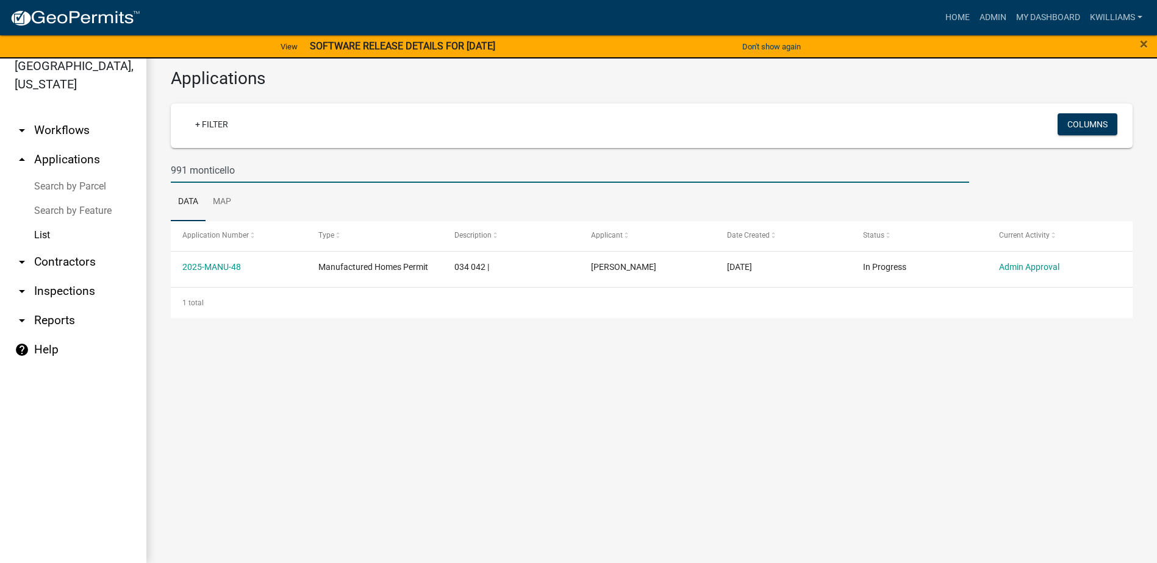
click at [71, 298] on link "arrow_drop_down Inspections" at bounding box center [73, 291] width 146 height 29
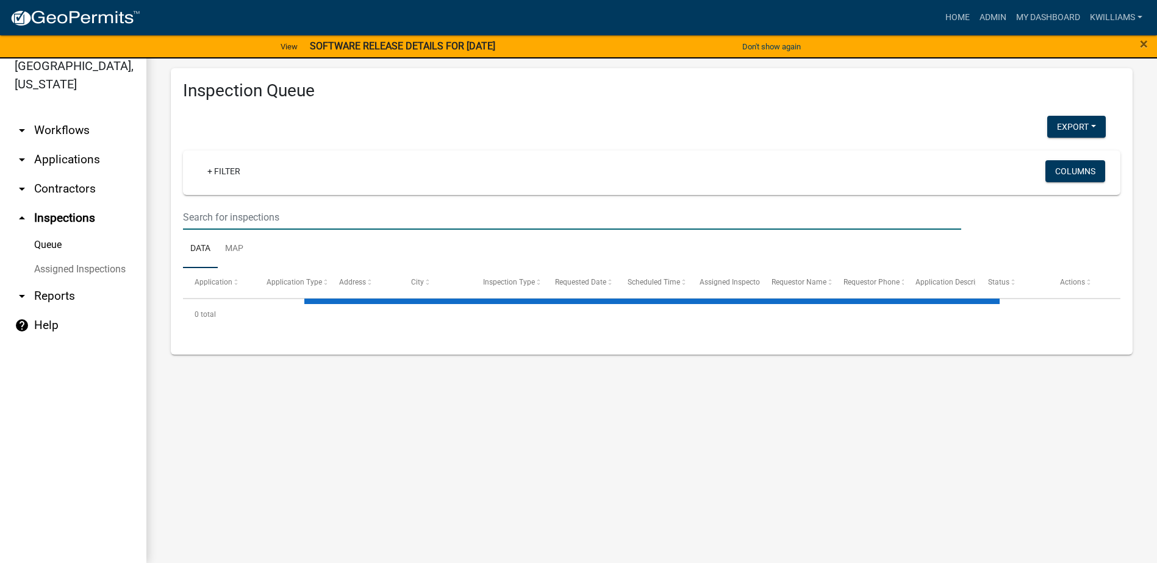
click at [218, 207] on input "text" at bounding box center [572, 217] width 778 height 25
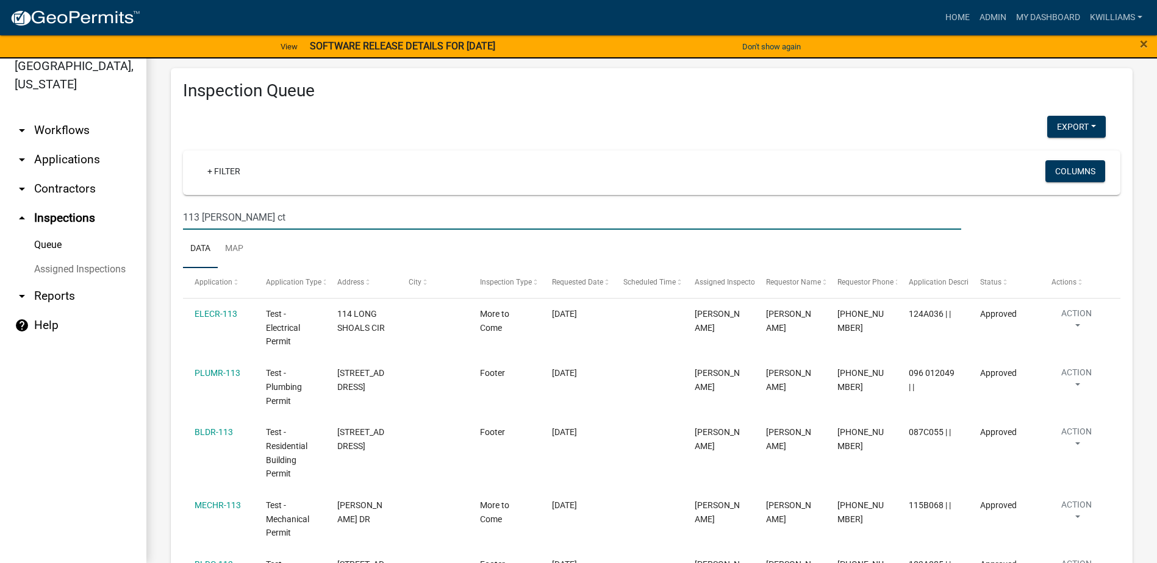
type input "113 carolyn ct"
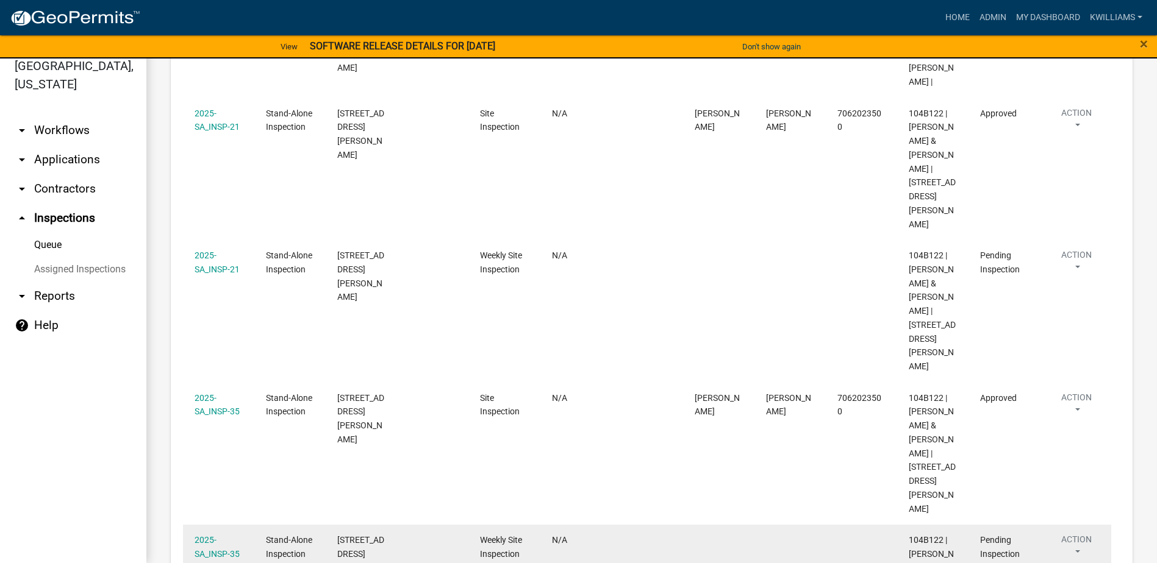
scroll to position [990, 0]
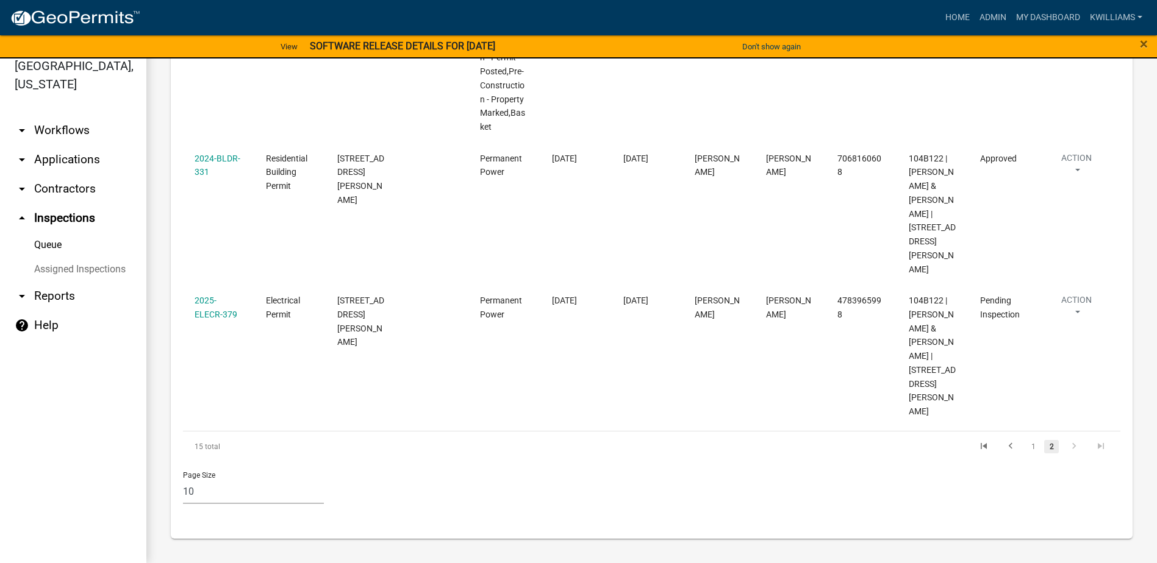
scroll to position [638, 0]
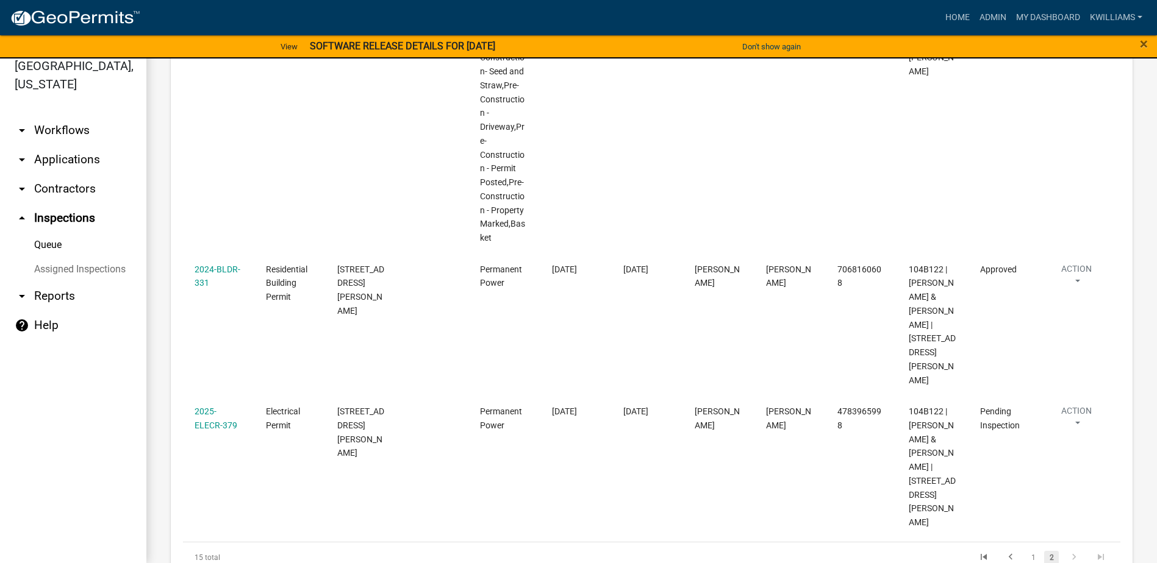
click at [29, 150] on link "arrow_drop_down Applications" at bounding box center [73, 159] width 146 height 29
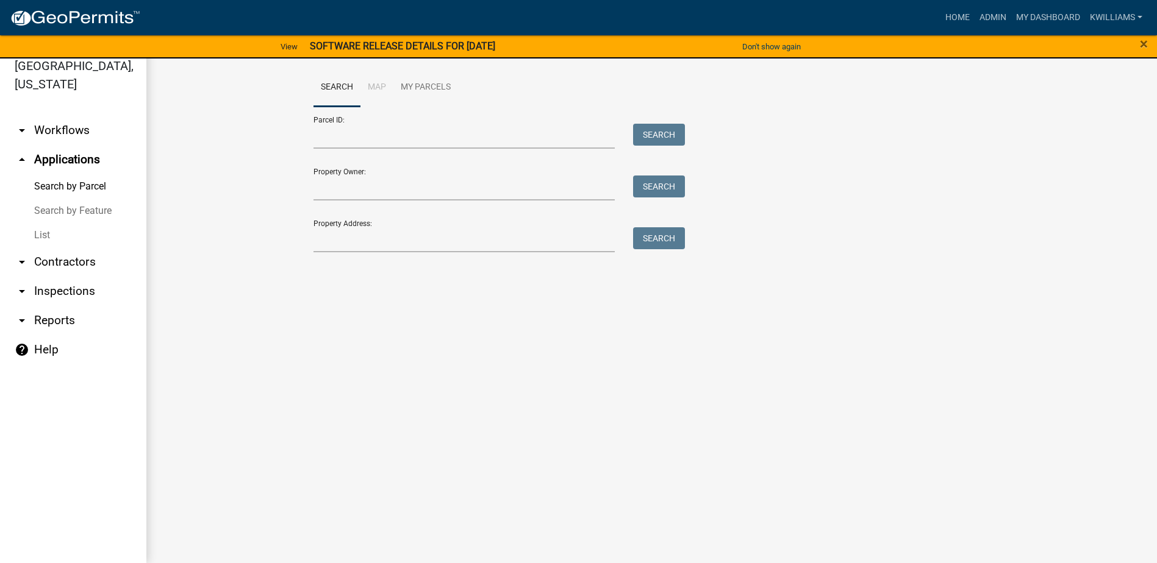
click at [46, 237] on link "List" at bounding box center [73, 235] width 146 height 24
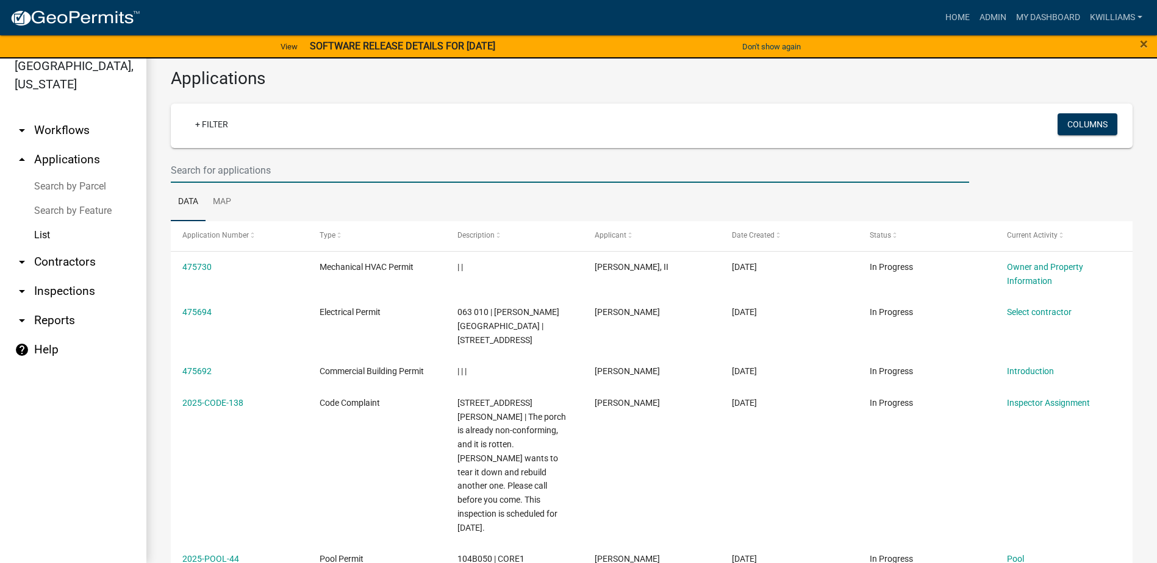
click at [437, 176] on input "text" at bounding box center [570, 170] width 798 height 25
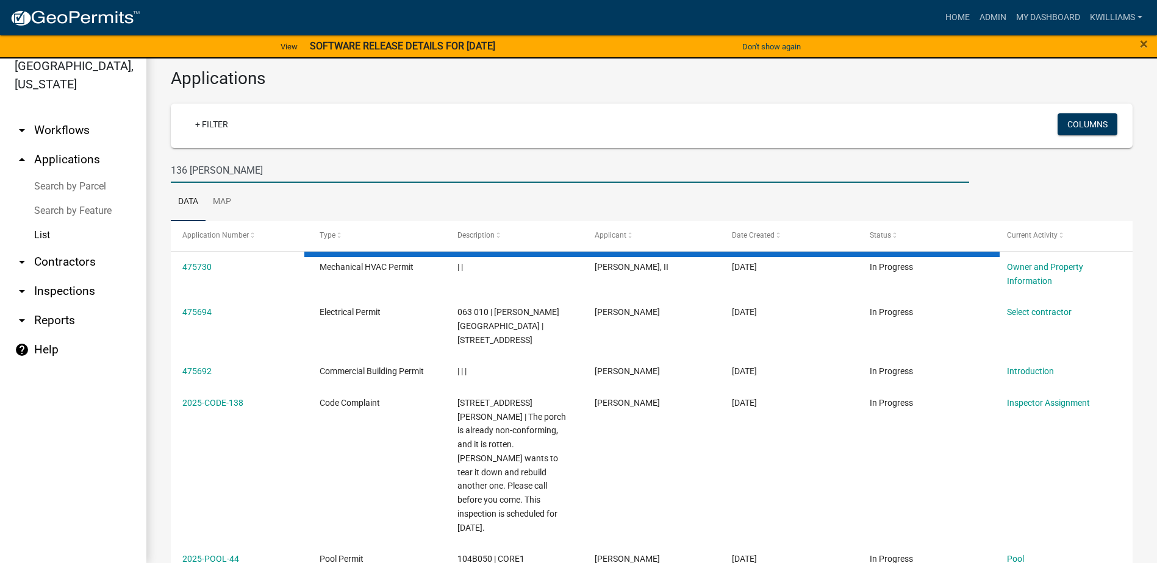
type input "136 barrington hall"
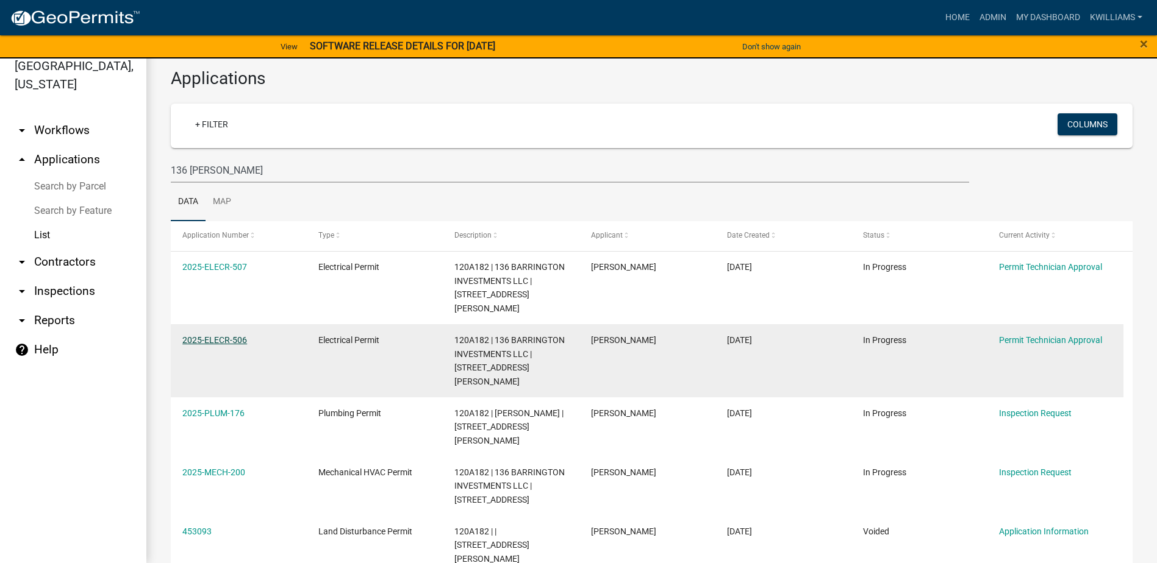
click at [233, 335] on link "2025-ELECR-506" at bounding box center [214, 340] width 65 height 10
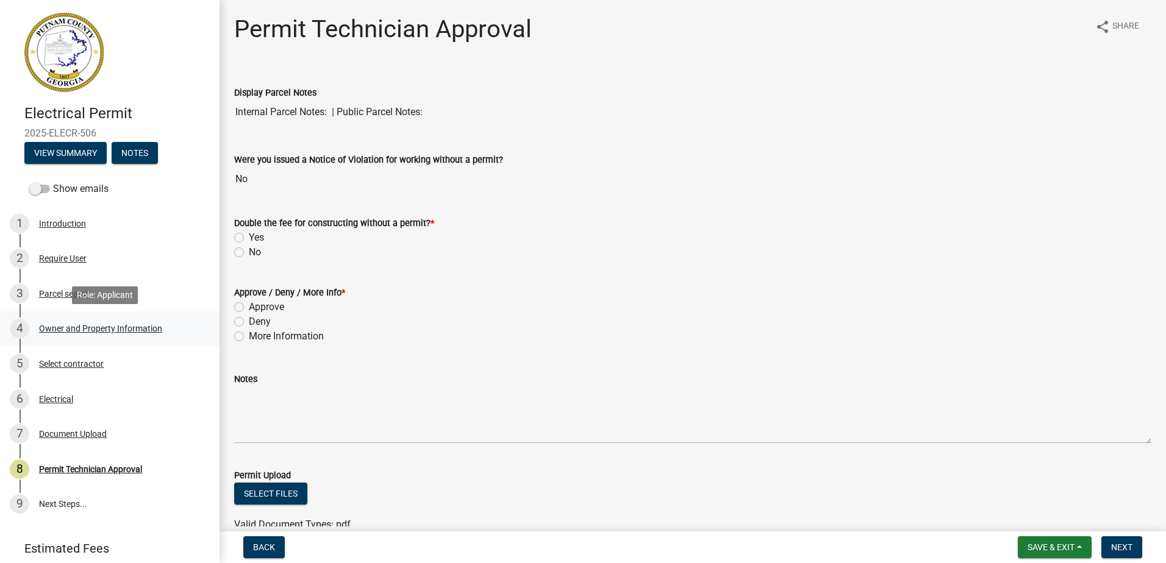
click at [87, 341] on link "4 Owner and Property Information" at bounding box center [110, 329] width 220 height 35
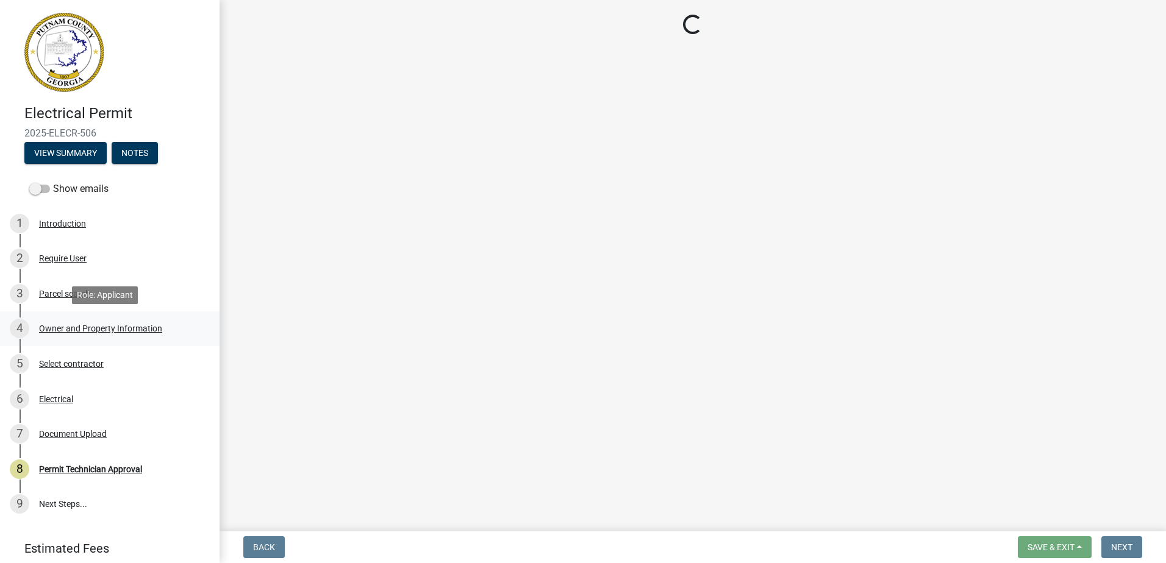
select select "0688c8c3-ca83-4764-a677-531fbc17e6cb"
select select "83394b22-4a11-496c-8e5c-75ade2e72faf"
select select "ece5c1a9-df30-4702-9587-5deee23533b7"
select select "7e5ee852-7dad-4002-9c8c-99bf8b4202a5"
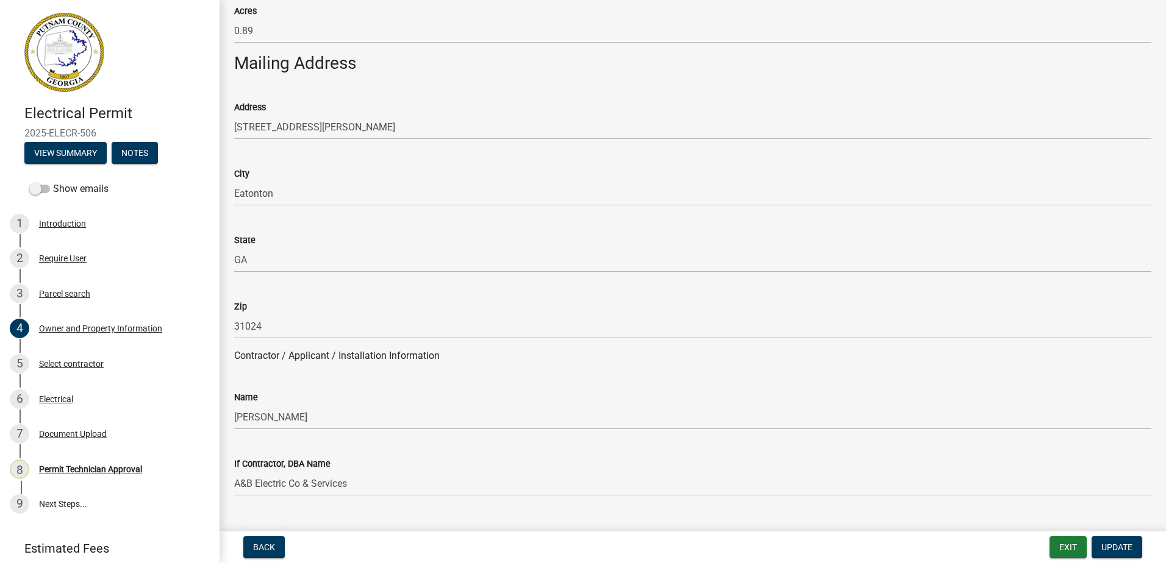
scroll to position [732, 0]
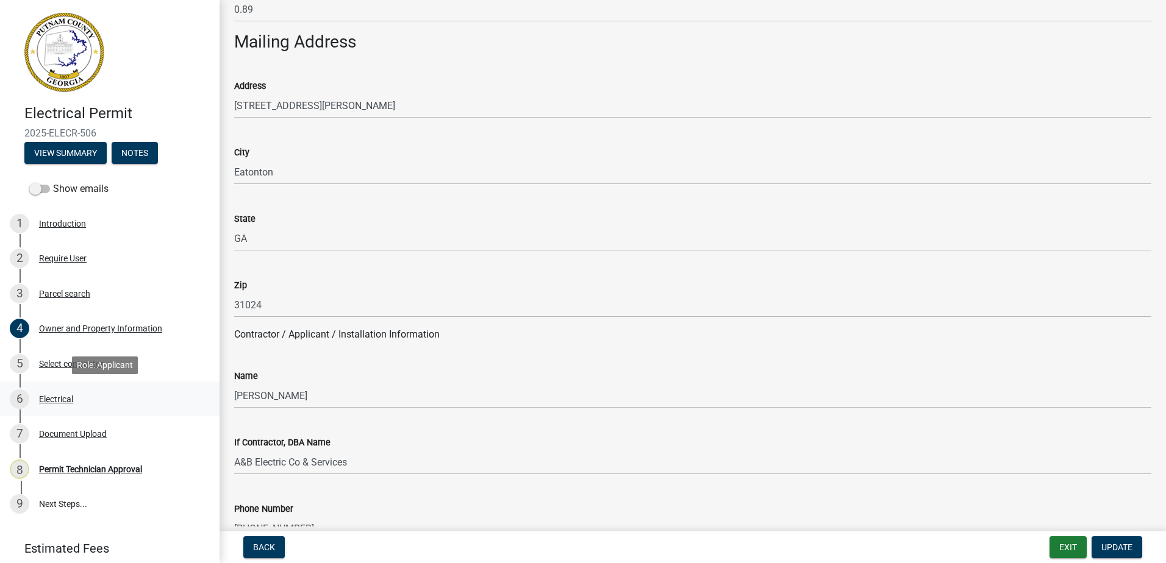
click at [55, 395] on div "Electrical" at bounding box center [56, 399] width 34 height 9
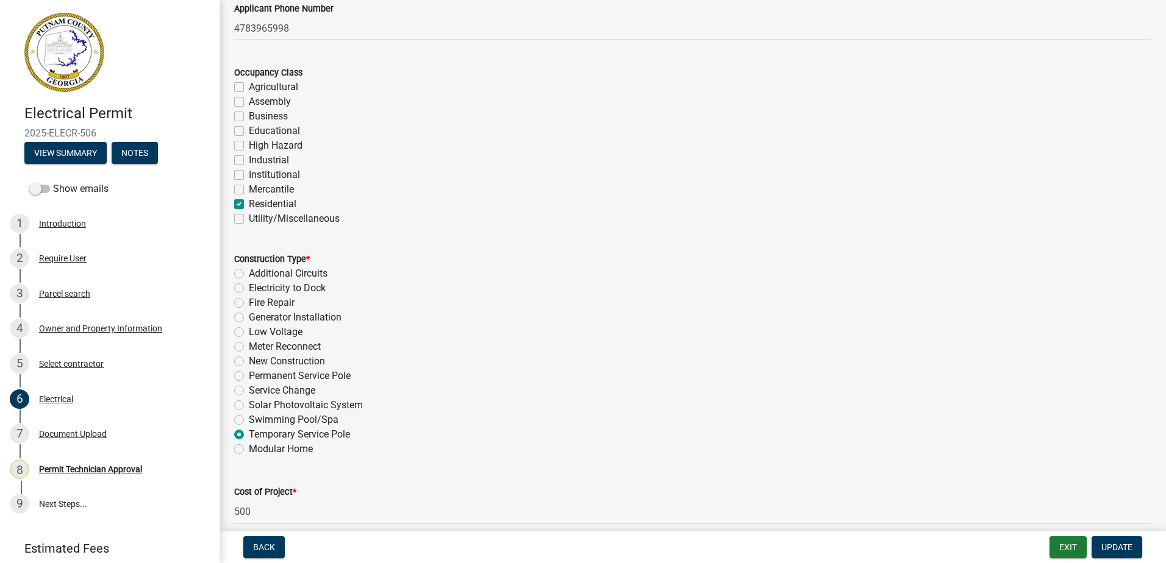
scroll to position [427, 0]
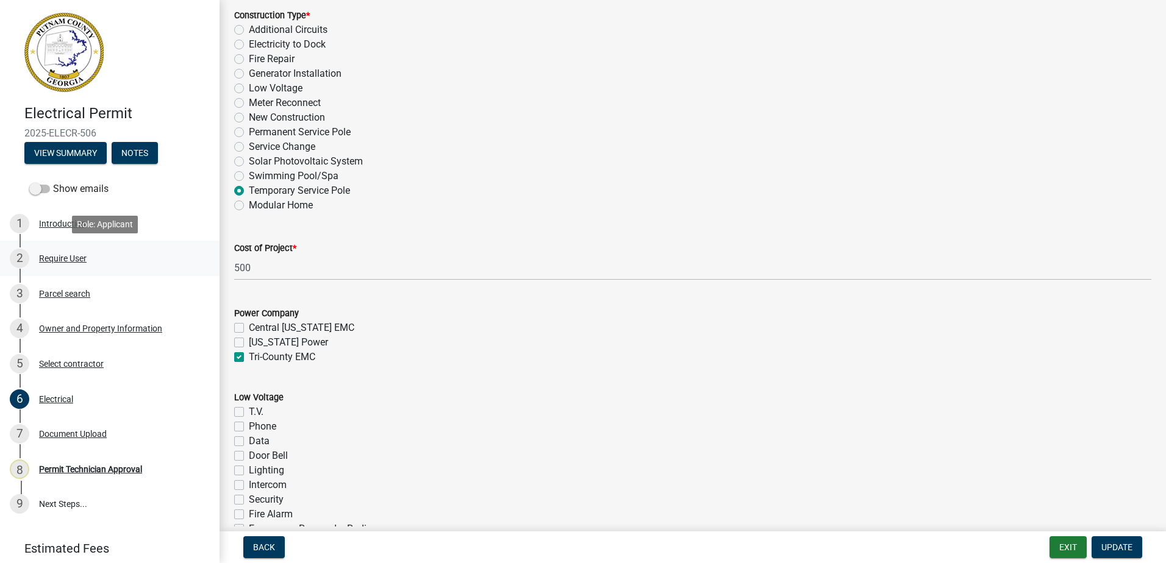
click at [57, 254] on div "Require User" at bounding box center [63, 258] width 48 height 9
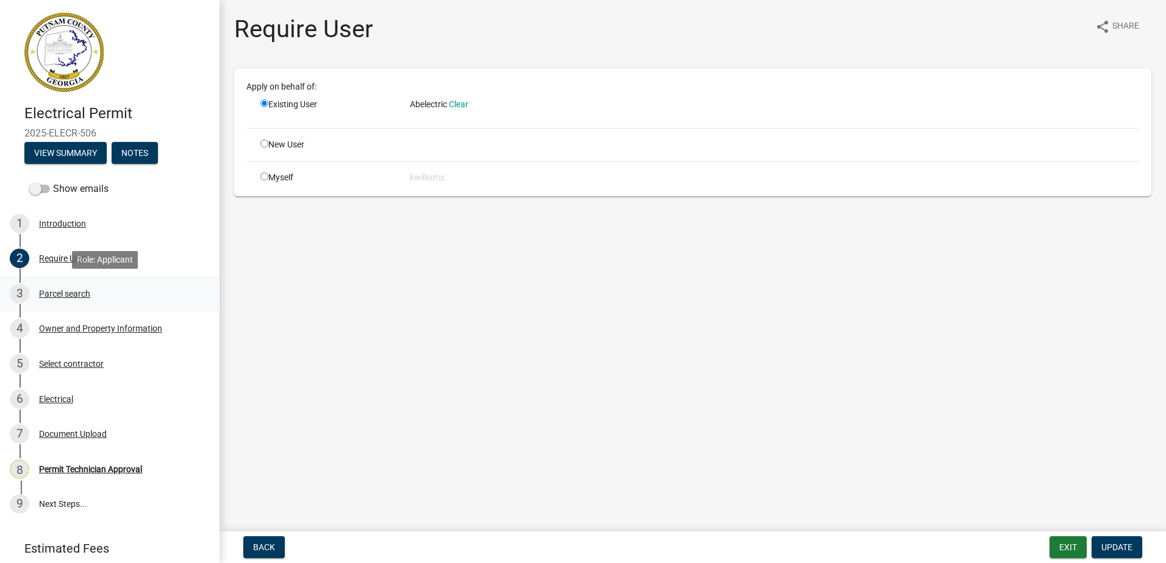
click at [59, 282] on link "3 Parcel search" at bounding box center [110, 293] width 220 height 35
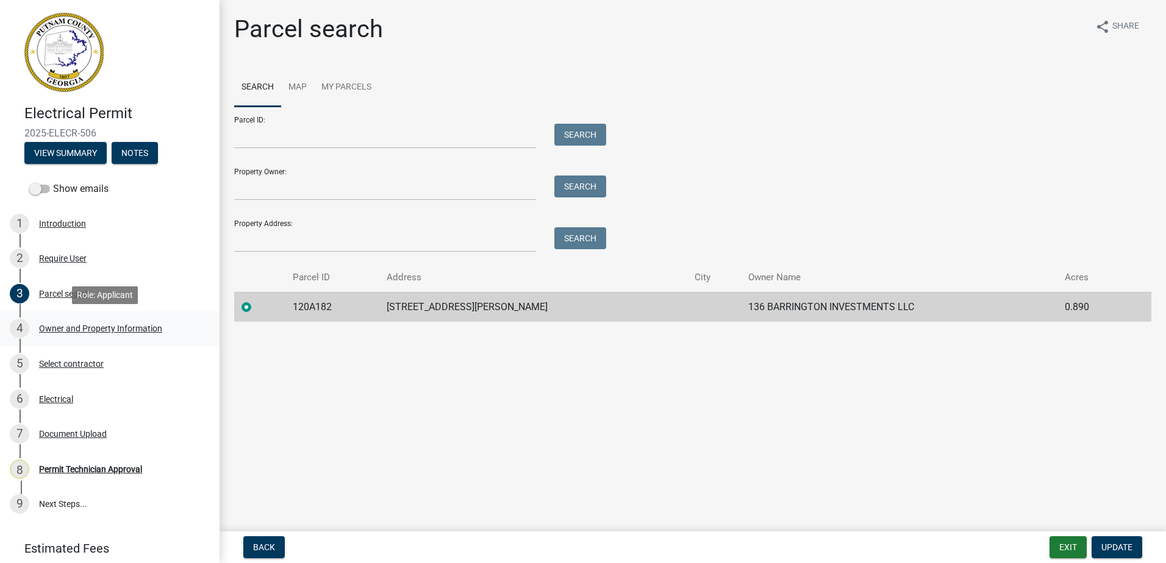
click at [68, 325] on div "Owner and Property Information" at bounding box center [100, 328] width 123 height 9
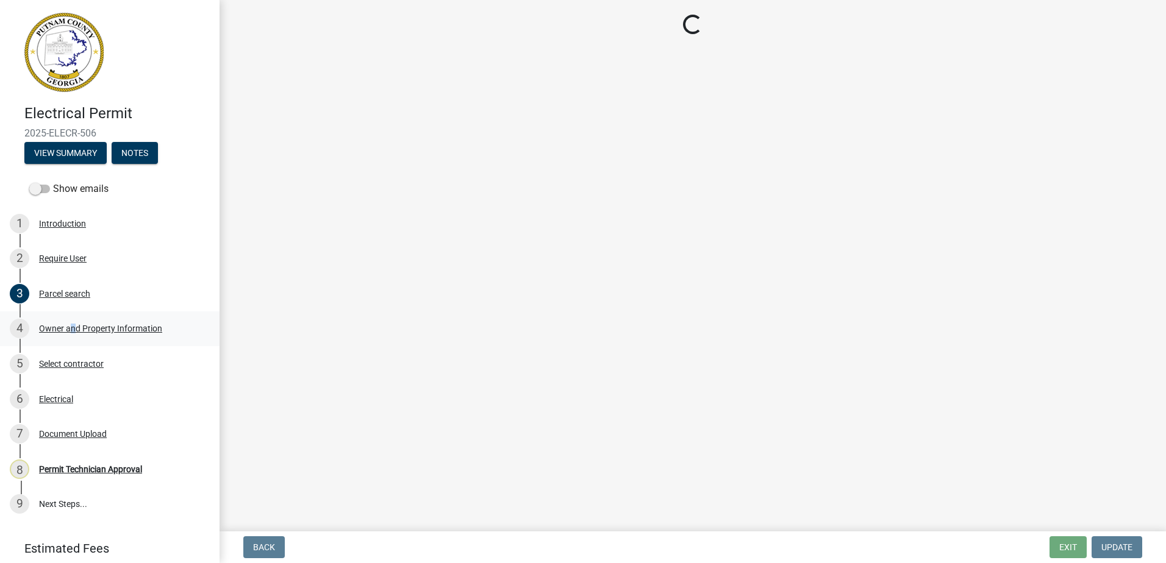
select select "0688c8c3-ca83-4764-a677-531fbc17e6cb"
select select "83394b22-4a11-496c-8e5c-75ade2e72faf"
select select "ece5c1a9-df30-4702-9587-5deee23533b7"
select select "7e5ee852-7dad-4002-9c8c-99bf8b4202a5"
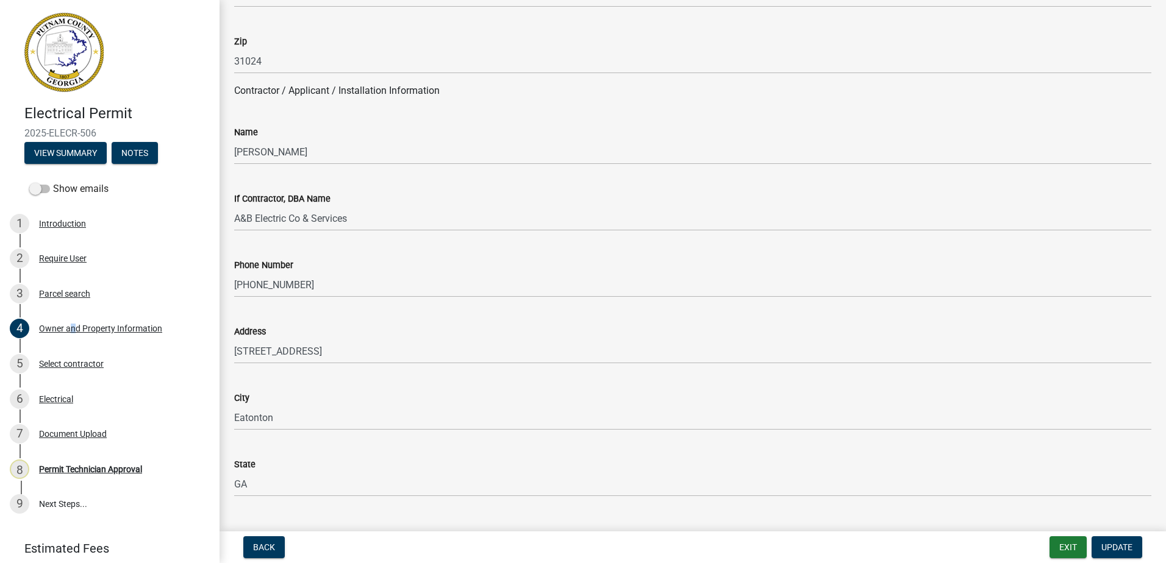
scroll to position [1037, 0]
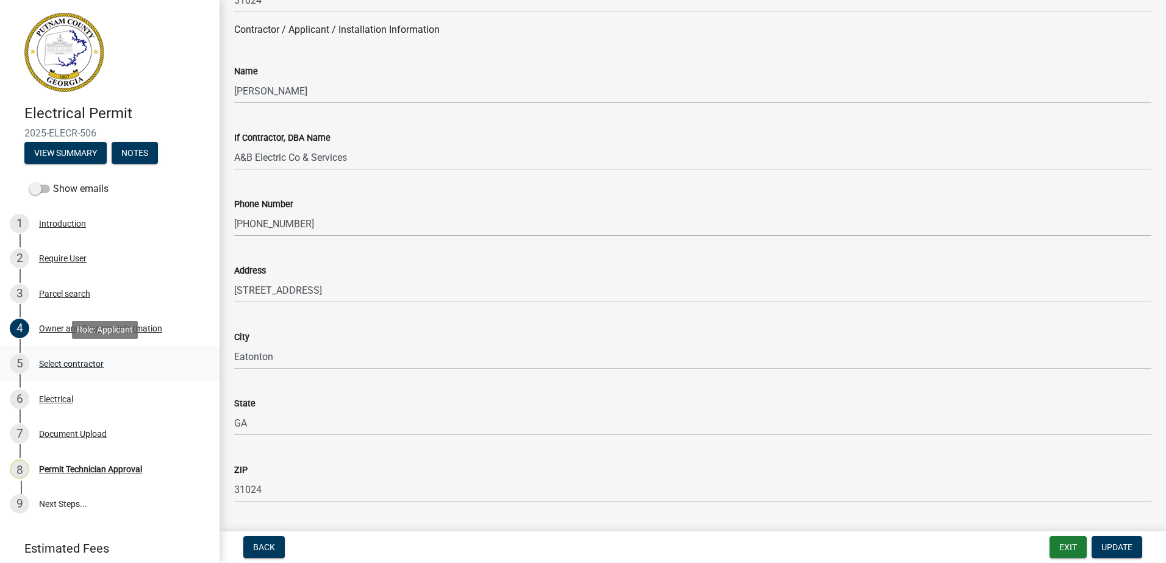
click at [77, 362] on div "Select contractor" at bounding box center [71, 364] width 65 height 9
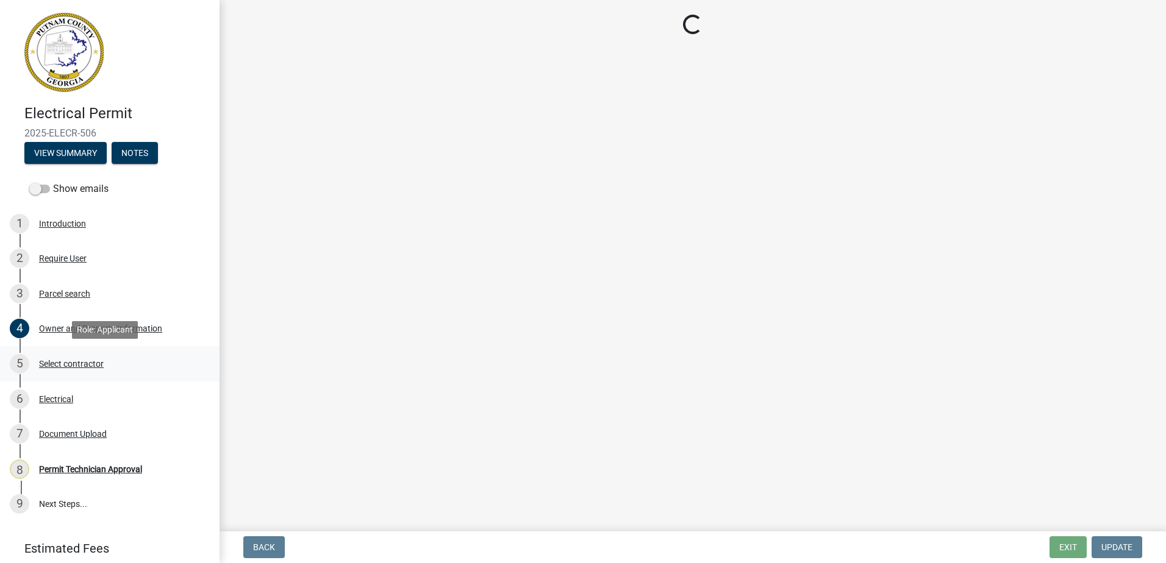
scroll to position [0, 0]
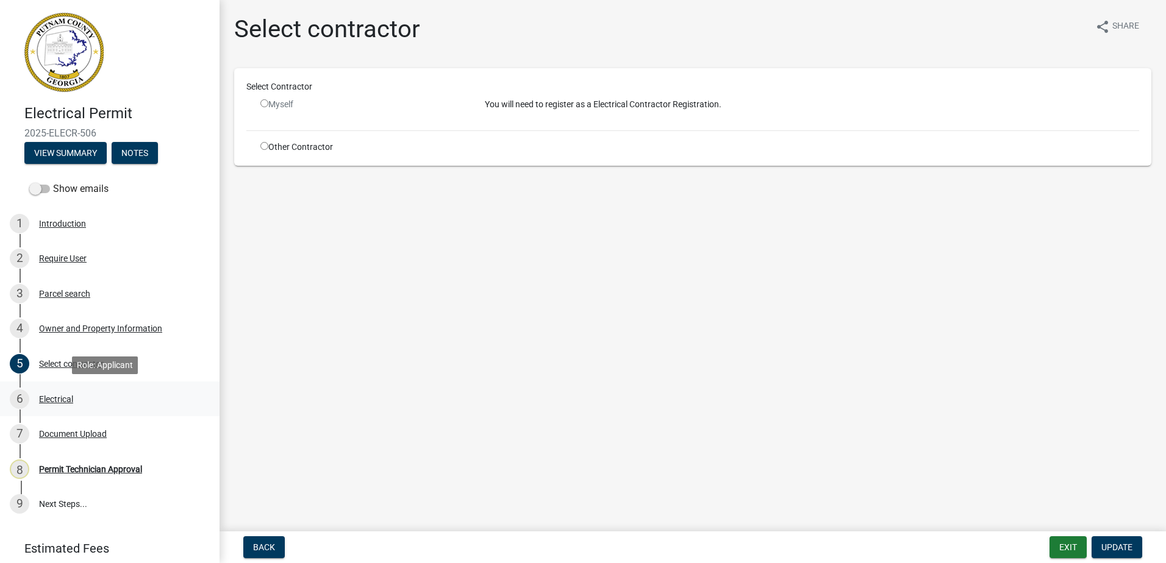
click at [53, 400] on div "Electrical" at bounding box center [56, 399] width 34 height 9
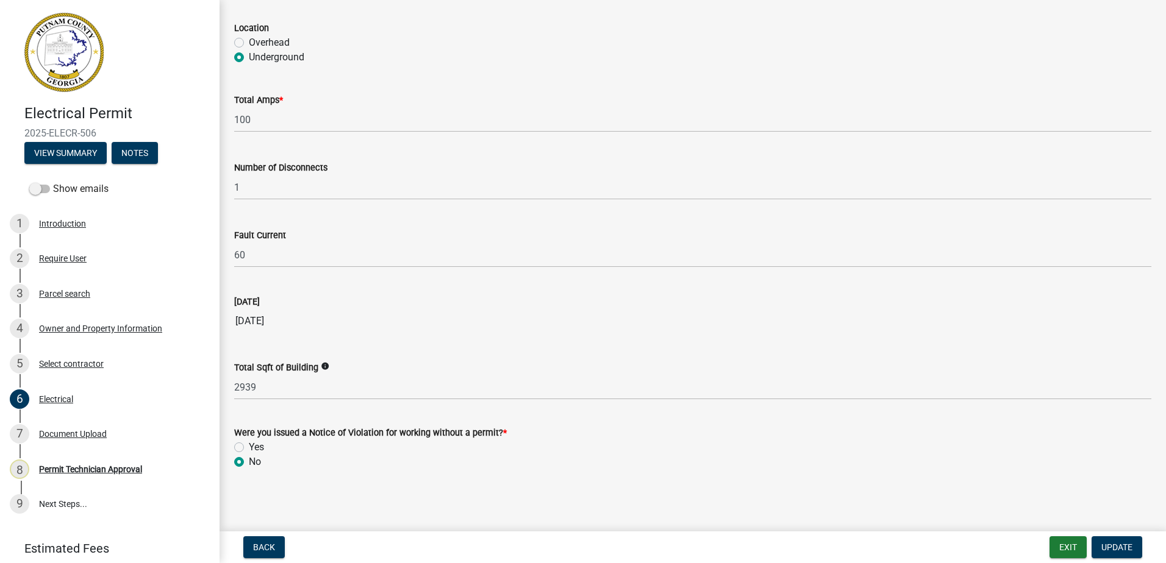
scroll to position [1153, 0]
click at [74, 431] on div "Document Upload" at bounding box center [73, 434] width 68 height 9
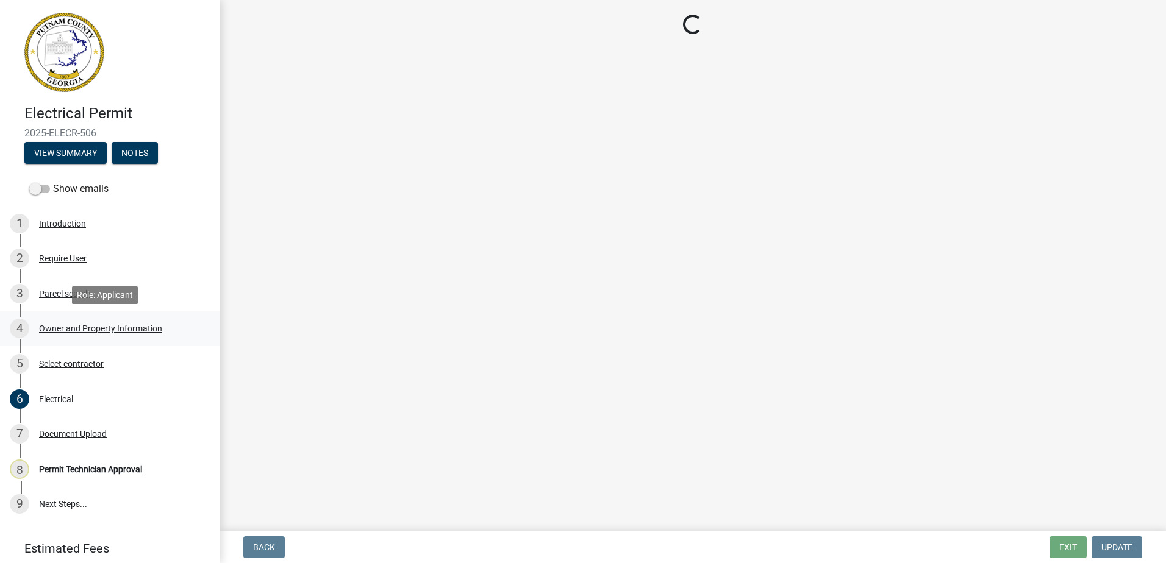
click at [66, 335] on div "4 Owner and Property Information" at bounding box center [105, 329] width 190 height 20
click at [66, 295] on div "Parcel search" at bounding box center [64, 294] width 51 height 9
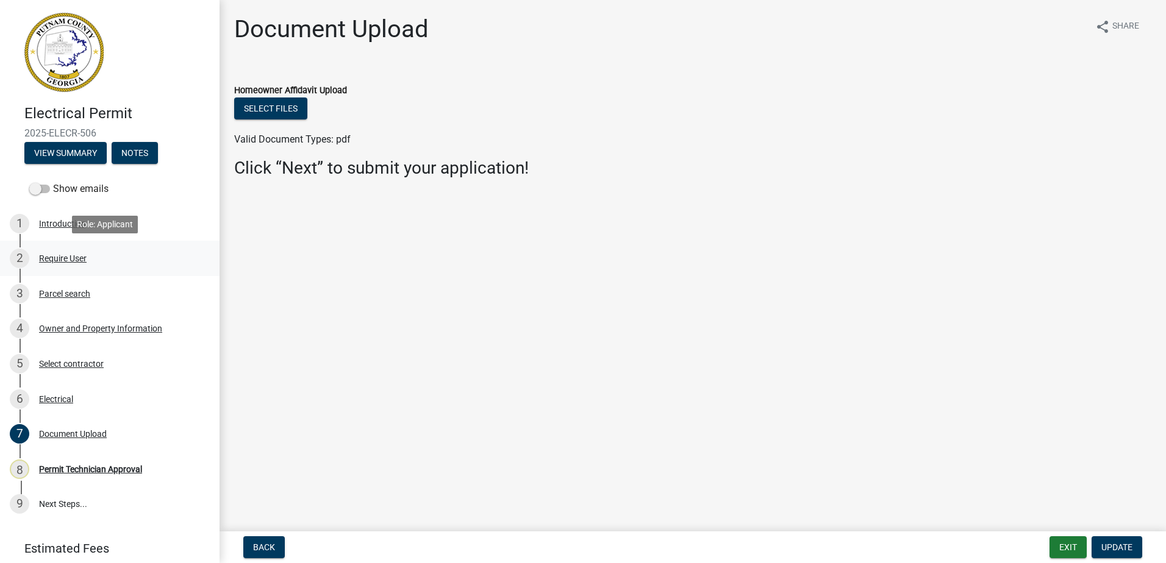
click at [84, 257] on div "Require User" at bounding box center [63, 258] width 48 height 9
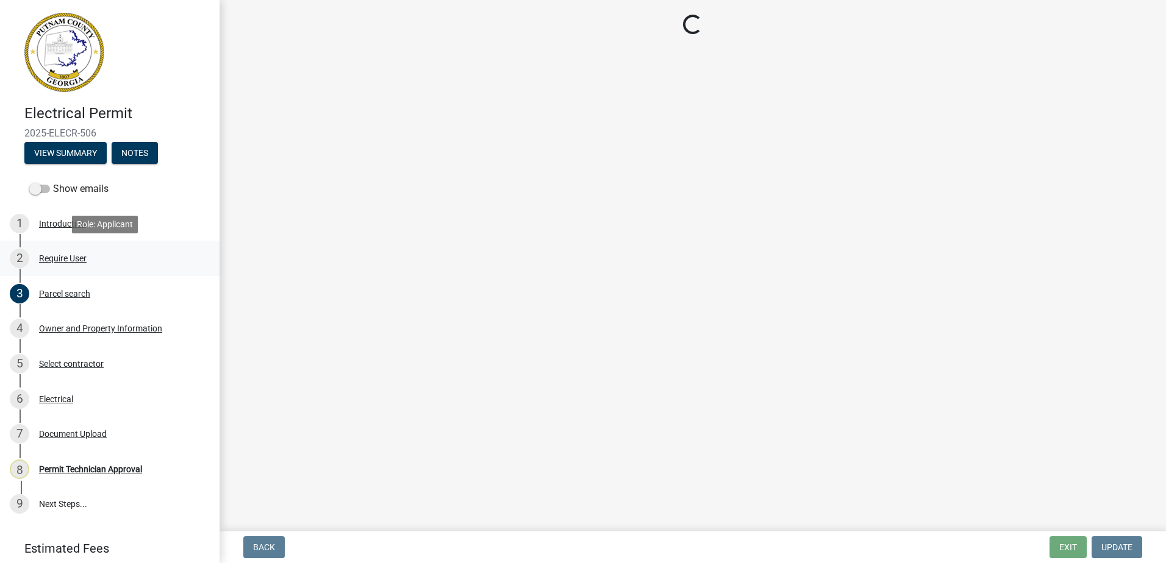
select select "0688c8c3-ca83-4764-a677-531fbc17e6cb"
select select "83394b22-4a11-496c-8e5c-75ade2e72faf"
select select "ece5c1a9-df30-4702-9587-5deee23533b7"
select select "7e5ee852-7dad-4002-9c8c-99bf8b4202a5"
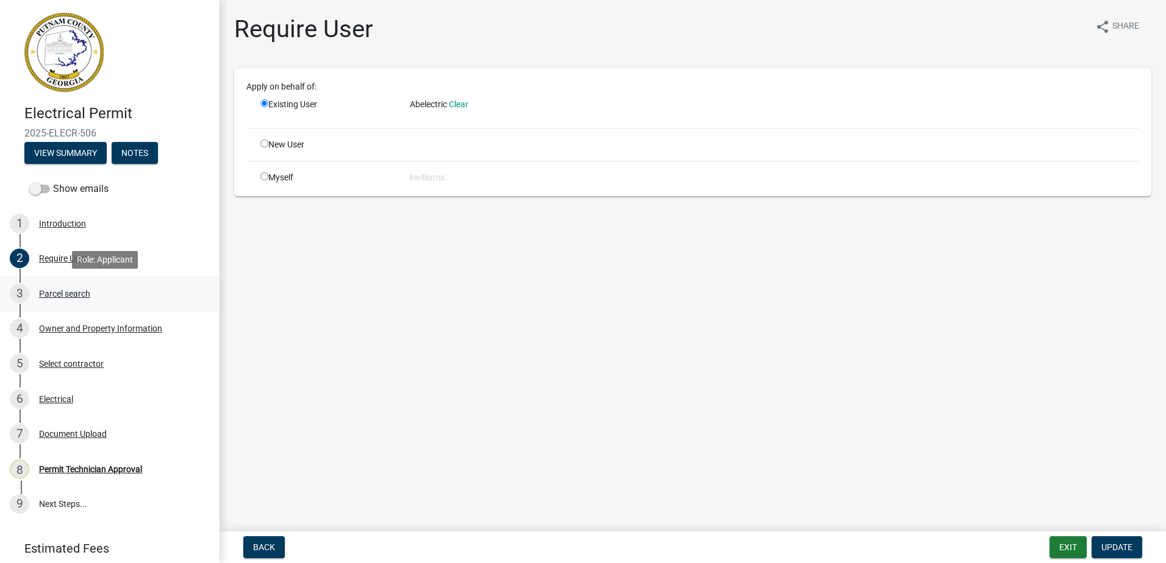
click at [74, 298] on div "Parcel search" at bounding box center [64, 294] width 51 height 9
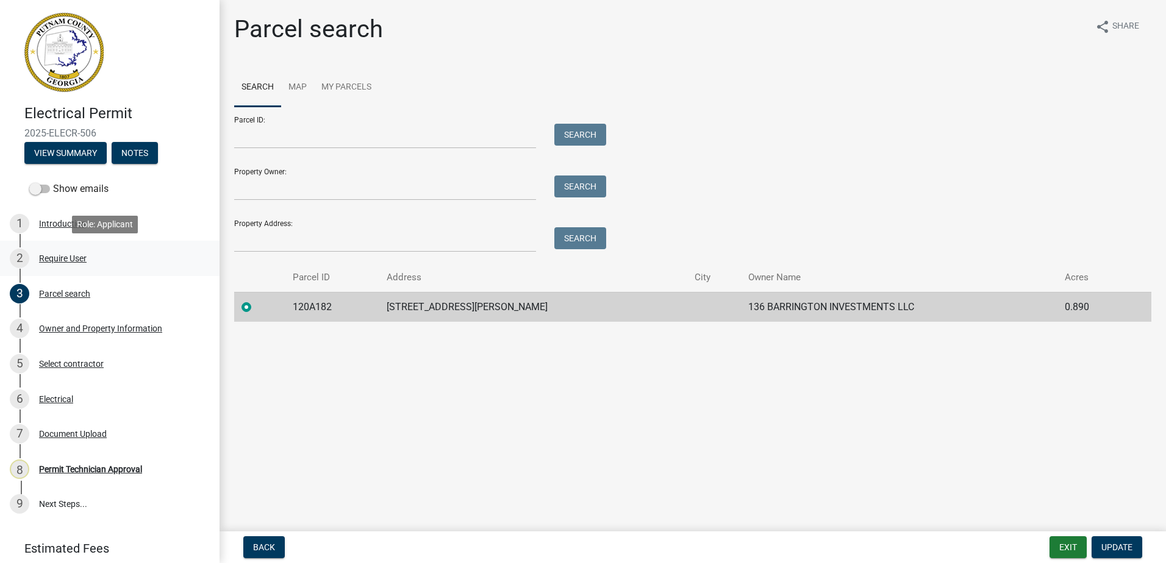
click at [63, 254] on div "Require User" at bounding box center [63, 258] width 48 height 9
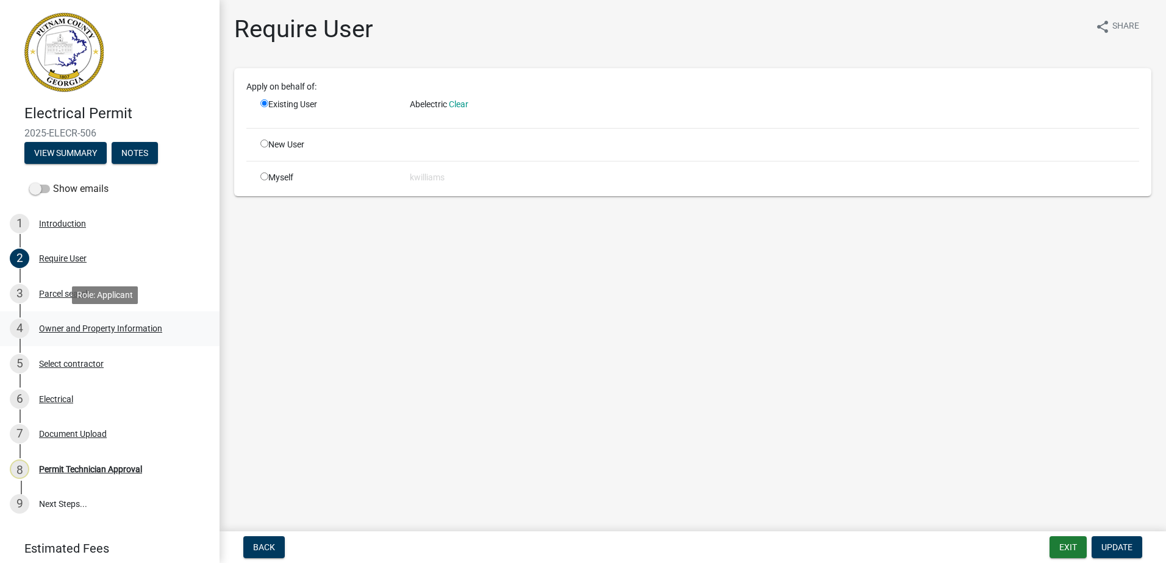
click at [79, 332] on div "Owner and Property Information" at bounding box center [100, 328] width 123 height 9
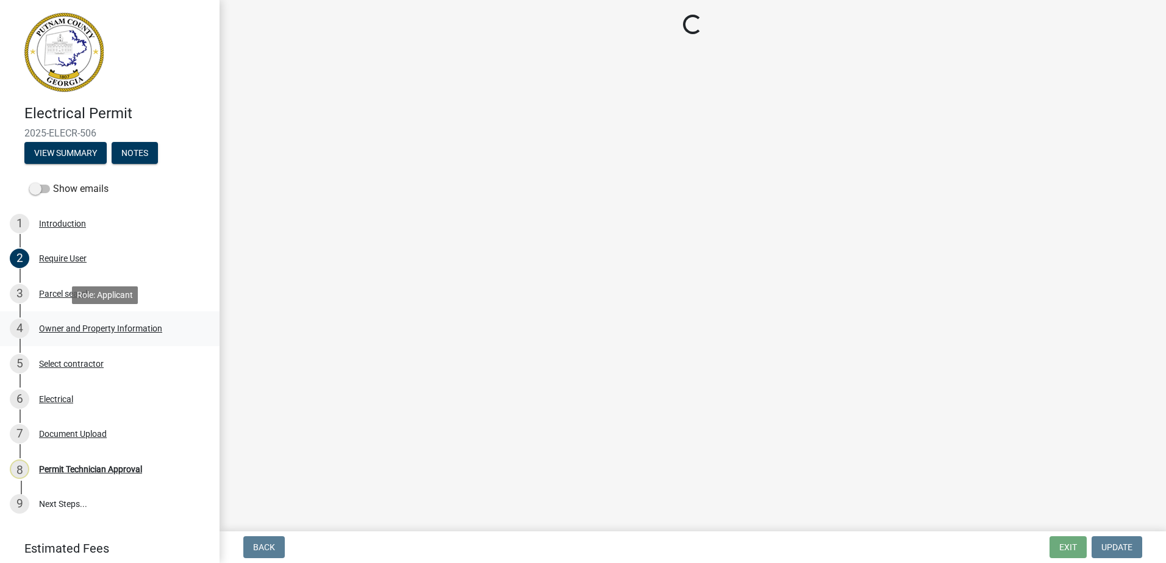
select select "0688c8c3-ca83-4764-a677-531fbc17e6cb"
select select "83394b22-4a11-496c-8e5c-75ade2e72faf"
select select "ece5c1a9-df30-4702-9587-5deee23533b7"
select select "7e5ee852-7dad-4002-9c8c-99bf8b4202a5"
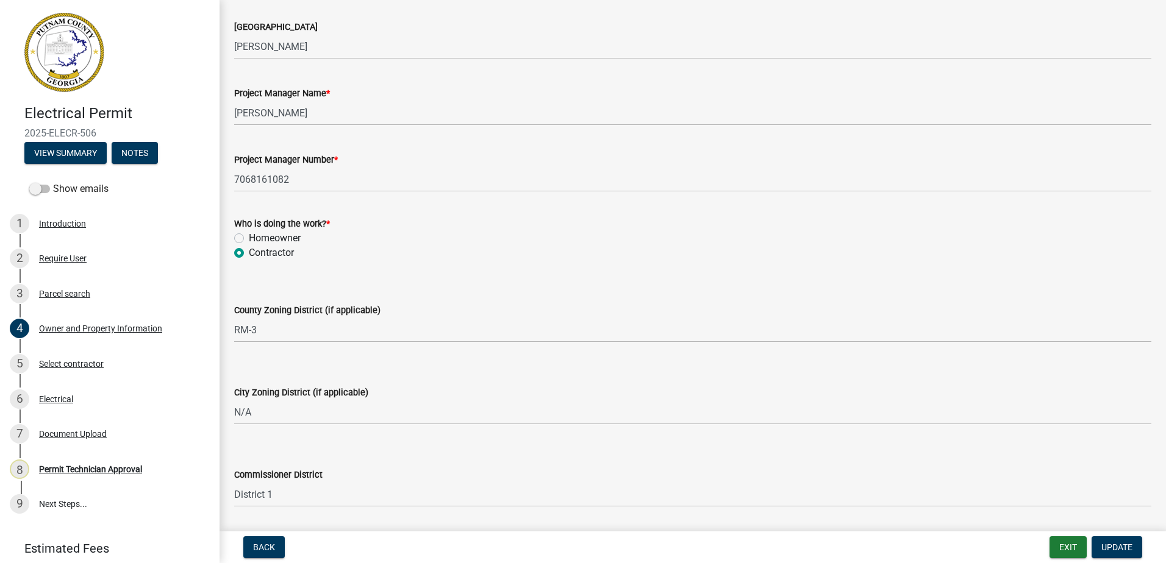
scroll to position [1816, 0]
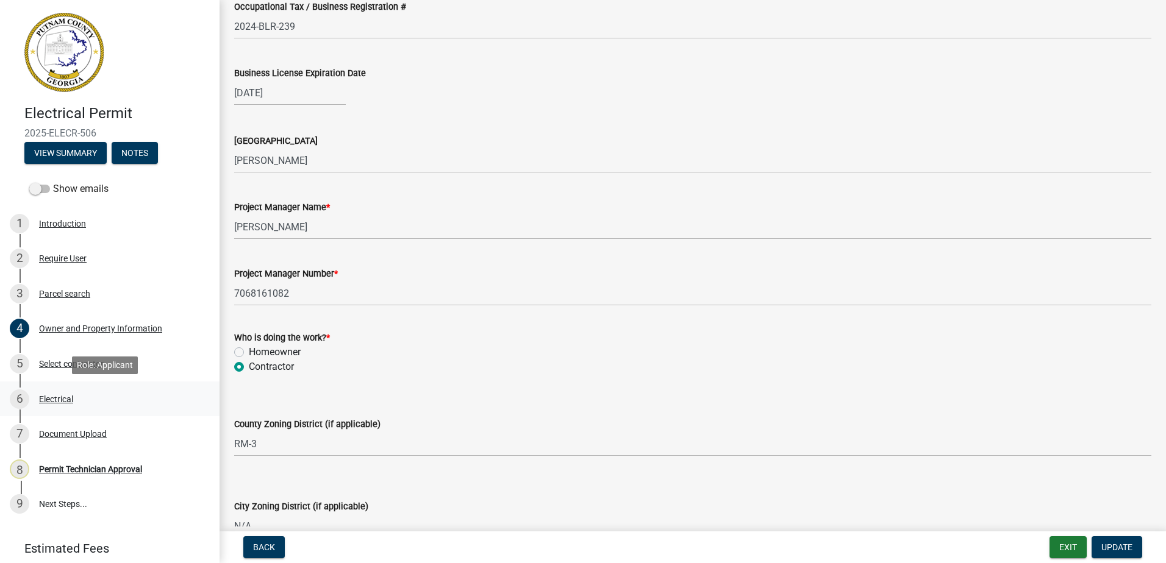
click at [55, 390] on div "6 Electrical" at bounding box center [105, 400] width 190 height 20
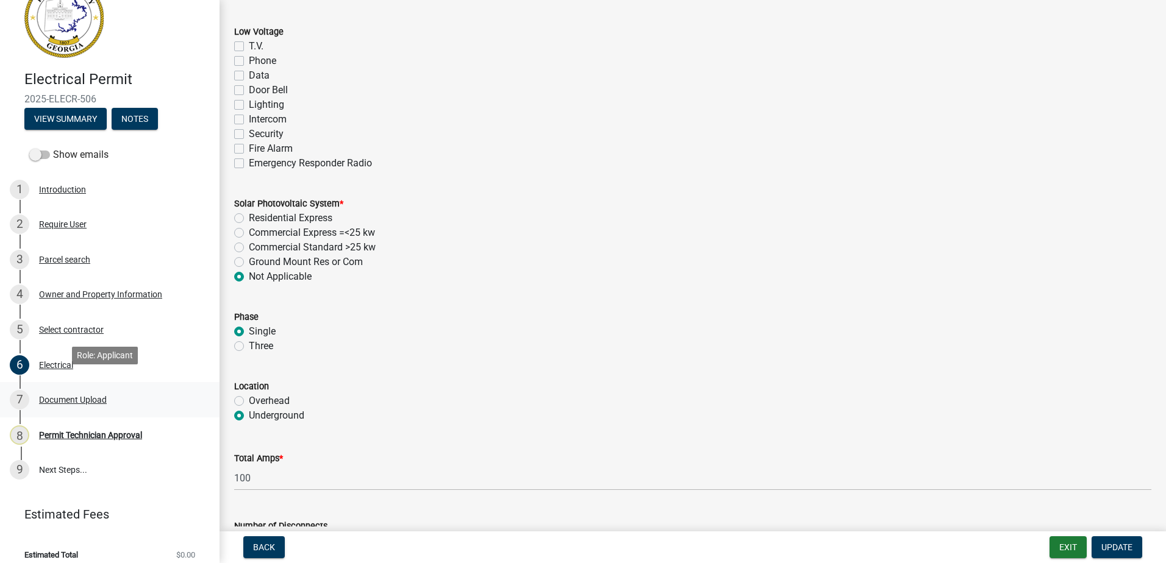
scroll to position [45, 0]
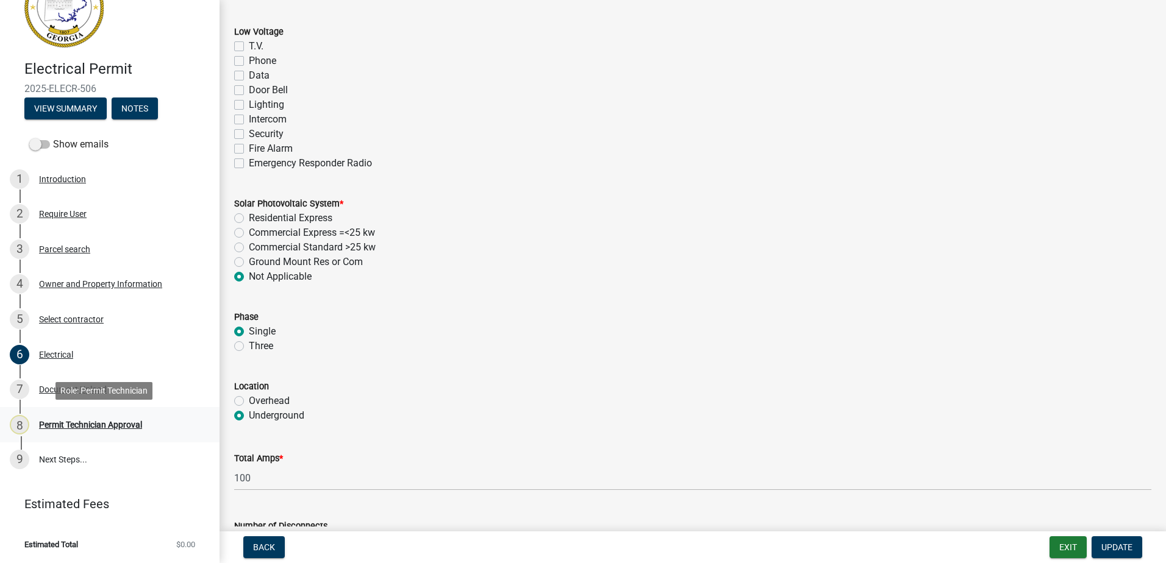
click at [91, 416] on div "8 Permit Technician Approval" at bounding box center [105, 425] width 190 height 20
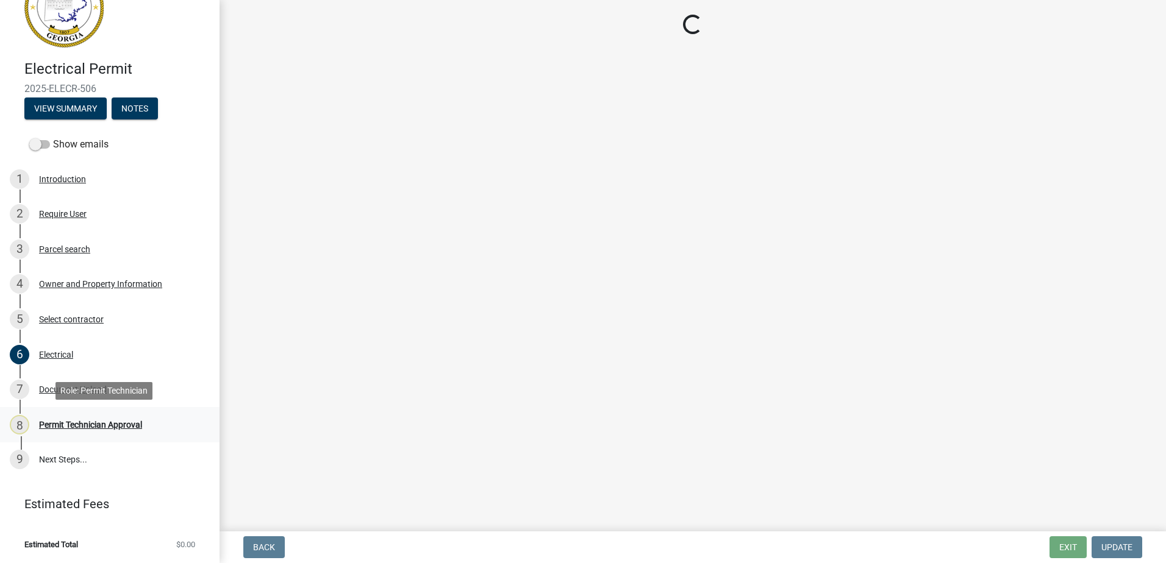
scroll to position [0, 0]
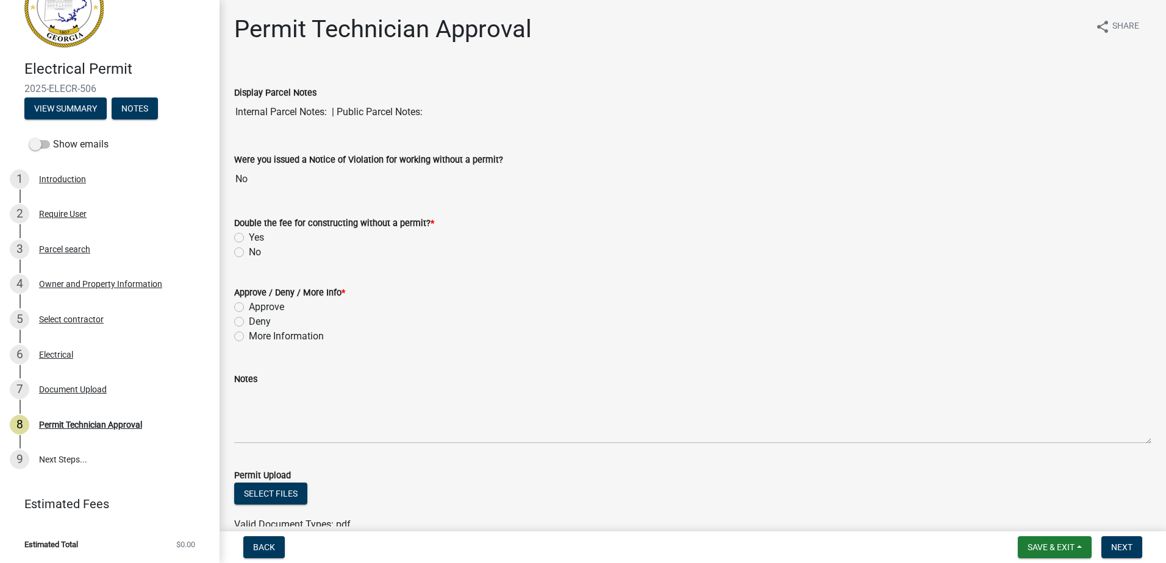
click at [249, 256] on label "No" at bounding box center [255, 252] width 12 height 15
click at [249, 253] on input "No" at bounding box center [253, 249] width 8 height 8
radio input "true"
click at [233, 306] on div "Approve / Deny / More Info * Approve Deny More Information" at bounding box center [692, 307] width 935 height 73
click at [249, 307] on label "Approve" at bounding box center [266, 307] width 35 height 15
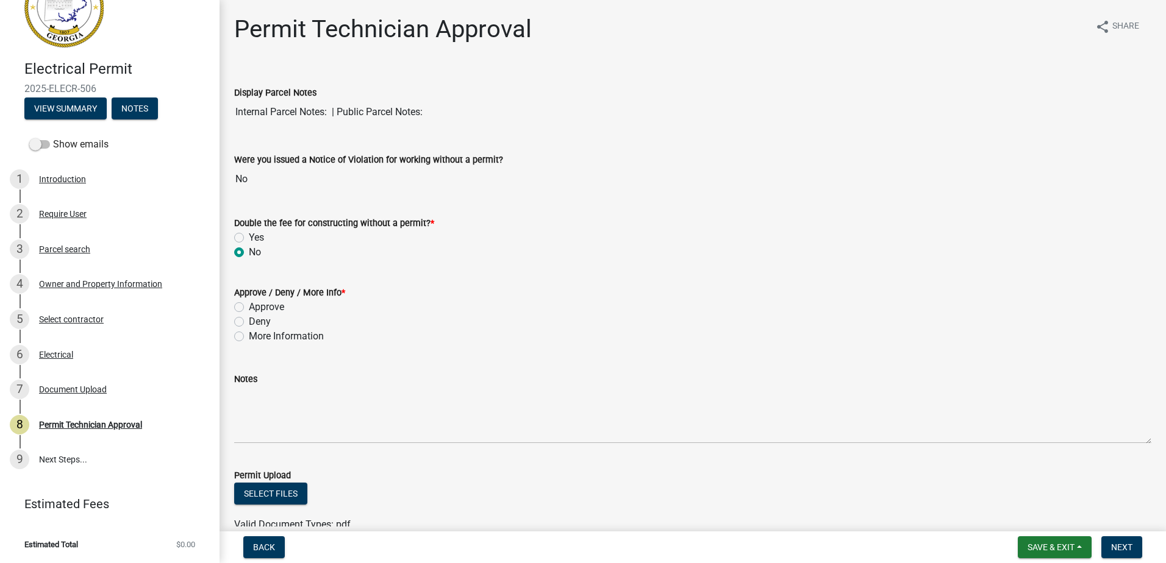
click at [249, 307] on input "Approve" at bounding box center [253, 304] width 8 height 8
radio input "true"
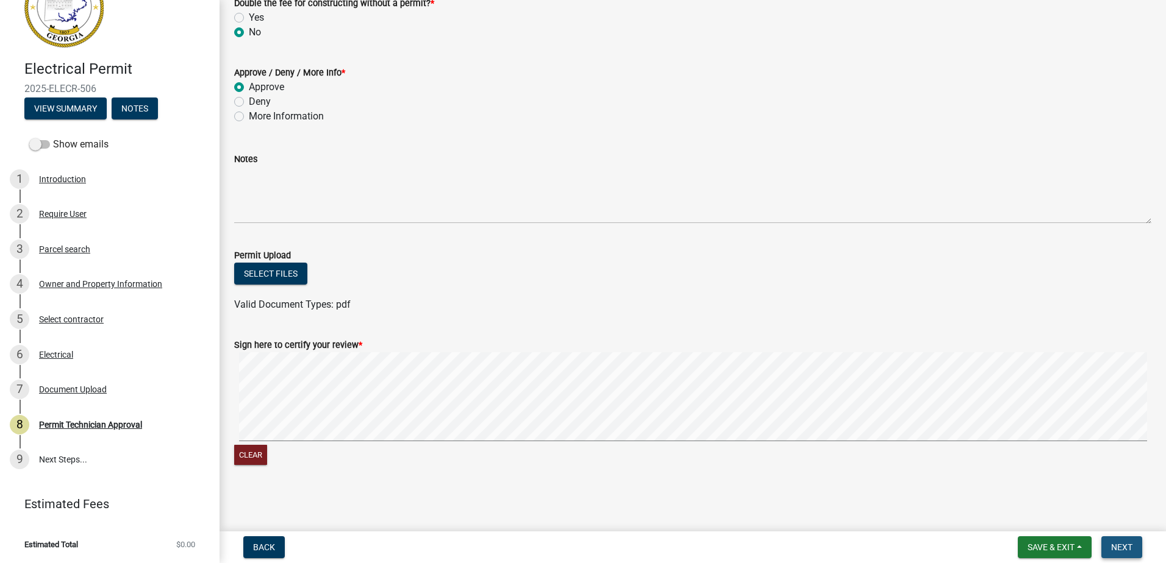
drag, startPoint x: 1120, startPoint y: 545, endPoint x: 474, endPoint y: 387, distance: 665.4
click at [1120, 545] on span "Next" at bounding box center [1121, 548] width 21 height 10
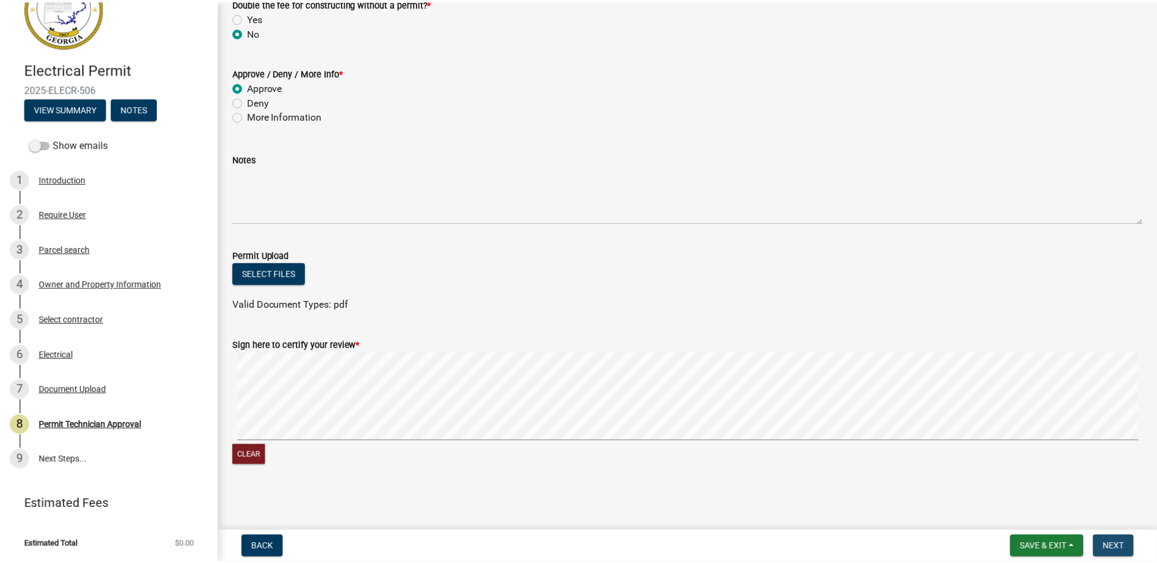
scroll to position [0, 0]
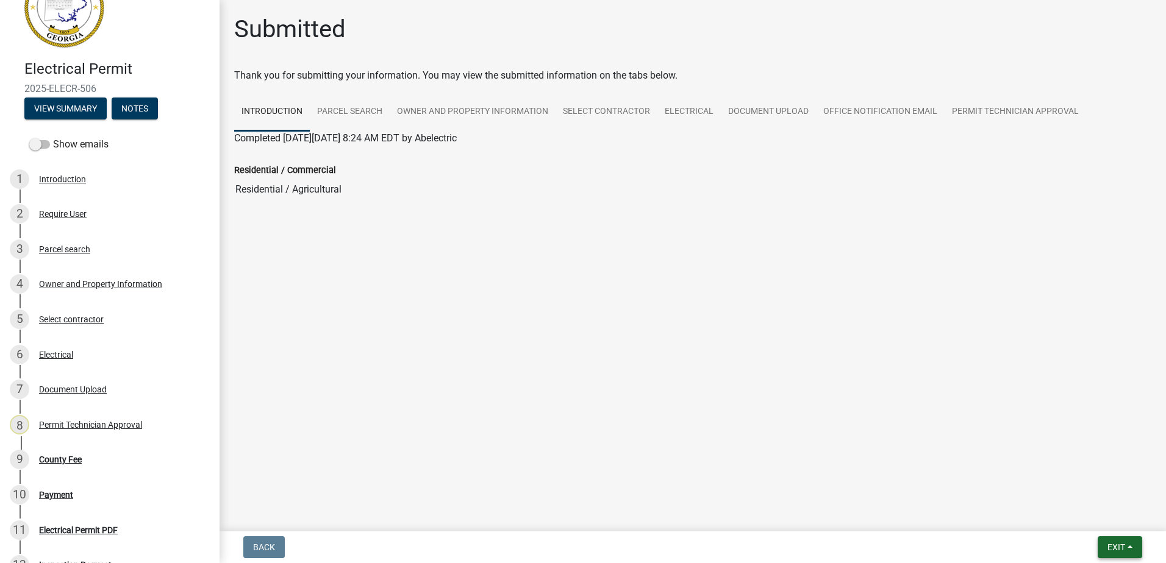
click at [1114, 547] on span "Exit" at bounding box center [1116, 548] width 18 height 10
click at [1106, 513] on button "Save & Exit" at bounding box center [1094, 515] width 98 height 29
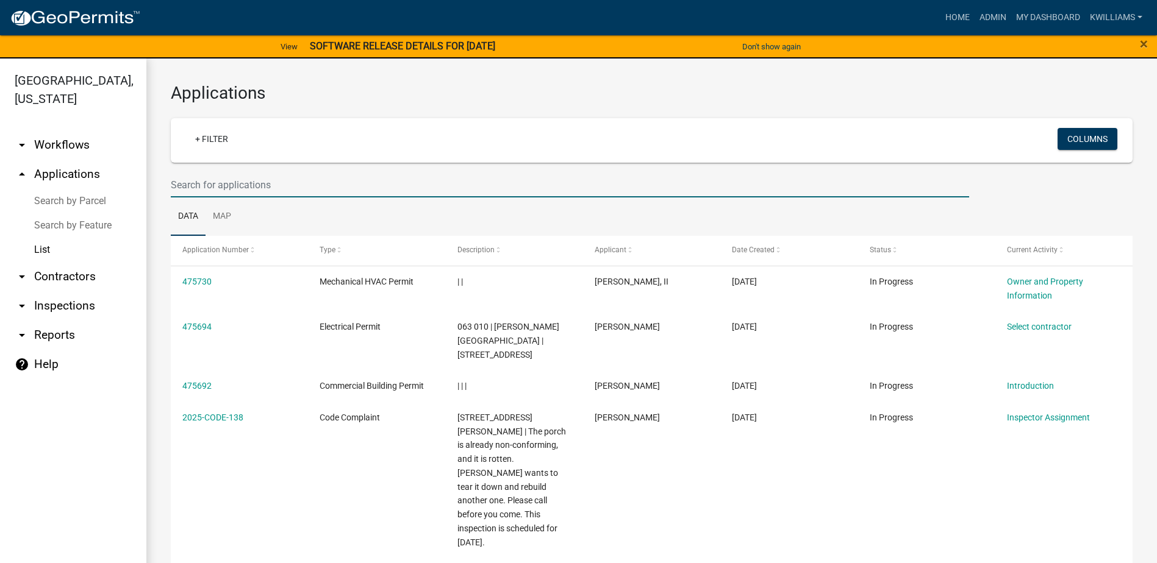
drag, startPoint x: 252, startPoint y: 188, endPoint x: 259, endPoint y: 193, distance: 8.0
click at [259, 193] on input "text" at bounding box center [570, 185] width 798 height 25
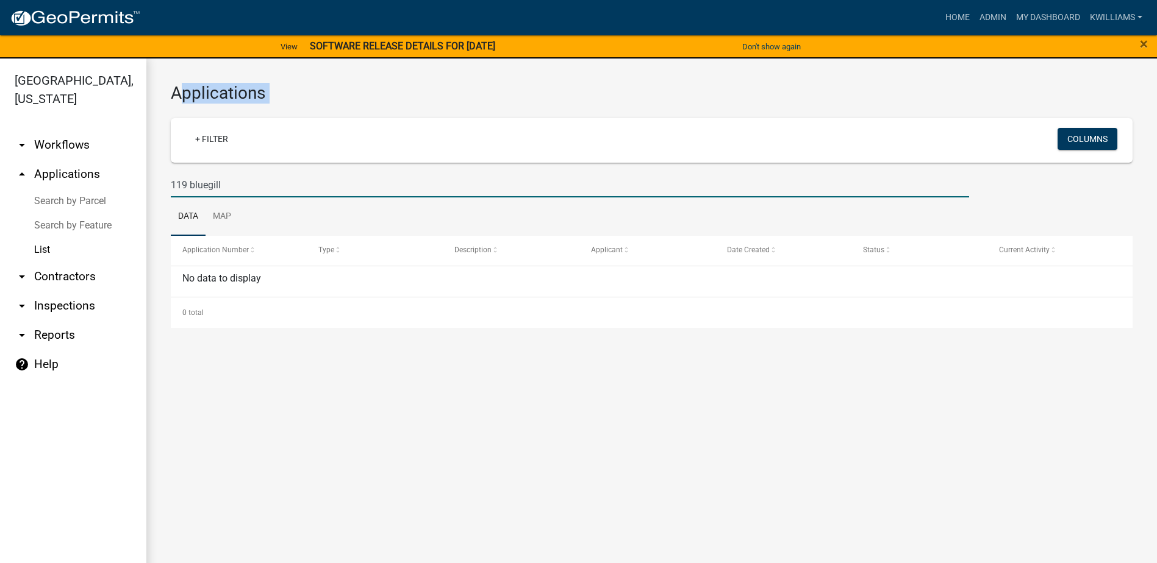
click at [208, 168] on wm-filter-builder "+ Filter Columns 119 bluegill" at bounding box center [652, 157] width 962 height 79
drag, startPoint x: 208, startPoint y: 168, endPoint x: 203, endPoint y: 187, distance: 19.5
click at [203, 187] on input "119 bluegill" at bounding box center [570, 185] width 798 height 25
click at [206, 190] on input "119 bluegill" at bounding box center [570, 185] width 798 height 25
drag, startPoint x: 185, startPoint y: 185, endPoint x: 204, endPoint y: 188, distance: 18.5
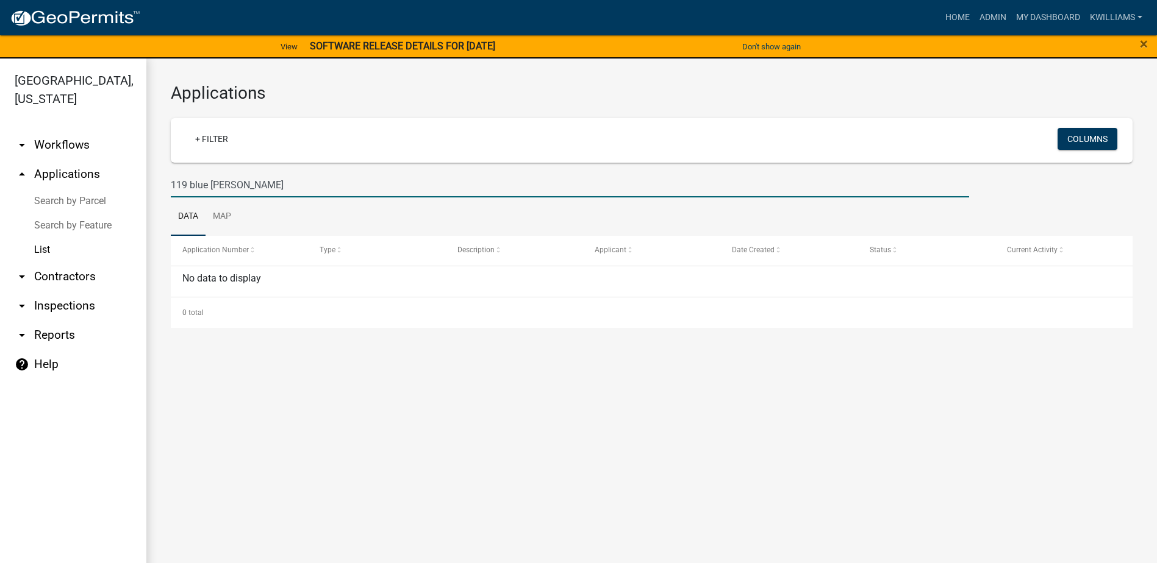
click at [184, 184] on input "119 blue gill" at bounding box center [570, 185] width 798 height 25
drag, startPoint x: 194, startPoint y: 186, endPoint x: 184, endPoint y: 184, distance: 9.9
click at [184, 184] on input "1189 blue gill" at bounding box center [570, 185] width 798 height 25
drag, startPoint x: 187, startPoint y: 188, endPoint x: 181, endPoint y: 185, distance: 6.8
click at [181, 185] on input "119 blue gill" at bounding box center [570, 185] width 798 height 25
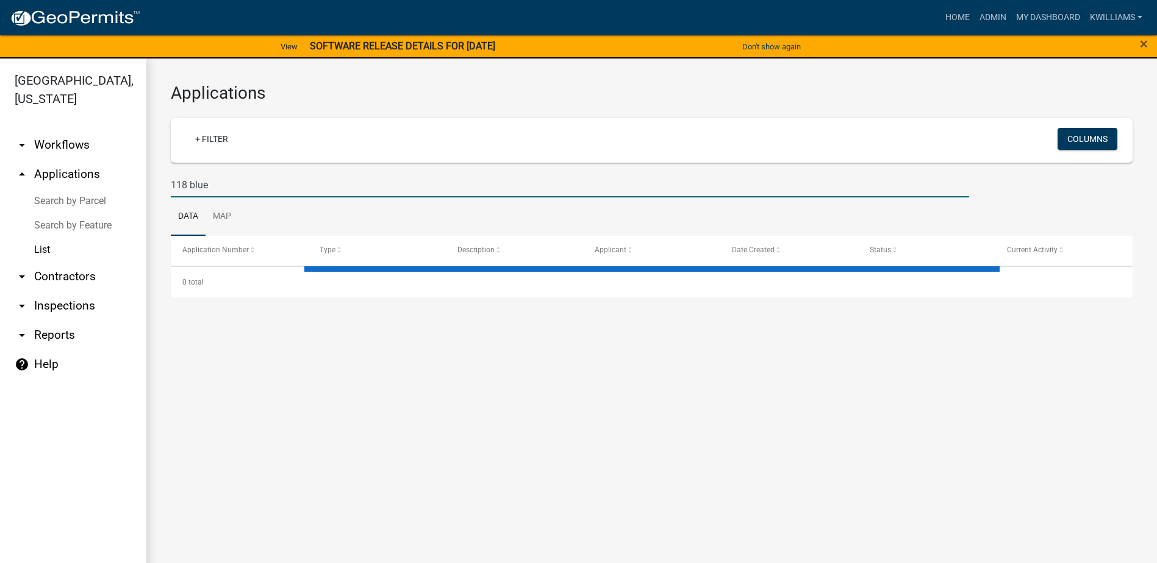
type input "118 blue"
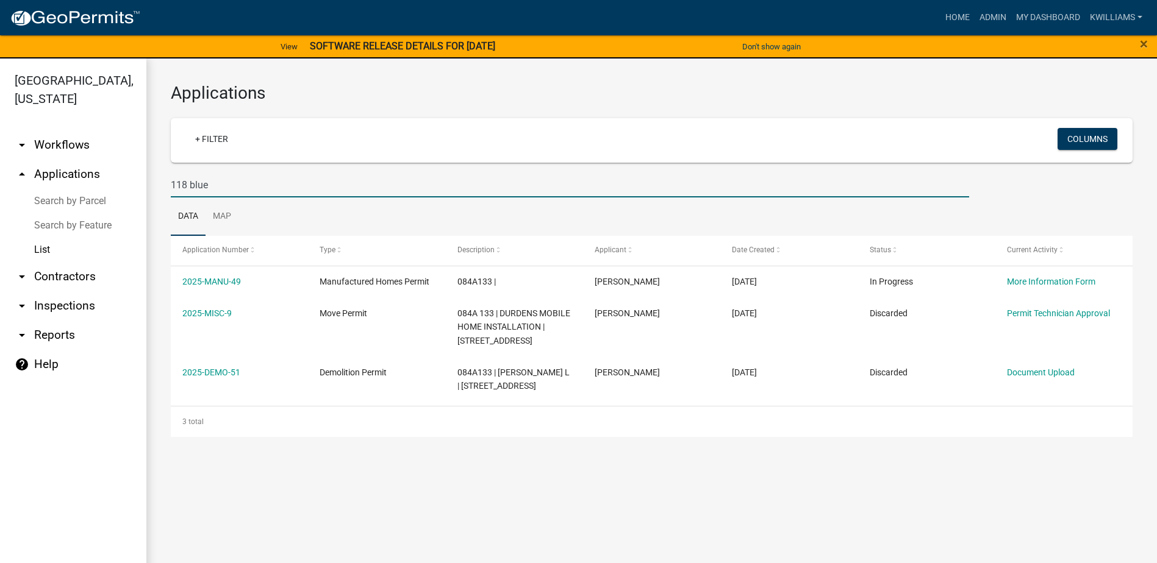
click at [824, 98] on div "Applications + Filter Columns 118 blue Data Map Application Number Type Descrip…" at bounding box center [651, 260] width 1010 height 403
click at [63, 174] on link "arrow_drop_up Applications" at bounding box center [73, 174] width 146 height 29
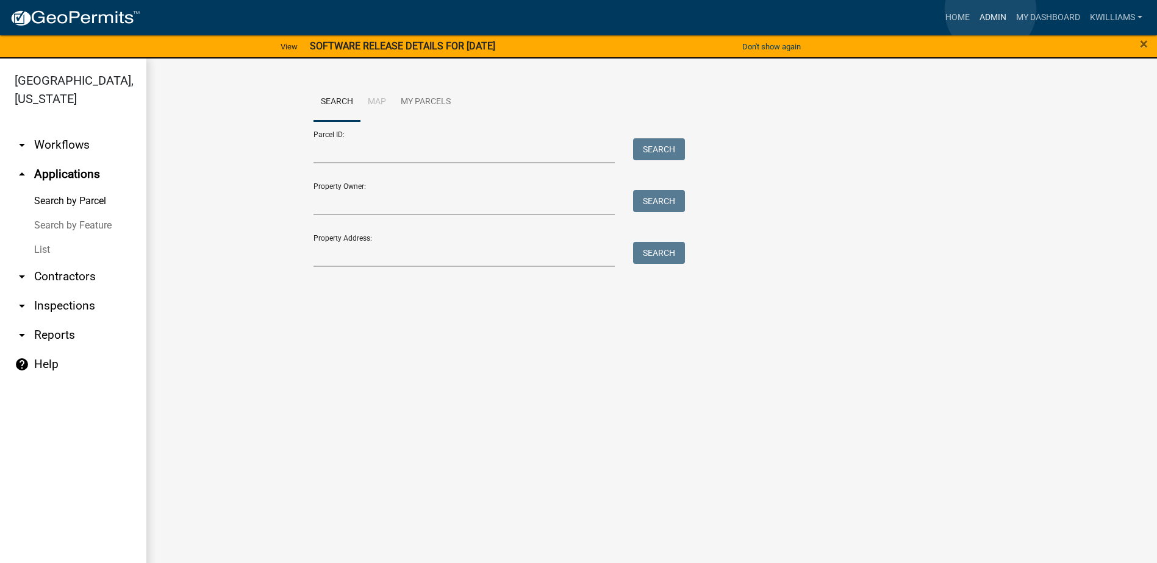
click at [990, 10] on link "Admin" at bounding box center [992, 17] width 37 height 23
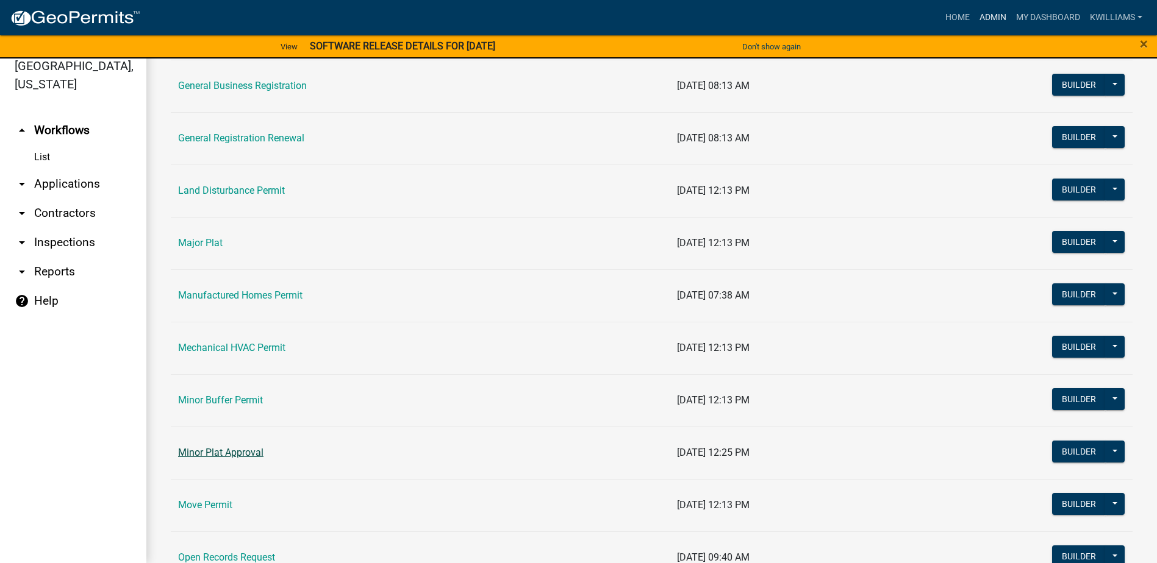
scroll to position [854, 0]
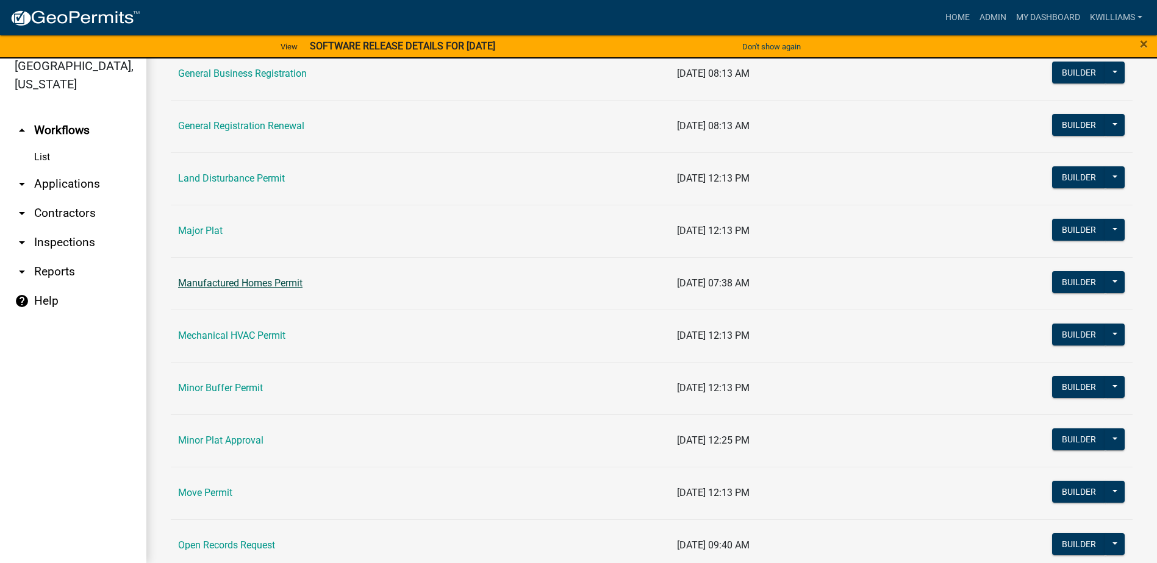
click at [253, 285] on link "Manufactured Homes Permit" at bounding box center [240, 283] width 124 height 12
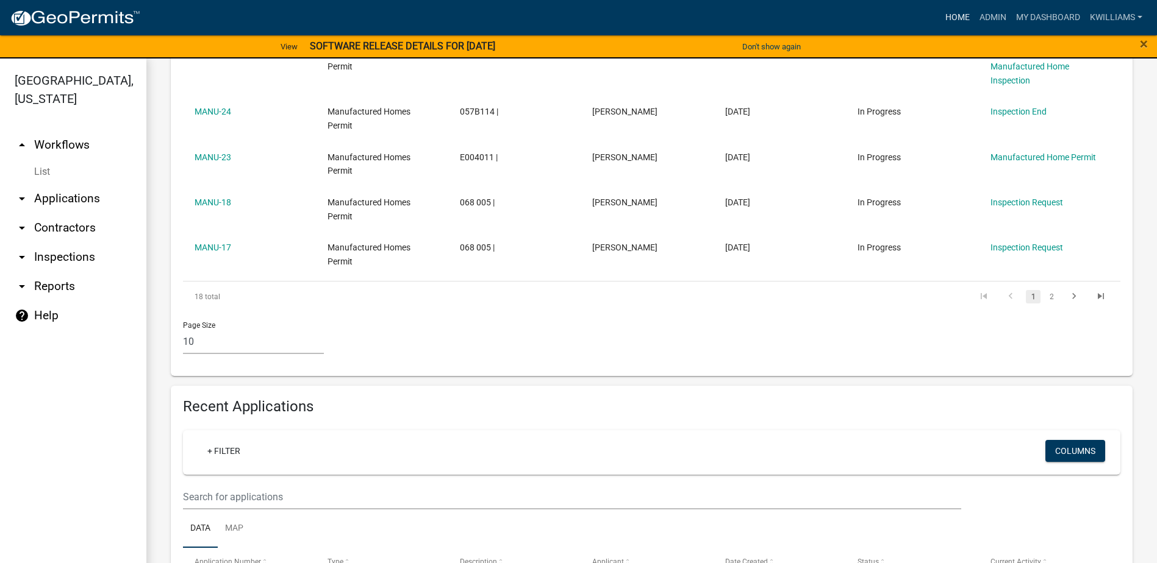
scroll to position [592, 0]
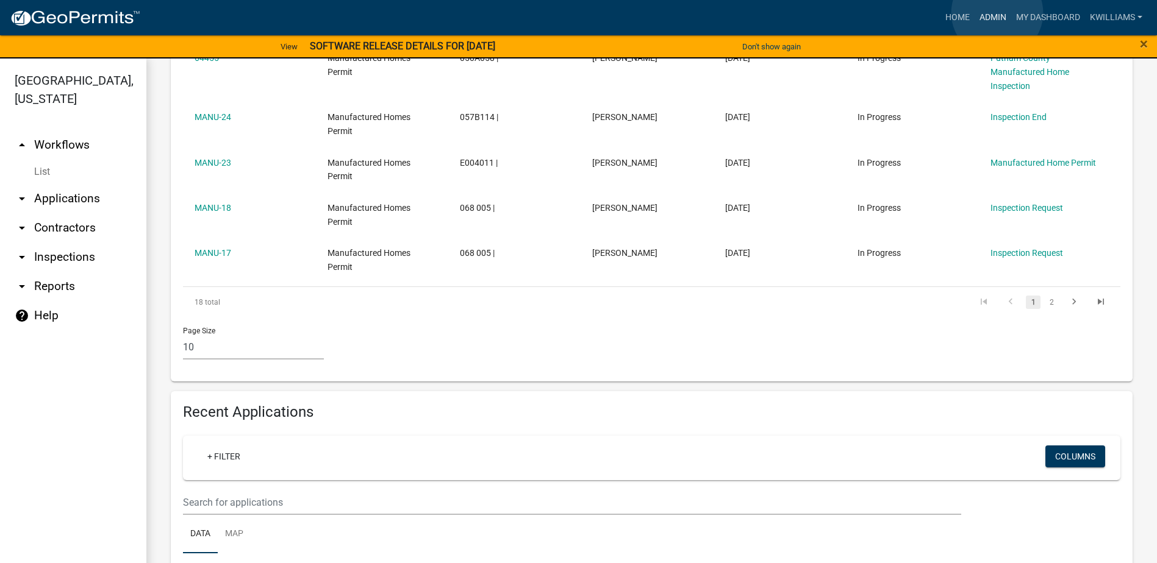
click at [998, 14] on link "Admin" at bounding box center [992, 17] width 37 height 23
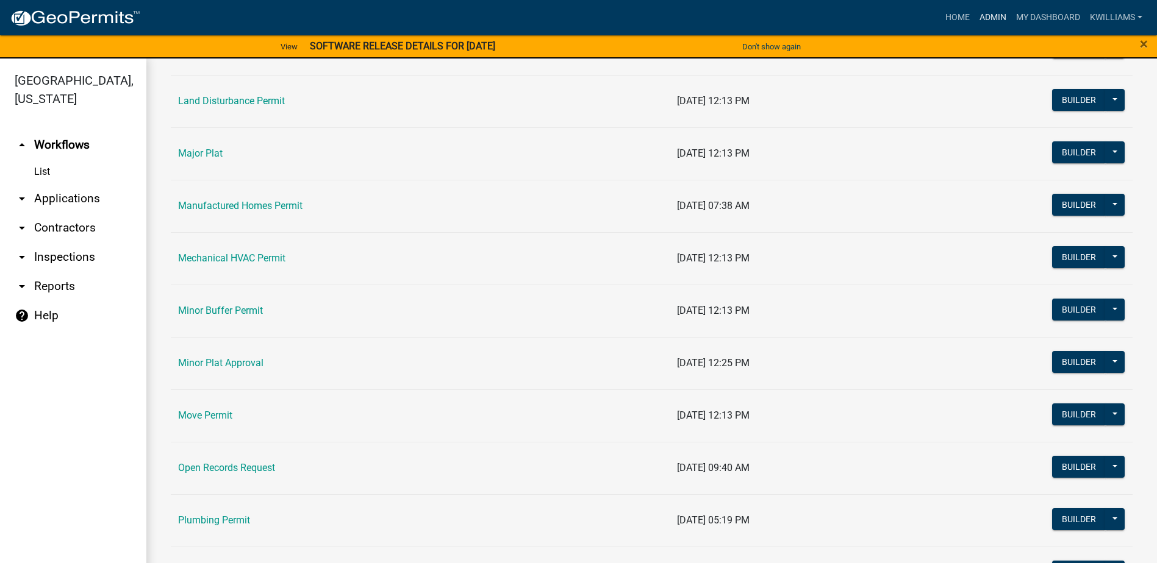
scroll to position [976, 0]
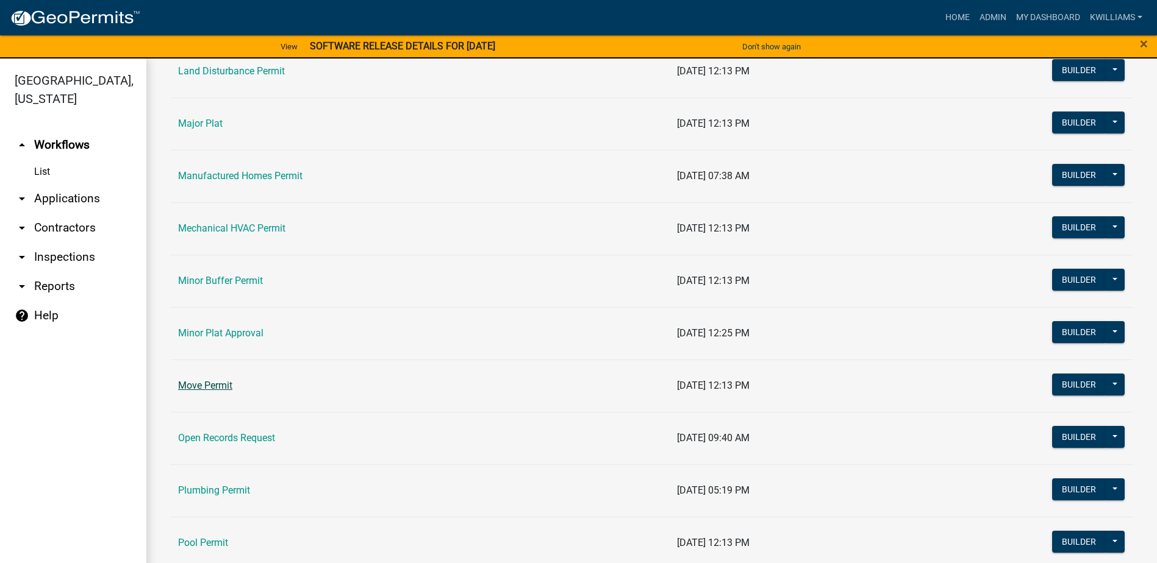
click at [215, 386] on link "Move Permit" at bounding box center [205, 386] width 54 height 12
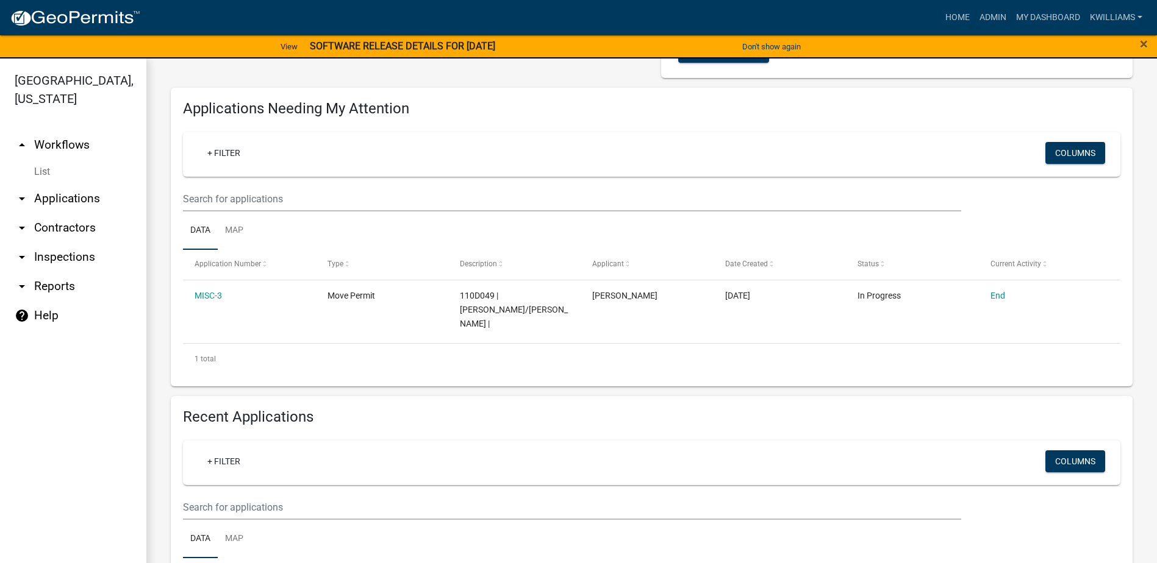
scroll to position [244, 0]
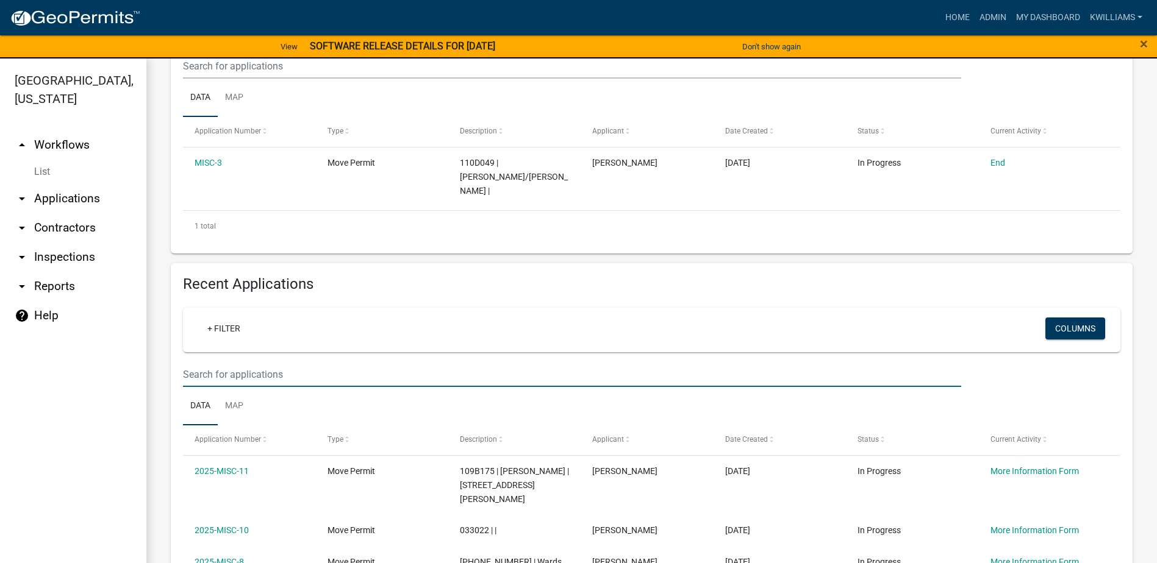
click at [232, 362] on input "text" at bounding box center [572, 374] width 778 height 25
type input "pinewood"
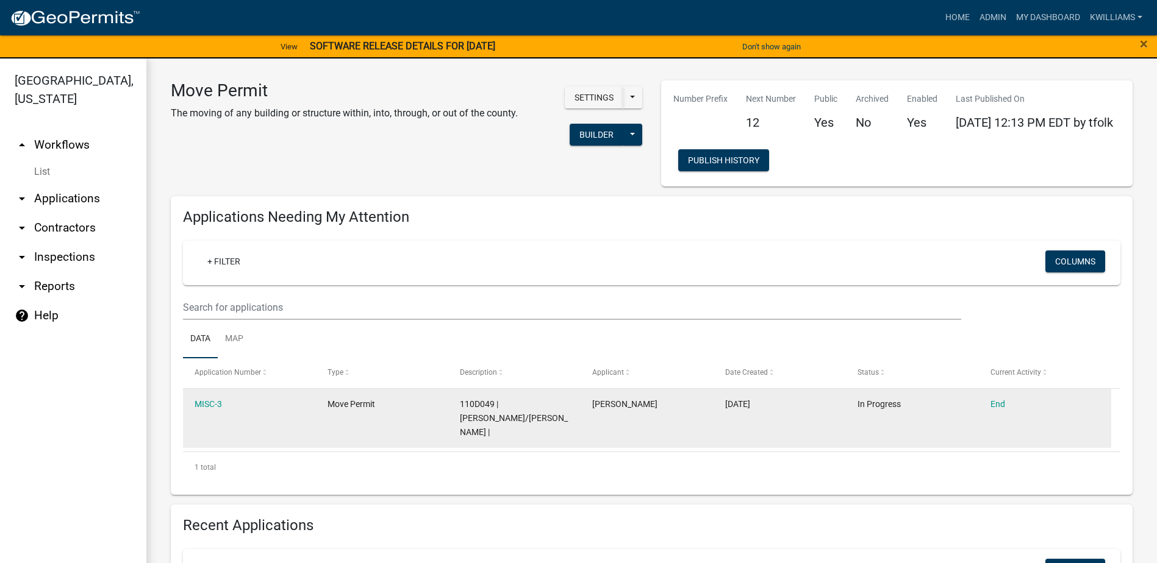
scroll to position [0, 0]
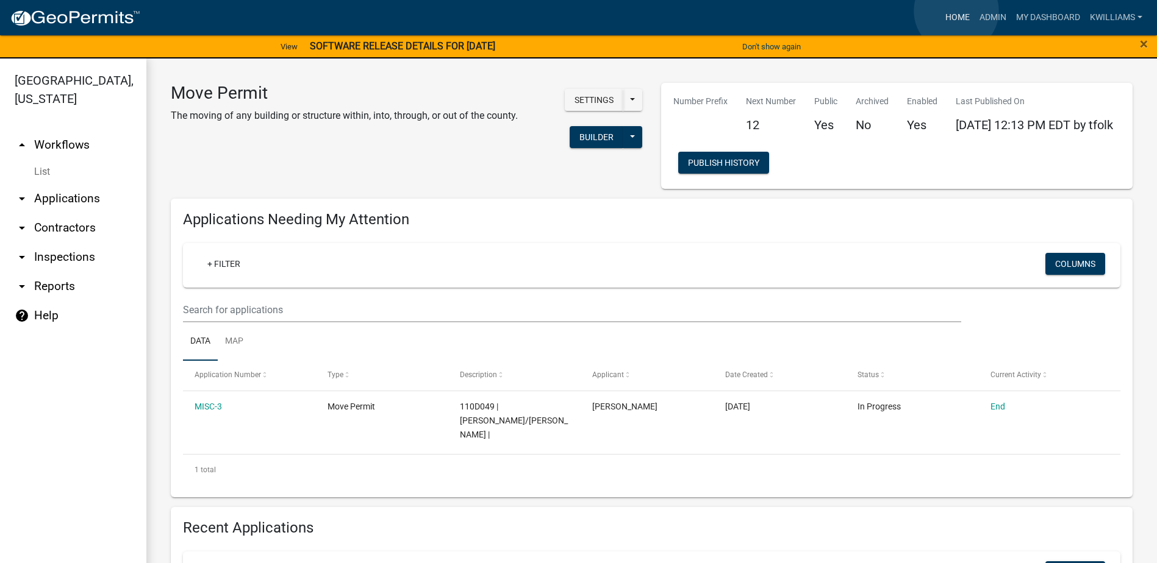
click at [956, 12] on link "Home" at bounding box center [957, 17] width 34 height 23
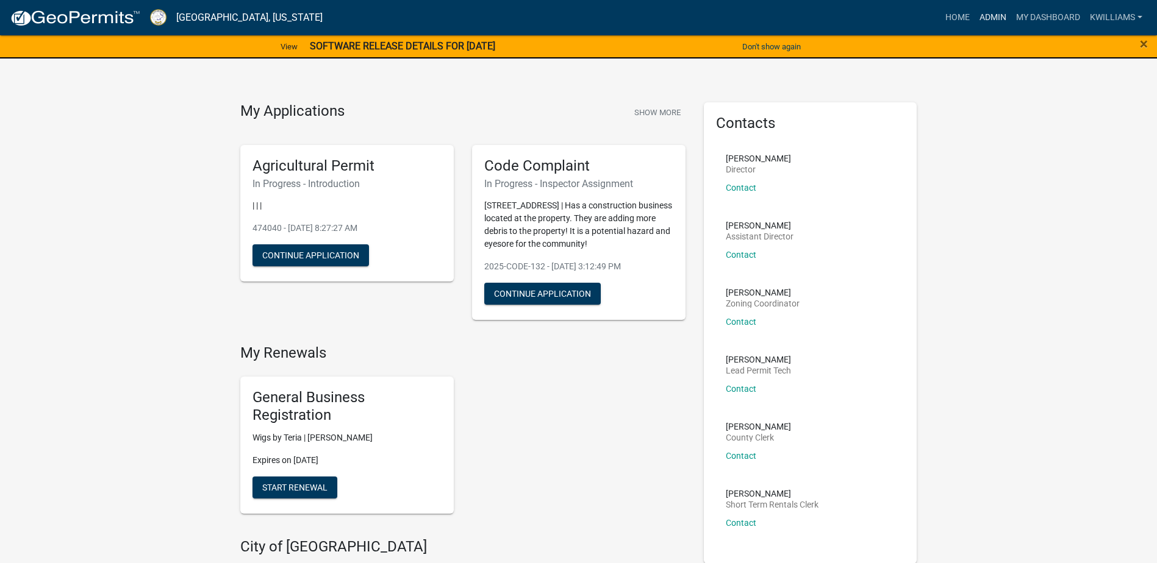
click at [987, 10] on link "Admin" at bounding box center [992, 17] width 37 height 23
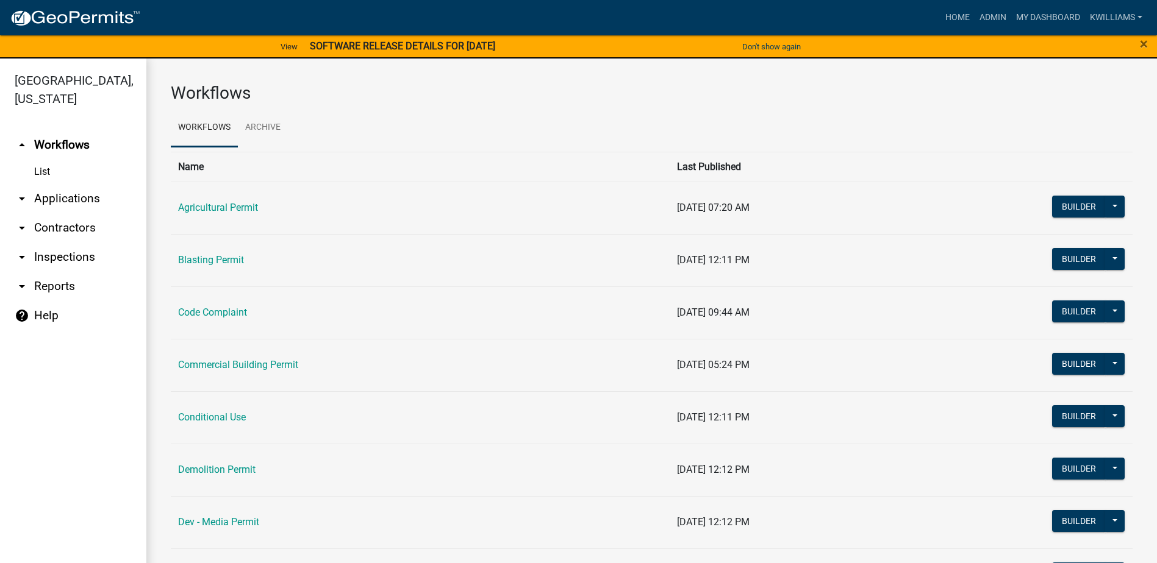
click at [80, 201] on link "arrow_drop_down Applications" at bounding box center [73, 198] width 146 height 29
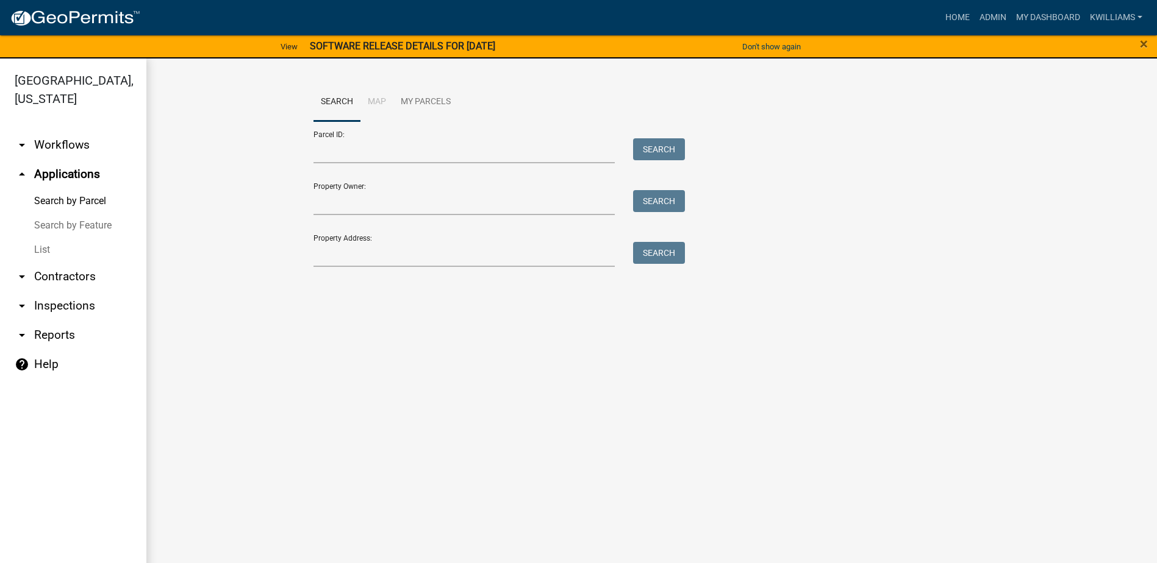
click at [45, 254] on link "List" at bounding box center [73, 250] width 146 height 24
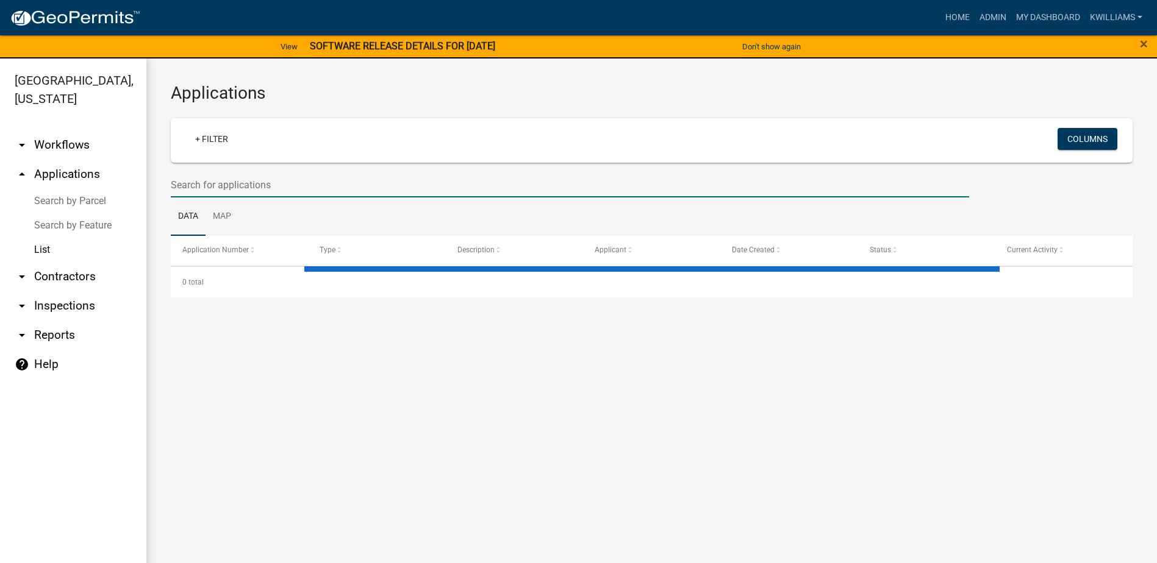
click at [357, 174] on input "text" at bounding box center [570, 185] width 798 height 25
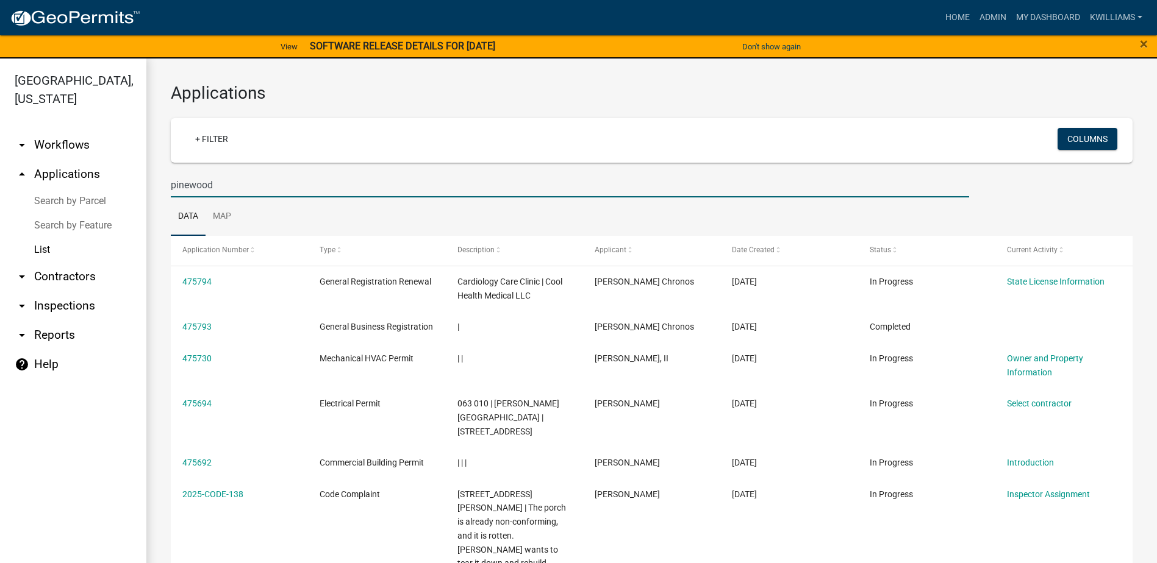
type input "pinewood"
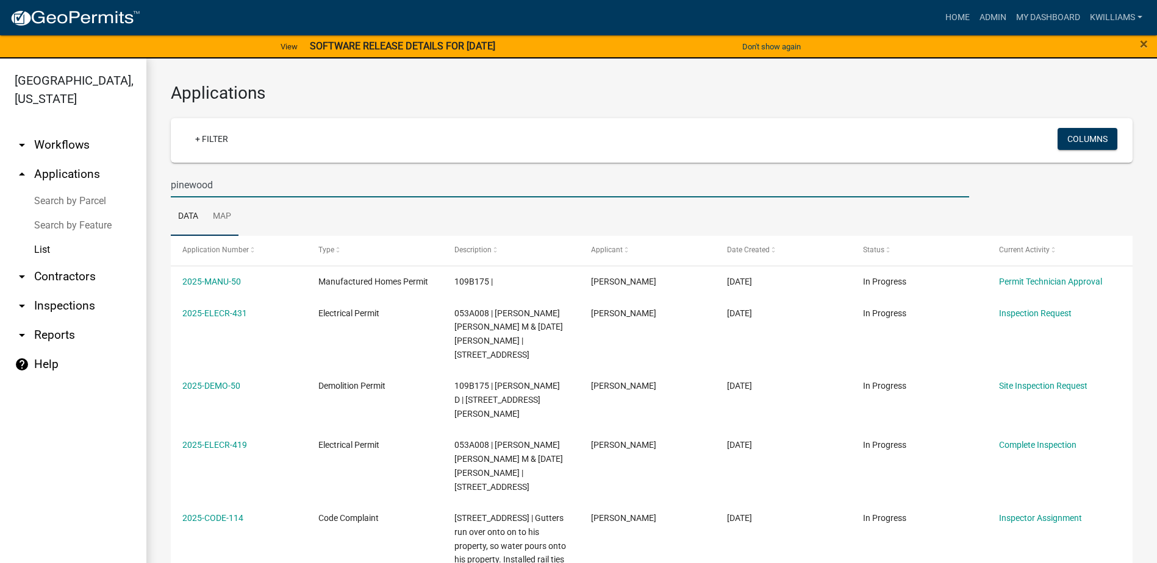
drag, startPoint x: 245, startPoint y: 193, endPoint x: 223, endPoint y: 199, distance: 23.2
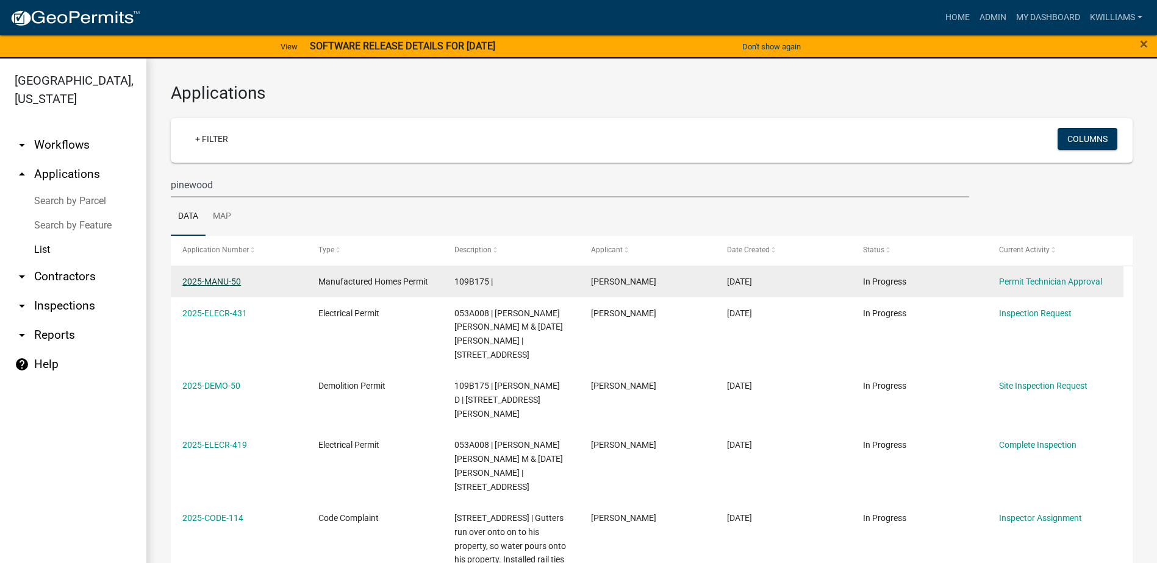
click at [211, 284] on link "2025-MANU-50" at bounding box center [211, 282] width 59 height 10
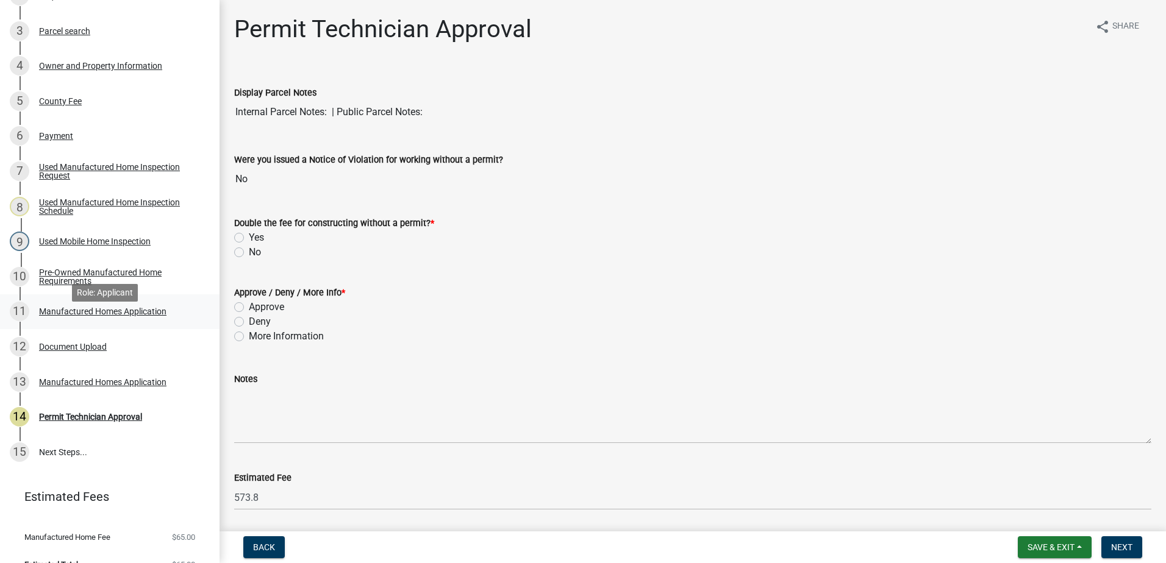
scroll to position [301, 0]
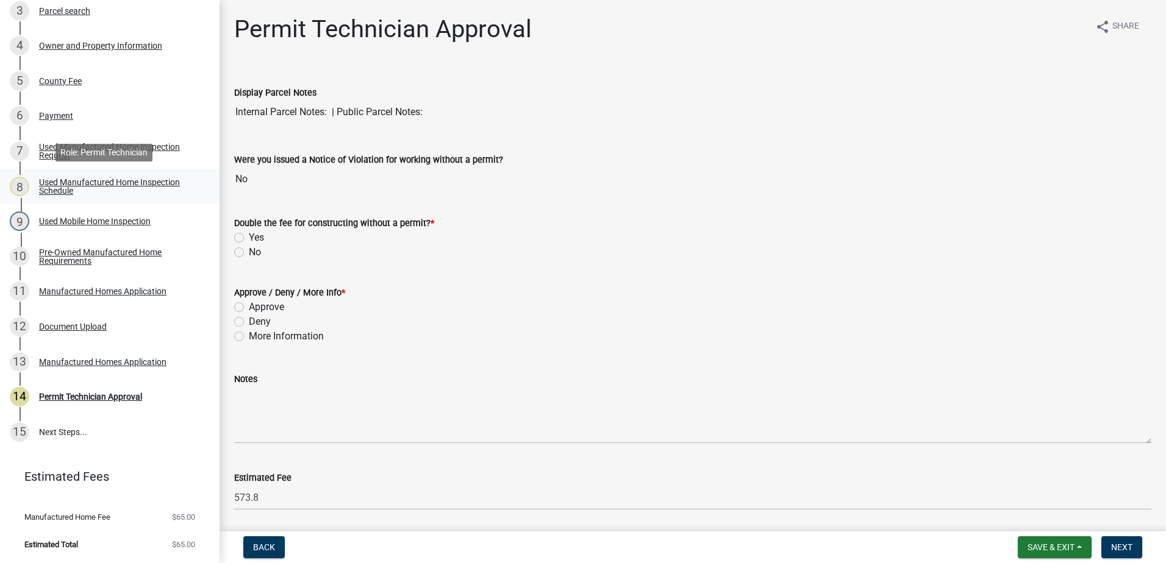
click at [77, 188] on div "Used Manufactured Home Inspection Schedule" at bounding box center [119, 186] width 161 height 17
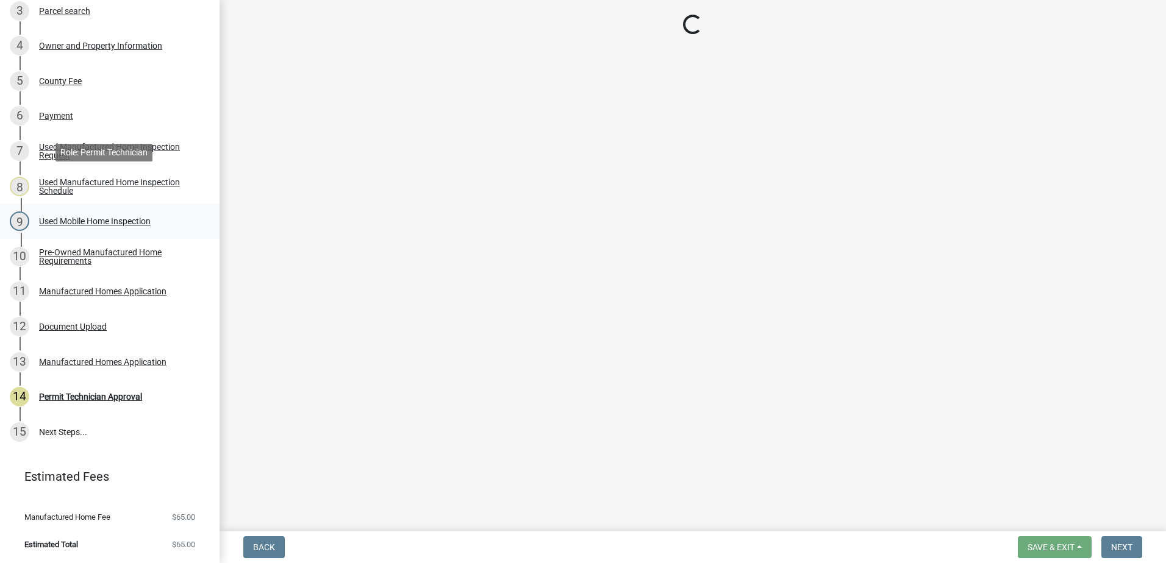
select select "a0ea4169-8540-4a2c-b9f4-cf4c1ffdeb95"
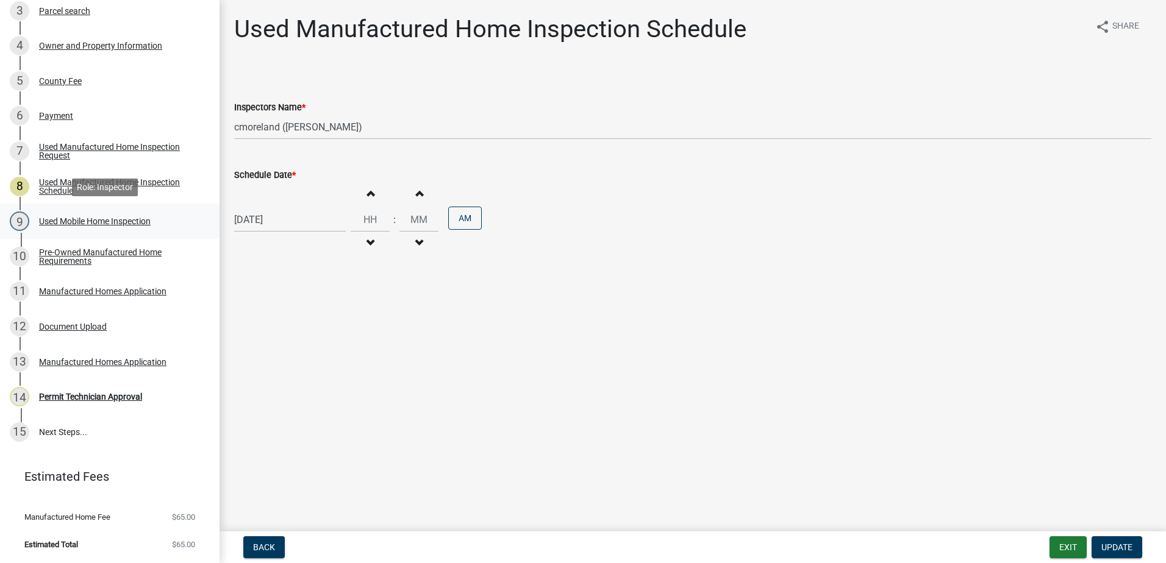
click at [67, 219] on div "Used Mobile Home Inspection" at bounding box center [95, 221] width 112 height 9
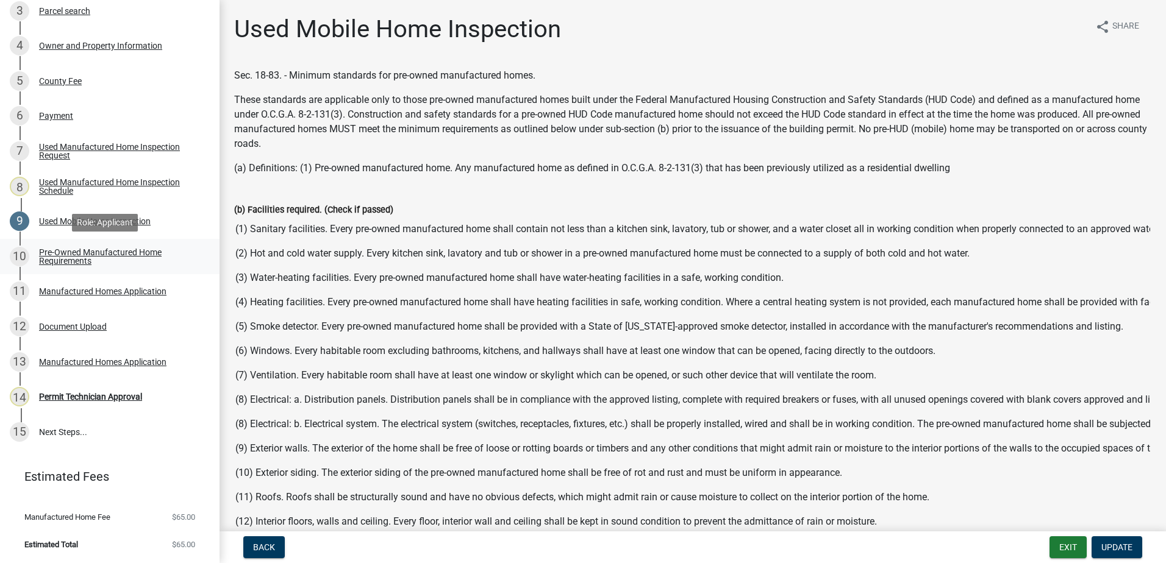
click at [59, 270] on link "10 Pre-Owned Manufactured Home Requirements" at bounding box center [110, 256] width 220 height 35
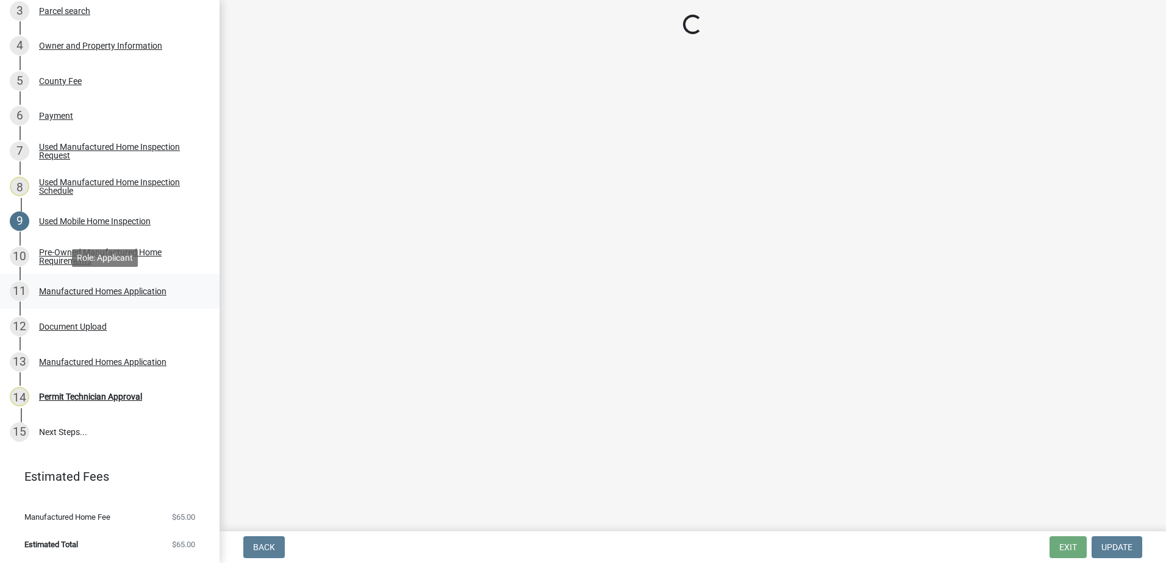
click at [53, 291] on div "Manufactured Homes Application" at bounding box center [102, 291] width 127 height 9
click at [45, 324] on div "Document Upload" at bounding box center [73, 327] width 68 height 9
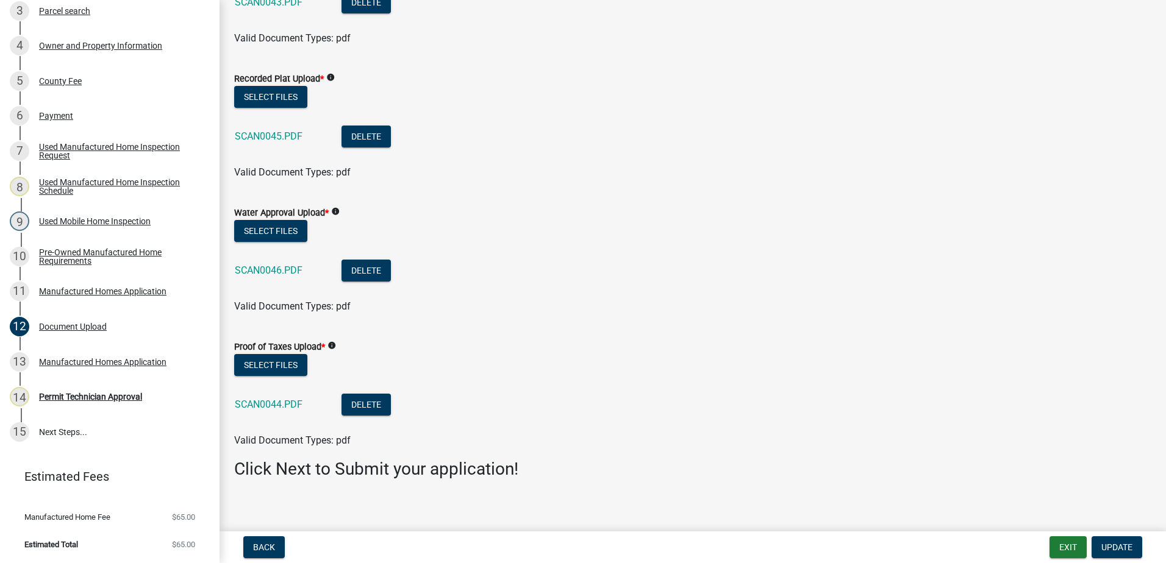
scroll to position [156, 0]
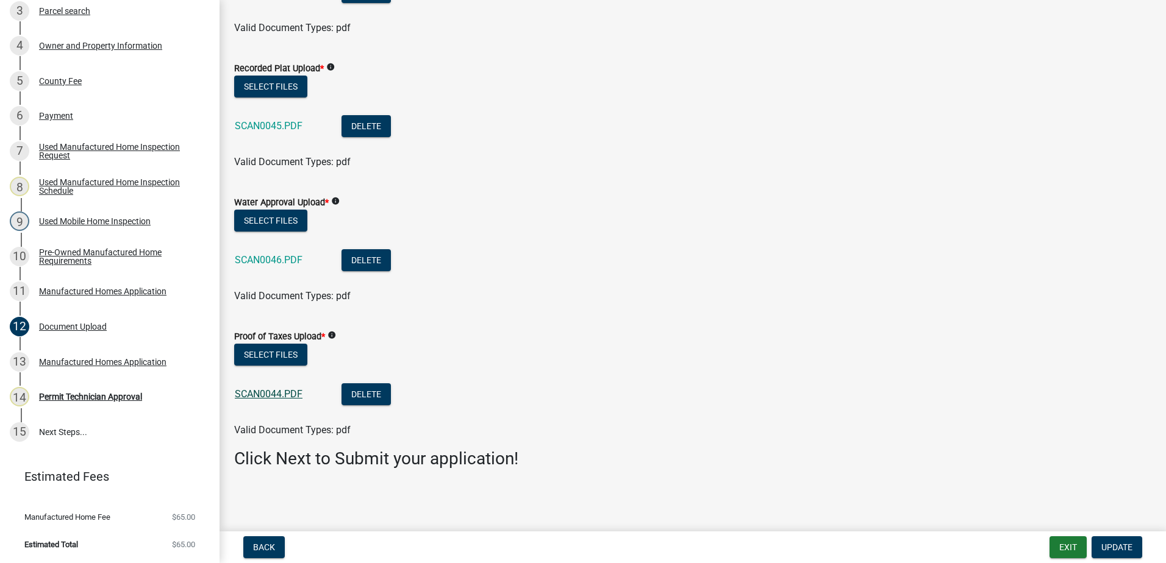
click at [254, 397] on link "SCAN0044.PDF" at bounding box center [269, 394] width 68 height 12
click at [254, 139] on div "SCAN0045.PDF" at bounding box center [278, 127] width 87 height 25
click at [262, 121] on link "SCAN0045.PDF" at bounding box center [269, 126] width 68 height 12
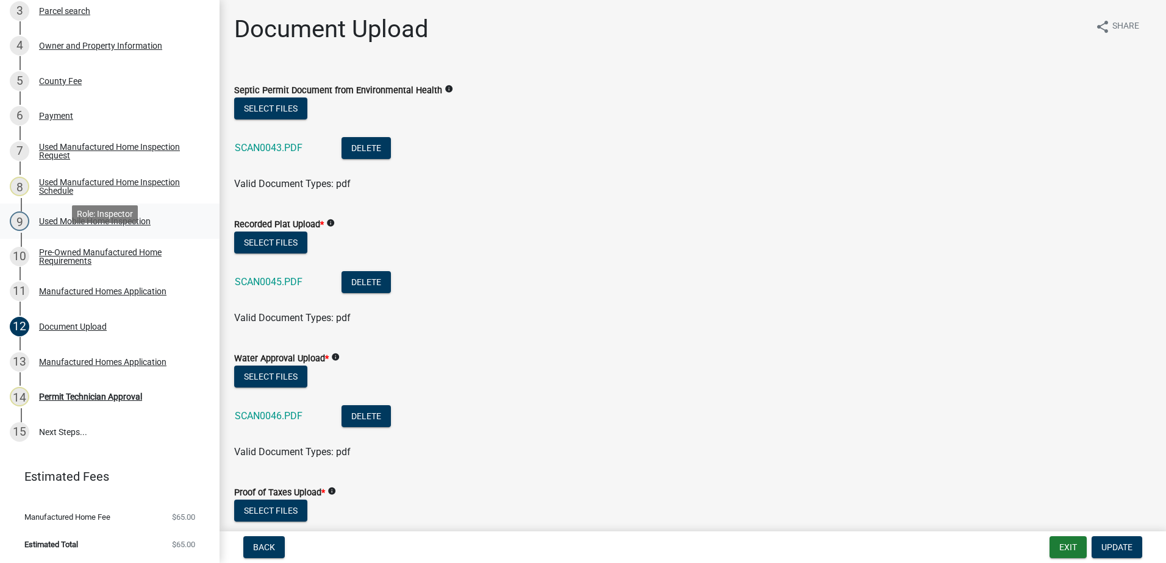
scroll to position [57, 0]
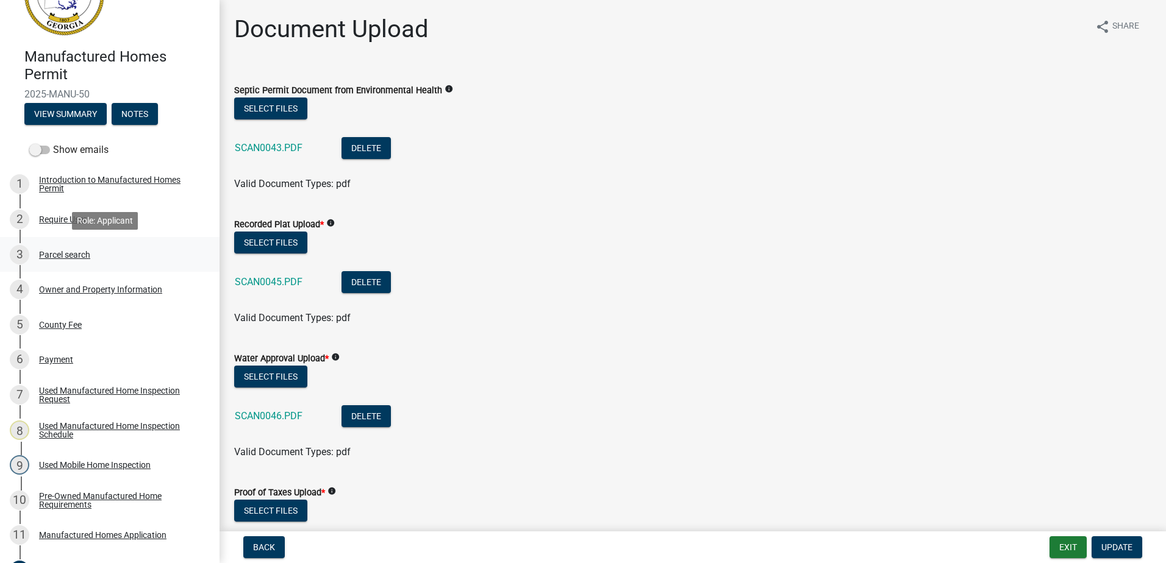
click at [62, 256] on div "Parcel search" at bounding box center [64, 255] width 51 height 9
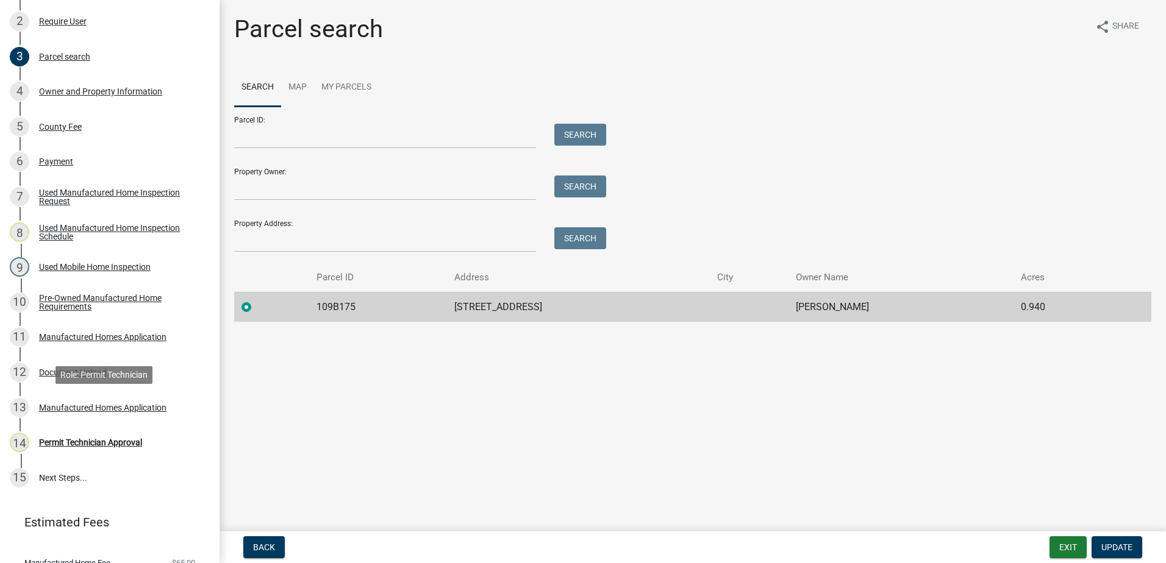
scroll to position [301, 0]
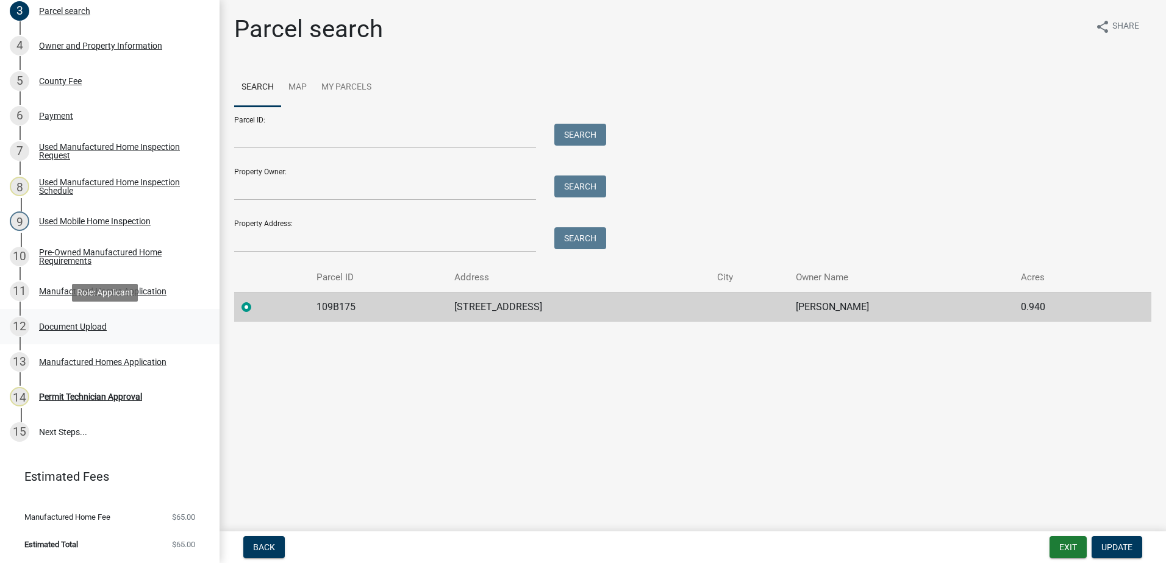
click at [68, 324] on div "Document Upload" at bounding box center [73, 327] width 68 height 9
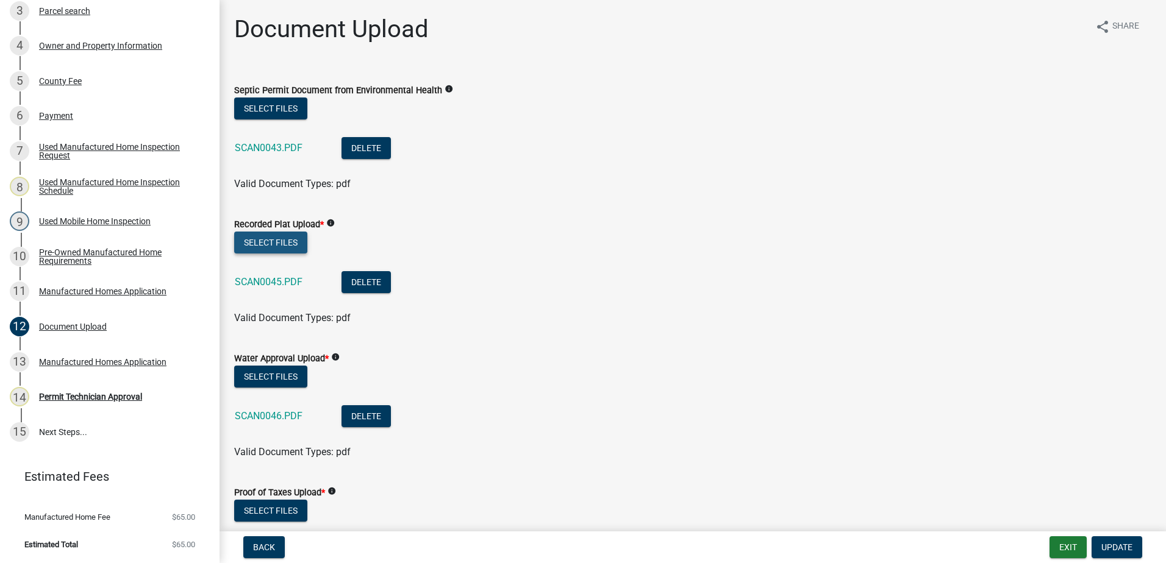
click at [271, 237] on button "Select files" at bounding box center [270, 243] width 73 height 22
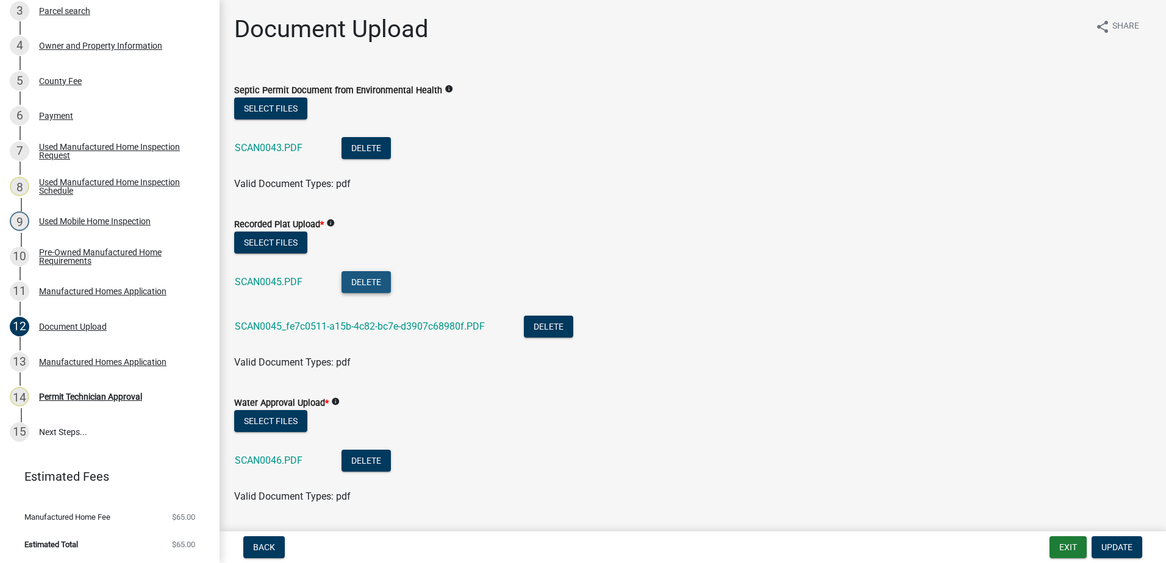
click at [379, 286] on button "Delete" at bounding box center [365, 282] width 49 height 22
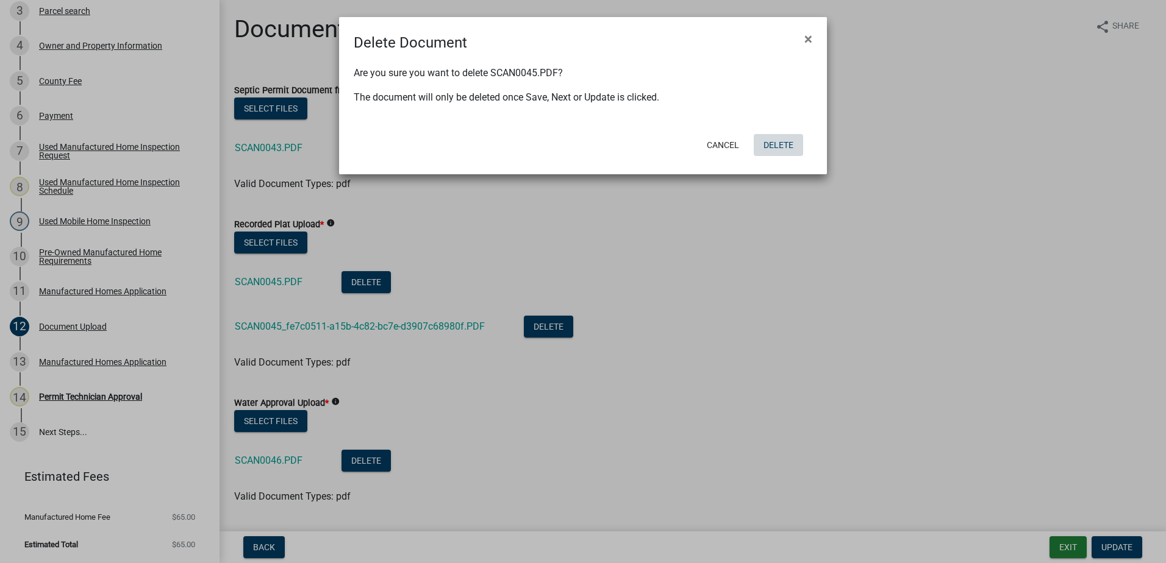
click at [787, 145] on button "Delete" at bounding box center [778, 145] width 49 height 22
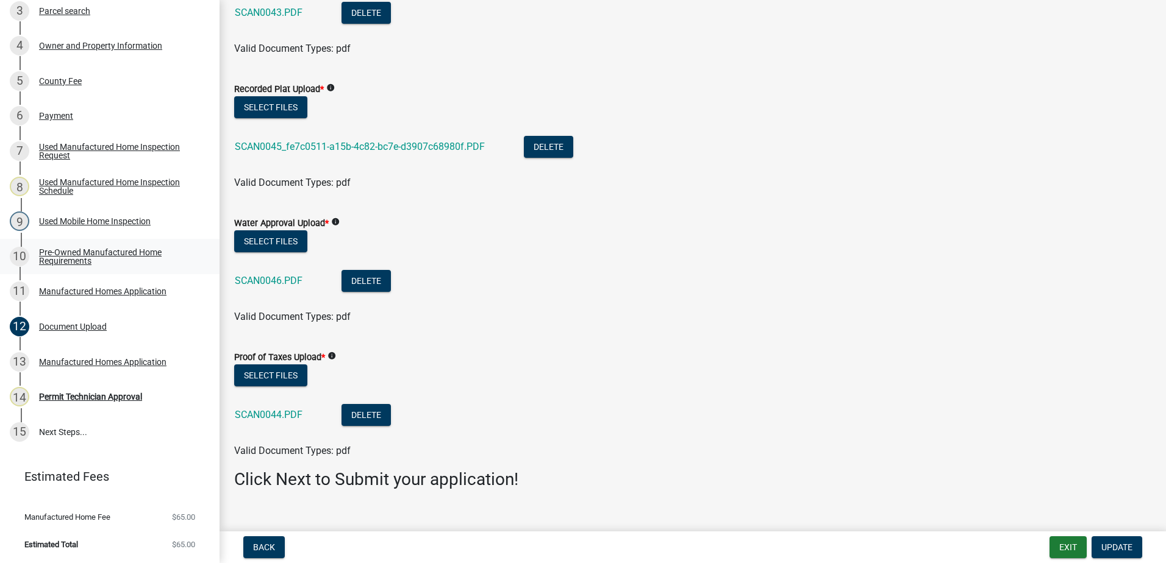
scroll to position [95, 0]
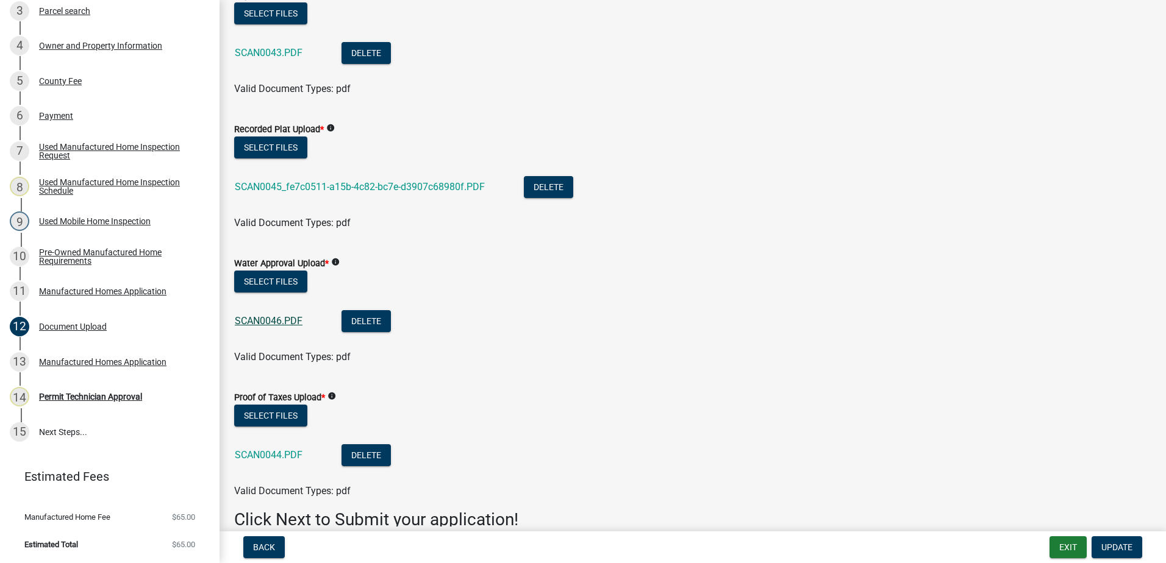
click at [276, 320] on link "SCAN0046.PDF" at bounding box center [269, 321] width 68 height 12
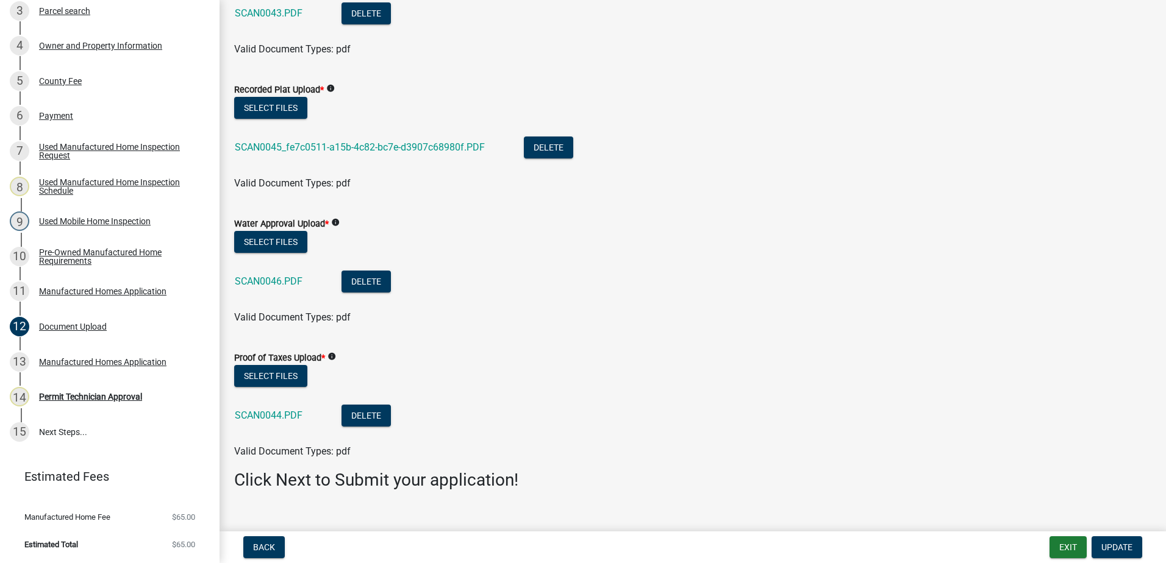
scroll to position [156, 0]
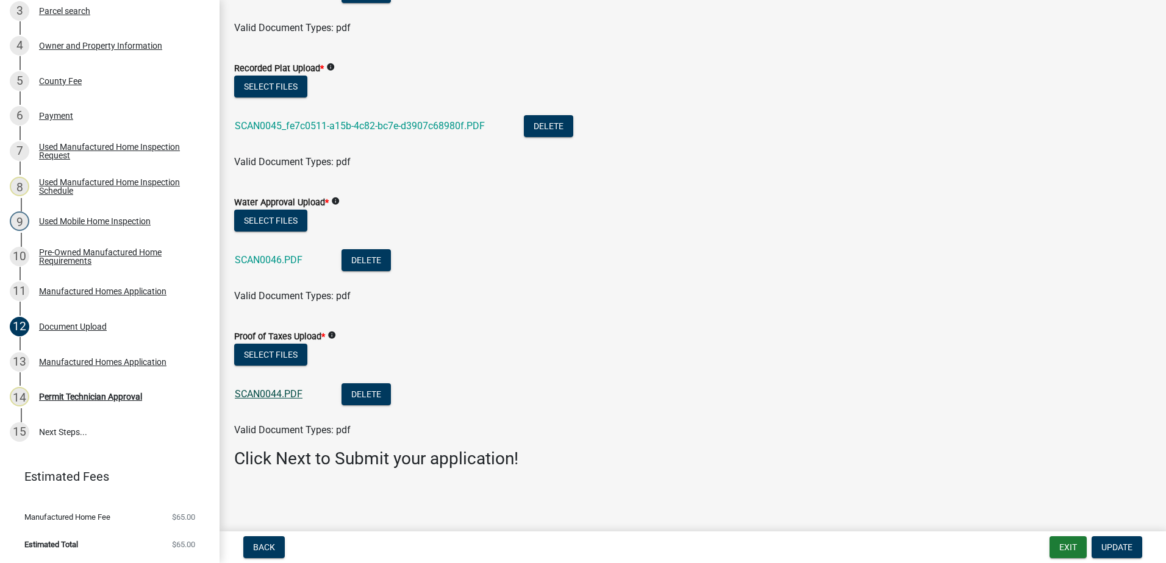
click at [261, 395] on link "SCAN0044.PDF" at bounding box center [269, 394] width 68 height 12
drag, startPoint x: 1120, startPoint y: 539, endPoint x: 1148, endPoint y: 516, distance: 36.4
click at [1113, 535] on nav "Back Exit Update" at bounding box center [693, 548] width 946 height 32
click at [1125, 543] on span "Update" at bounding box center [1116, 548] width 31 height 10
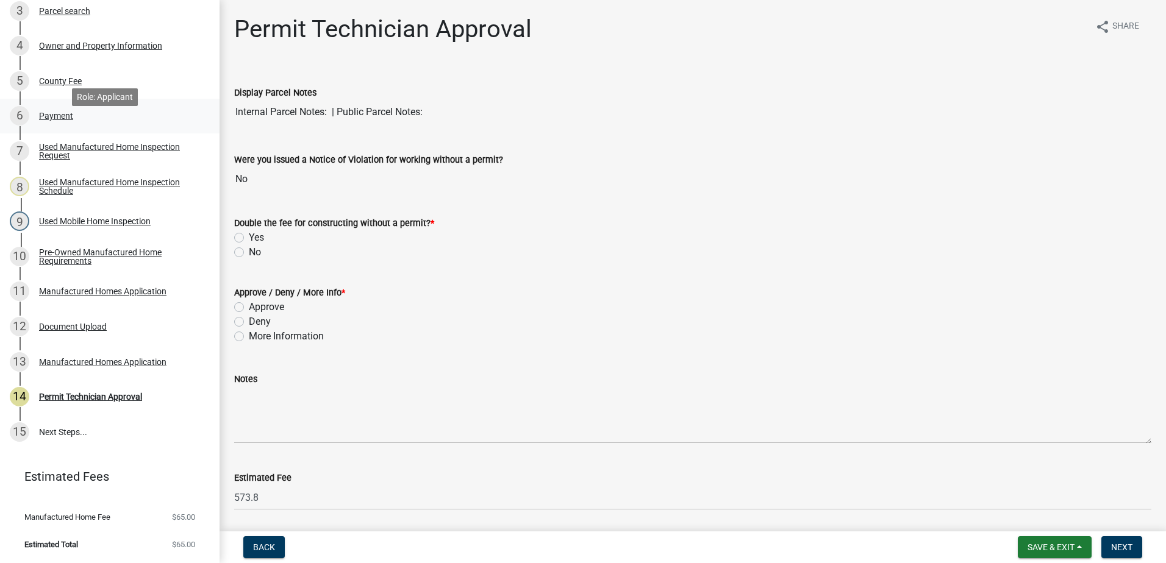
scroll to position [240, 0]
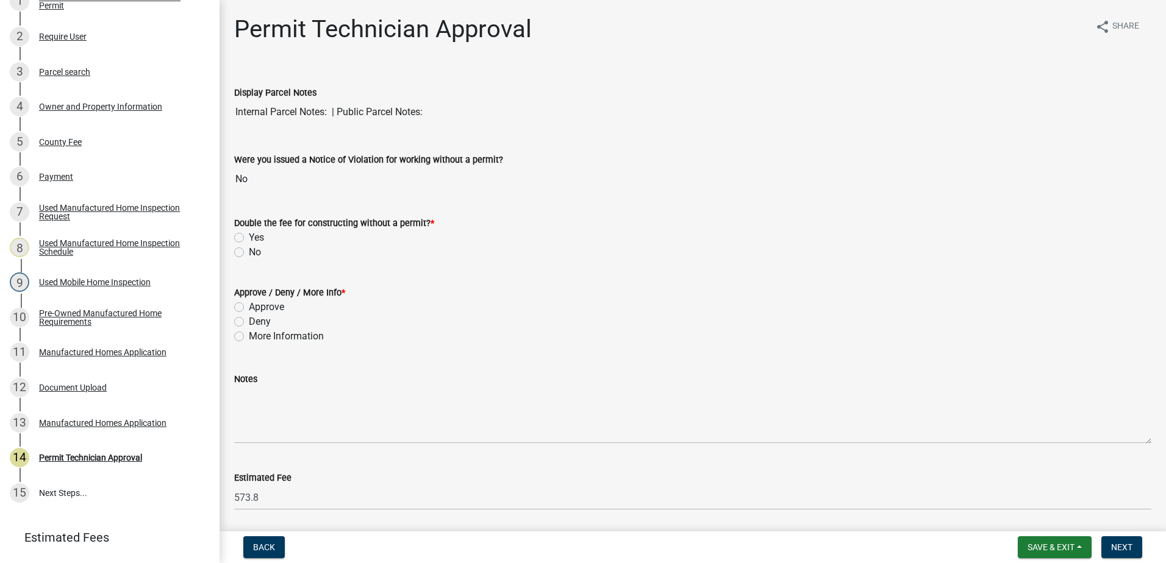
click at [249, 249] on label "No" at bounding box center [255, 252] width 12 height 15
click at [249, 249] on input "No" at bounding box center [253, 249] width 8 height 8
radio input "true"
click at [249, 309] on label "Approve" at bounding box center [266, 307] width 35 height 15
click at [249, 308] on input "Approve" at bounding box center [253, 304] width 8 height 8
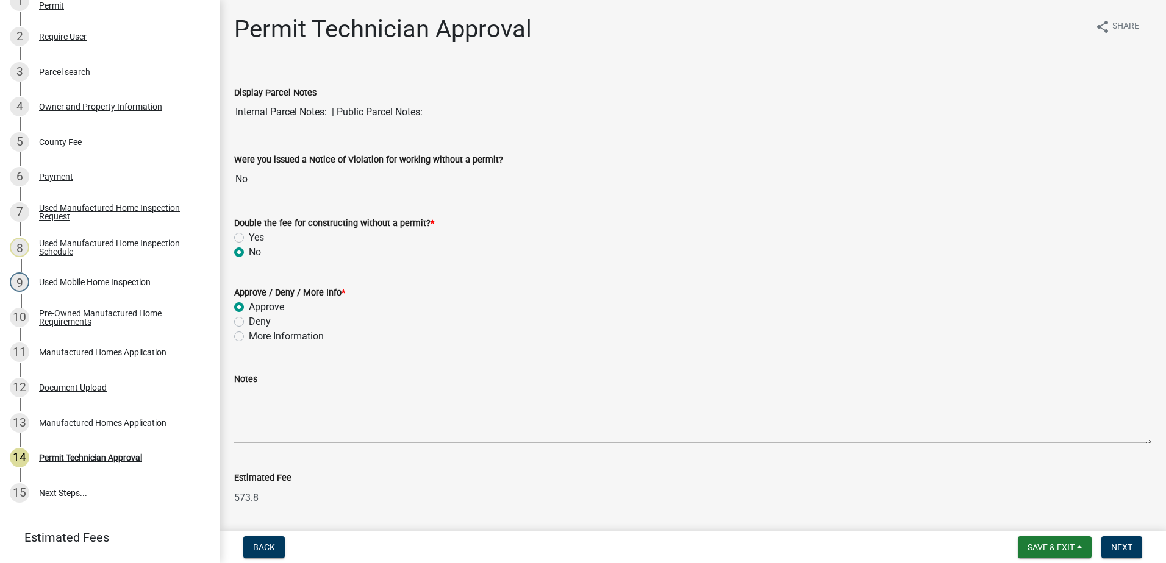
radio input "true"
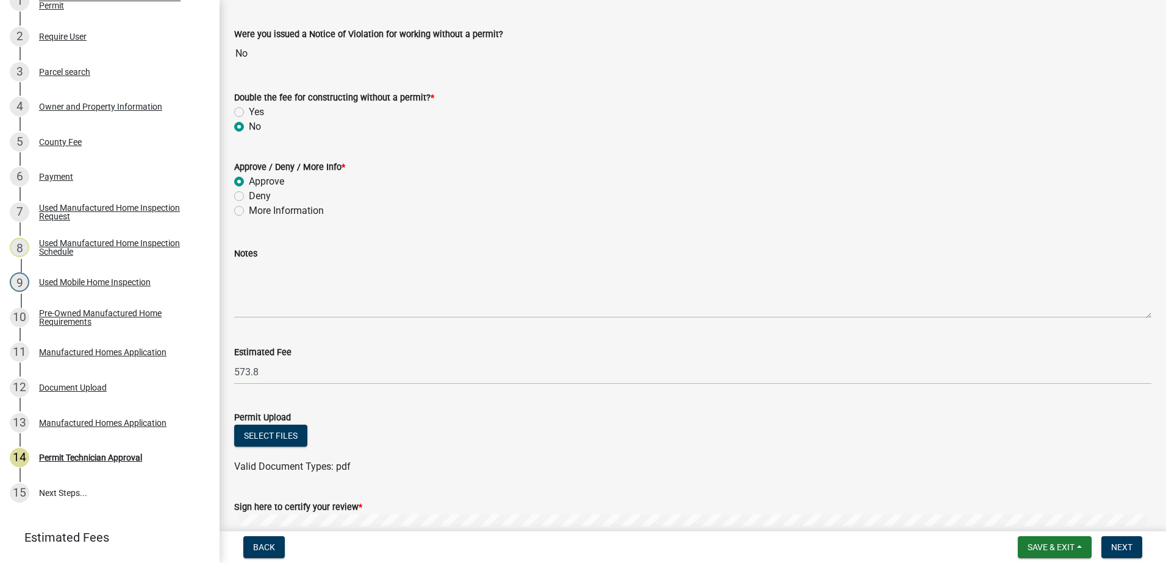
scroll to position [288, 0]
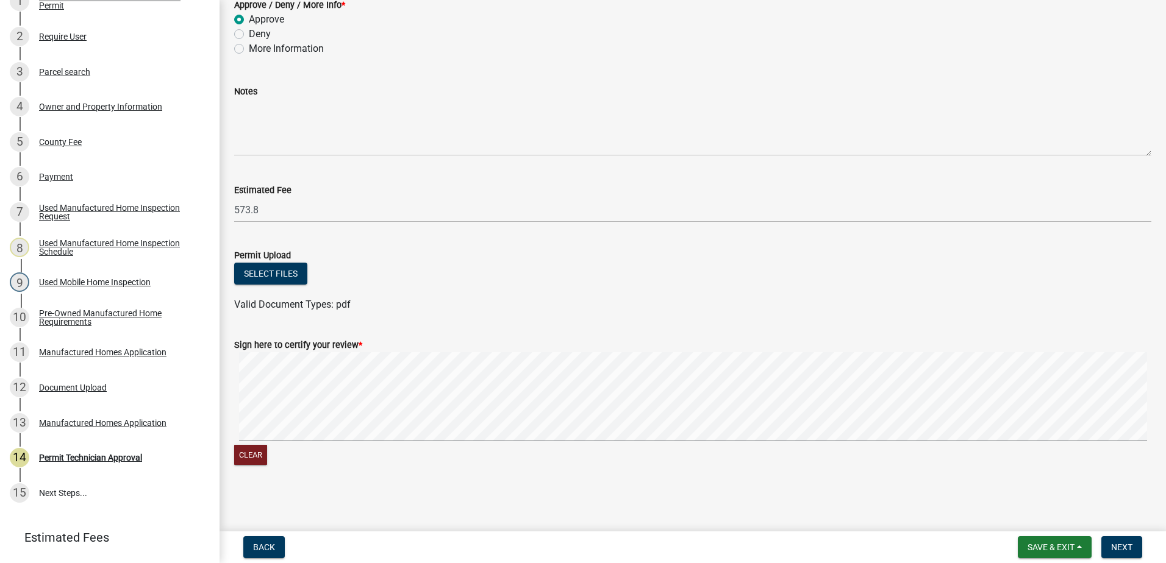
click at [529, 345] on form "Sign here to certify your review * Clear" at bounding box center [692, 395] width 917 height 145
click at [1059, 549] on span "Save & Exit" at bounding box center [1051, 548] width 47 height 10
click at [1064, 492] on button "Save" at bounding box center [1043, 486] width 98 height 29
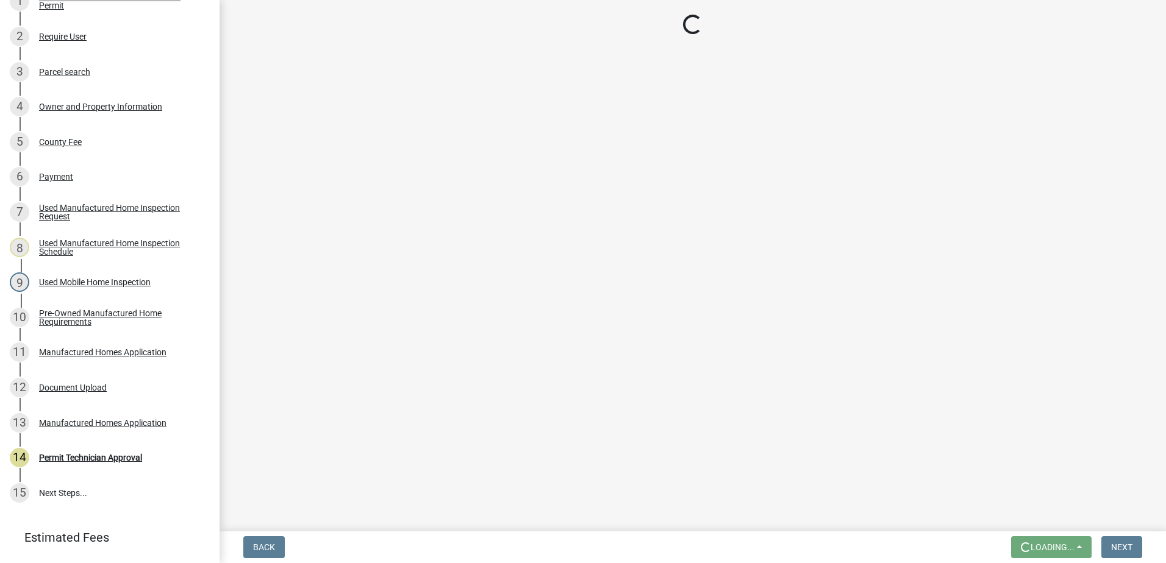
scroll to position [0, 0]
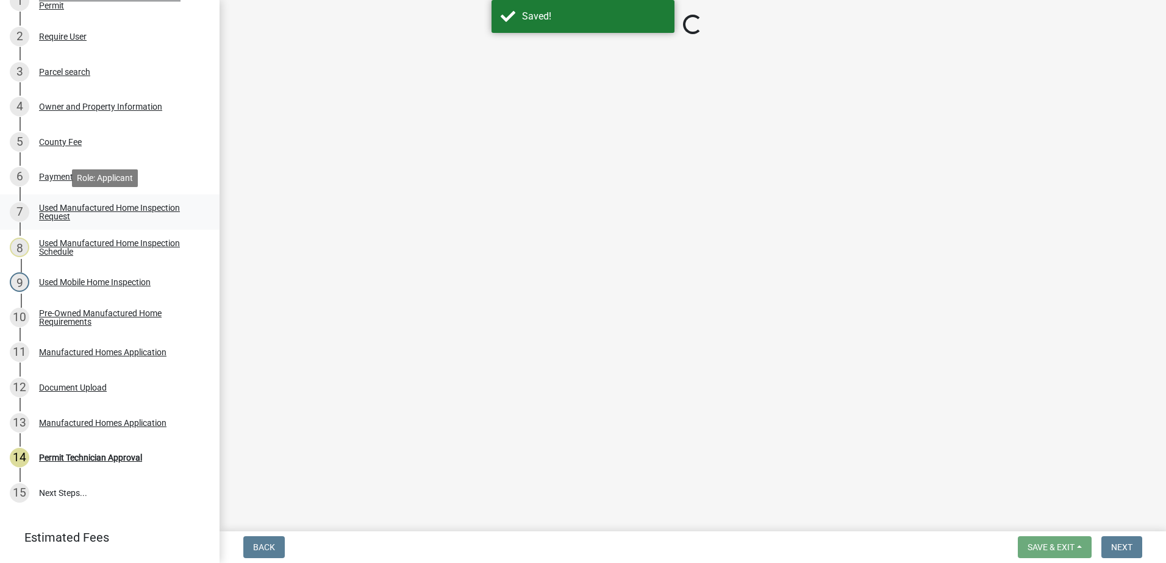
click at [143, 218] on div "Used Manufactured Home Inspection Request" at bounding box center [119, 212] width 161 height 17
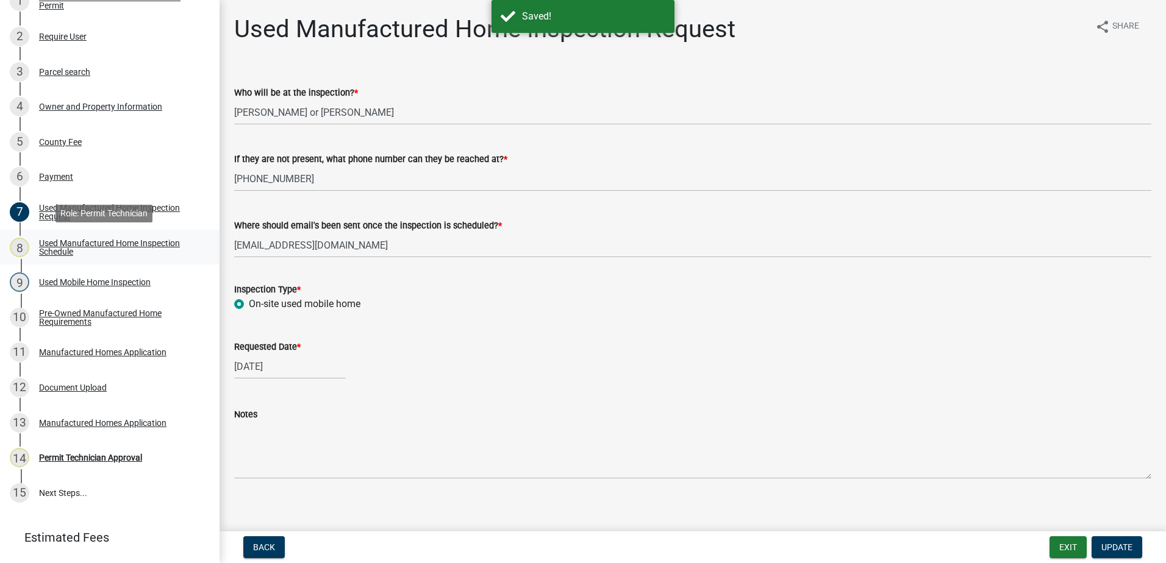
scroll to position [345, 0]
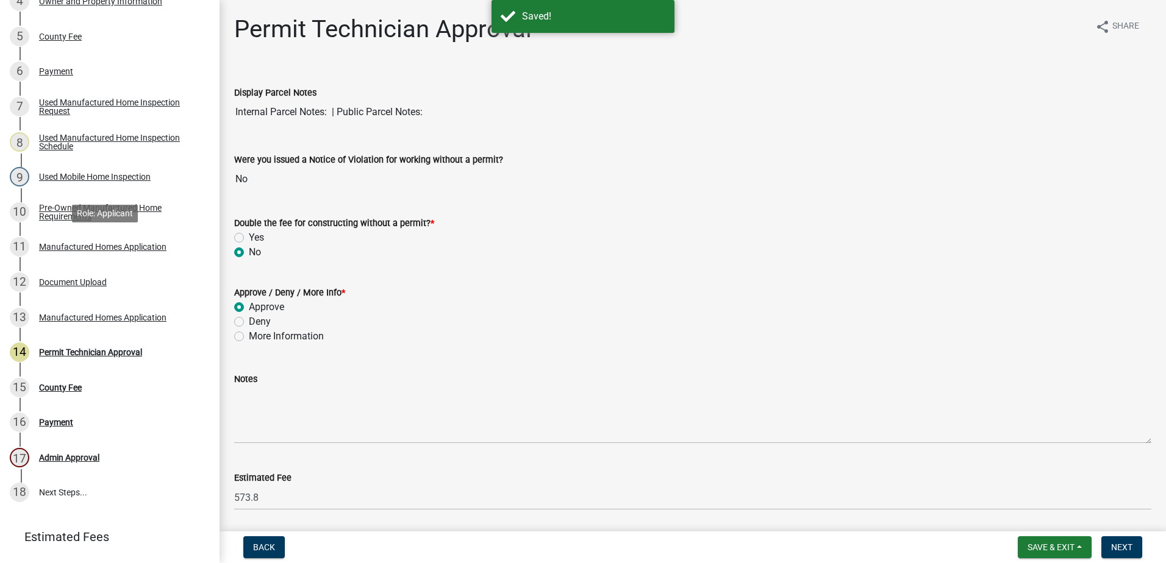
click at [113, 243] on div "Manufactured Homes Application" at bounding box center [102, 247] width 127 height 9
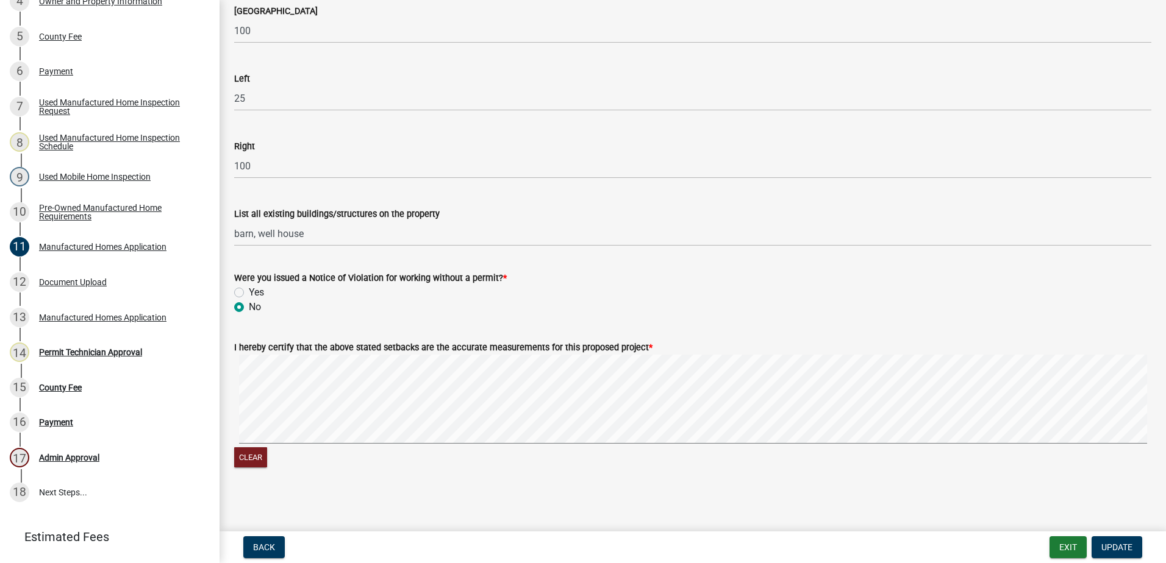
scroll to position [1846, 0]
click at [56, 313] on div "Manufactured Homes Application" at bounding box center [102, 317] width 127 height 9
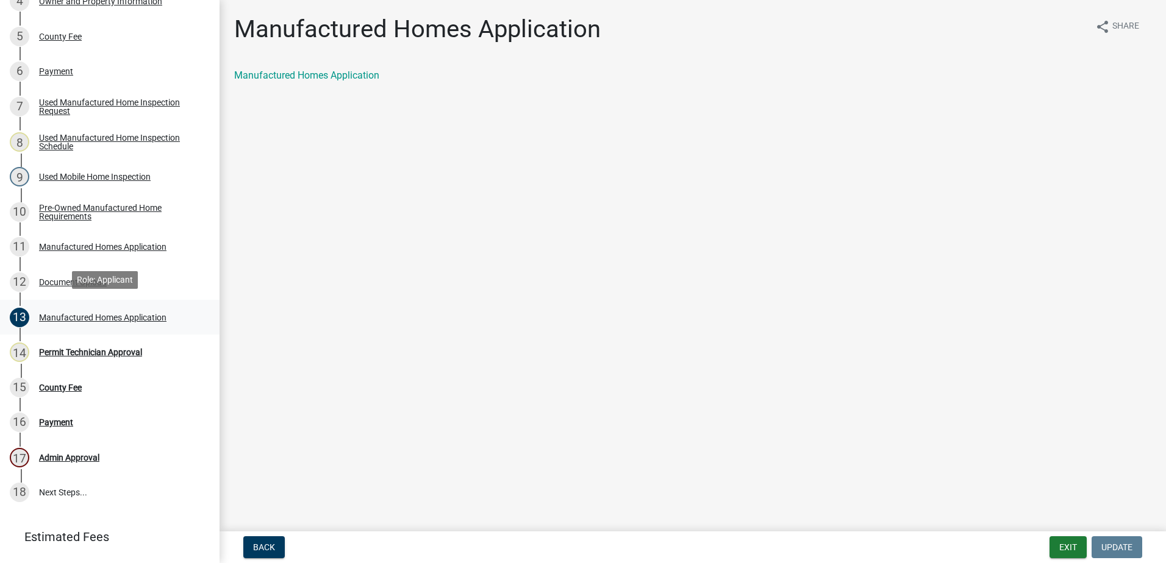
scroll to position [406, 0]
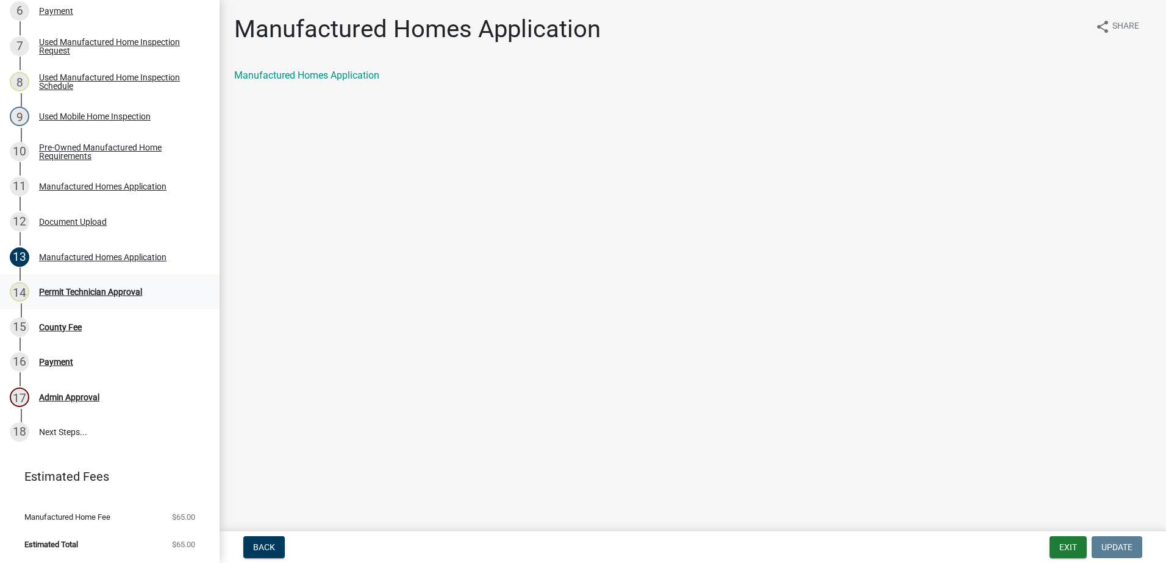
click at [67, 293] on div "Permit Technician Approval" at bounding box center [90, 292] width 103 height 9
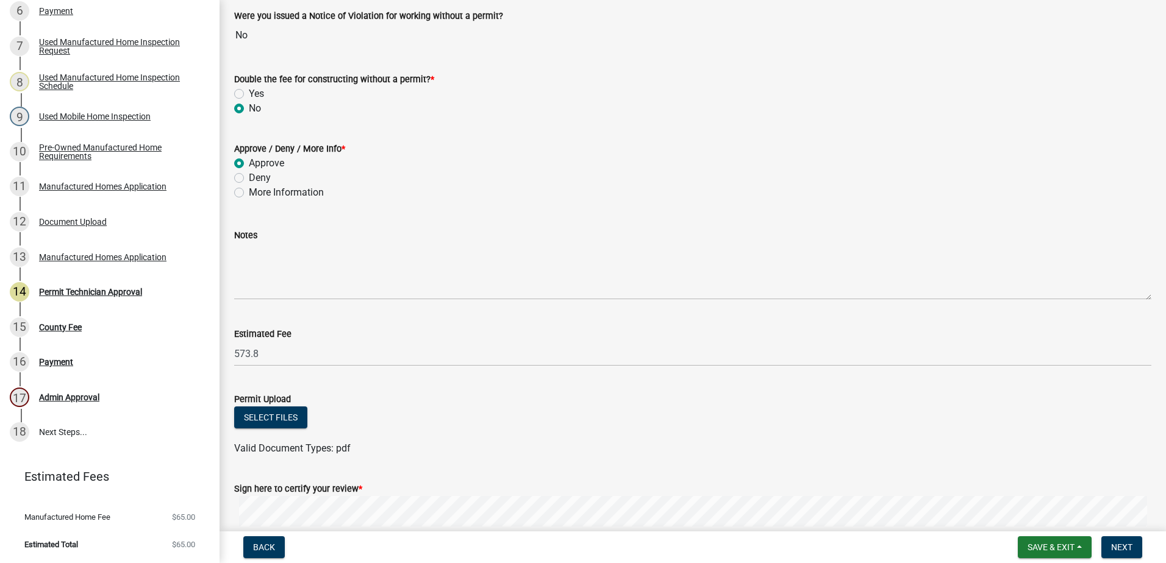
scroll to position [288, 0]
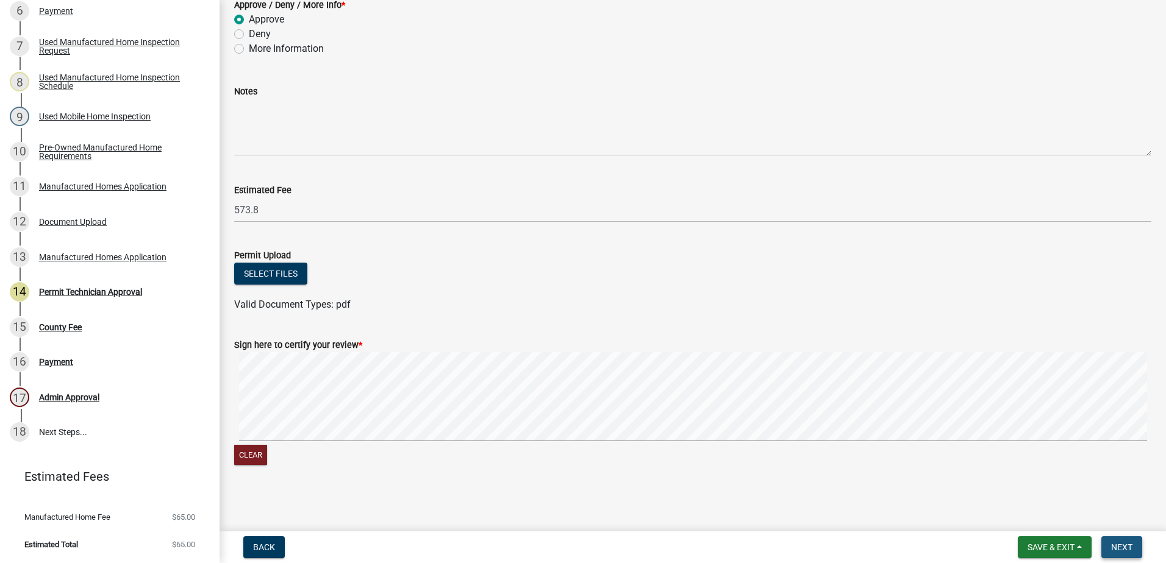
click at [1131, 537] on button "Next" at bounding box center [1121, 548] width 41 height 22
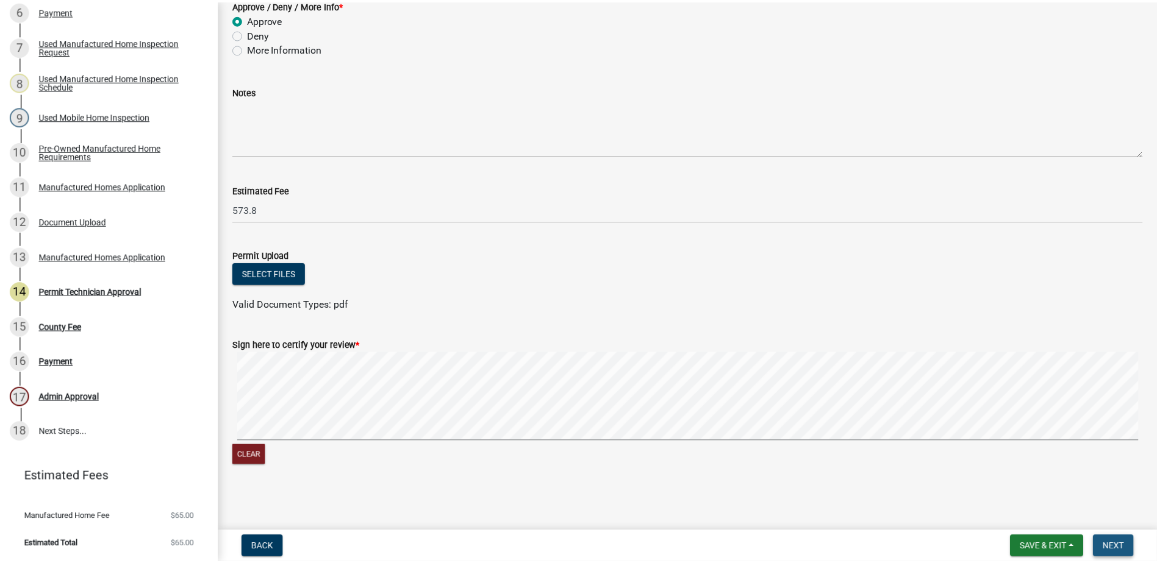
scroll to position [0, 0]
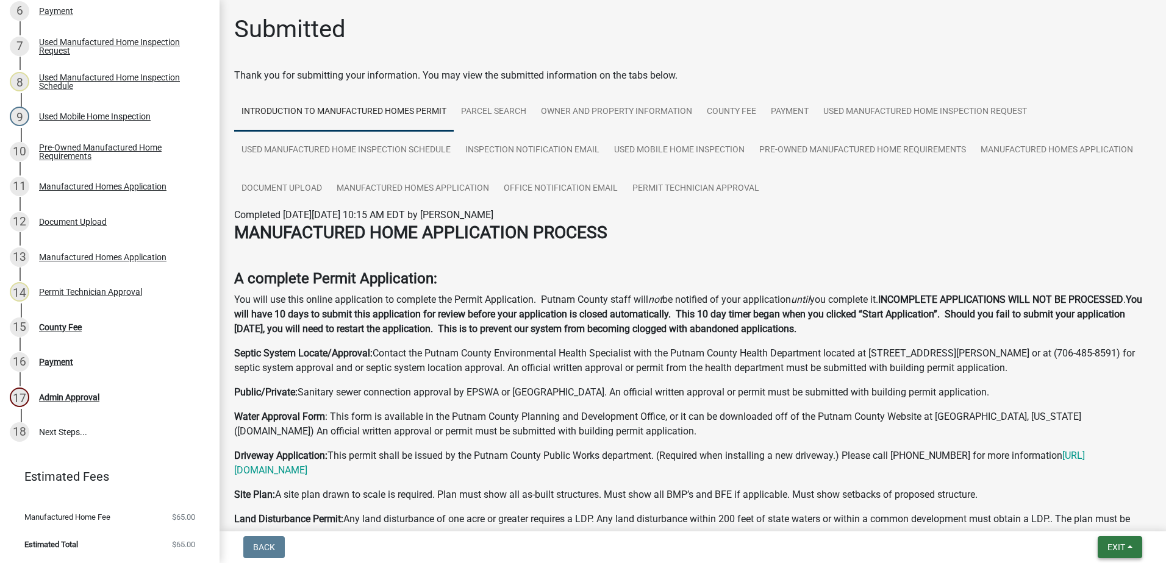
click at [1117, 543] on span "Exit" at bounding box center [1116, 548] width 18 height 10
click at [1114, 517] on button "Save & Exit" at bounding box center [1094, 515] width 98 height 29
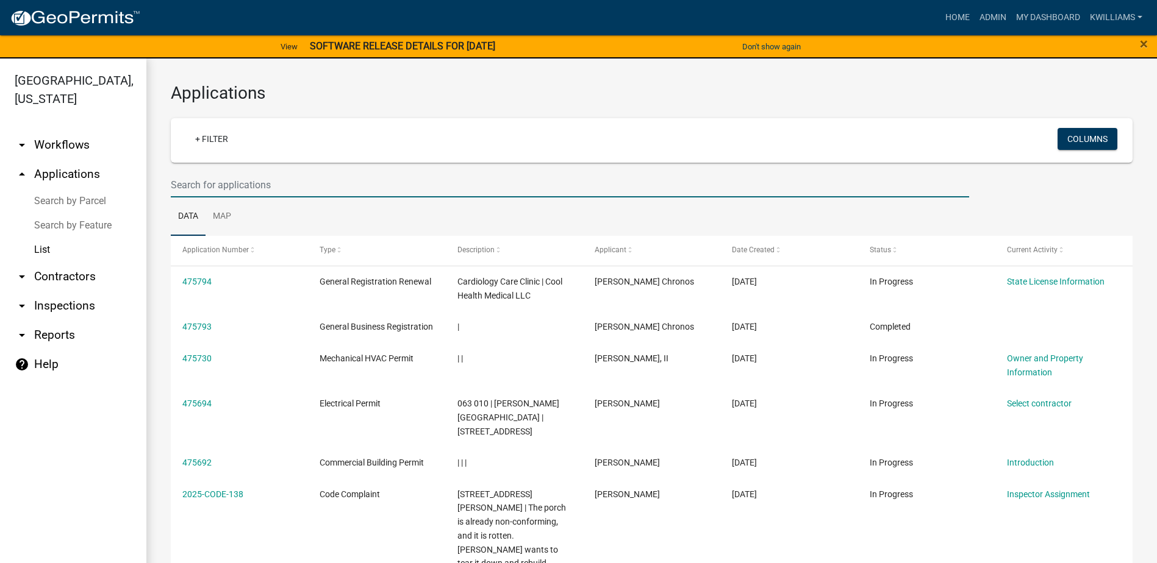
click at [218, 195] on input "text" at bounding box center [570, 185] width 798 height 25
type input "m"
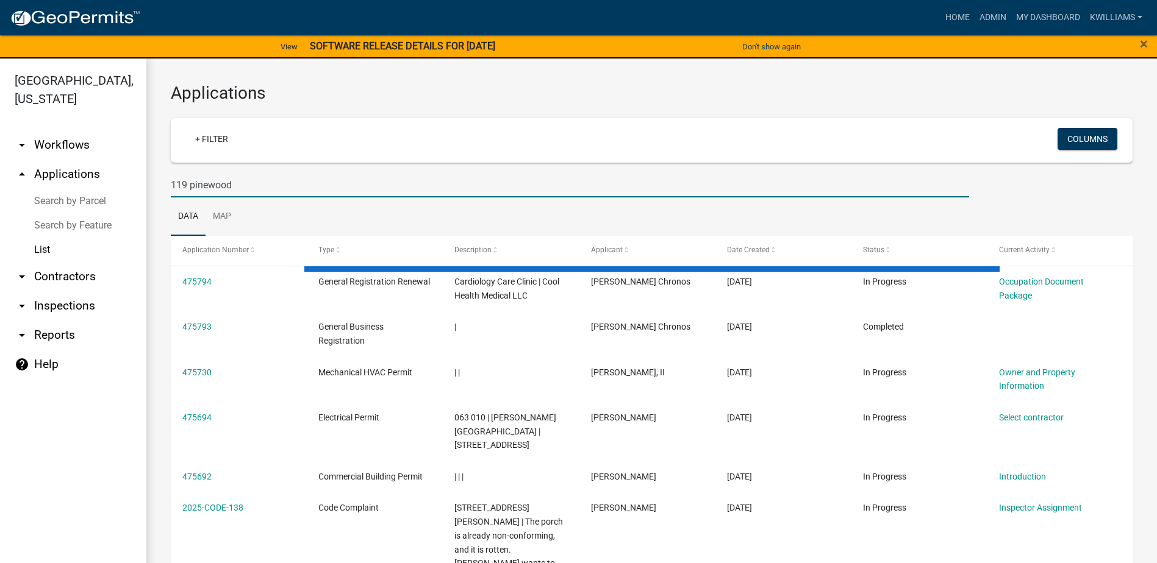
type input "119 pinewood"
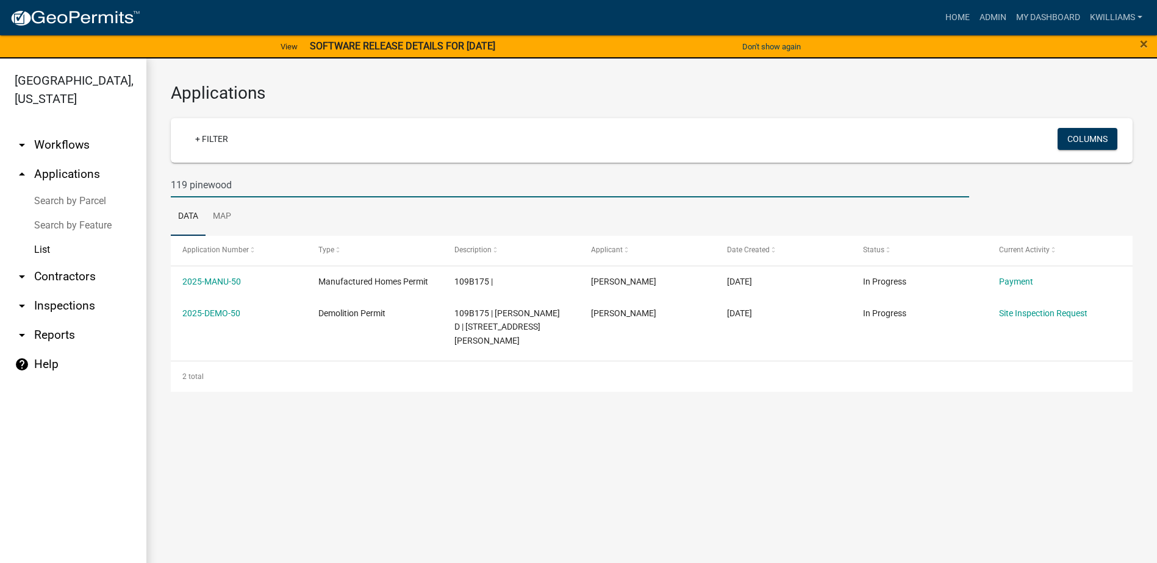
drag, startPoint x: 240, startPoint y: 186, endPoint x: 258, endPoint y: 185, distance: 17.7
click at [258, 185] on input "119 pinewood" at bounding box center [570, 185] width 798 height 25
drag, startPoint x: 246, startPoint y: 182, endPoint x: 161, endPoint y: 181, distance: 85.4
click at [161, 181] on div "Applications + Filter Columns 119 pinewood Data Map Application Number Type Des…" at bounding box center [651, 238] width 1010 height 358
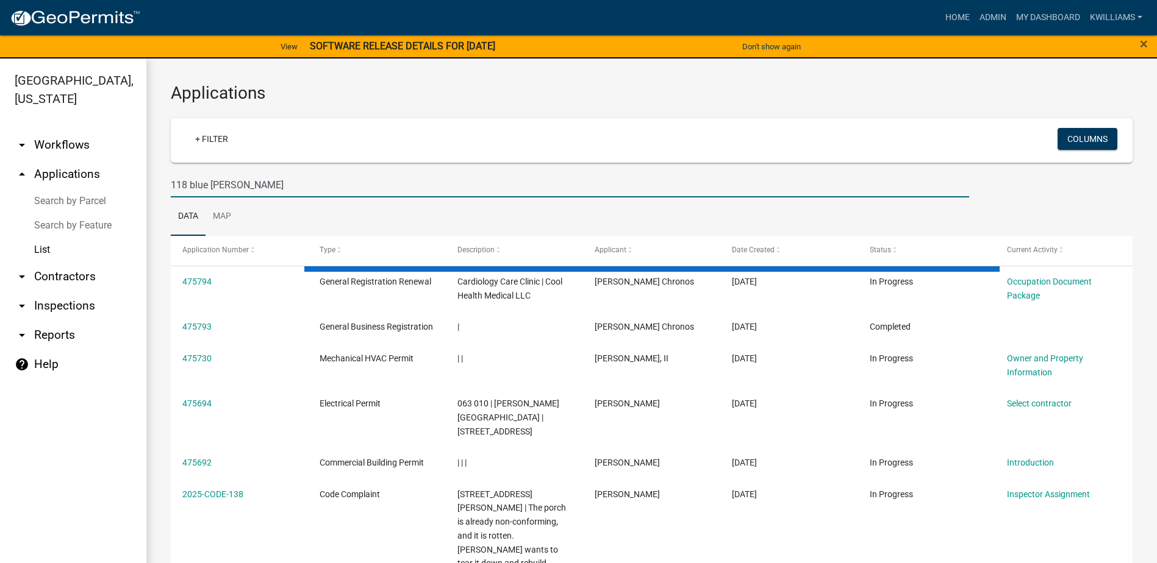
type input "118 blue gill"
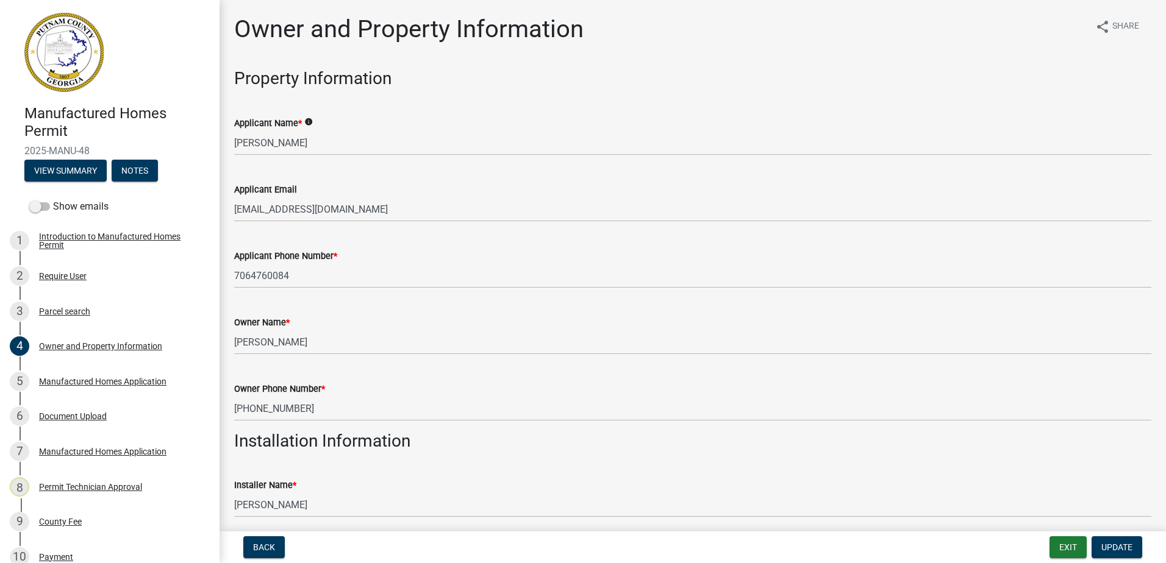
select select "a4366e26-0f82-401b-a682-956e4112ff86"
select select "83394b22-4a11-496c-8e5c-75ade2e72faf"
select select "95c2f08d-bd21-40ac-acc0-bf0ad2ba7c20"
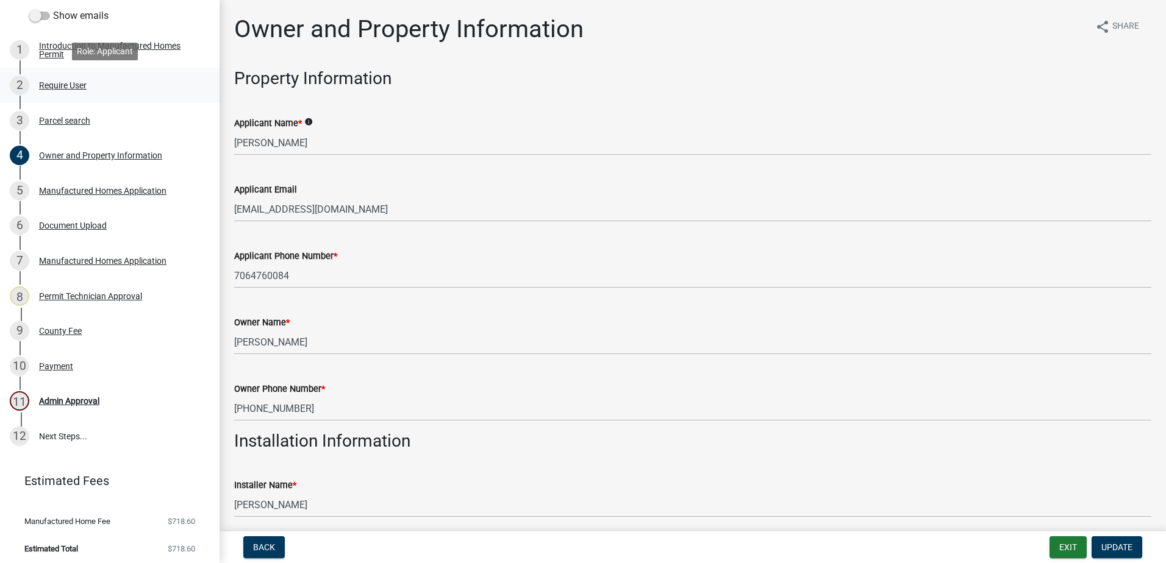
scroll to position [195, 0]
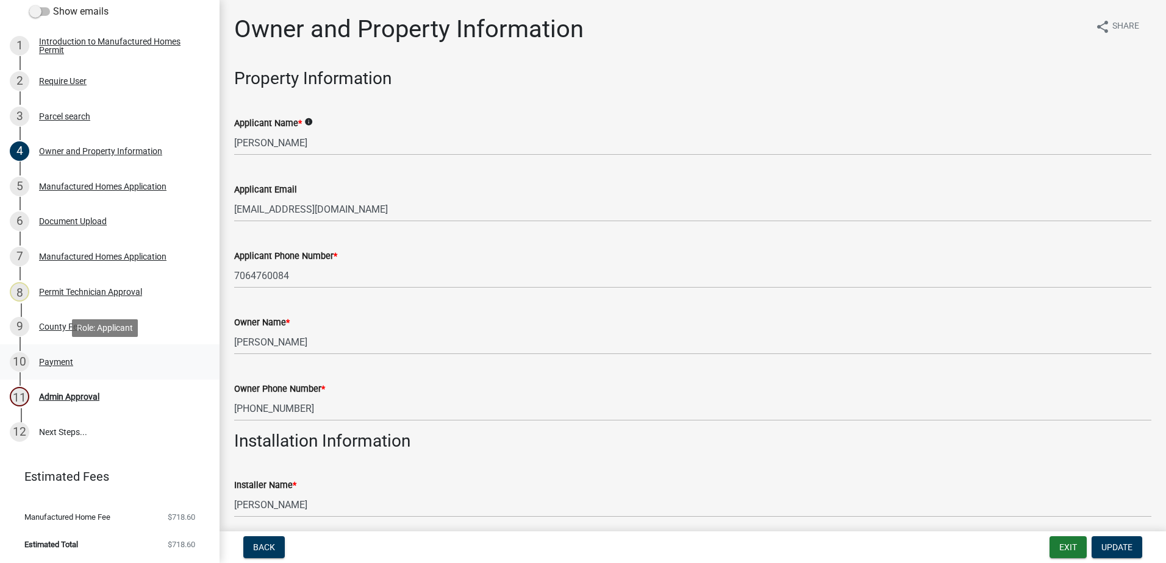
click at [52, 360] on div "Payment" at bounding box center [56, 362] width 34 height 9
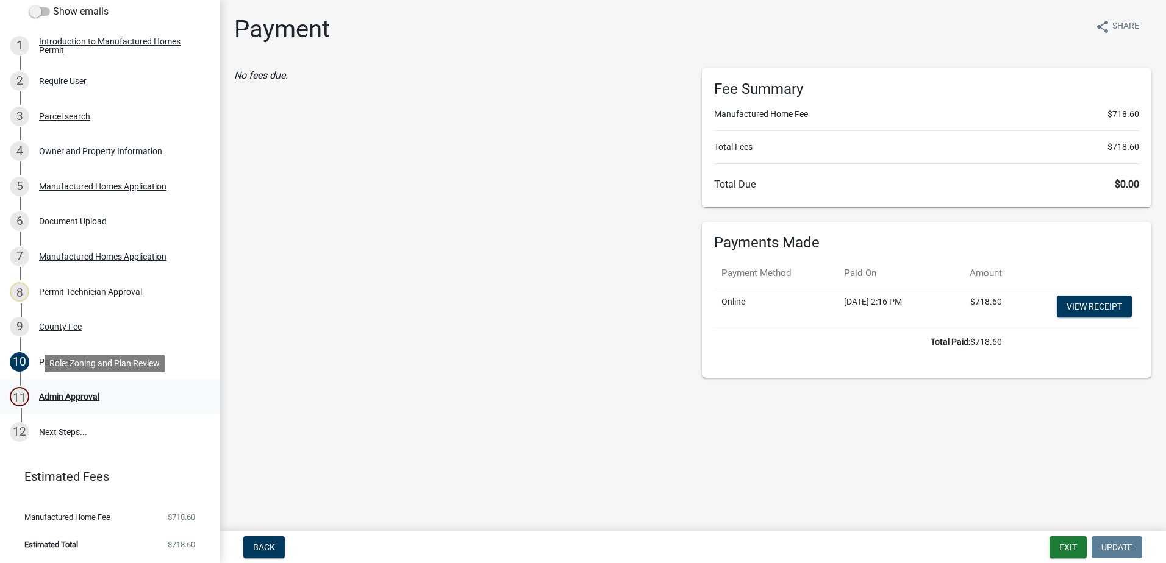
click at [60, 404] on div "11 Admin Approval" at bounding box center [105, 397] width 190 height 20
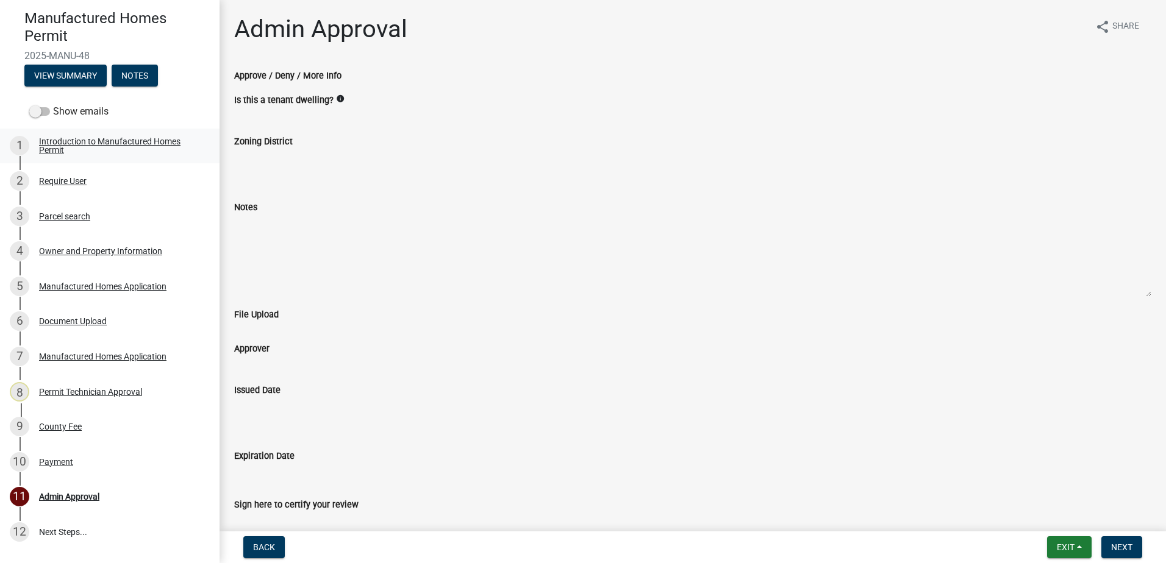
scroll to position [0, 0]
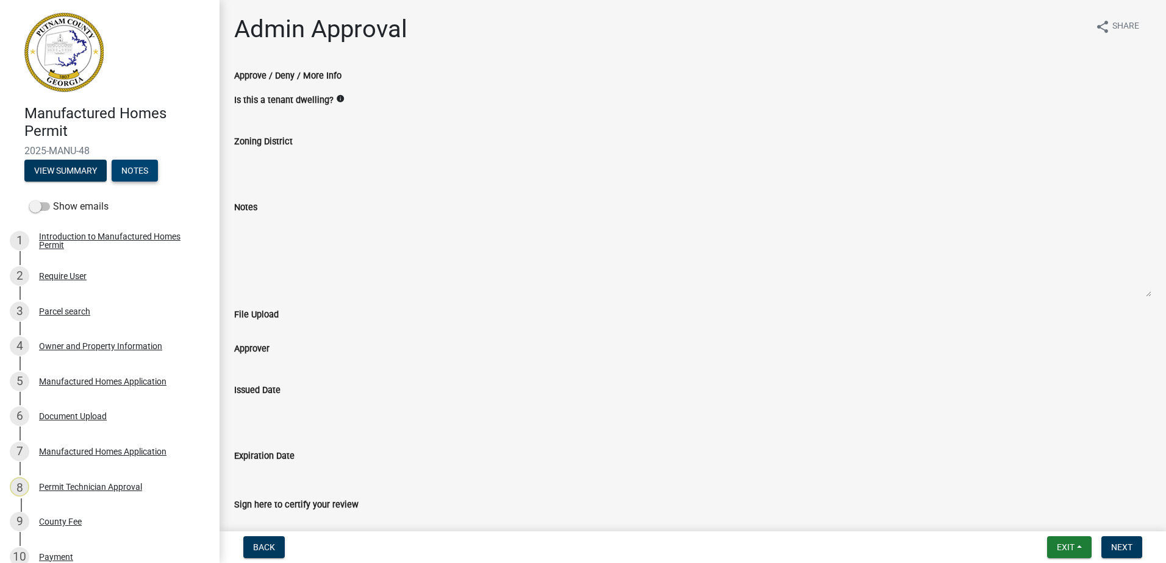
click at [138, 173] on button "Notes" at bounding box center [135, 171] width 46 height 22
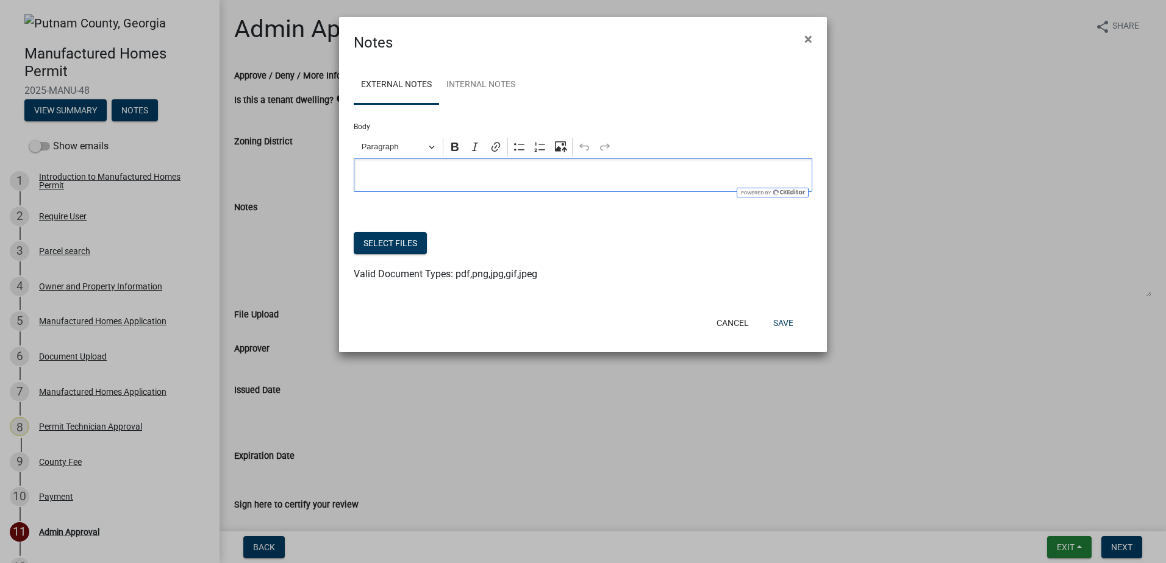
click at [421, 189] on div "Editor editing area: main. Press Alt+0 for help." at bounding box center [583, 176] width 459 height 34
drag, startPoint x: 435, startPoint y: 185, endPoint x: 297, endPoint y: 182, distance: 138.5
click at [297, 181] on ngb-modal-window "Notes × External Notes Internal Notes Body Rich Text Editor Paragraph Bold Ital…" at bounding box center [583, 281] width 1166 height 563
click at [375, 246] on button "Select files" at bounding box center [390, 243] width 73 height 22
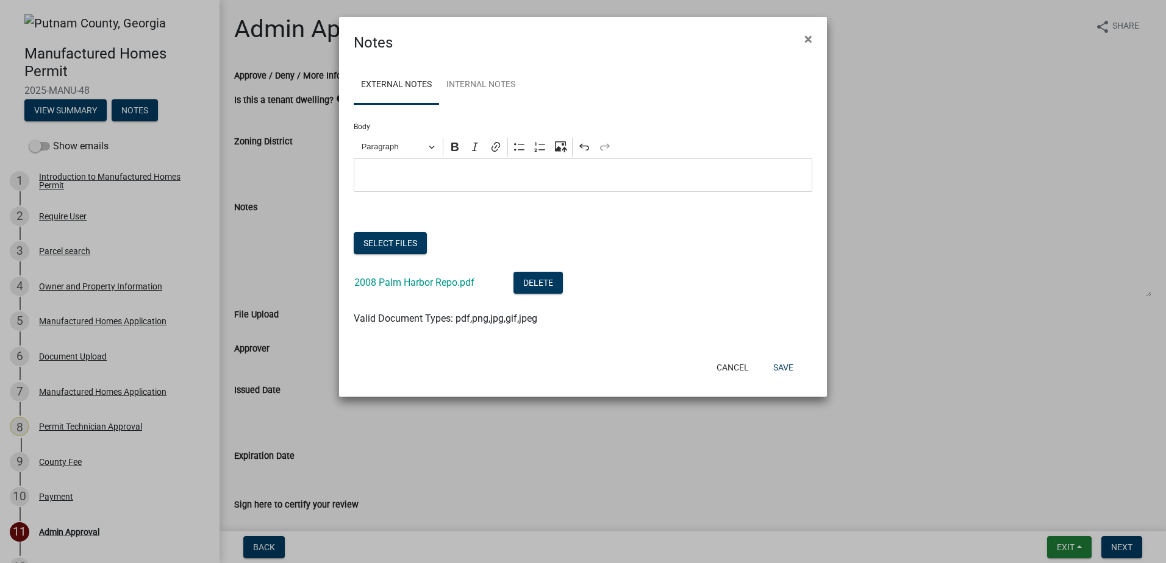
click at [406, 176] on p "Editor editing area: main. Press Alt+0 for help." at bounding box center [583, 175] width 446 height 15
drag, startPoint x: 496, startPoint y: 173, endPoint x: 664, endPoint y: 225, distance: 175.7
click at [664, 225] on div at bounding box center [583, 225] width 459 height 15
click at [520, 190] on div "Manufactured Home was reposed in [DATE]" at bounding box center [583, 176] width 459 height 34
click at [497, 176] on p "Manufactured Home was reposed in [DATE]" at bounding box center [583, 175] width 446 height 15
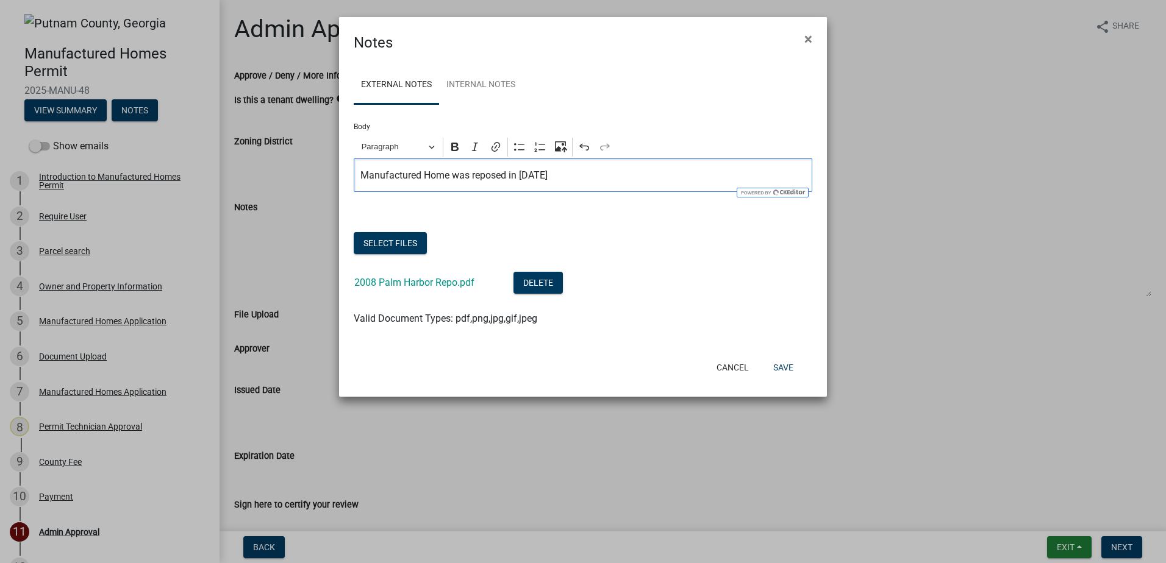
click at [502, 173] on p "Manufactured Home was reposed in [DATE]" at bounding box center [583, 175] width 446 height 15
click at [507, 176] on p "Manufactured Home was reposed in [DATE]" at bounding box center [583, 175] width 446 height 15
click at [504, 173] on p "Manufactured Home was reposed in [DATE]" at bounding box center [583, 175] width 446 height 15
drag, startPoint x: 509, startPoint y: 174, endPoint x: 496, endPoint y: 166, distance: 15.4
click at [496, 166] on div "Manufactured Home was reposed in [DATE]" at bounding box center [583, 176] width 459 height 34
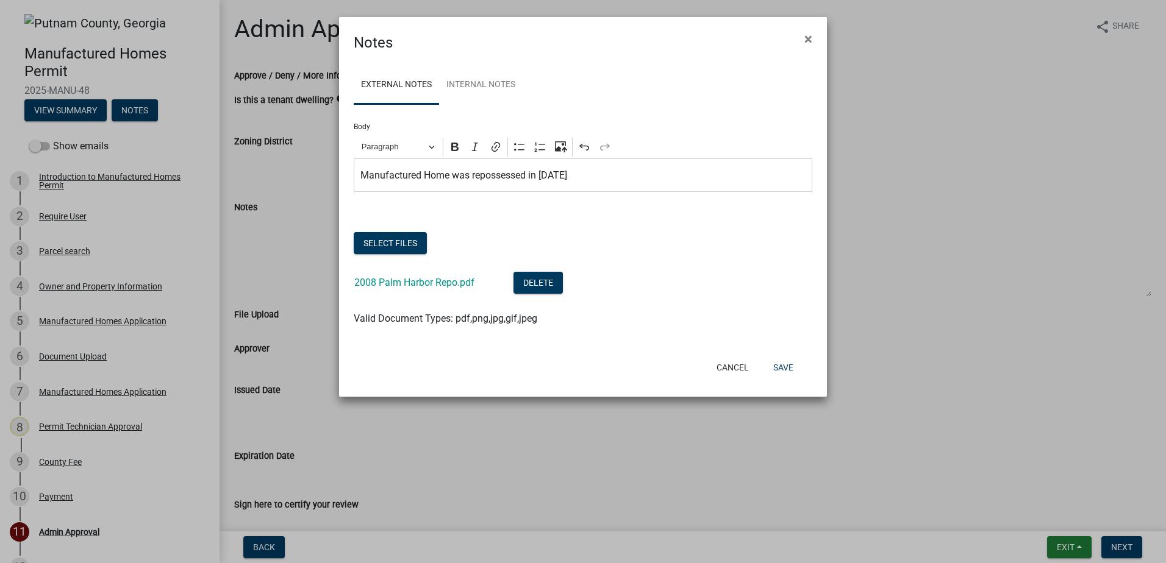
click at [733, 223] on div at bounding box center [583, 225] width 459 height 15
click at [585, 179] on p "Manufactured Home was repossessed in [DATE]" at bounding box center [583, 175] width 446 height 15
click at [783, 362] on button "Save" at bounding box center [783, 368] width 40 height 22
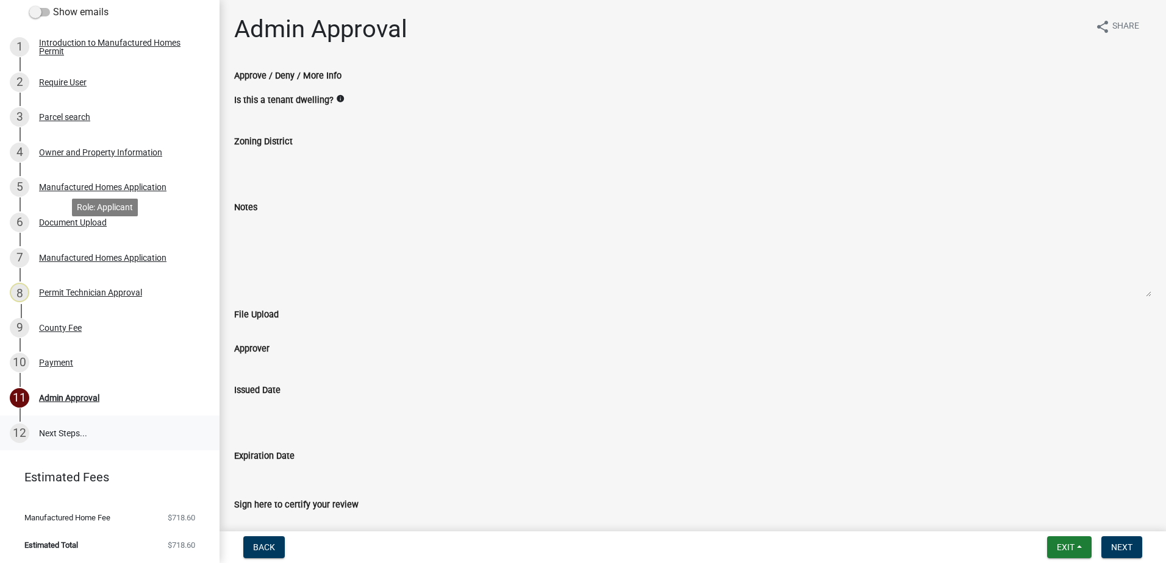
scroll to position [135, 0]
click at [81, 399] on div "Admin Approval" at bounding box center [69, 397] width 60 height 9
click at [90, 276] on link "8 Permit Technician Approval" at bounding box center [110, 291] width 220 height 35
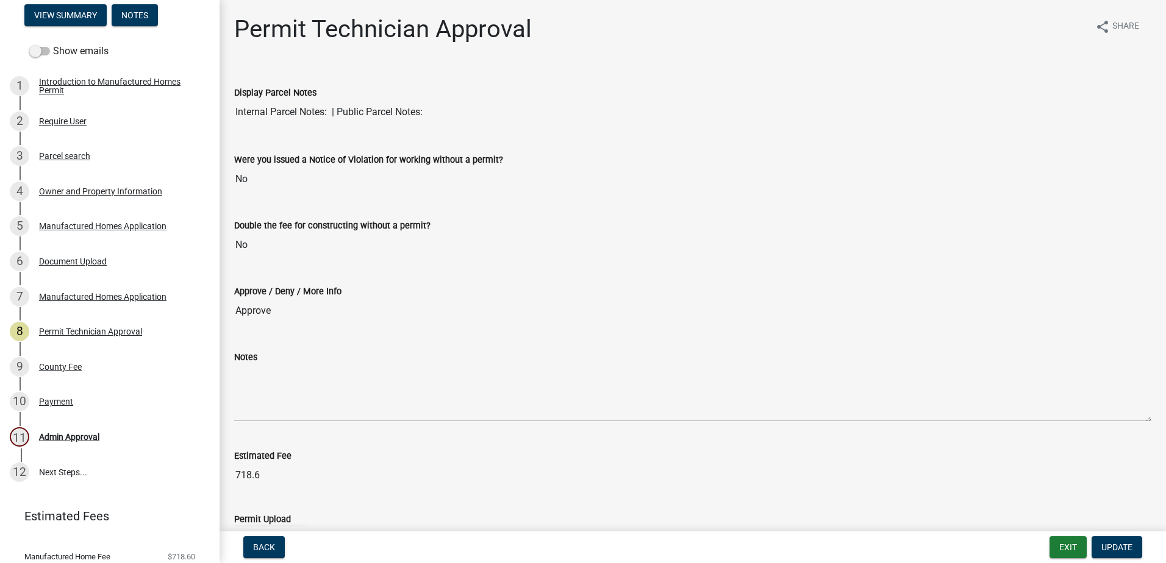
scroll to position [74, 0]
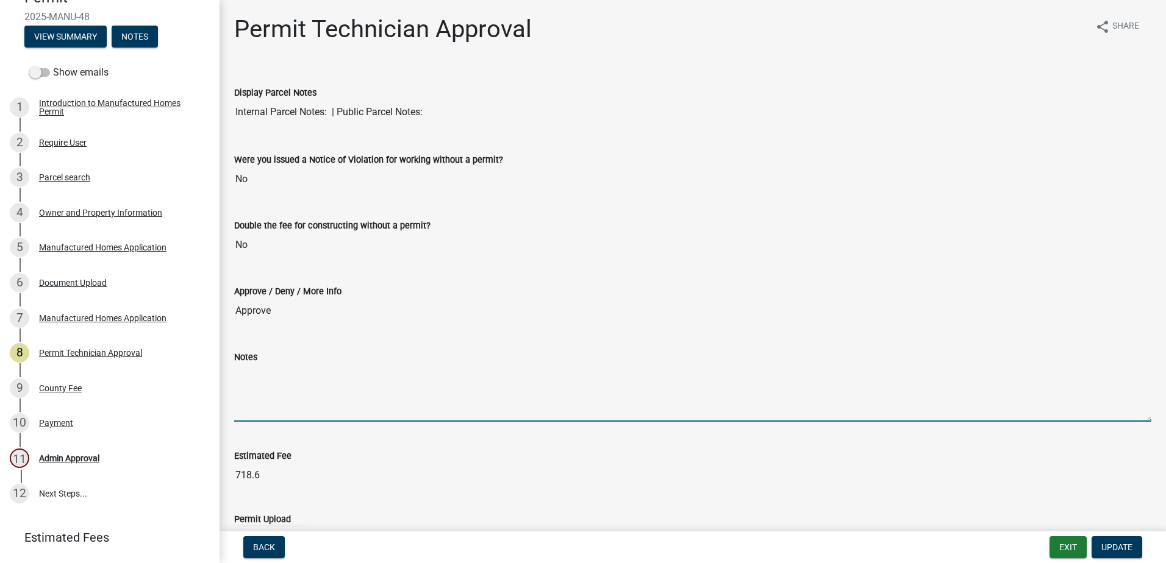
click at [269, 410] on textarea "Notes" at bounding box center [692, 393] width 917 height 57
paste textarea "[PHONE_NUMBER]"
type textarea "[PHONE_NUMBER]"
drag, startPoint x: 306, startPoint y: 370, endPoint x: 159, endPoint y: 367, distance: 146.4
click at [159, 367] on div "Manufactured Homes Permit 2025-MANU-48 View Summary Notes Show emails 1 Introdu…" at bounding box center [583, 281] width 1166 height 563
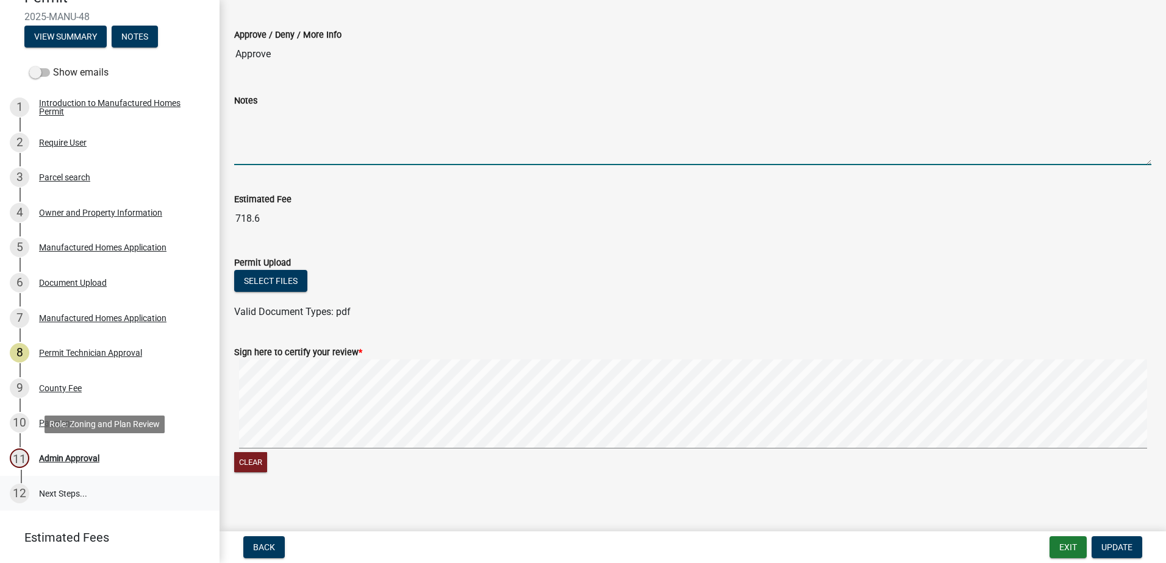
scroll to position [264, 0]
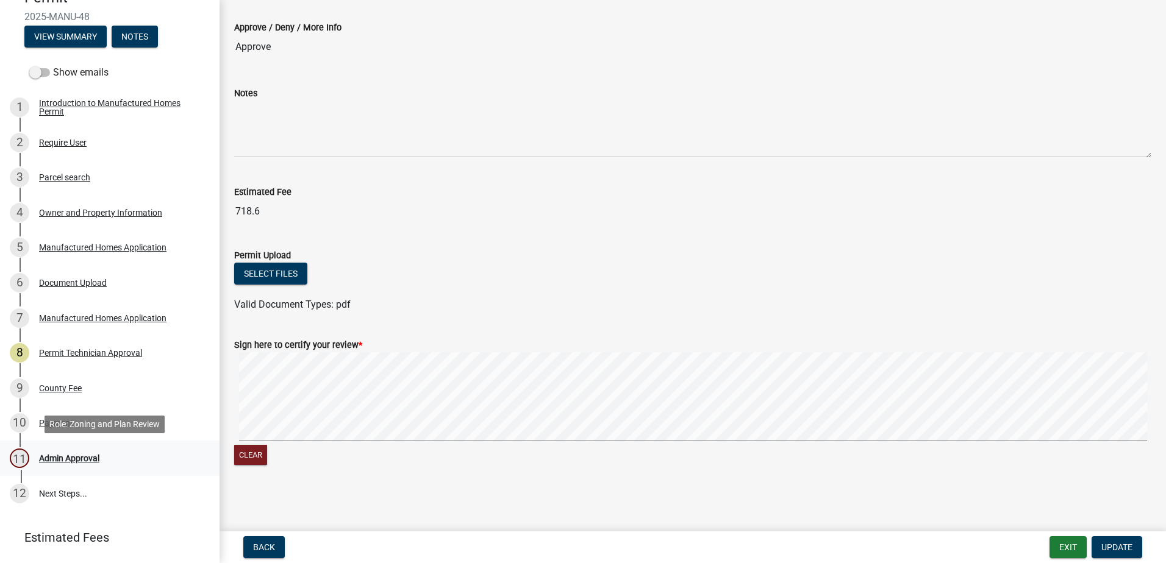
click at [59, 464] on div "11 Admin Approval" at bounding box center [105, 459] width 190 height 20
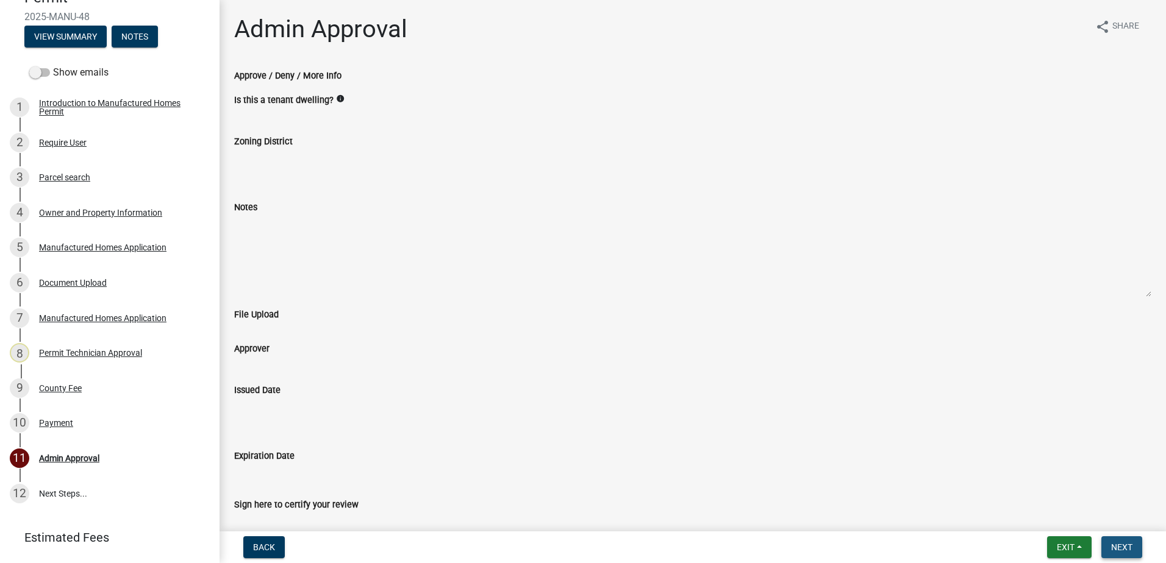
click at [1128, 548] on span "Next" at bounding box center [1121, 548] width 21 height 10
click at [1126, 546] on span "Next" at bounding box center [1121, 548] width 21 height 10
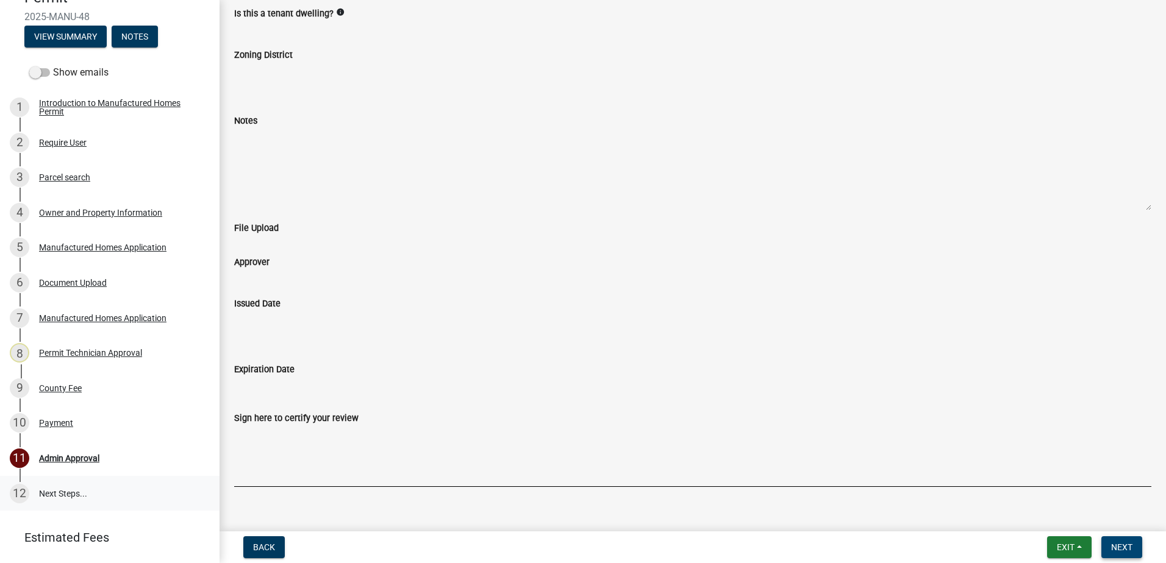
scroll to position [43, 0]
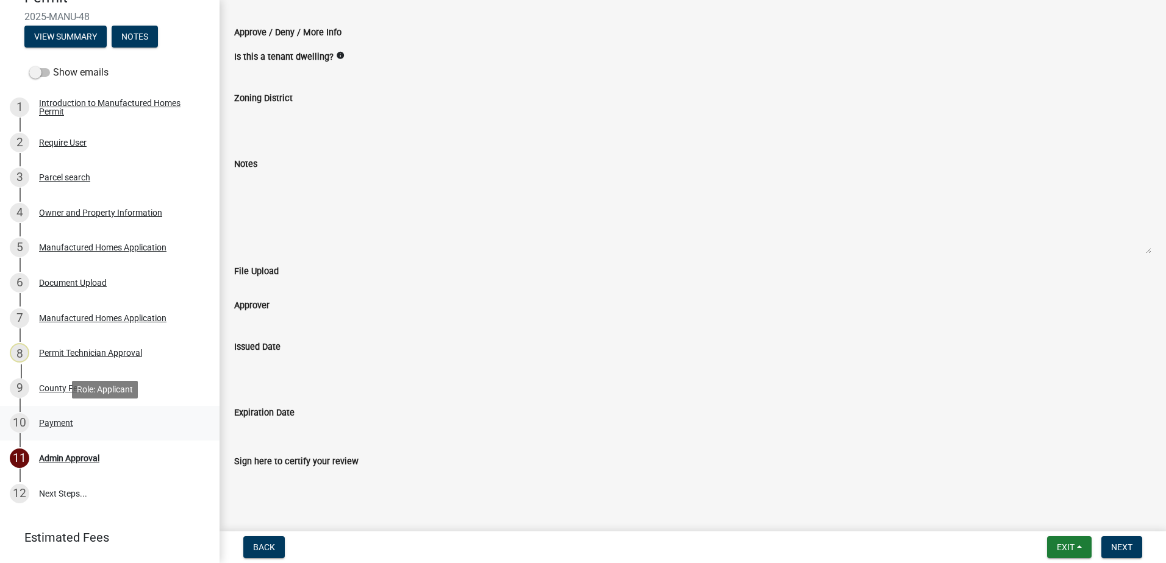
click at [58, 419] on div "Payment" at bounding box center [56, 423] width 34 height 9
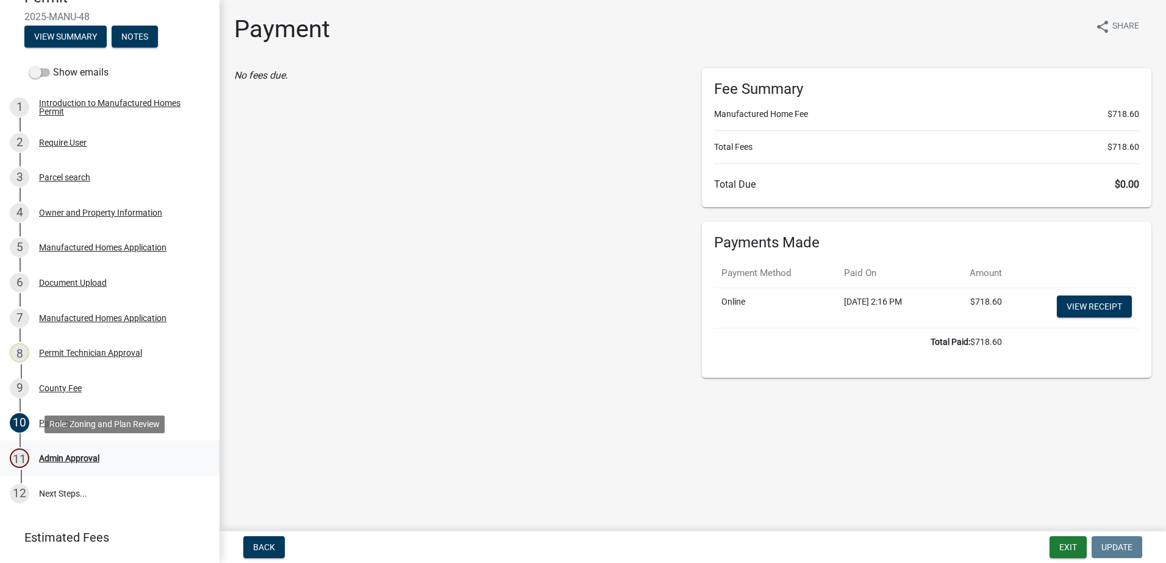
click at [45, 454] on div "Admin Approval" at bounding box center [69, 458] width 60 height 9
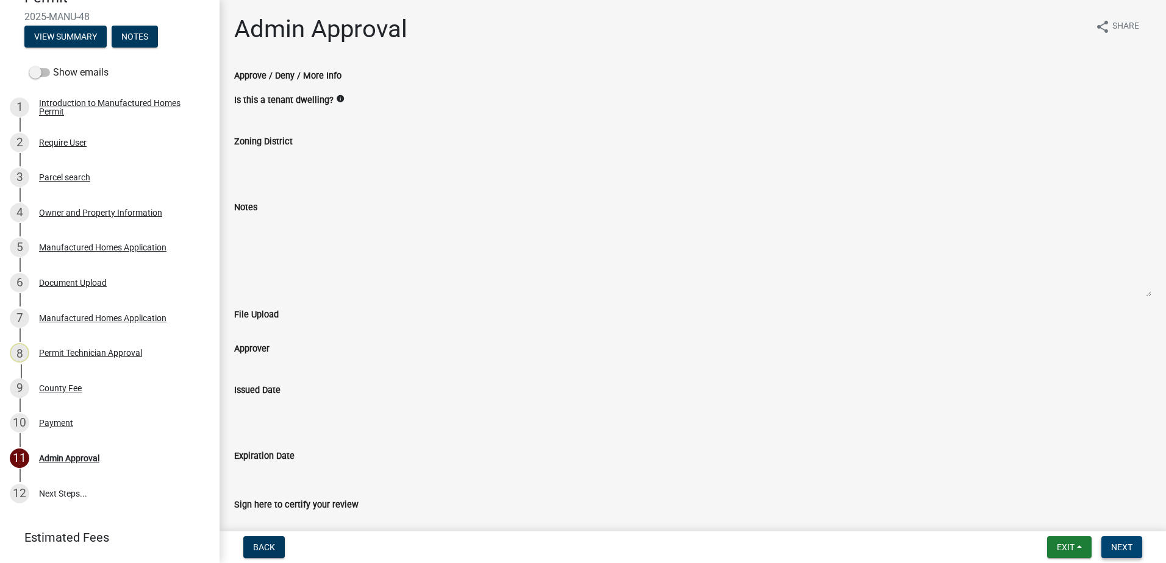
click at [1130, 545] on span "Next" at bounding box center [1121, 548] width 21 height 10
click at [1115, 551] on span "Next" at bounding box center [1121, 548] width 21 height 10
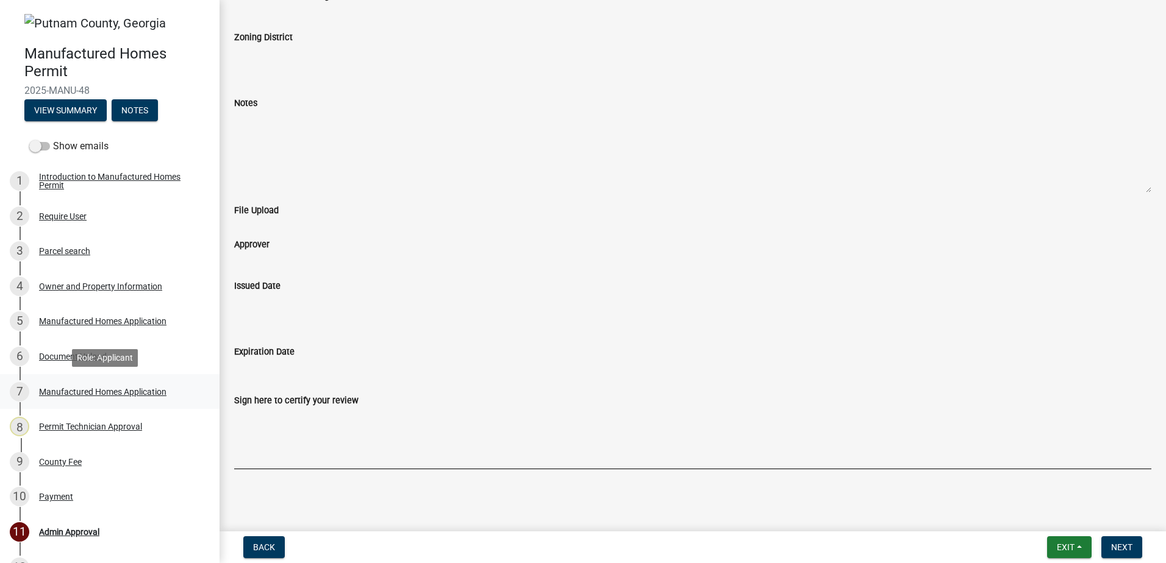
click at [90, 393] on div "Manufactured Homes Application" at bounding box center [102, 392] width 127 height 9
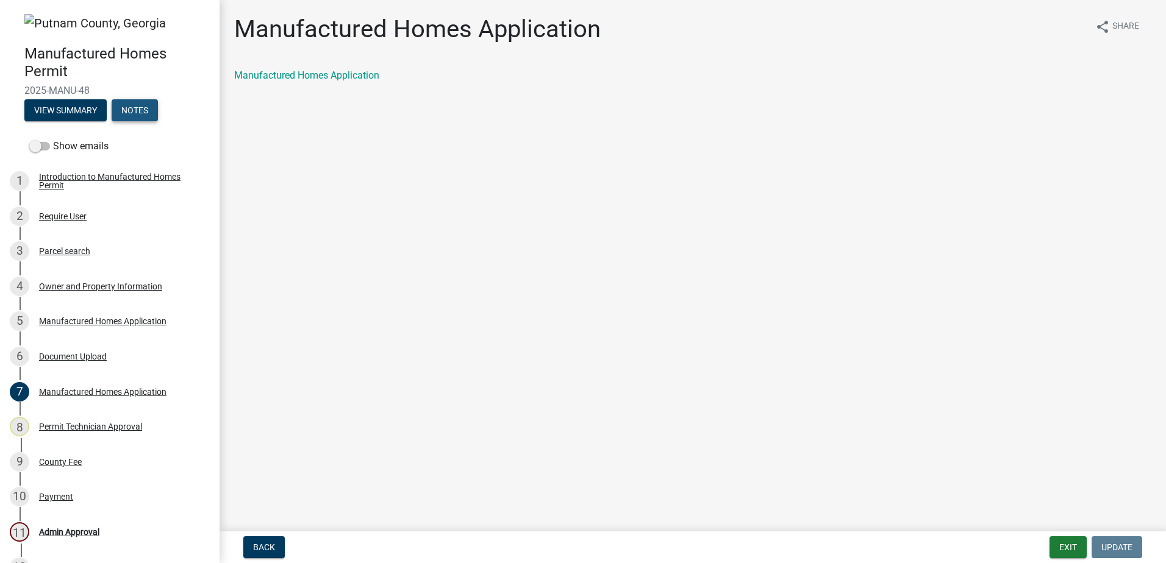
click at [142, 118] on button "Notes" at bounding box center [135, 110] width 46 height 22
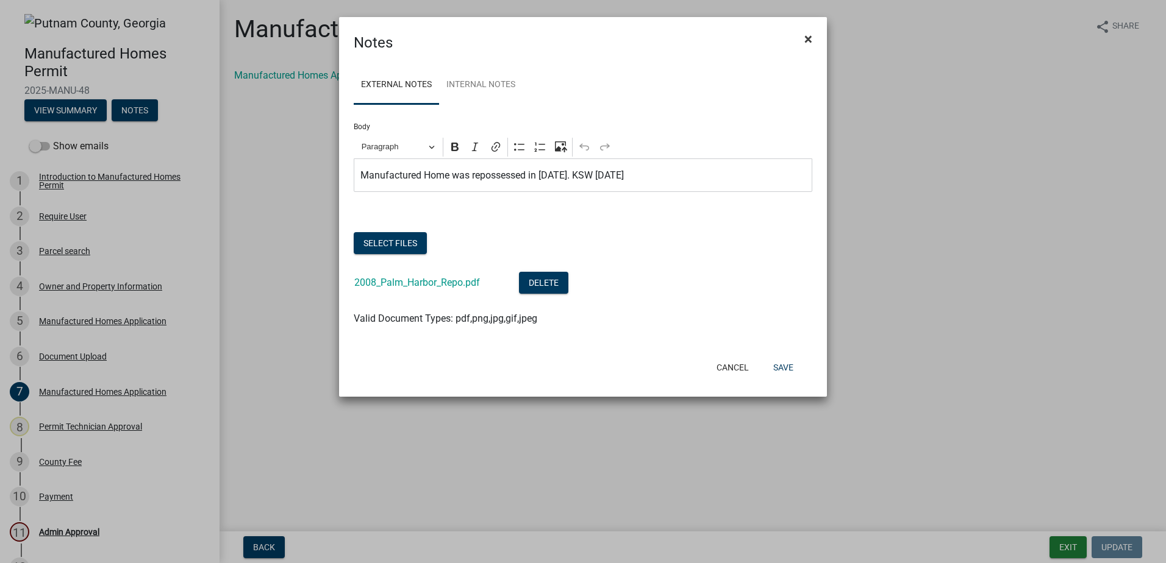
click at [812, 46] on button "×" at bounding box center [808, 39] width 27 height 34
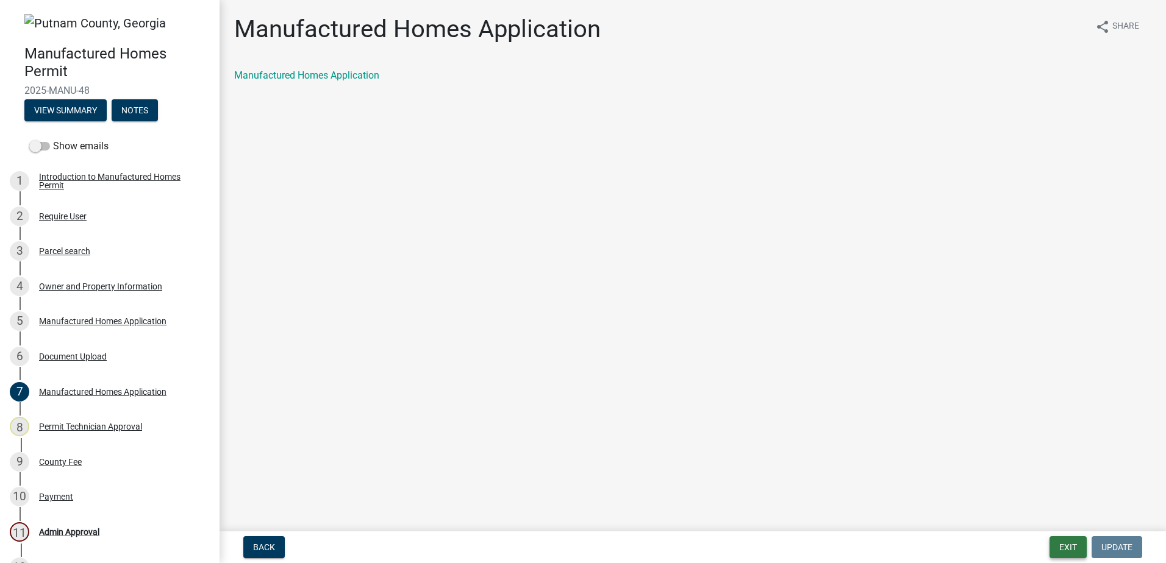
click at [1070, 545] on button "Exit" at bounding box center [1067, 548] width 37 height 22
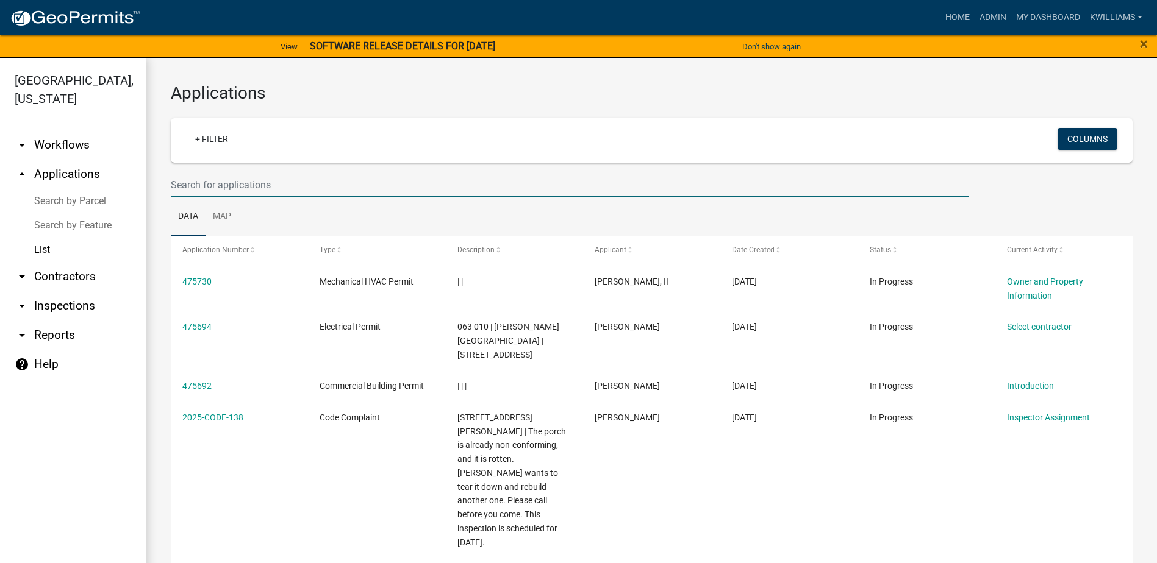
click at [228, 188] on input "text" at bounding box center [570, 185] width 798 height 25
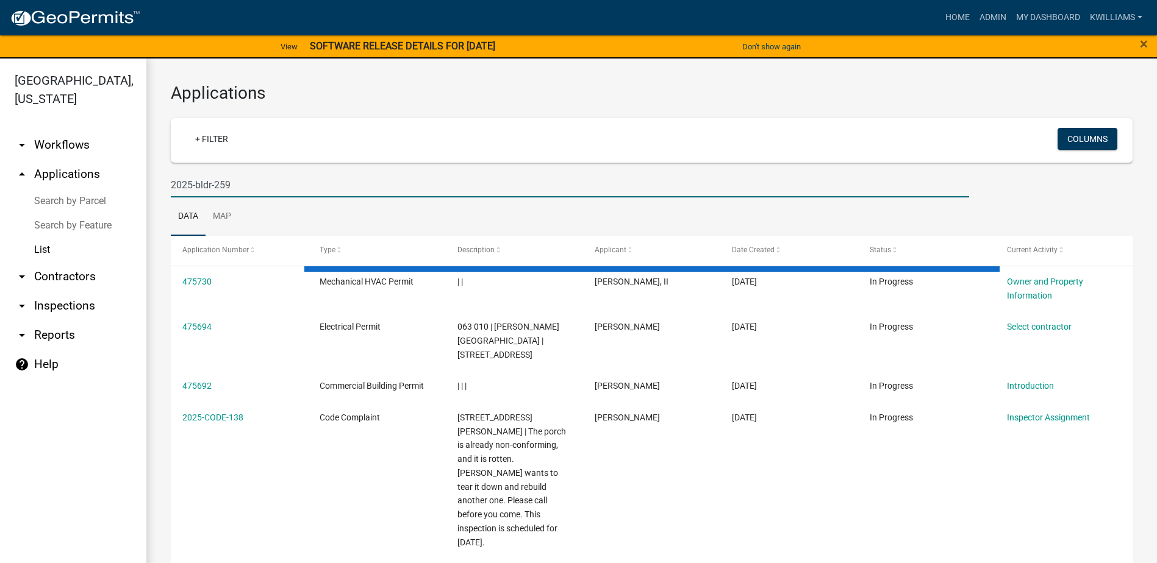
type input "2025-bldr-259"
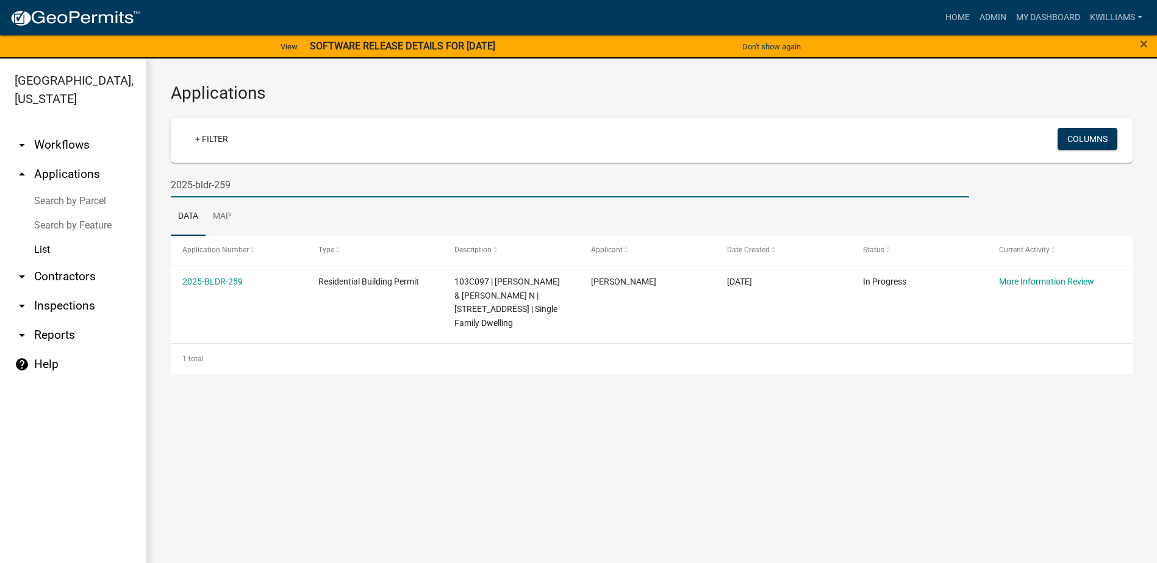
drag, startPoint x: 246, startPoint y: 182, endPoint x: 135, endPoint y: 181, distance: 111.0
click at [135, 181] on div "[GEOGRAPHIC_DATA], [US_STATE] arrow_drop_down Workflows List arrow_drop_up Appl…" at bounding box center [578, 319] width 1157 height 520
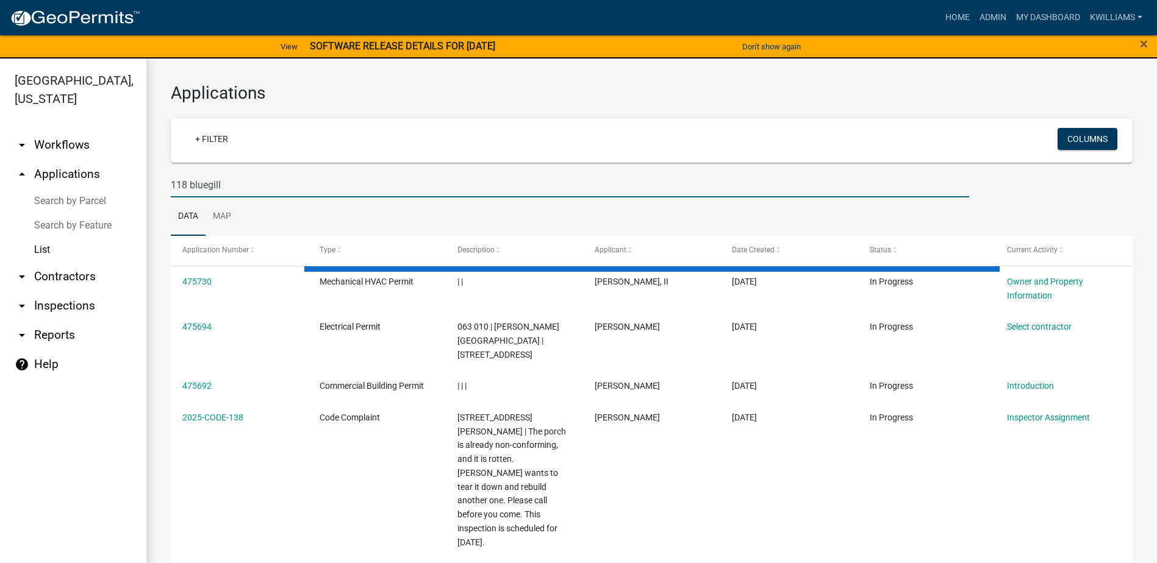
type input "118 bluegill"
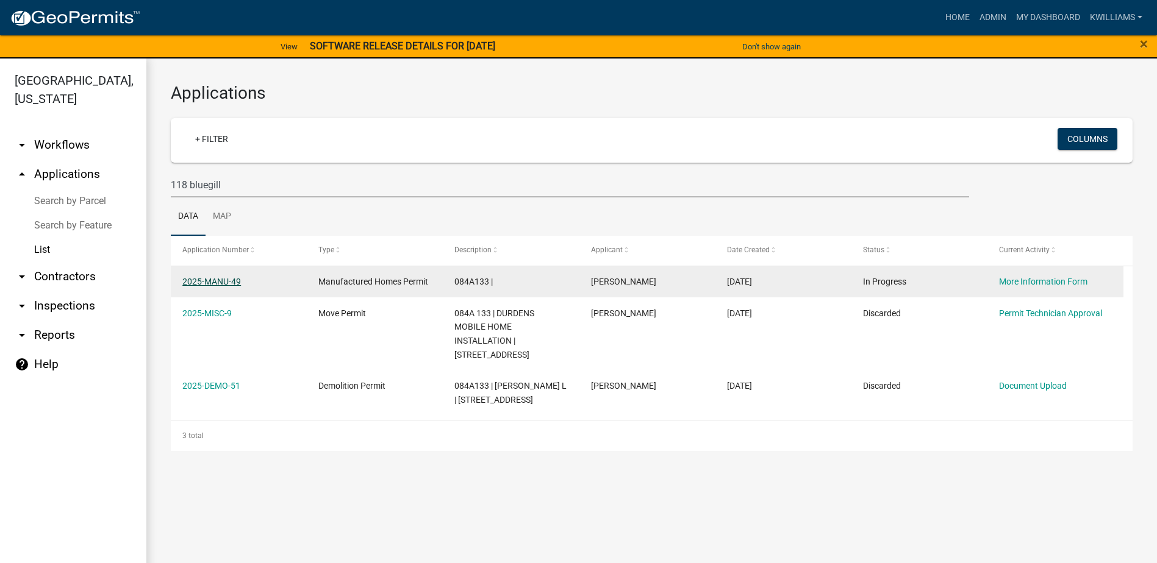
click at [204, 282] on link "2025-MANU-49" at bounding box center [211, 282] width 59 height 10
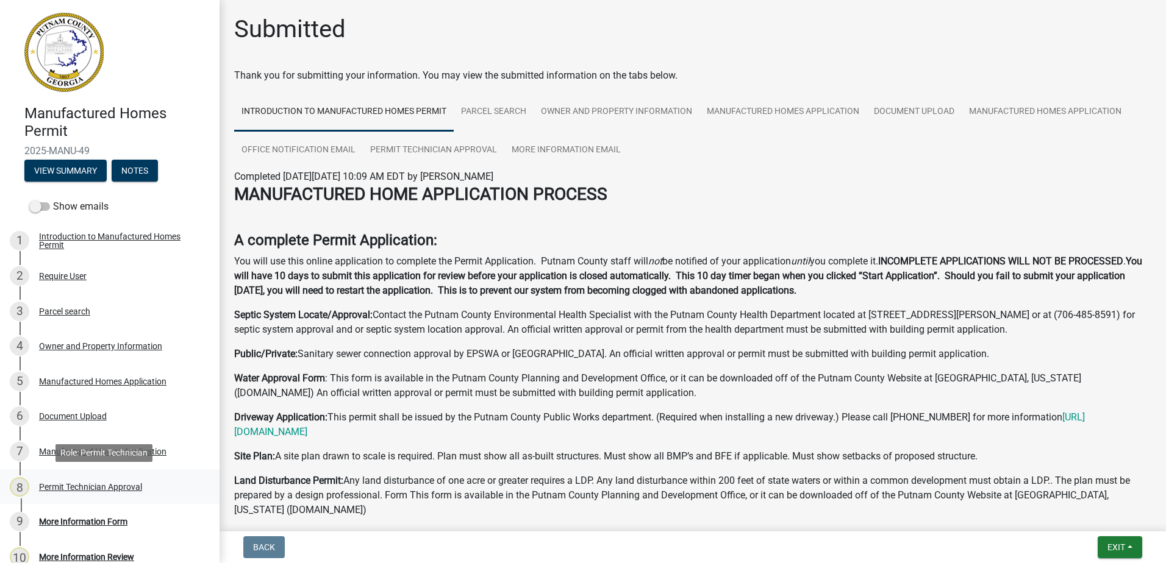
click at [87, 486] on div "Permit Technician Approval" at bounding box center [90, 487] width 103 height 9
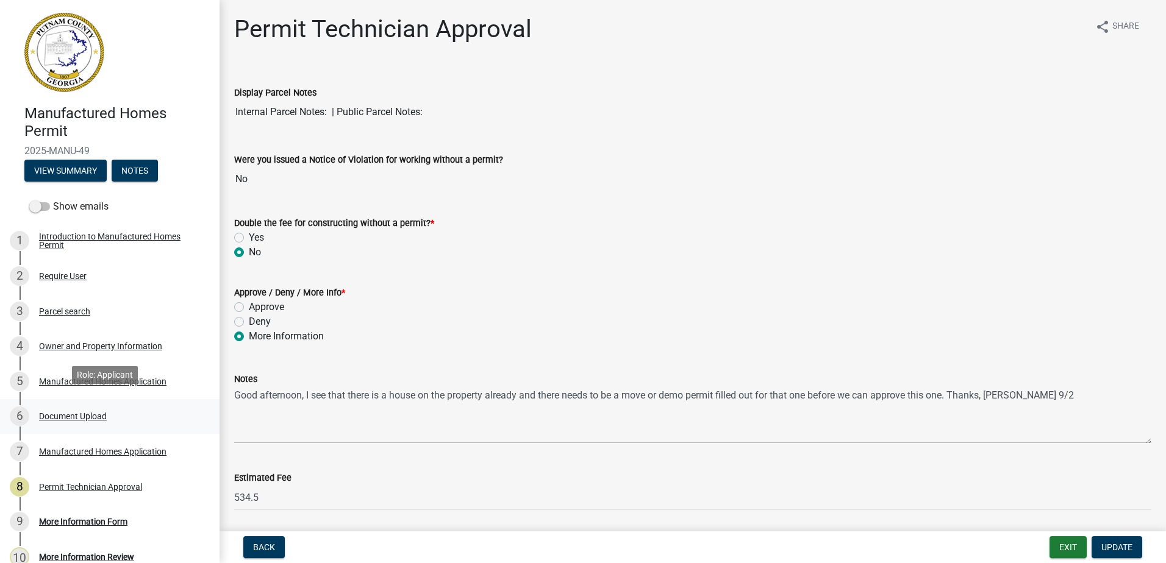
scroll to position [61, 0]
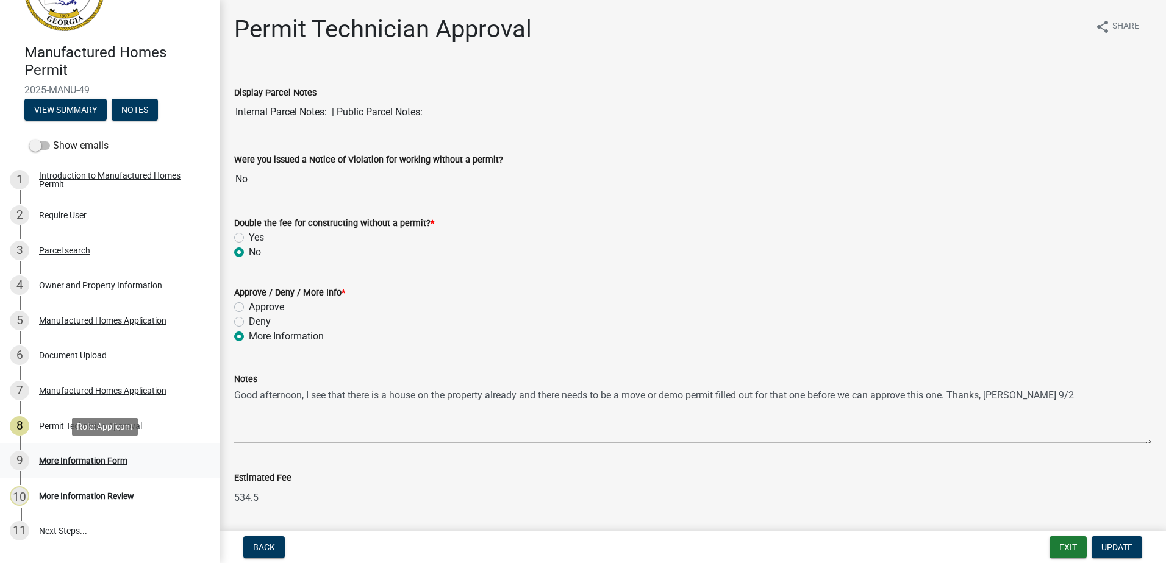
click at [60, 454] on div "9 More Information Form" at bounding box center [105, 461] width 190 height 20
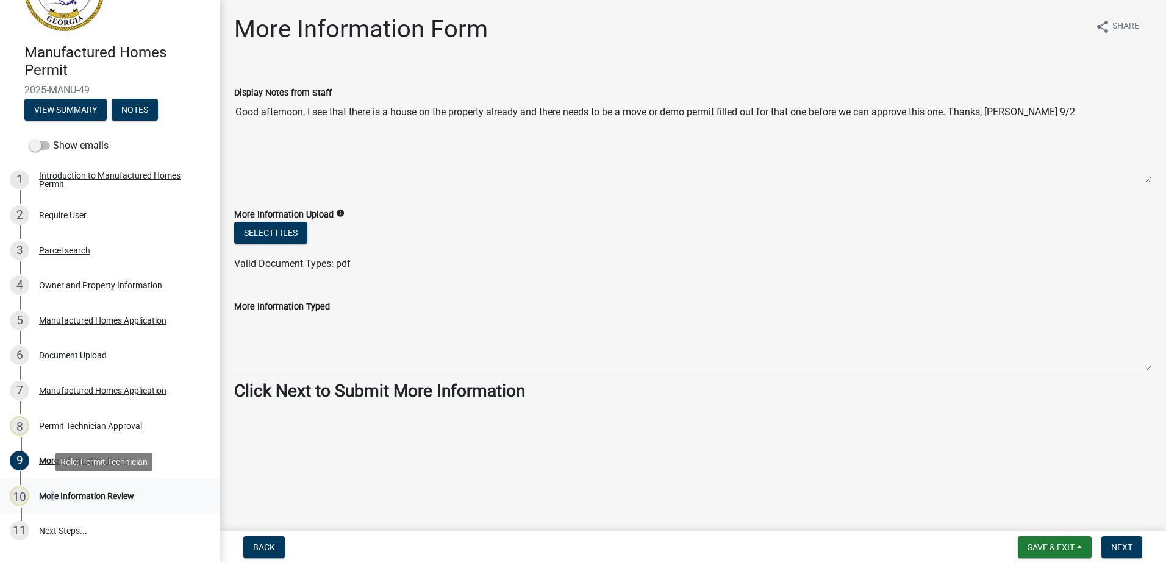
click at [51, 487] on div "10 More Information Review" at bounding box center [105, 497] width 190 height 20
click at [70, 252] on div "Parcel search" at bounding box center [64, 250] width 51 height 9
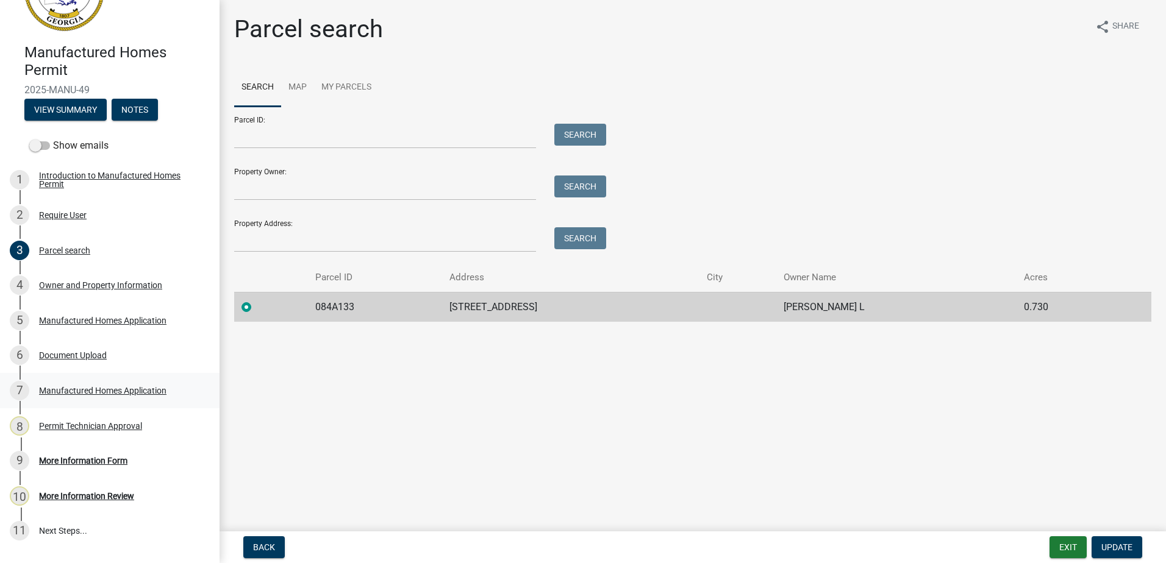
click at [95, 391] on div "Manufactured Homes Application" at bounding box center [102, 391] width 127 height 9
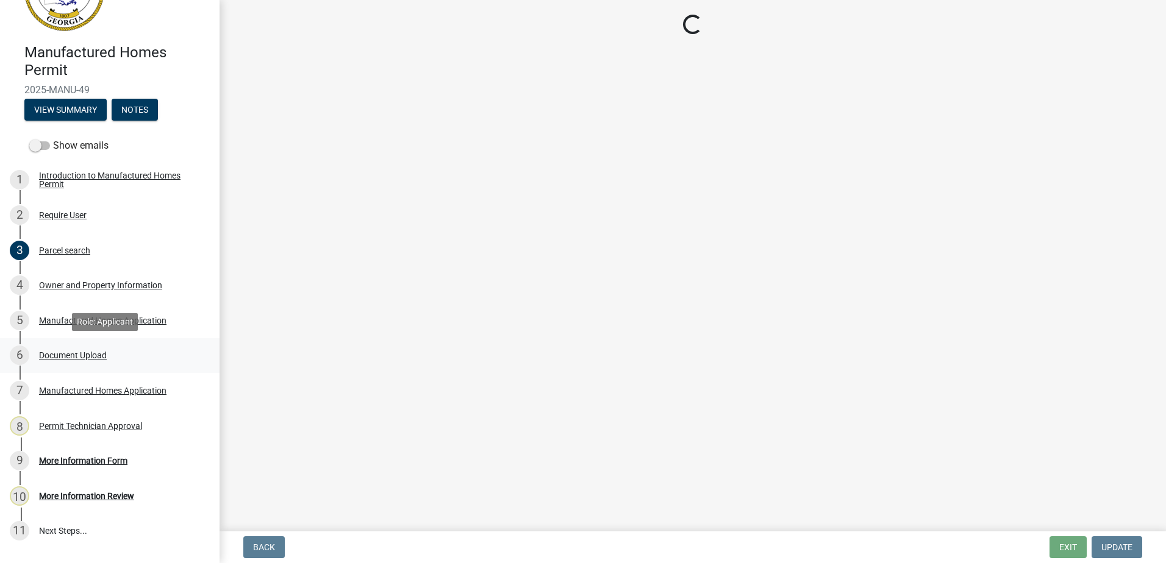
click at [90, 359] on div "Document Upload" at bounding box center [73, 355] width 68 height 9
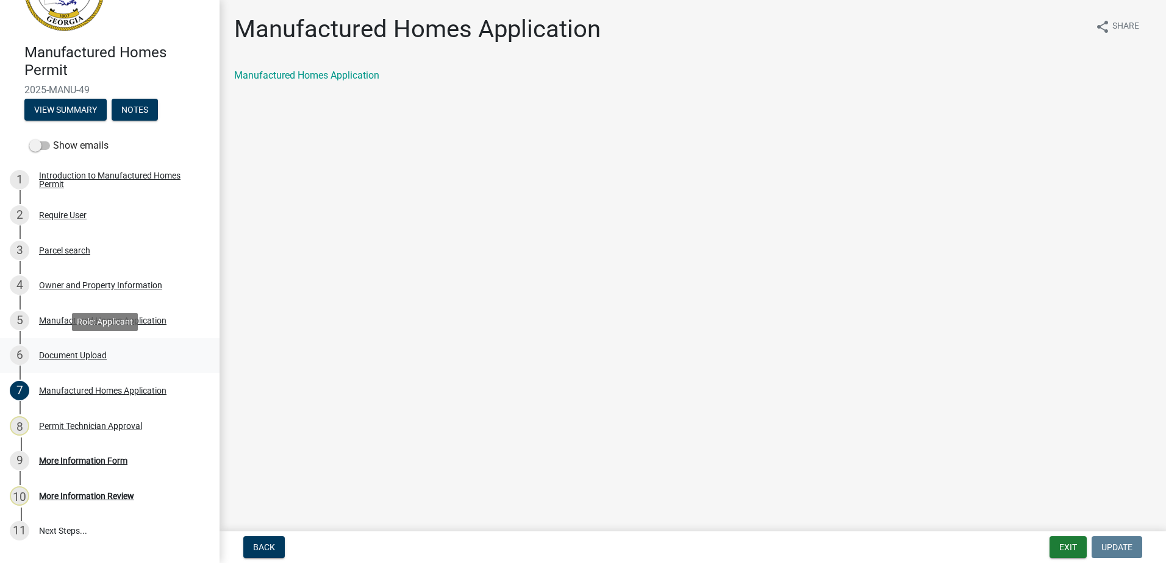
click at [92, 357] on div "Document Upload" at bounding box center [73, 355] width 68 height 9
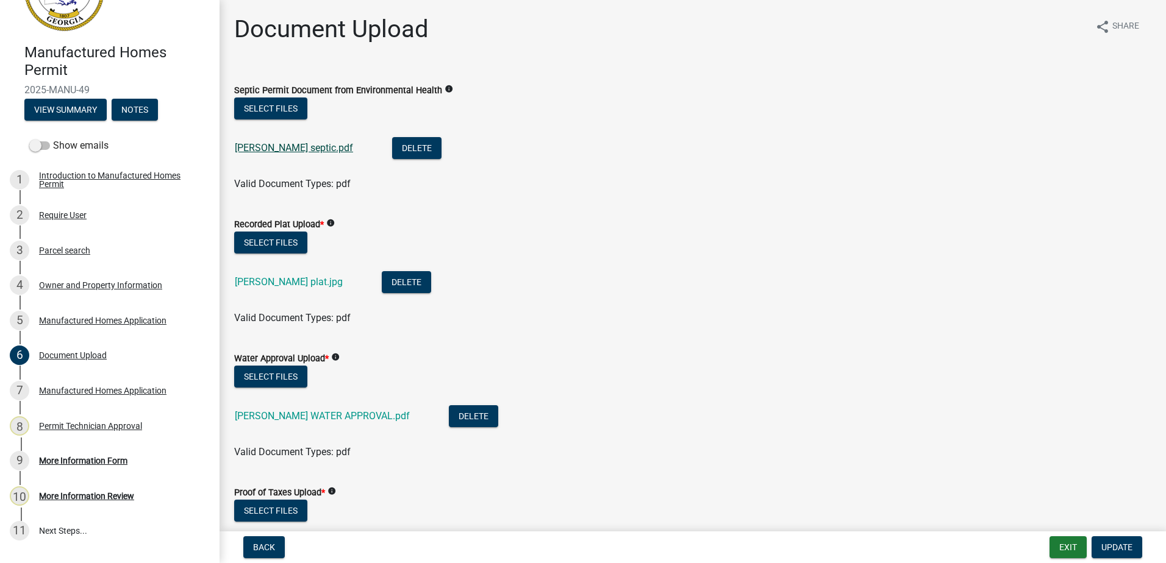
click at [270, 150] on link "[PERSON_NAME] septic.pdf" at bounding box center [294, 148] width 118 height 12
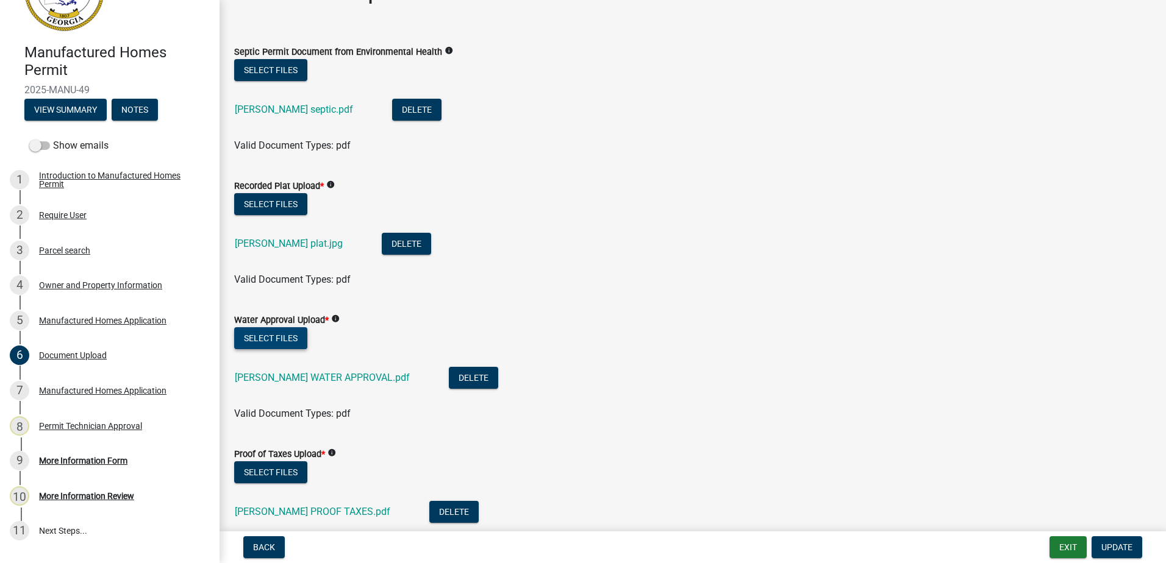
scroll to position [156, 0]
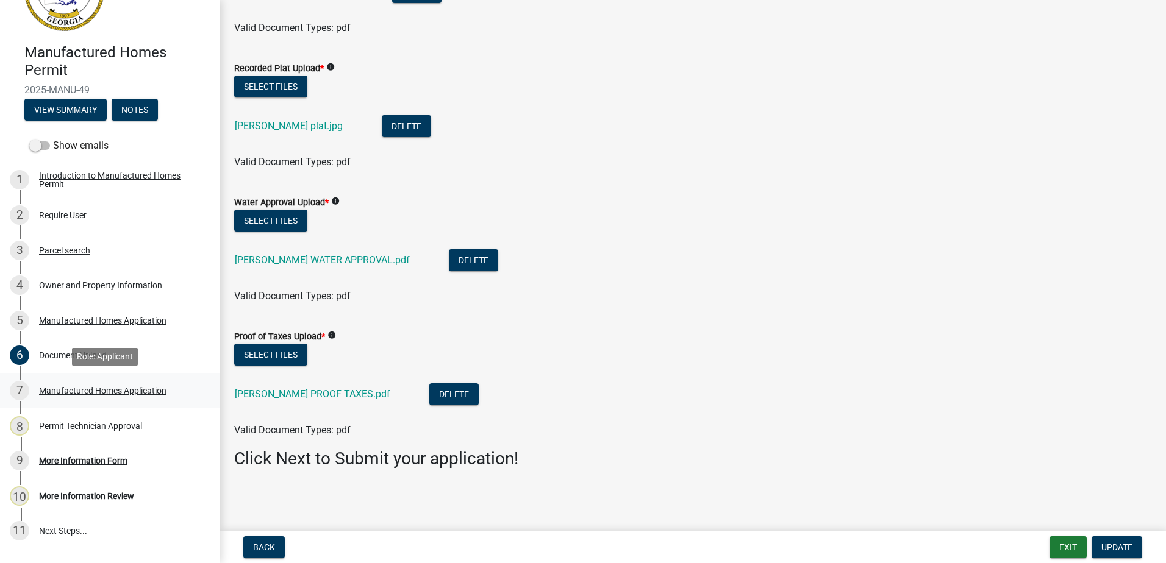
click at [95, 387] on div "Manufactured Homes Application" at bounding box center [102, 391] width 127 height 9
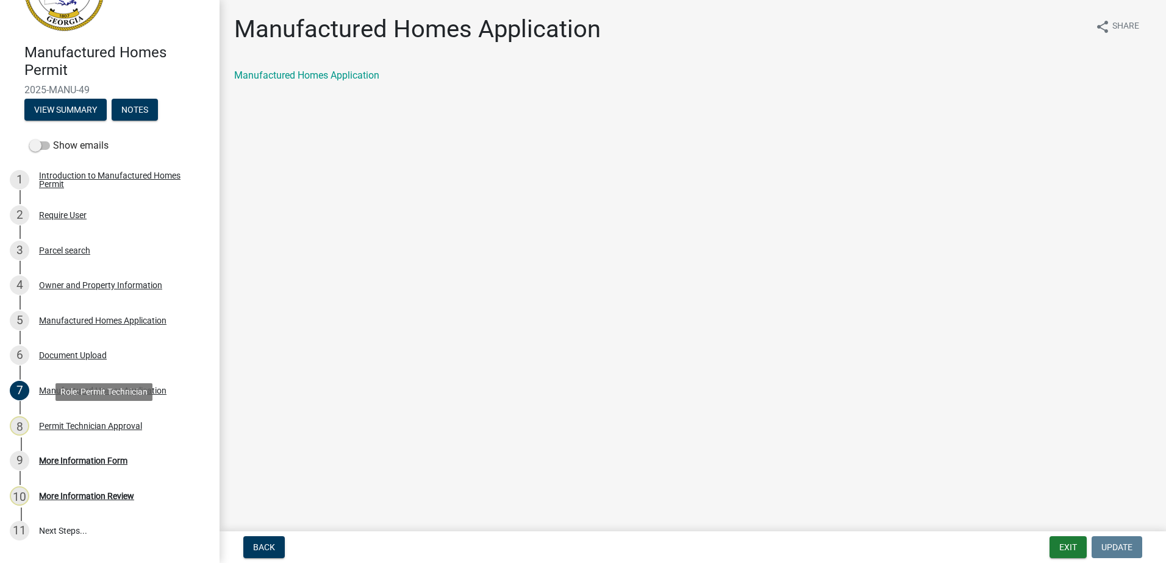
click at [84, 424] on div "Permit Technician Approval" at bounding box center [90, 426] width 103 height 9
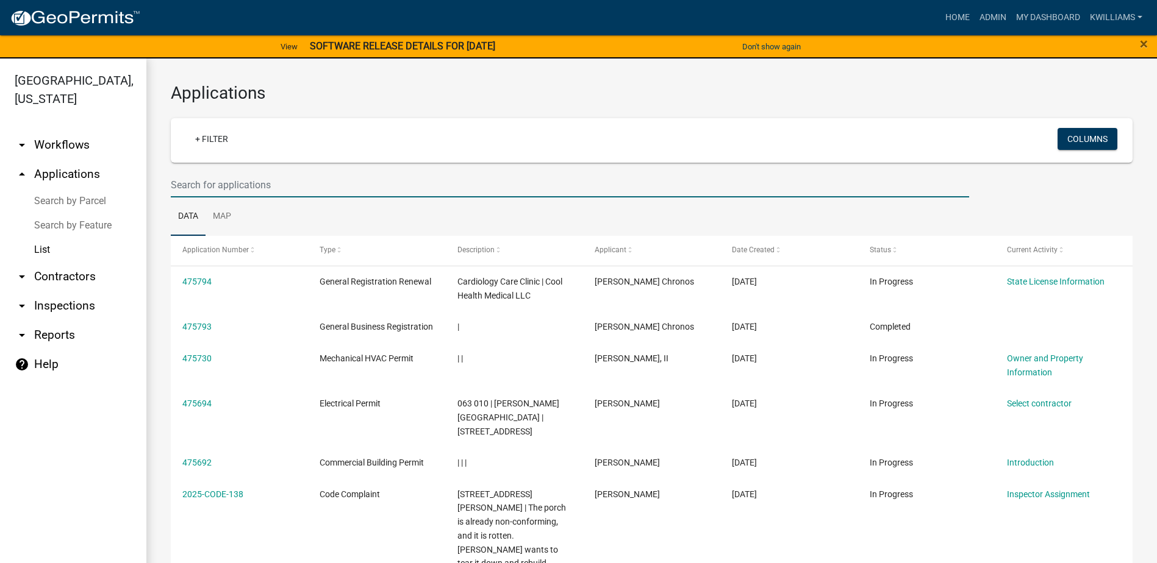
click at [223, 176] on input "text" at bounding box center [570, 185] width 798 height 25
type input "pinewood"
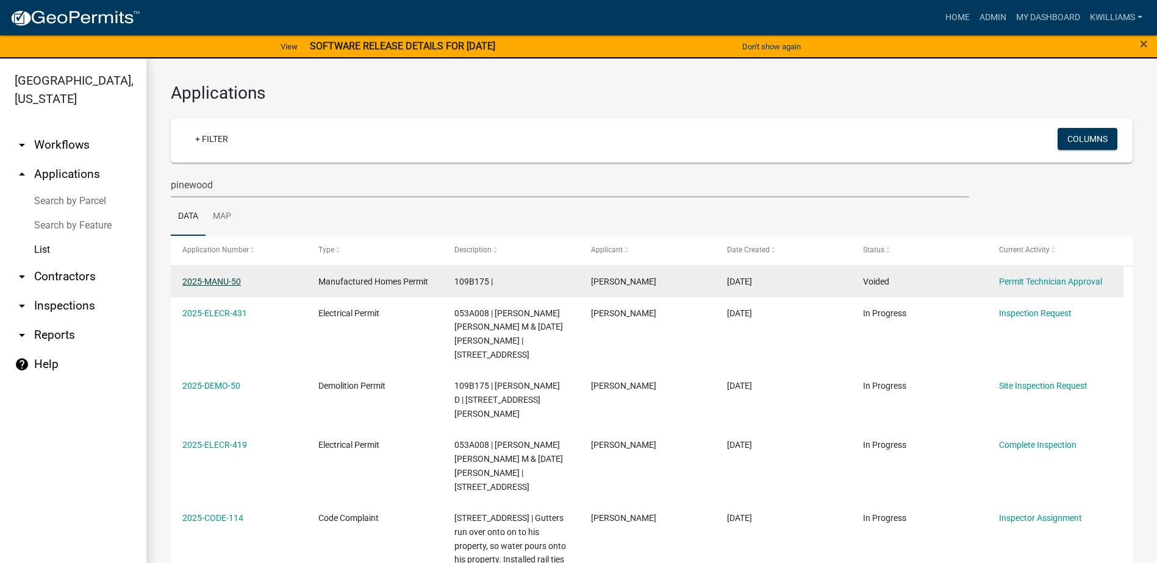
click at [228, 277] on link "2025-MANU-50" at bounding box center [211, 282] width 59 height 10
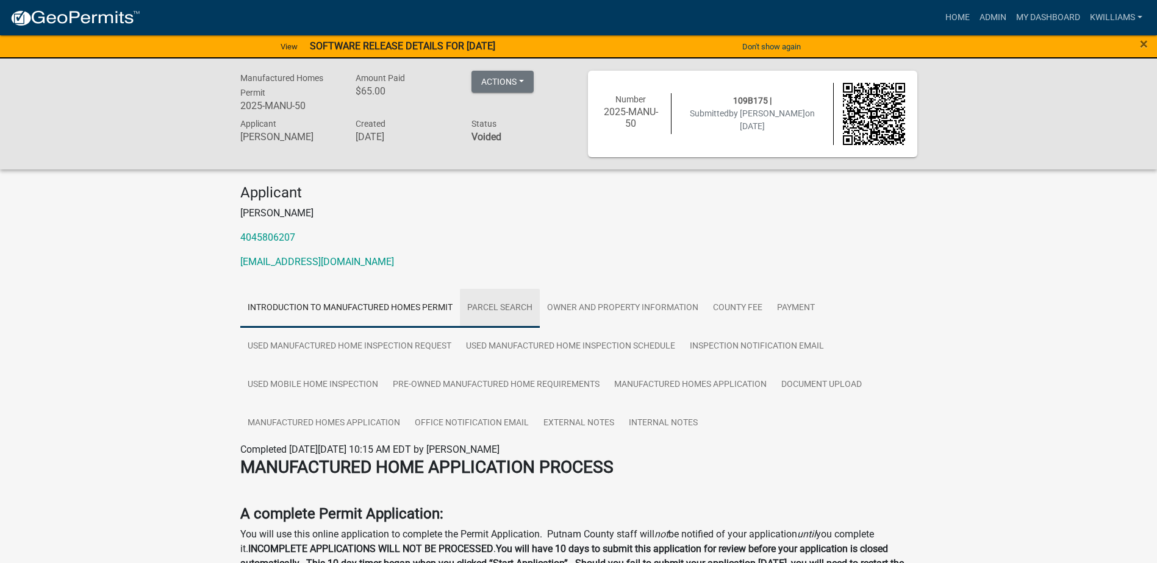
click at [484, 307] on link "Parcel search" at bounding box center [500, 308] width 80 height 39
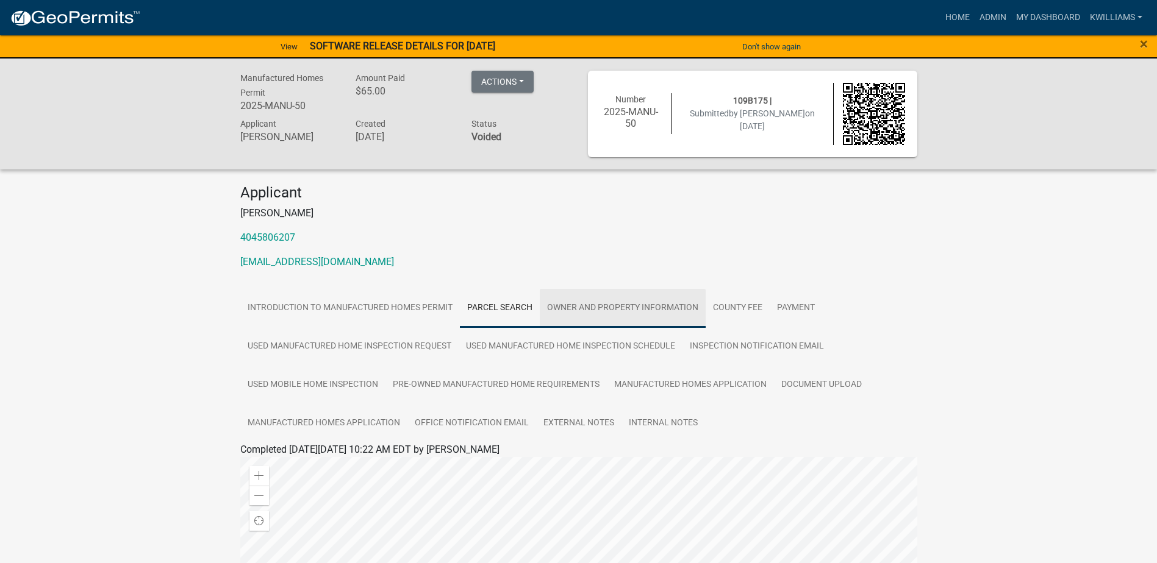
click at [581, 305] on link "Owner and Property Information" at bounding box center [623, 308] width 166 height 39
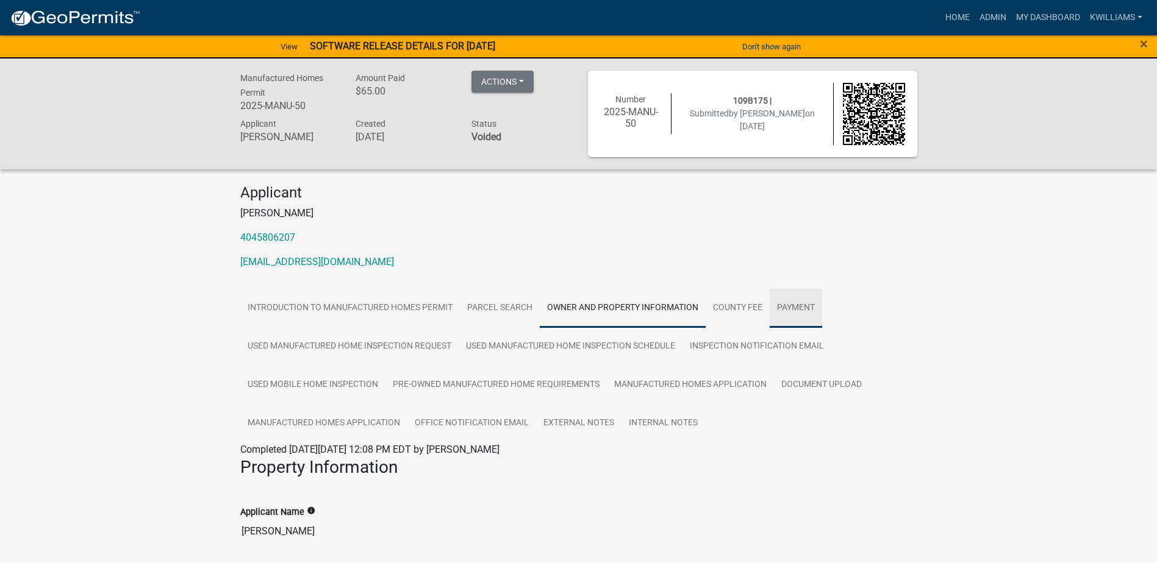
click at [791, 306] on link "Payment" at bounding box center [796, 308] width 52 height 39
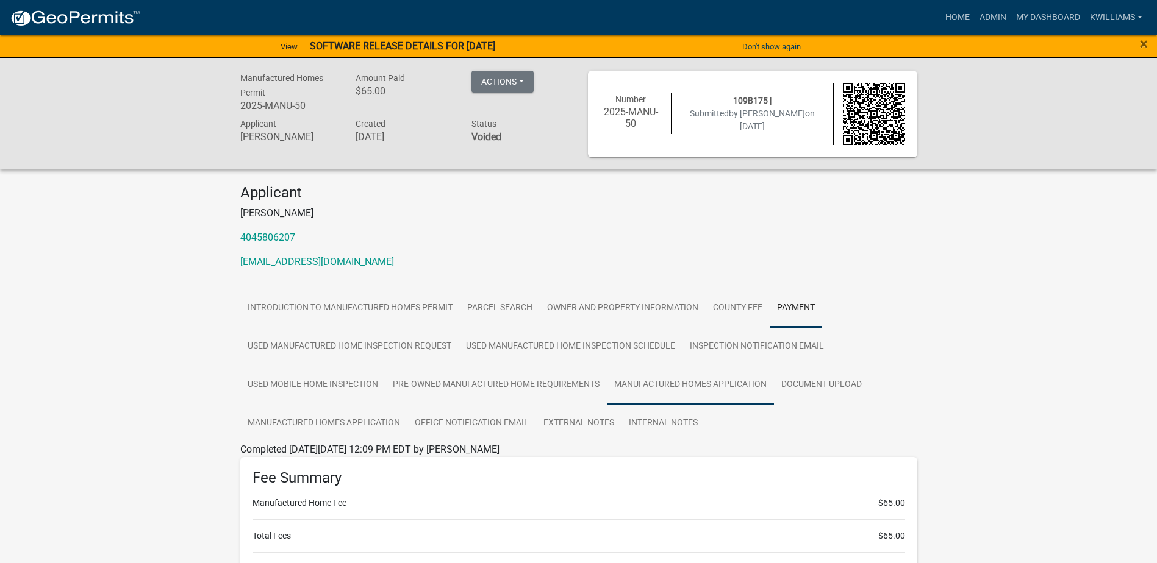
click at [685, 367] on link "Manufactured Homes Application" at bounding box center [690, 385] width 167 height 39
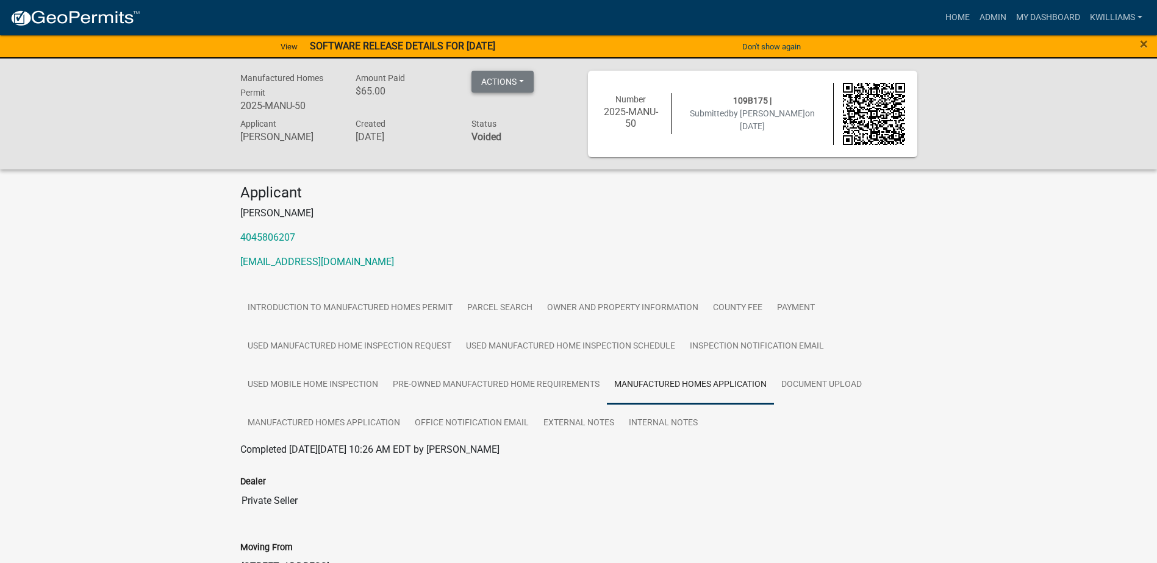
click at [506, 80] on button "Actions" at bounding box center [502, 82] width 62 height 22
click at [510, 112] on link "View receipt" at bounding box center [520, 113] width 98 height 29
click at [518, 82] on button "Actions" at bounding box center [502, 82] width 62 height 22
click at [498, 145] on link "Unvoid" at bounding box center [520, 142] width 98 height 29
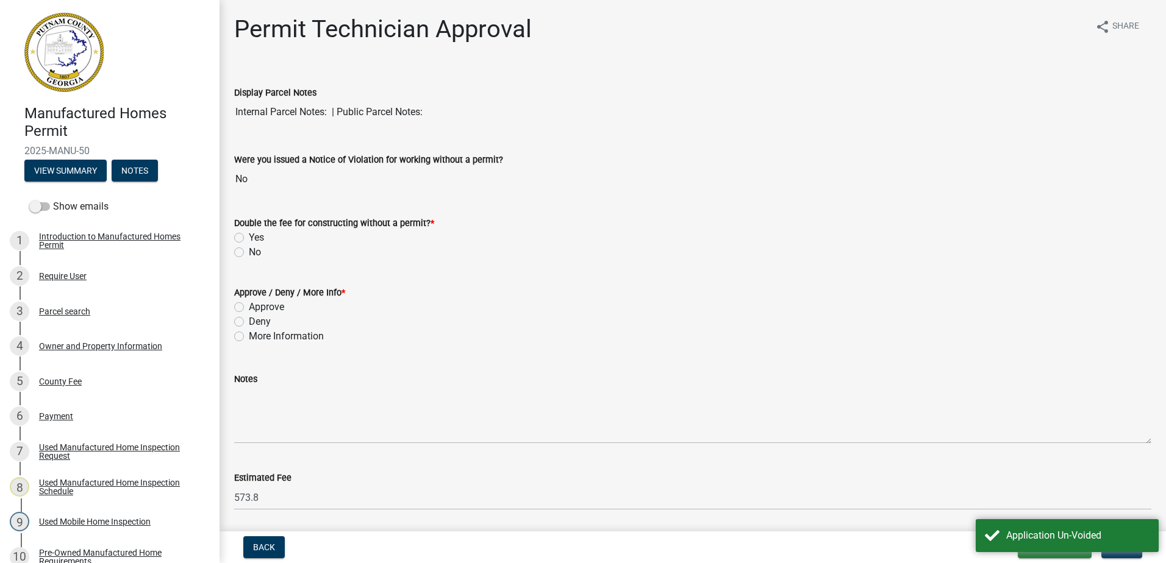
click at [499, 146] on div "Were you issued a Notice of Violation for working without a permit? No" at bounding box center [692, 163] width 917 height 56
drag, startPoint x: 499, startPoint y: 146, endPoint x: 805, endPoint y: 307, distance: 345.9
click at [813, 301] on div "Approve" at bounding box center [692, 307] width 917 height 15
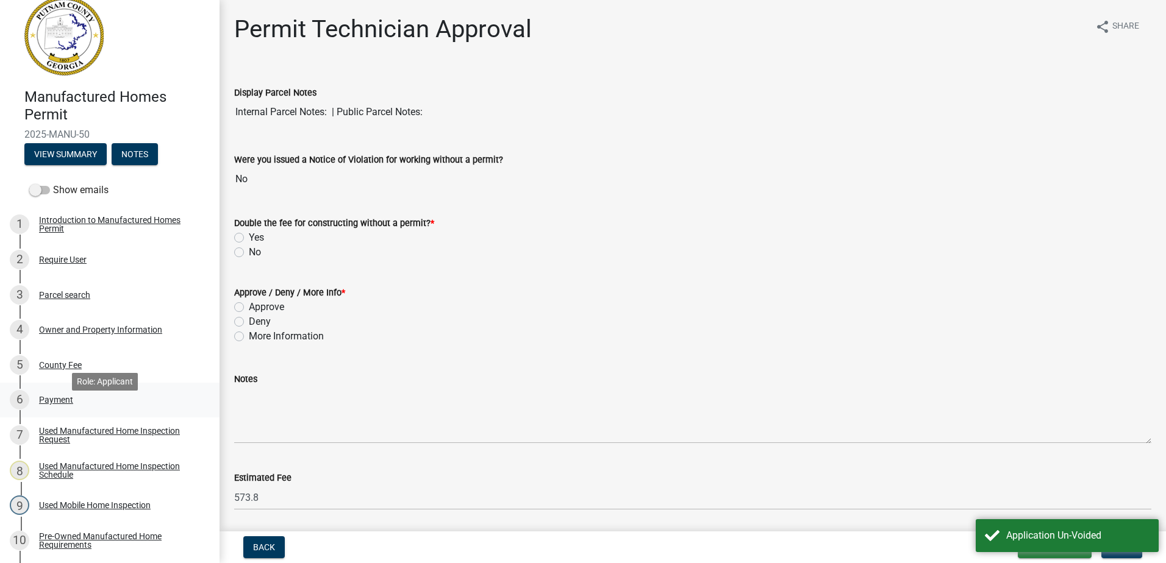
scroll to position [61, 0]
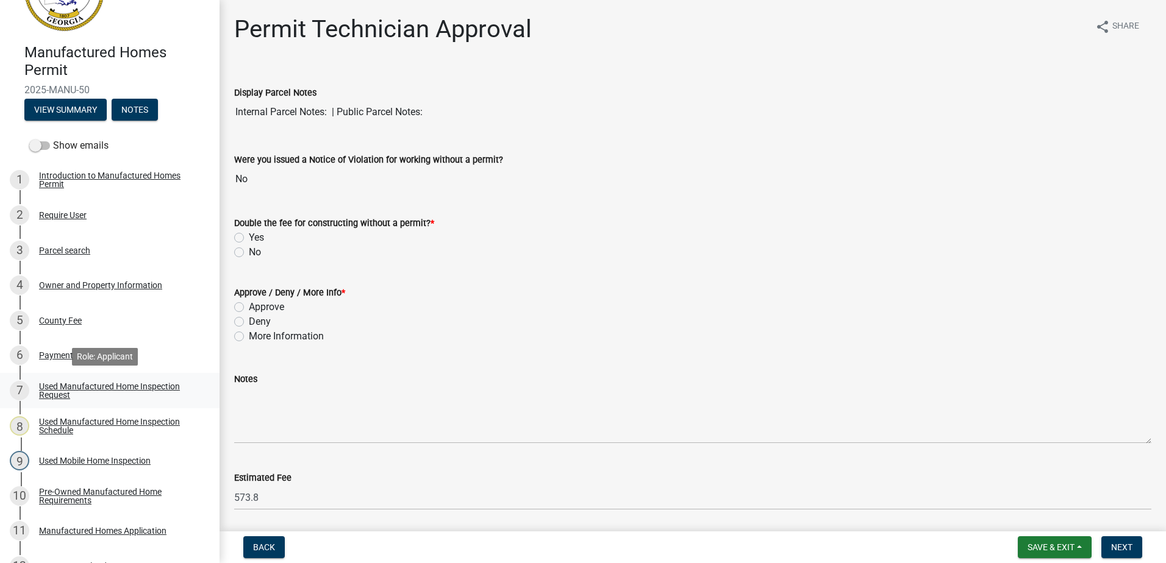
click at [93, 387] on div "Used Manufactured Home Inspection Request" at bounding box center [119, 390] width 161 height 17
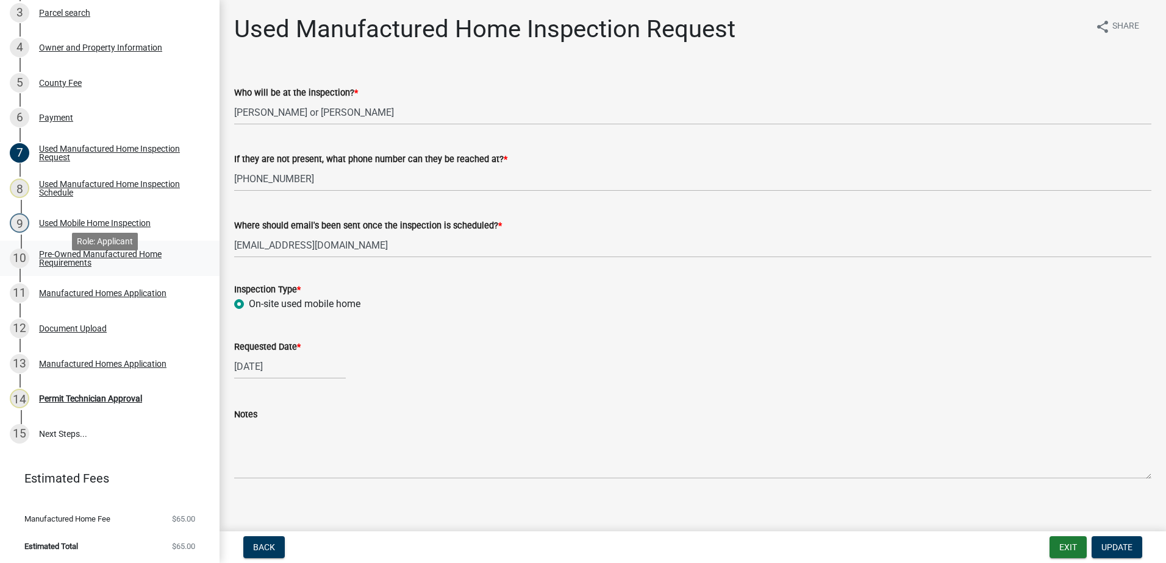
scroll to position [301, 0]
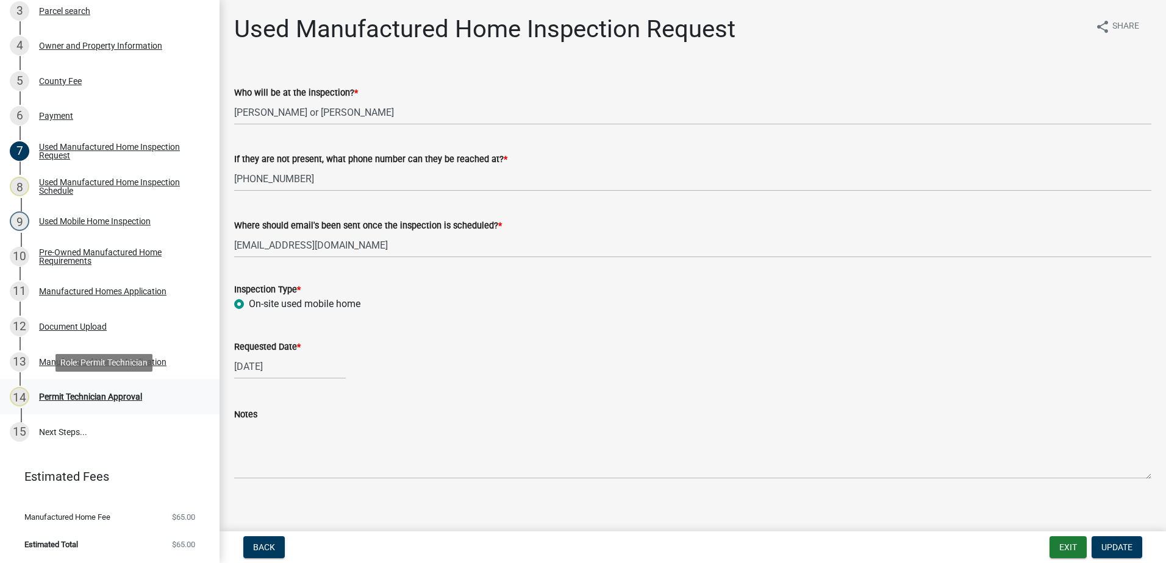
click at [59, 395] on div "Permit Technician Approval" at bounding box center [90, 397] width 103 height 9
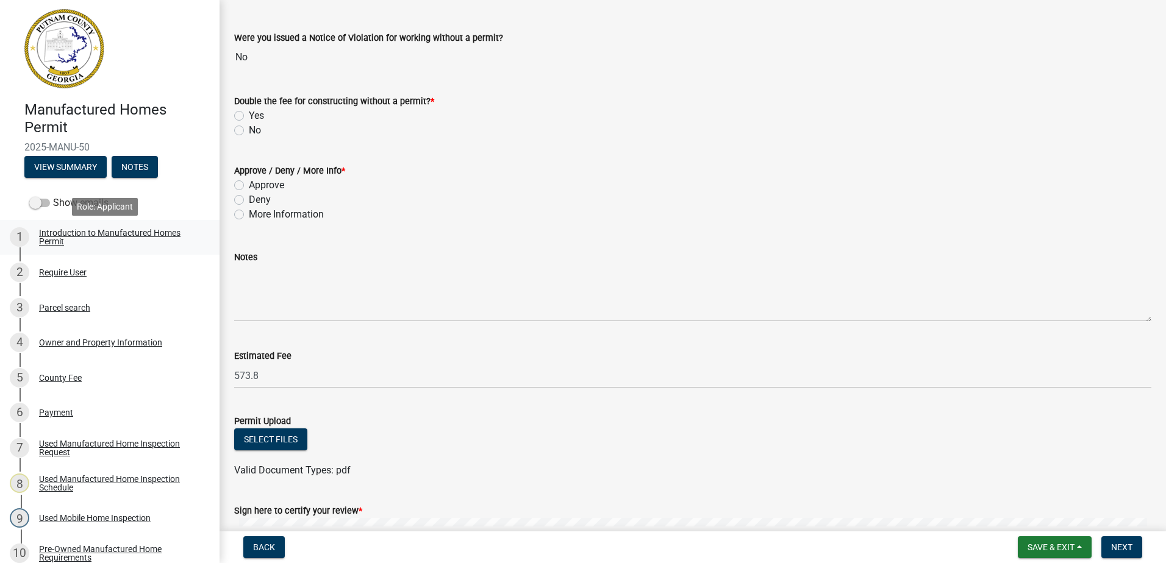
scroll to position [0, 0]
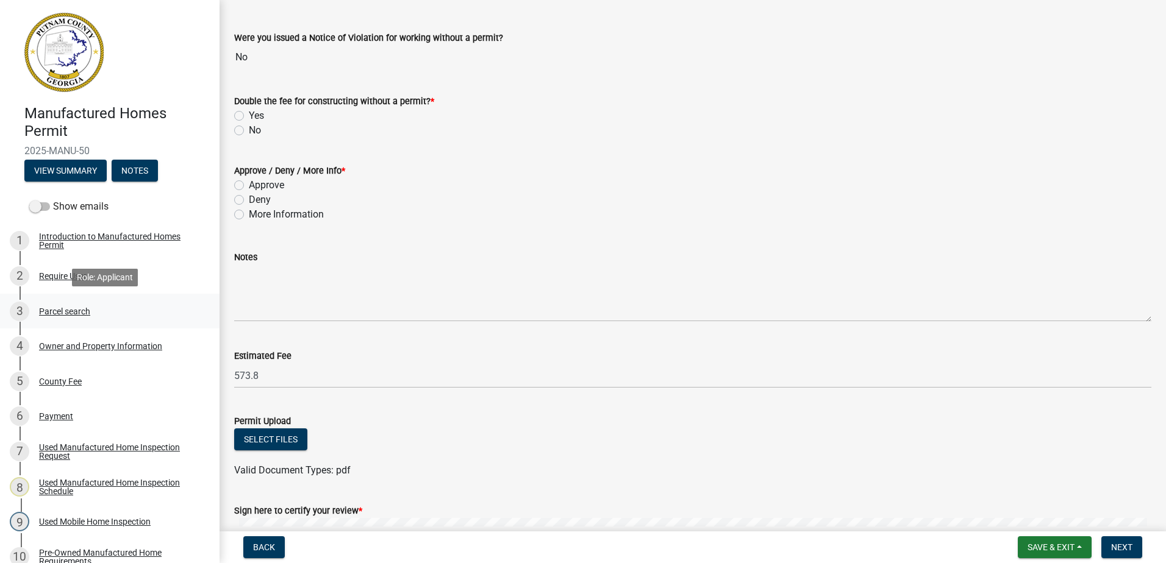
click at [57, 311] on div "Parcel search" at bounding box center [64, 311] width 51 height 9
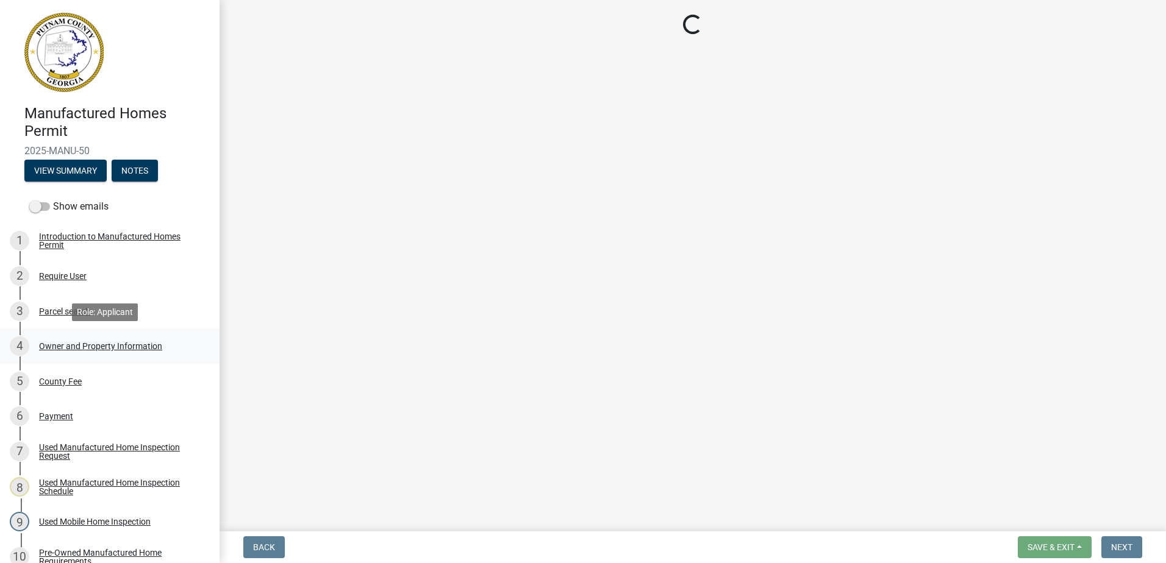
click at [68, 336] on link "4 Owner and Property Information" at bounding box center [110, 346] width 220 height 35
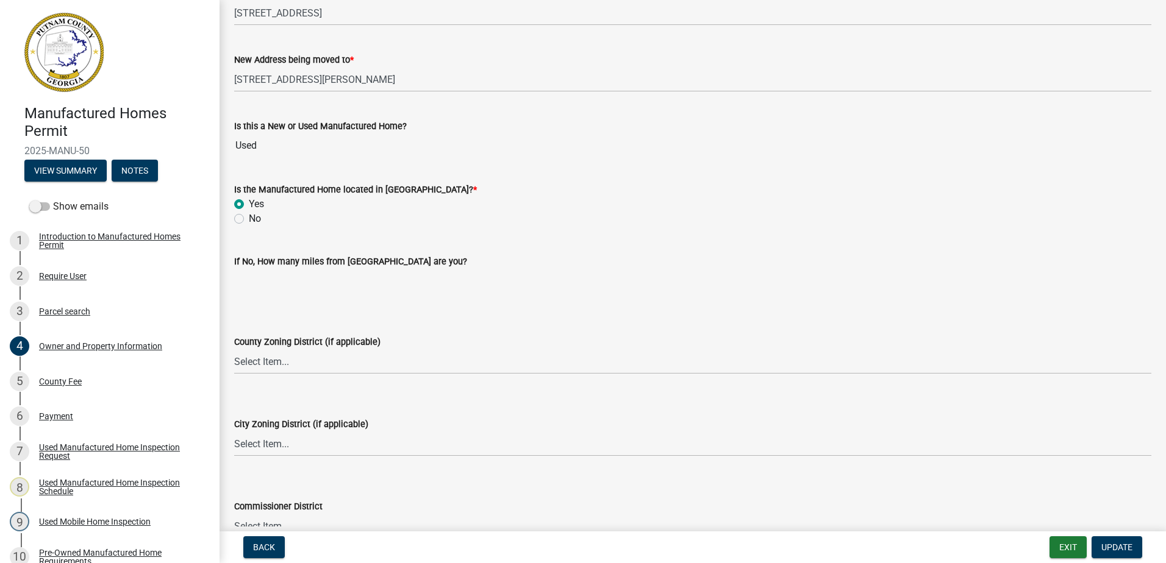
scroll to position [1342, 0]
click at [60, 370] on link "5 County Fee" at bounding box center [110, 381] width 220 height 35
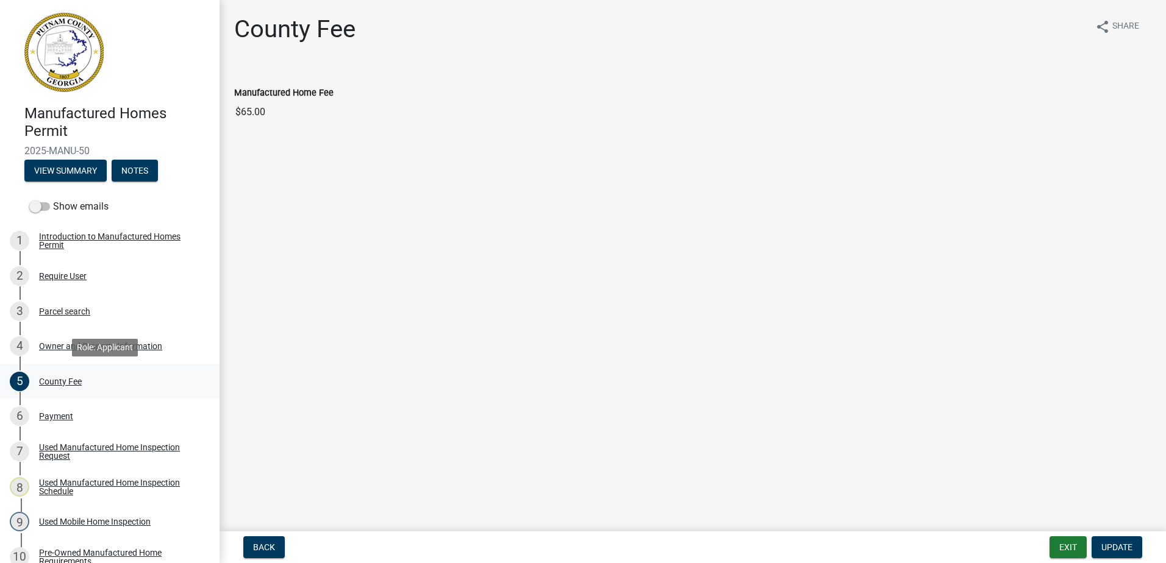
drag, startPoint x: 60, startPoint y: 370, endPoint x: 55, endPoint y: 385, distance: 15.8
click at [55, 385] on div "County Fee" at bounding box center [60, 381] width 43 height 9
click at [54, 385] on div "County Fee" at bounding box center [60, 381] width 43 height 9
click at [39, 418] on div "Payment" at bounding box center [56, 416] width 34 height 9
